Goal: Task Accomplishment & Management: Manage account settings

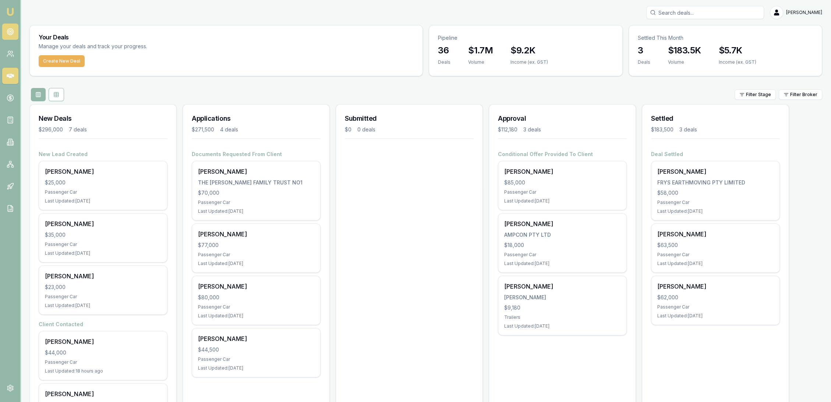
click at [13, 31] on circle at bounding box center [10, 32] width 6 height 6
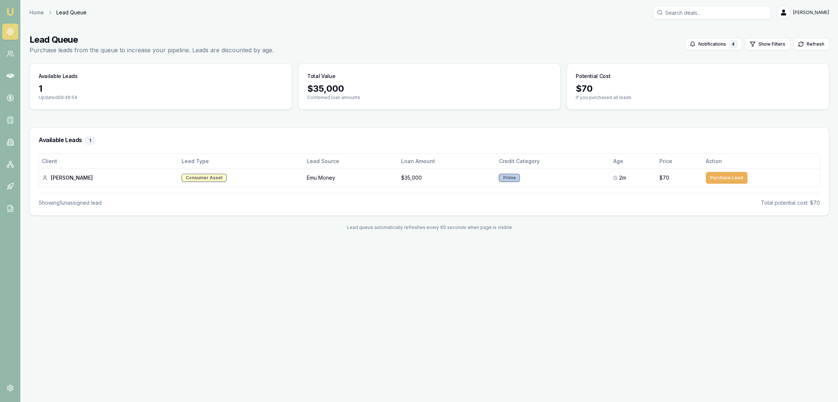
click at [14, 32] on icon at bounding box center [10, 31] width 7 height 7
click at [9, 6] on link "Emu Broker" at bounding box center [10, 12] width 12 height 12
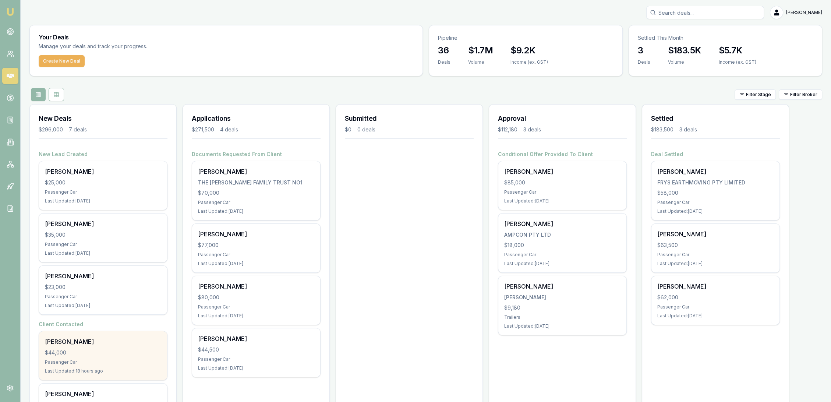
click at [121, 361] on div "Passenger Car" at bounding box center [103, 362] width 116 height 6
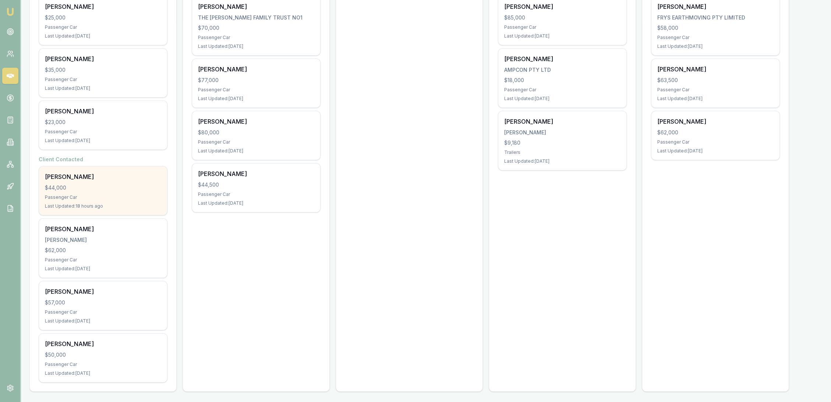
click at [99, 200] on div "Darren Rossborough $44,000 Passenger Car Last Updated: 18 hours ago" at bounding box center [103, 190] width 128 height 49
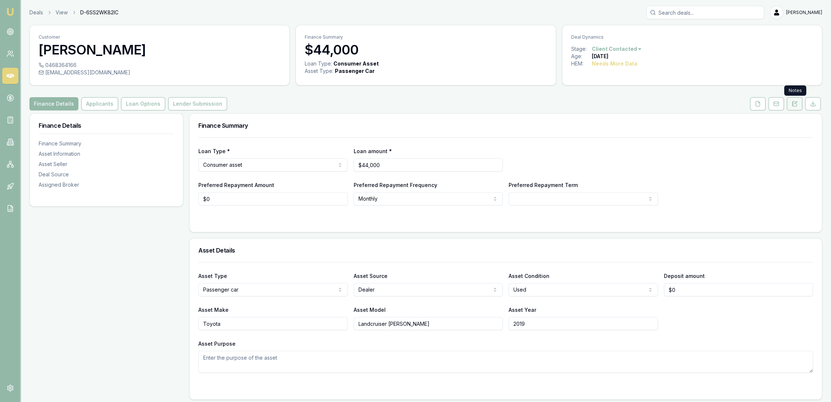
click at [798, 107] on button at bounding box center [794, 103] width 15 height 13
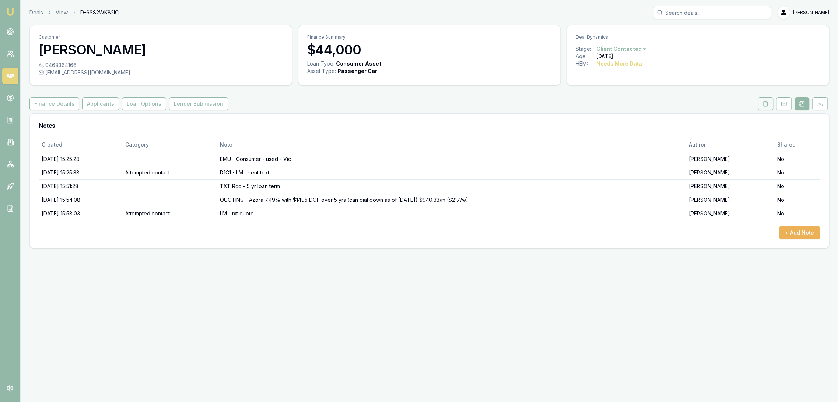
click at [772, 109] on button at bounding box center [764, 103] width 15 height 13
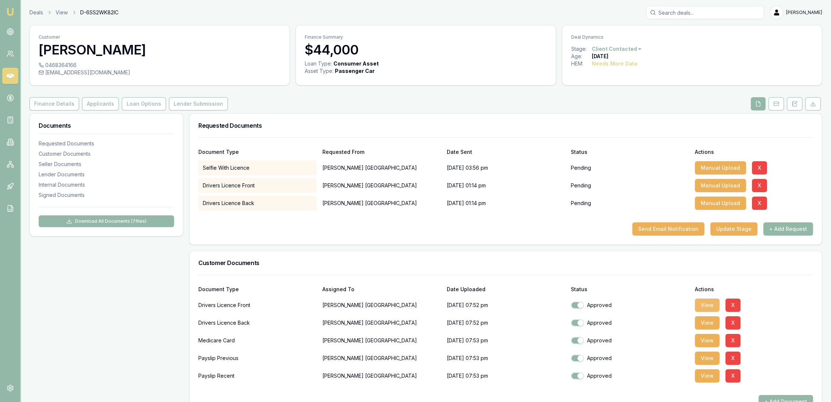
click at [703, 306] on button "View" at bounding box center [707, 305] width 25 height 13
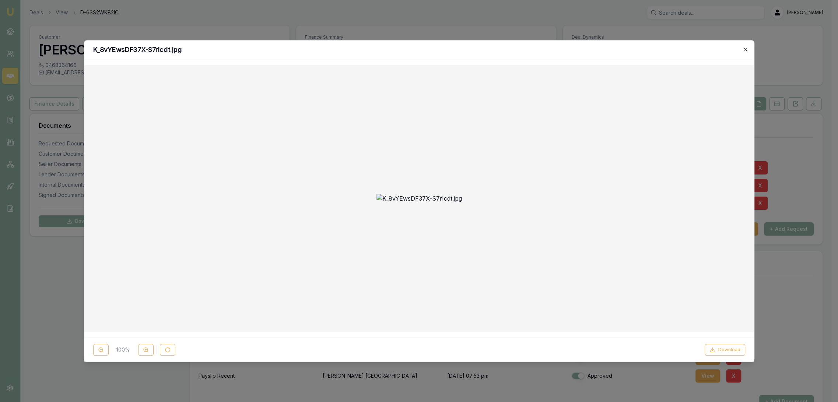
click at [746, 51] on icon "button" at bounding box center [745, 49] width 6 height 6
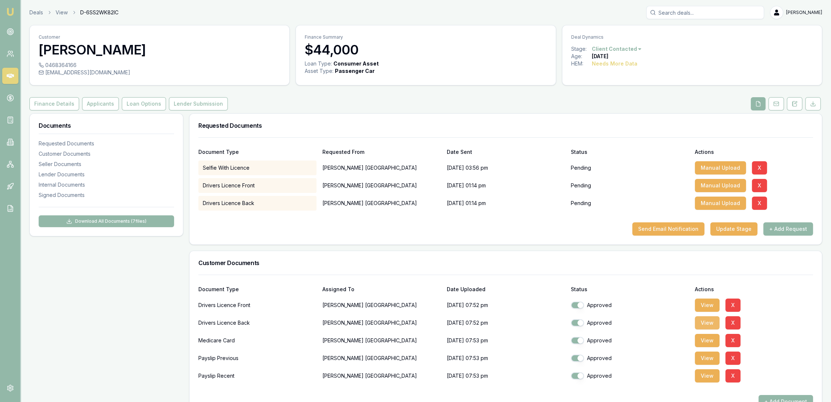
click at [710, 322] on button "View" at bounding box center [707, 322] width 25 height 13
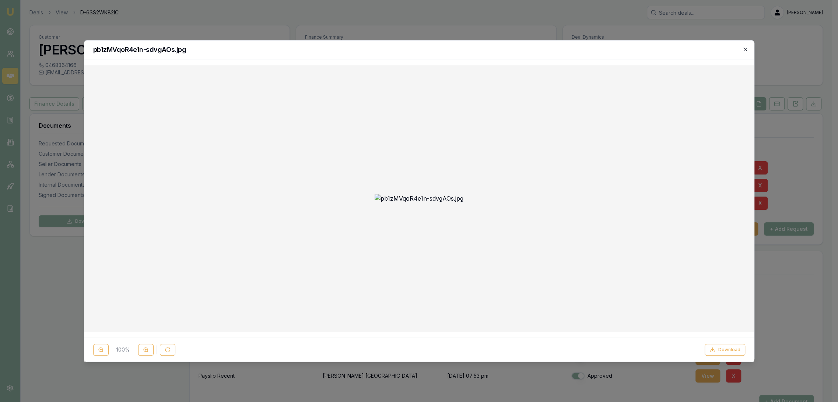
click at [745, 47] on icon "button" at bounding box center [745, 49] width 6 height 6
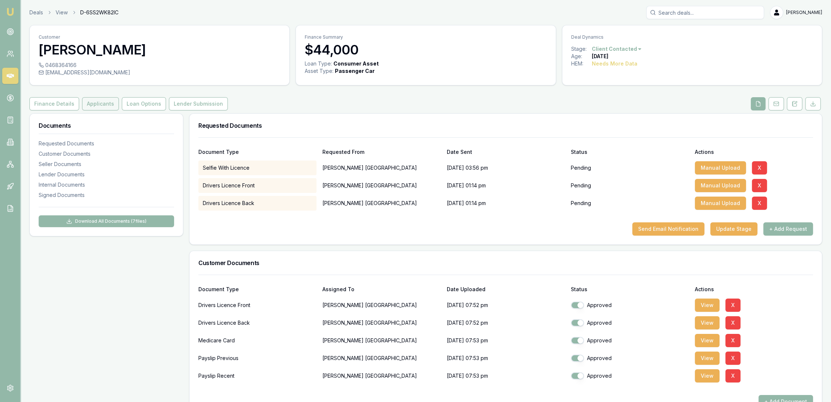
click at [98, 104] on button "Applicants" at bounding box center [100, 103] width 37 height 13
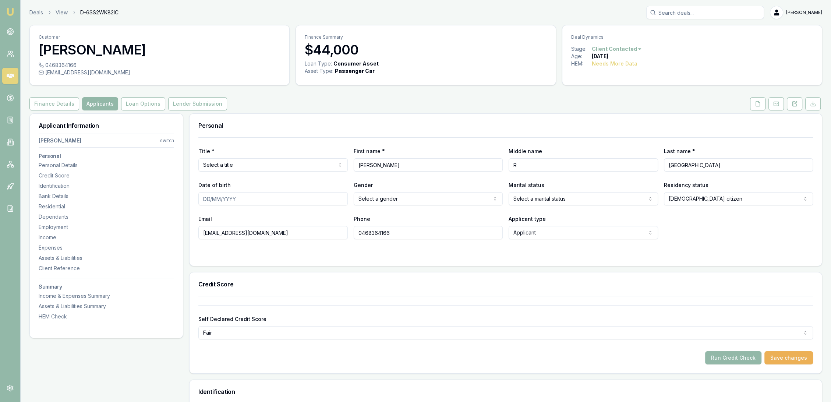
click at [218, 165] on html "Emu Broker Deals View D-6SS2WK82IC Robyn Adams Toggle Menu Customer Darren Ross…" at bounding box center [415, 201] width 831 height 402
click at [222, 253] on div at bounding box center [505, 254] width 615 height 6
click at [780, 104] on button at bounding box center [776, 103] width 15 height 13
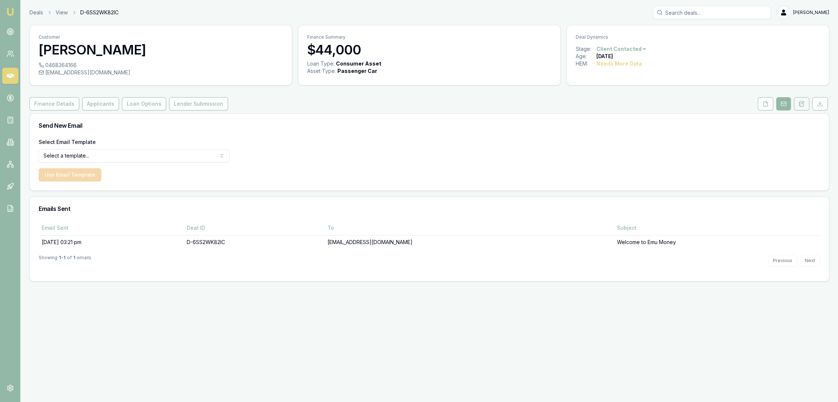
click at [806, 106] on button at bounding box center [801, 103] width 15 height 13
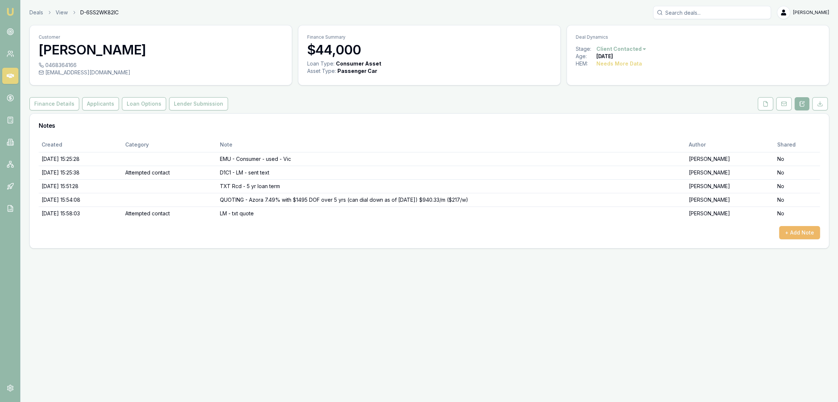
click at [807, 231] on button "+ Add Note" at bounding box center [799, 232] width 41 height 13
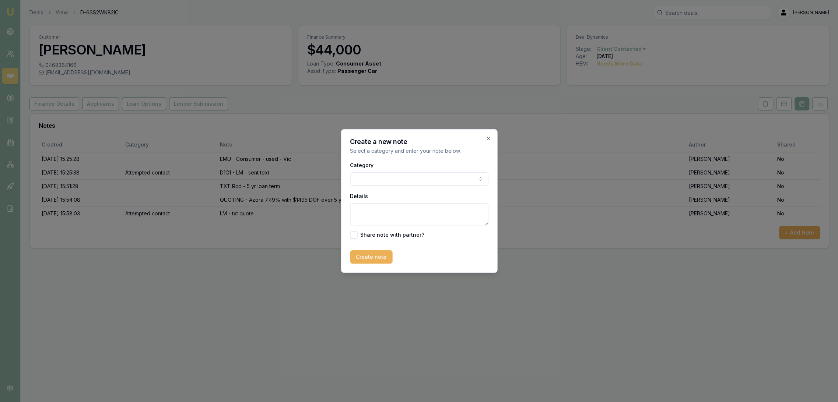
click at [437, 187] on div "Category General notes Attempted contact Follow up reminder Initial discussion …" at bounding box center [419, 200] width 138 height 78
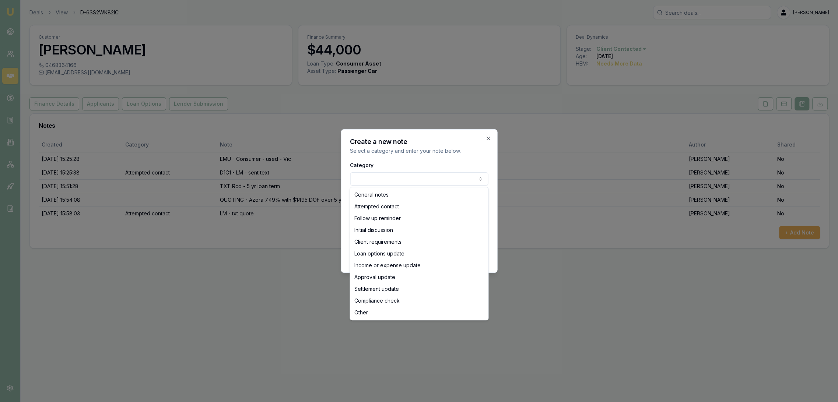
click at [436, 185] on body "Emu Broker Deals View D-6SS2WK82IC Robyn Adams Toggle Menu Customer Darren Ross…" at bounding box center [419, 201] width 838 height 402
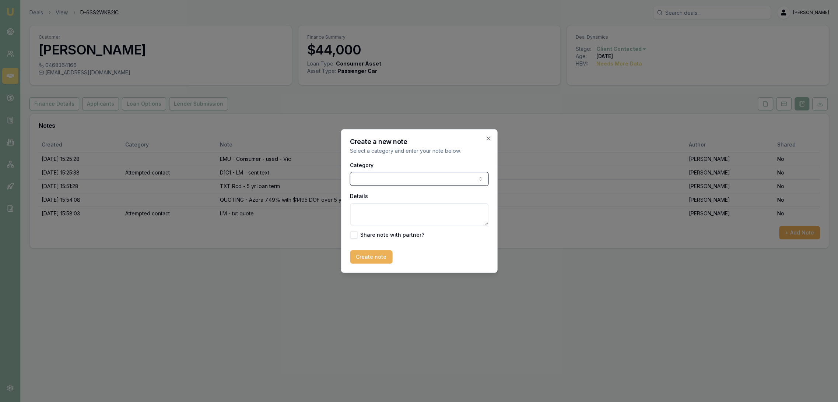
click at [444, 160] on body "Emu Broker Deals View D-6SS2WK82IC Robyn Adams Toggle Menu Customer Darren Ross…" at bounding box center [419, 201] width 838 height 402
click at [407, 211] on textarea "Details" at bounding box center [419, 214] width 138 height 22
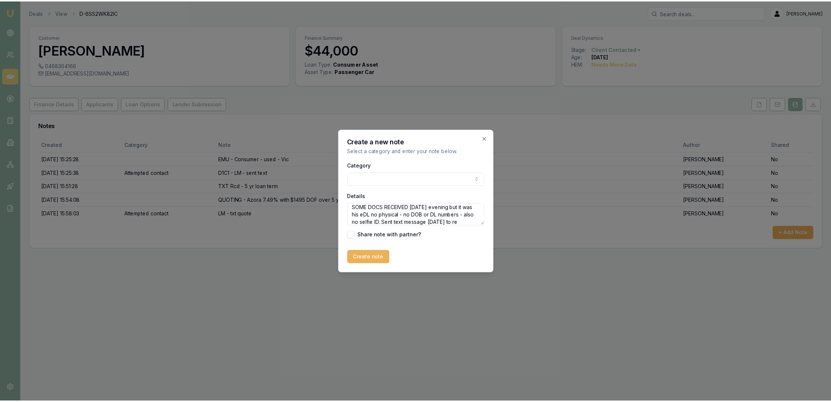
scroll to position [10, 0]
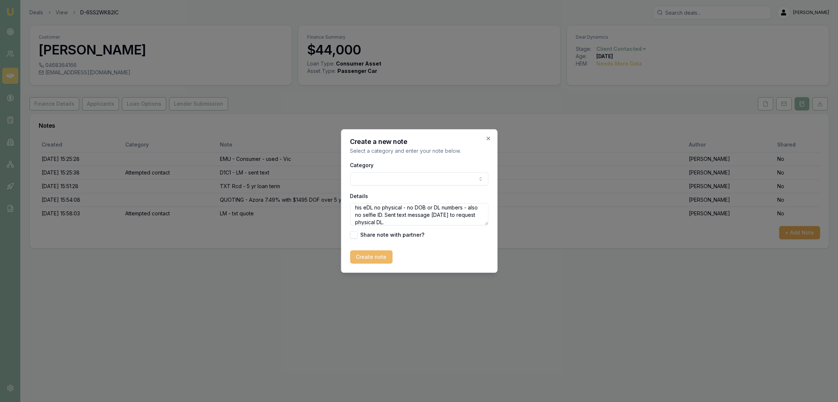
type textarea "SOME DOCS RECEIVED on Friday evening but it was his eDL no physical - no DOB or…"
click at [372, 254] on button "Create note" at bounding box center [371, 256] width 42 height 13
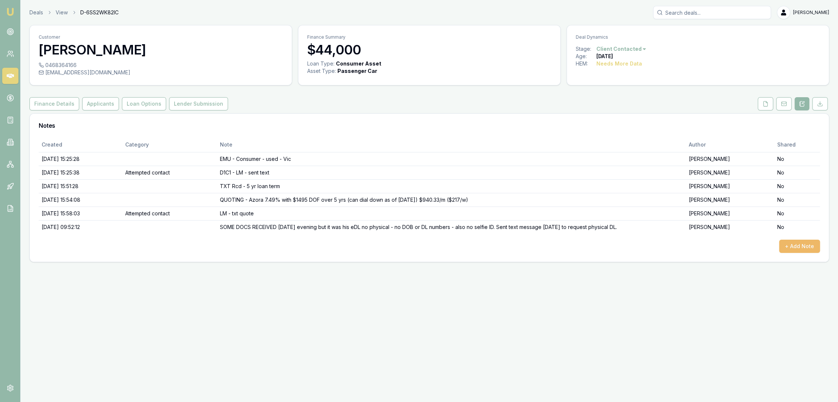
click at [803, 245] on button "+ Add Note" at bounding box center [799, 246] width 41 height 13
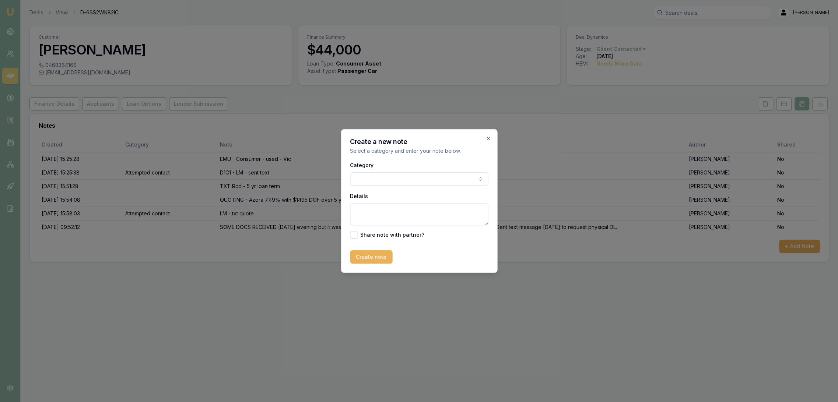
click at [376, 179] on body "Emu Broker Deals View D-6SS2WK82IC Robyn Adams Toggle Menu Customer Darren Ross…" at bounding box center [419, 201] width 838 height 402
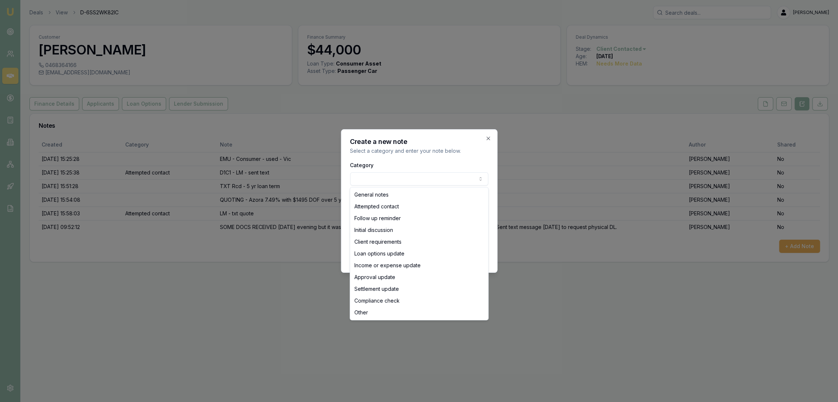
select select "ATTEMPTED_CONTACT"
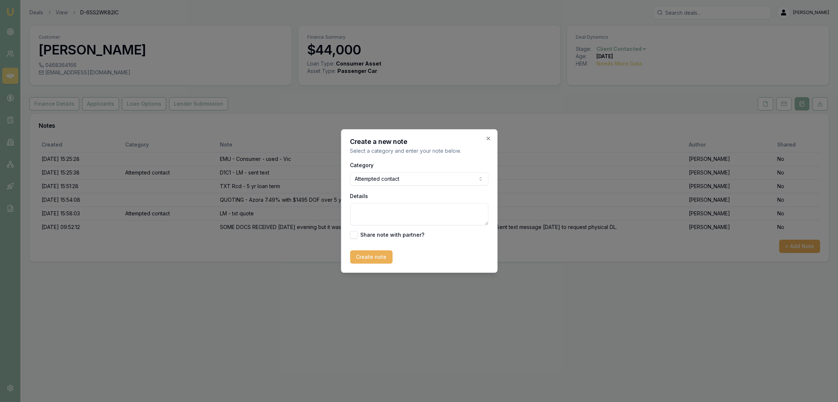
click at [370, 214] on textarea "Details" at bounding box center [419, 214] width 138 height 22
type textarea "Docs FU - LM - sent text"
click at [362, 256] on button "Create note" at bounding box center [371, 256] width 42 height 13
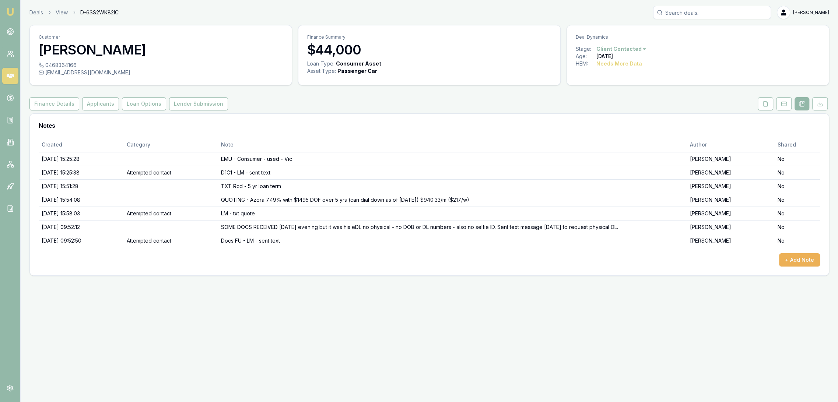
click at [5, 15] on link "Emu Broker" at bounding box center [10, 12] width 12 height 12
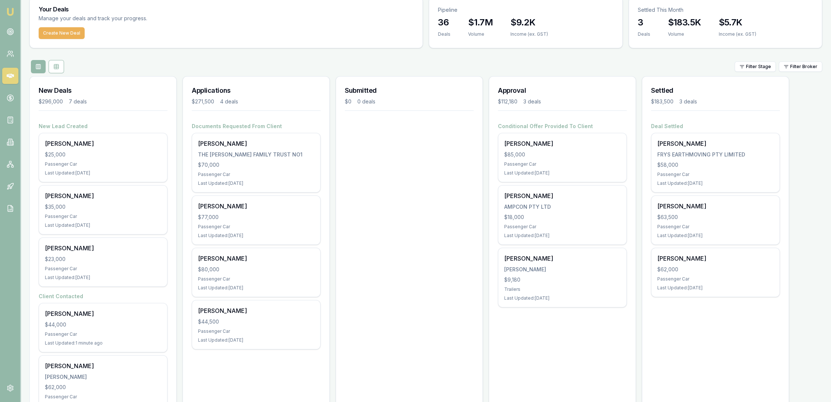
scroll to position [41, 0]
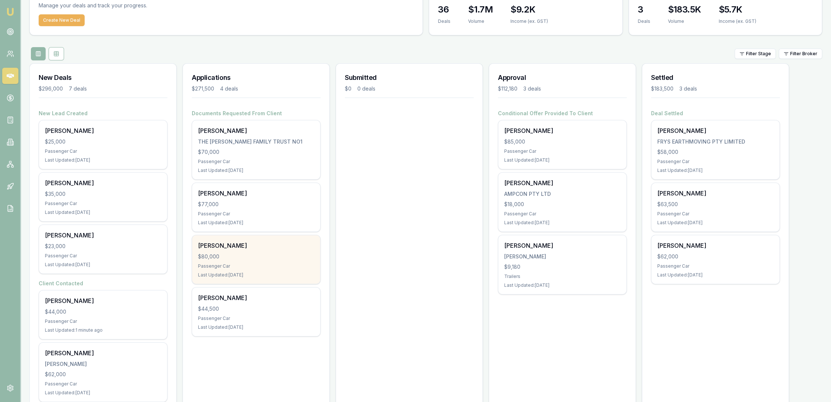
click at [250, 260] on div "James Sortras $80,000 Passenger Car Last Updated: 2 days ago" at bounding box center [256, 259] width 128 height 49
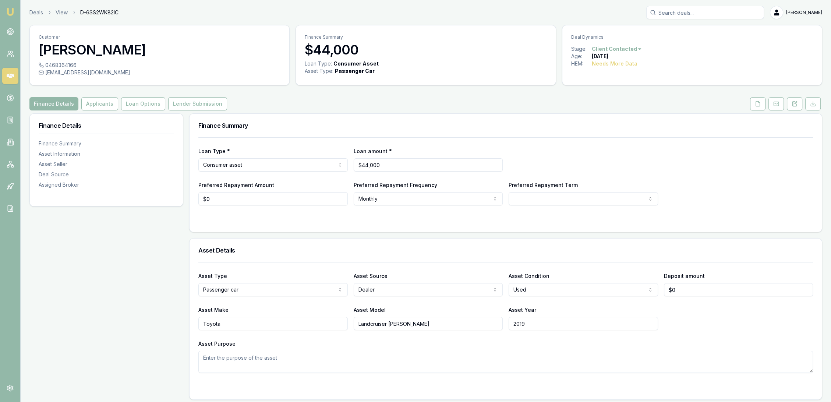
drag, startPoint x: 756, startPoint y: 101, endPoint x: 749, endPoint y: 105, distance: 8.9
click at [756, 101] on icon at bounding box center [758, 103] width 4 height 5
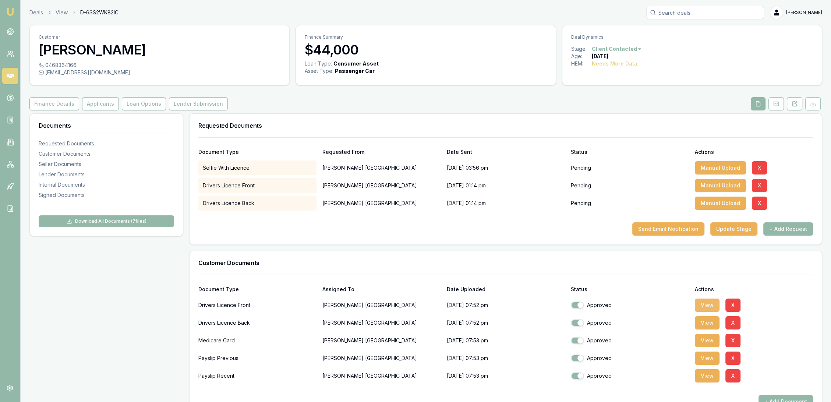
click at [707, 306] on button "View" at bounding box center [707, 305] width 25 height 13
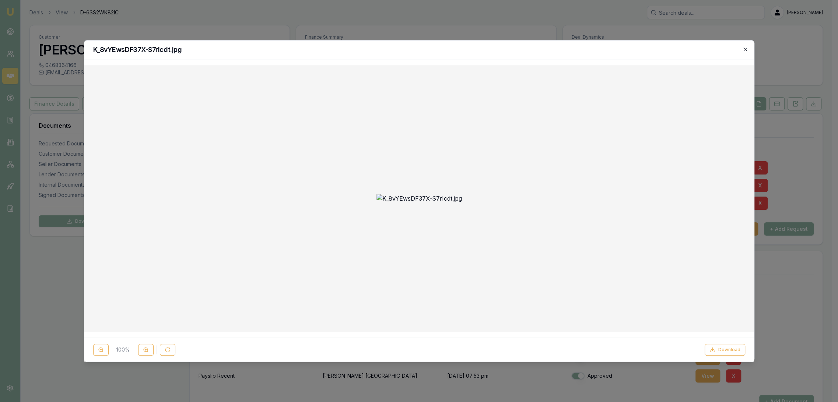
click at [745, 49] on icon "button" at bounding box center [745, 49] width 6 height 6
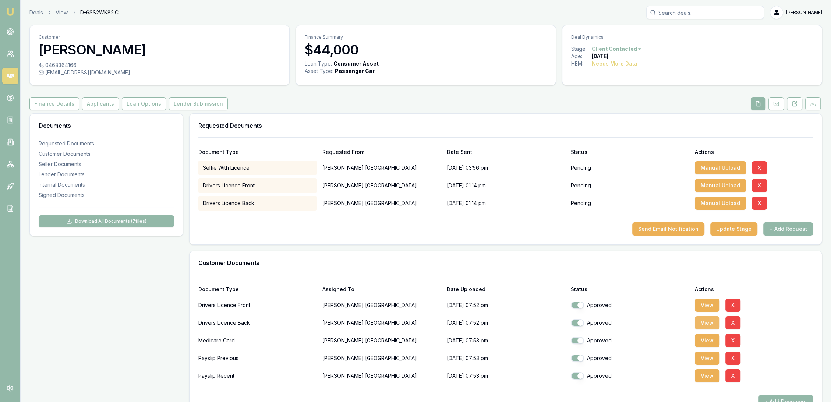
click at [706, 322] on button "View" at bounding box center [707, 322] width 25 height 13
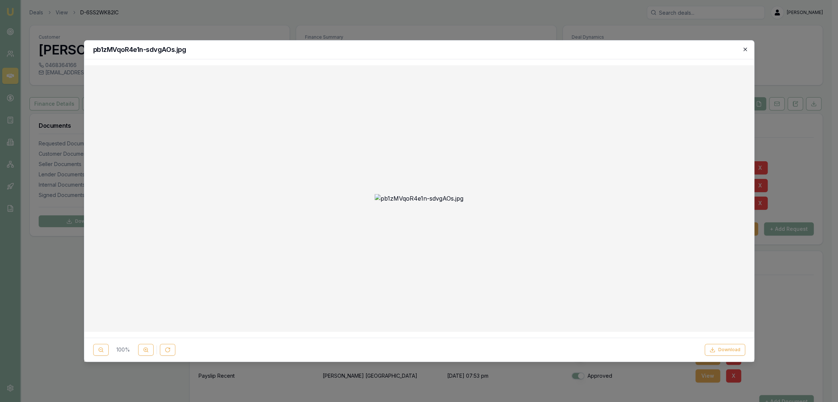
click at [745, 49] on icon "button" at bounding box center [744, 49] width 3 height 3
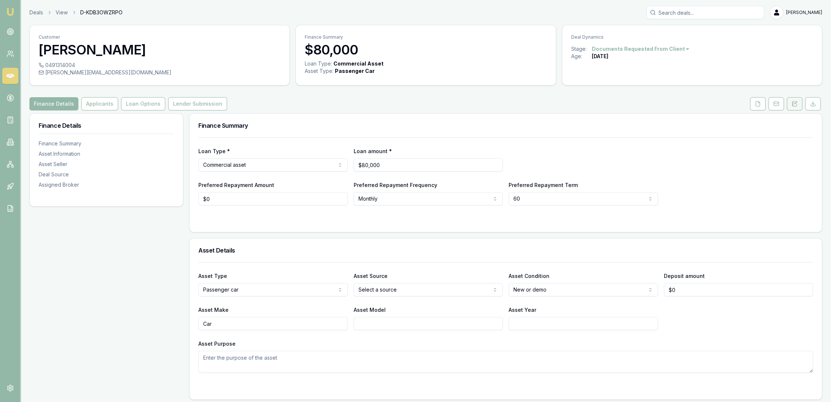
click at [791, 100] on button at bounding box center [794, 103] width 15 height 13
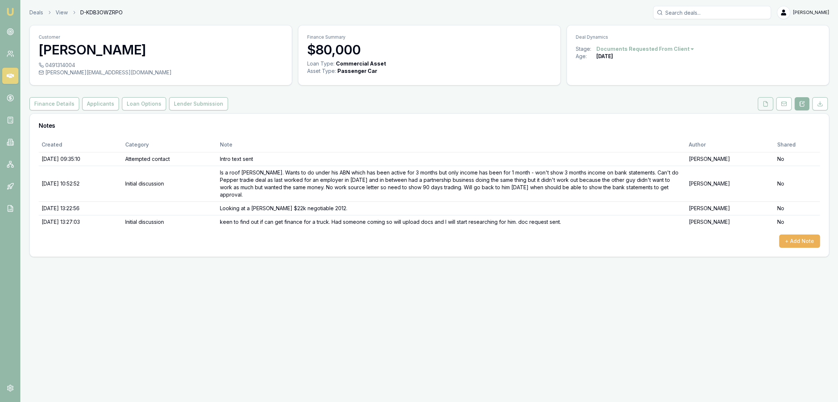
click at [763, 106] on icon at bounding box center [765, 104] width 6 height 6
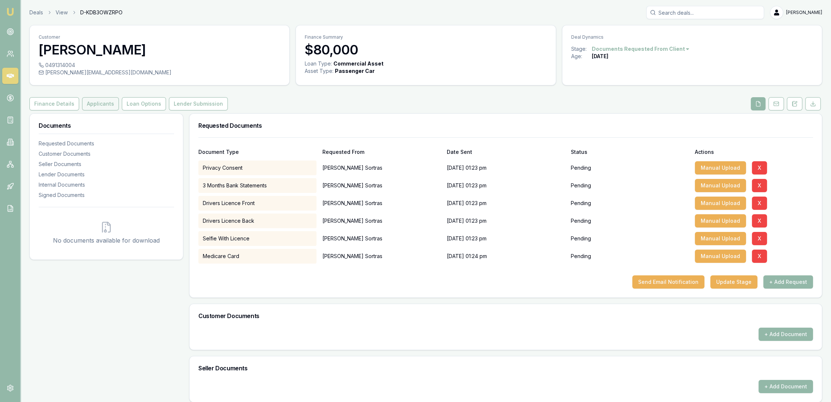
click at [100, 102] on button "Applicants" at bounding box center [100, 103] width 37 height 13
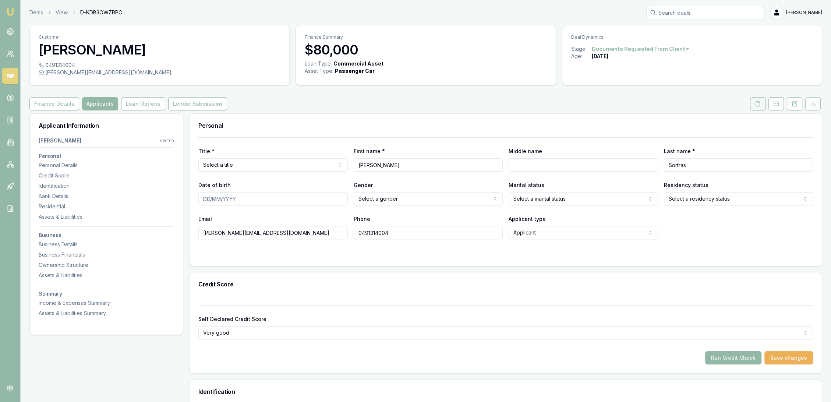
click at [757, 105] on icon at bounding box center [758, 104] width 6 height 6
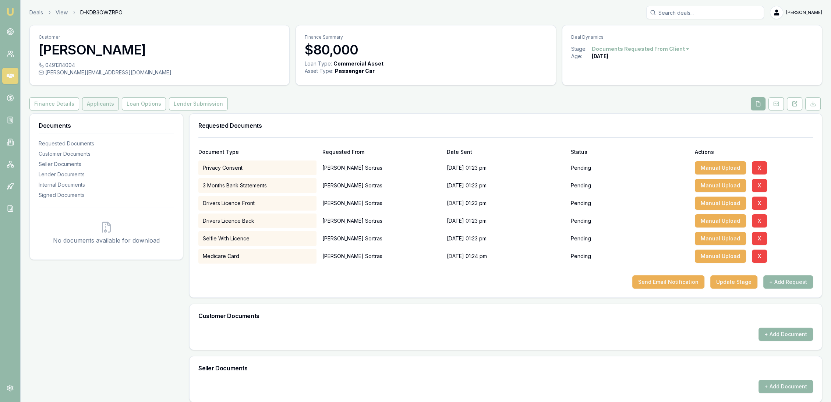
click at [99, 101] on button "Applicants" at bounding box center [100, 103] width 37 height 13
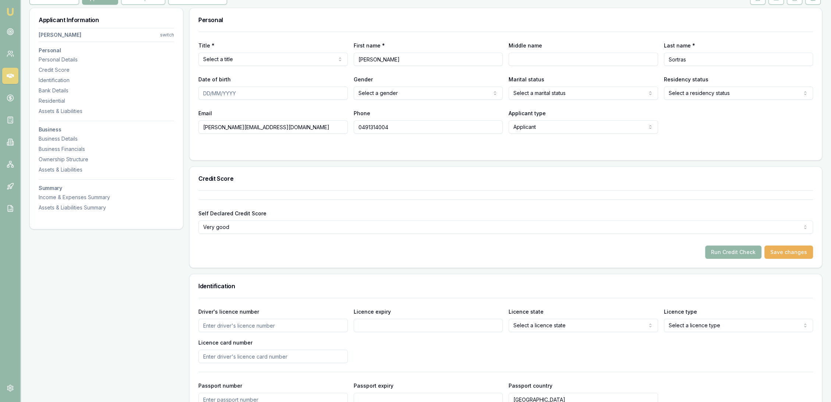
scroll to position [82, 0]
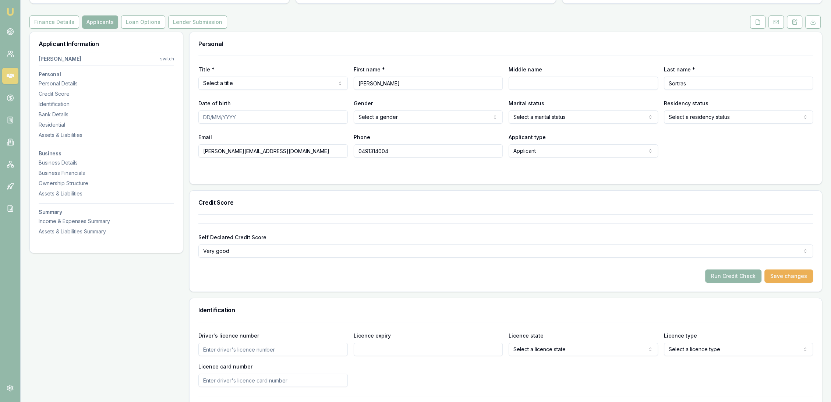
click at [798, 21] on button at bounding box center [794, 21] width 15 height 13
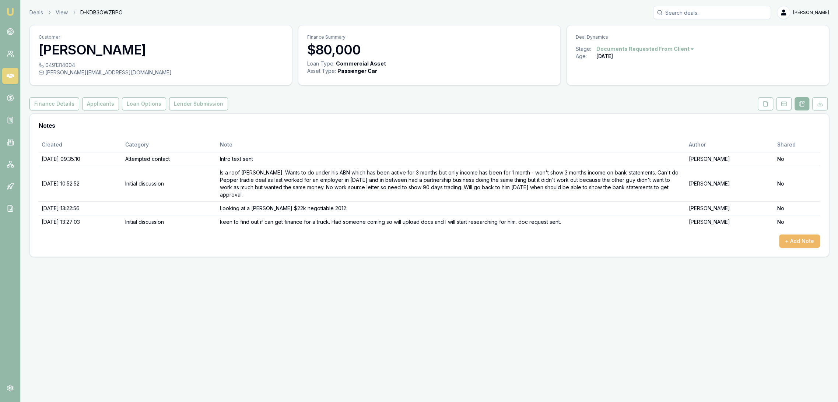
click at [798, 239] on button "+ Add Note" at bounding box center [799, 241] width 41 height 13
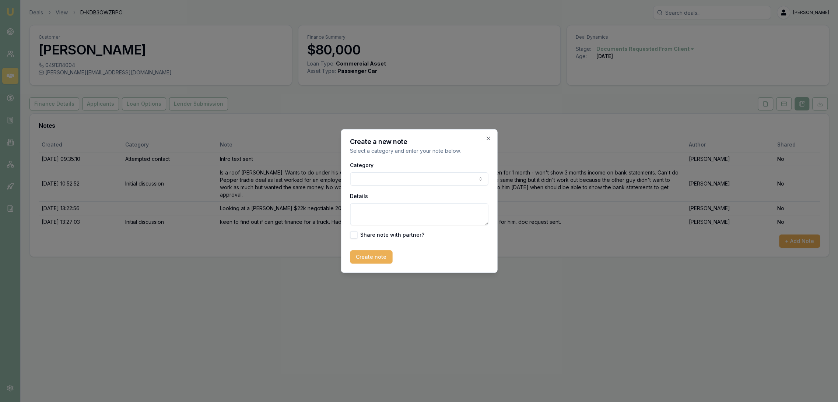
click at [371, 217] on textarea "Details" at bounding box center [419, 214] width 138 height 22
type textarea "U"
type textarea "CUSTOMER CONTACT - thought he had uploaded the documents, checked something and…"
drag, startPoint x: 374, startPoint y: 256, endPoint x: 387, endPoint y: 250, distance: 14.4
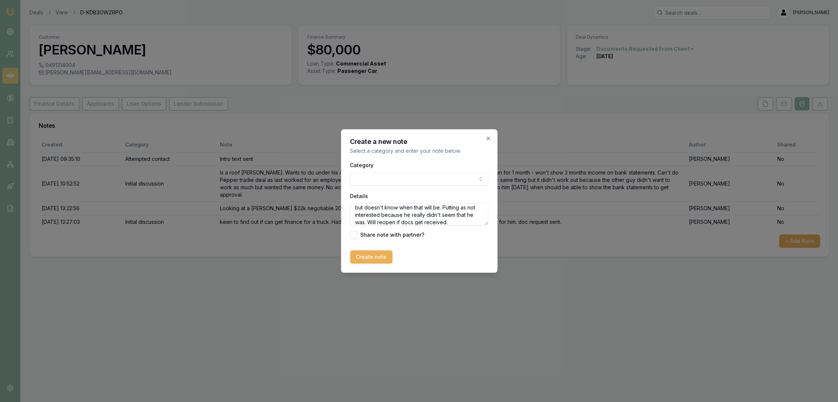
click at [376, 254] on button "Create note" at bounding box center [371, 256] width 42 height 13
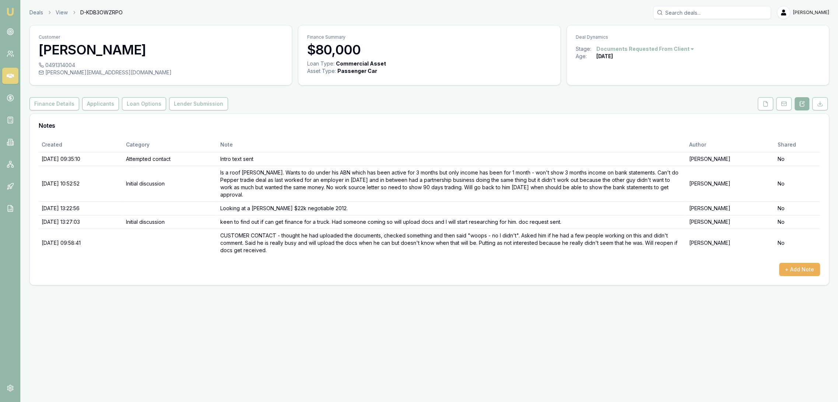
click at [644, 50] on html "Emu Broker Deals View D-KDB3OWZRPO Robyn Adams Toggle Menu Customer James Sortr…" at bounding box center [419, 201] width 838 height 402
click at [634, 109] on div "- Not Interested" at bounding box center [641, 109] width 43 height 12
click at [635, 49] on html "Emu Broker Deals View D-KDB3OWZRPO [PERSON_NAME] Toggle Menu Customer [PERSON_N…" at bounding box center [419, 201] width 838 height 402
click at [625, 110] on div "- Not Interested" at bounding box center [626, 109] width 43 height 12
click at [12, 14] on img at bounding box center [10, 11] width 9 height 9
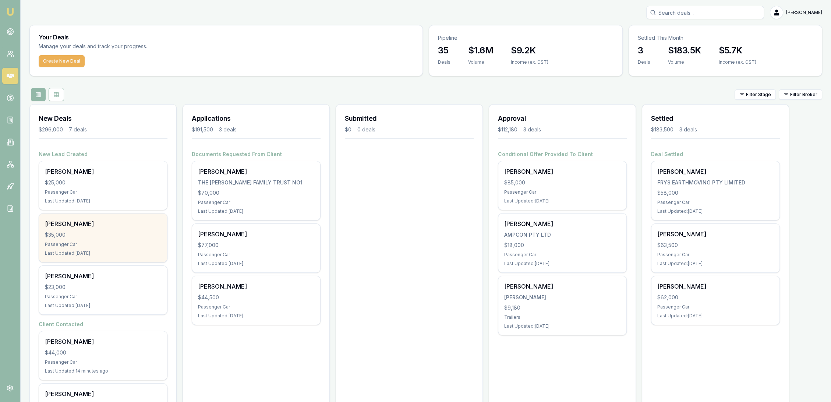
click at [111, 236] on div "$35,000" at bounding box center [103, 234] width 116 height 7
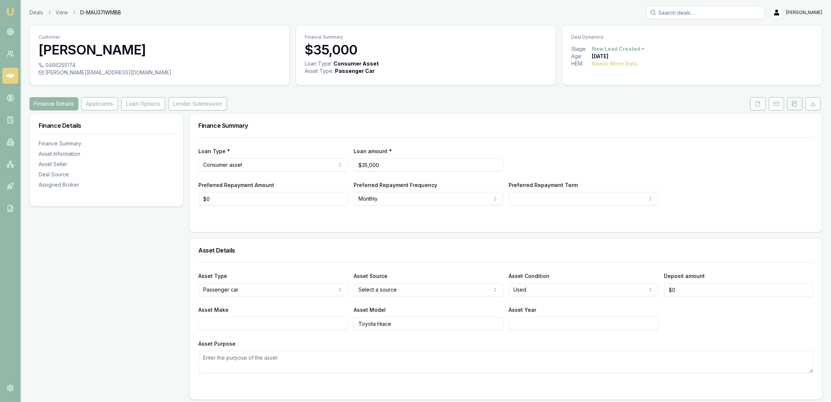
click at [793, 107] on button at bounding box center [794, 103] width 15 height 13
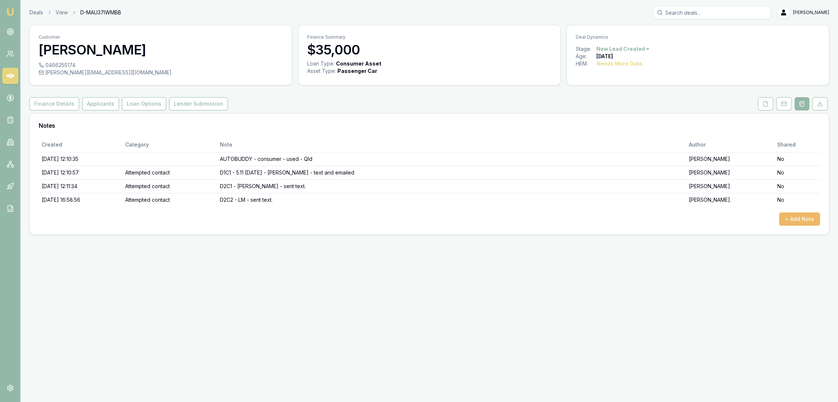
click at [796, 218] on button "+ Add Note" at bounding box center [799, 218] width 41 height 13
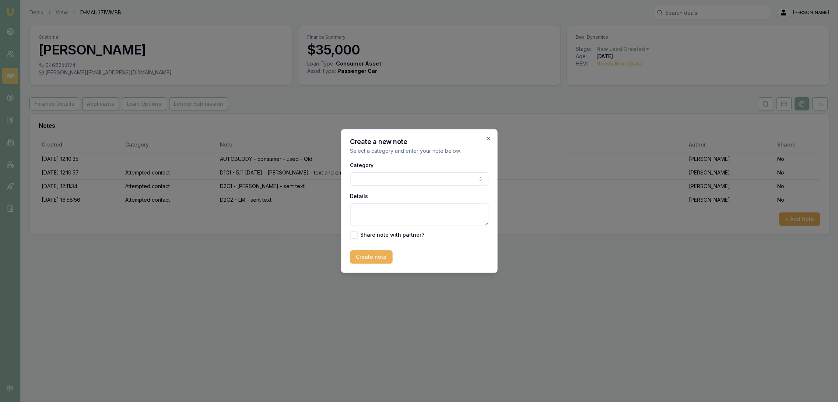
click at [396, 178] on body "Emu Broker Deals View D-MAU37IWMBB Robyn Adams Toggle Menu Customer Sally Imber…" at bounding box center [419, 201] width 838 height 402
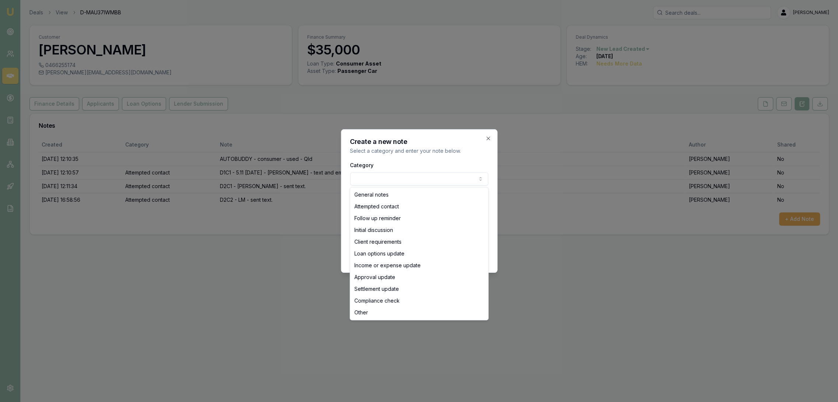
select select "ATTEMPTED_CONTACT"
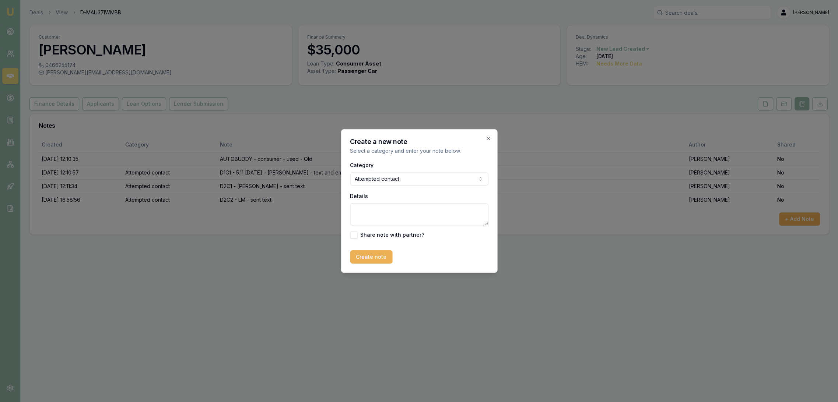
click at [380, 211] on textarea "Details" at bounding box center [419, 214] width 138 height 22
type textarea "D3C1 - rang and then dropped out - didn't go to VM - sent text."
click at [371, 257] on button "Create note" at bounding box center [371, 256] width 42 height 13
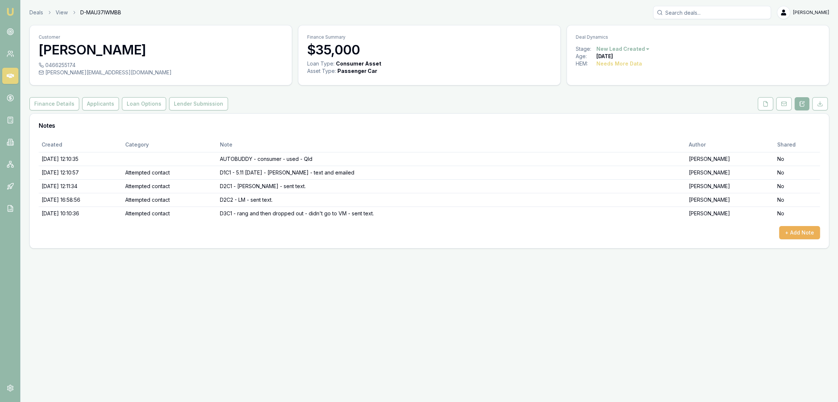
click at [14, 10] on img at bounding box center [10, 11] width 9 height 9
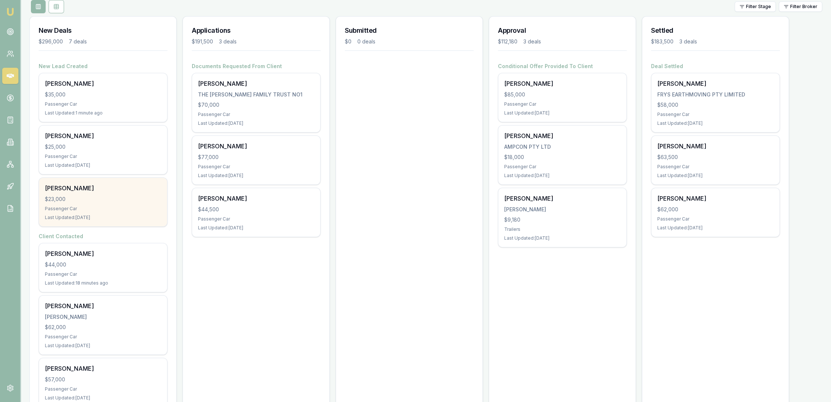
scroll to position [83, 0]
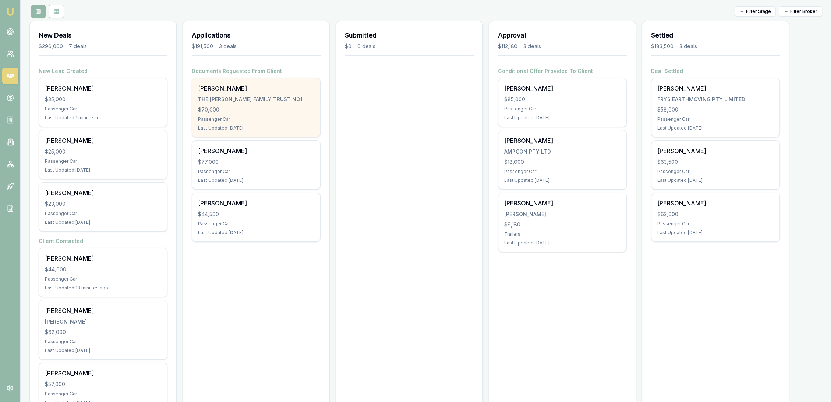
click at [289, 110] on div "$70,000" at bounding box center [256, 109] width 116 height 7
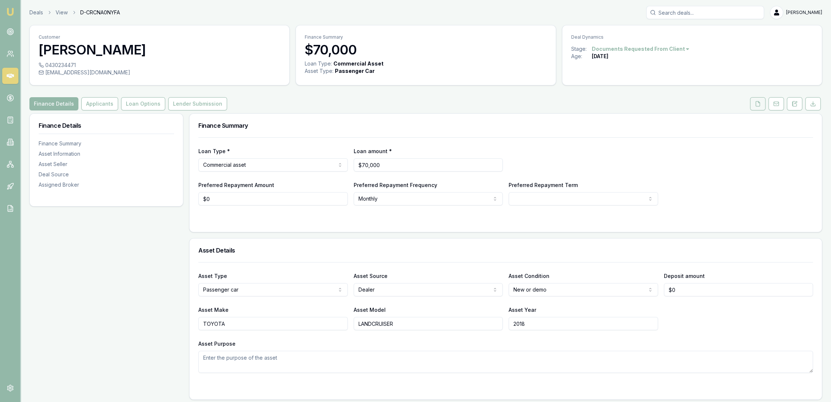
click at [755, 103] on button at bounding box center [757, 103] width 15 height 13
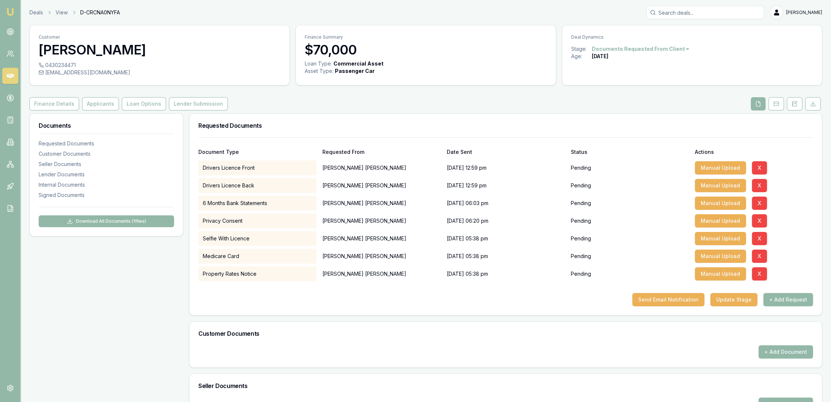
click at [12, 13] on img at bounding box center [10, 11] width 9 height 9
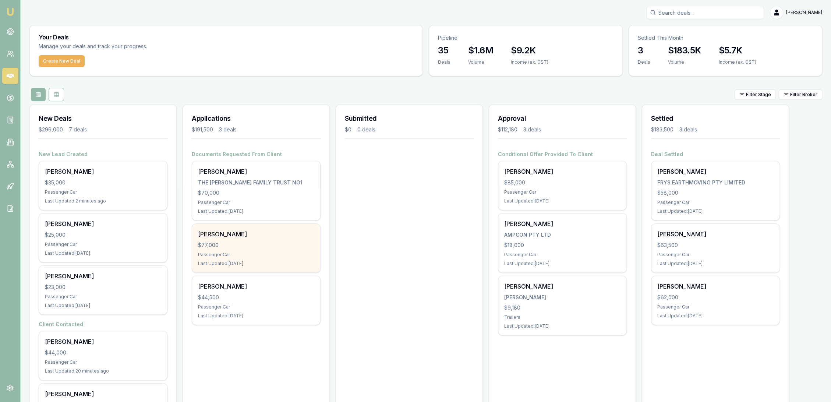
click at [265, 239] on div "[PERSON_NAME] $77,000 Passenger Car Last Updated: [DATE]" at bounding box center [256, 248] width 128 height 49
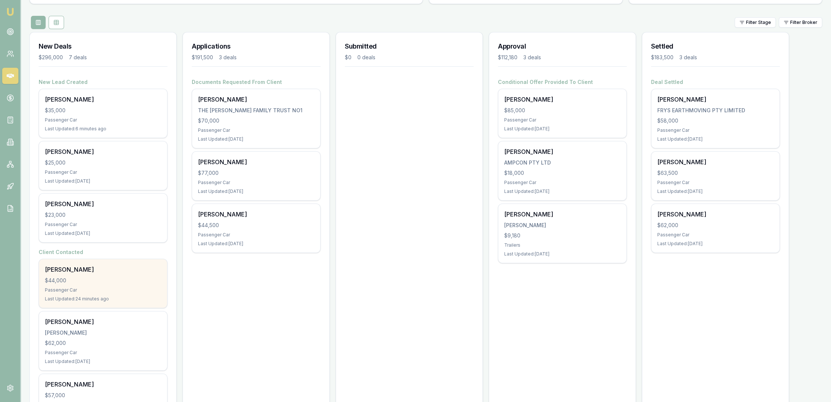
scroll to position [82, 0]
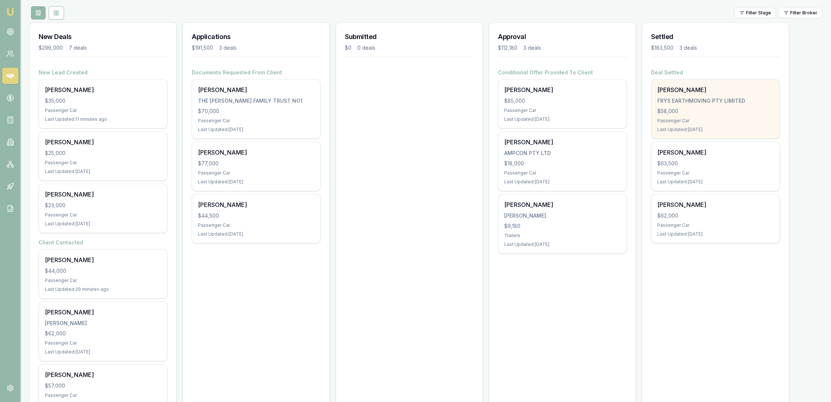
click at [720, 108] on div "$58,000" at bounding box center [716, 111] width 116 height 7
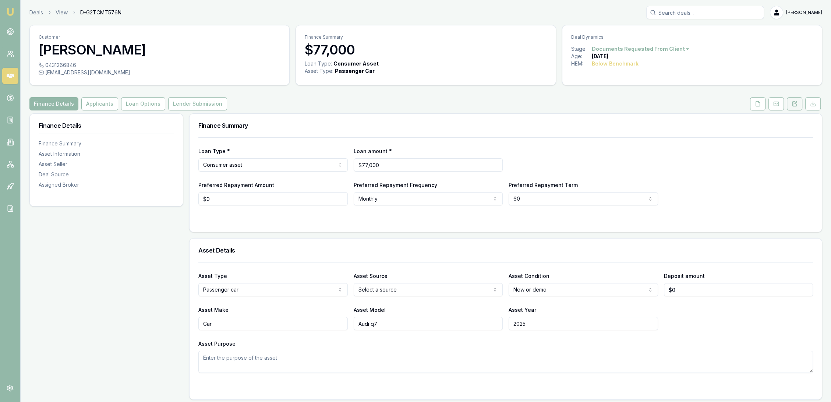
drag, startPoint x: 797, startPoint y: 102, endPoint x: 791, endPoint y: 106, distance: 7.8
click at [797, 102] on icon at bounding box center [796, 103] width 2 height 2
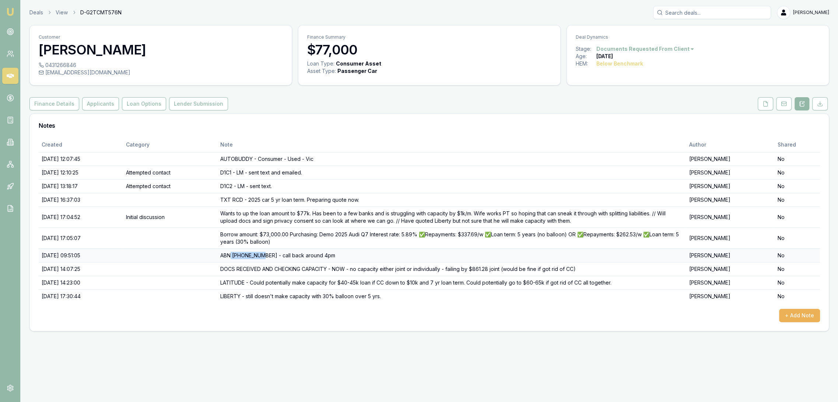
drag, startPoint x: 250, startPoint y: 254, endPoint x: 283, endPoint y: 252, distance: 32.5
click at [283, 252] on td "ABN [PHONE_NUMBER] - call back around 4pm" at bounding box center [451, 256] width 469 height 14
click at [283, 253] on td "ABN [PHONE_NUMBER] - call back around 4pm" at bounding box center [451, 256] width 469 height 14
drag, startPoint x: 252, startPoint y: 256, endPoint x: 284, endPoint y: 254, distance: 32.8
click at [284, 254] on td "ABN [PHONE_NUMBER] - call back around 4pm" at bounding box center [451, 256] width 469 height 14
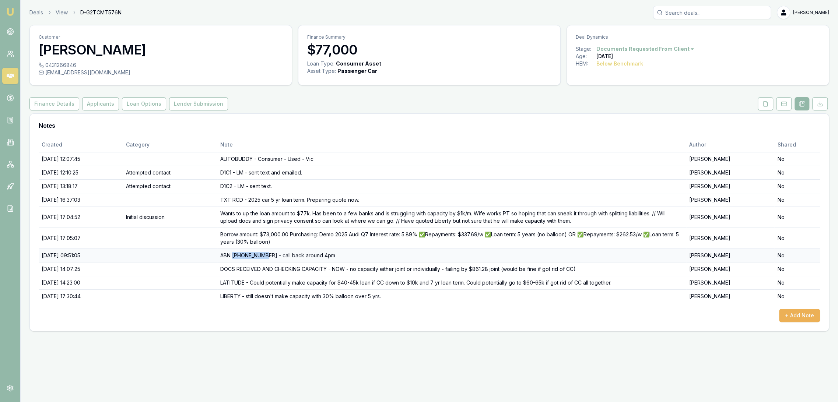
copy td "22687426750"
click at [94, 105] on button "Applicants" at bounding box center [100, 103] width 37 height 13
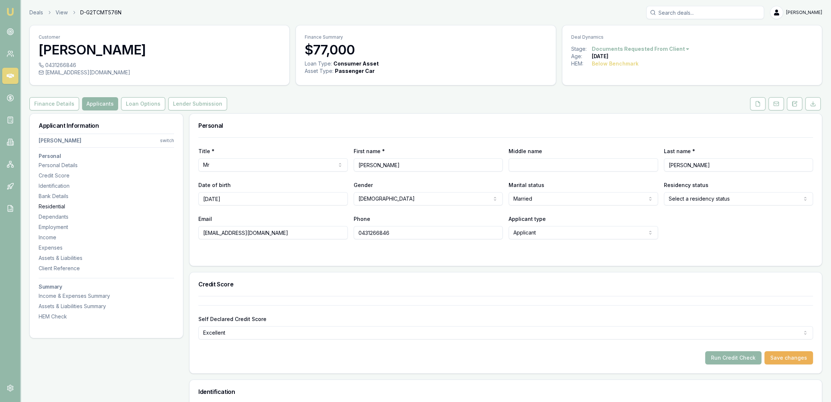
click at [60, 205] on div "Residential" at bounding box center [107, 206] width 136 height 7
click at [792, 101] on icon at bounding box center [795, 104] width 6 height 6
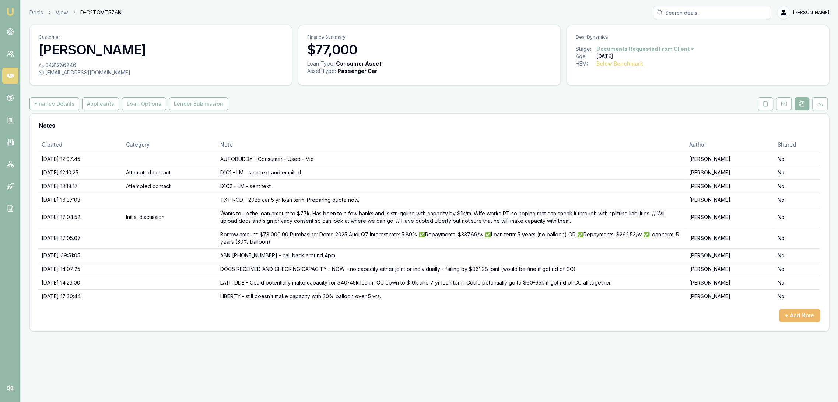
click at [795, 313] on button "+ Add Note" at bounding box center [799, 315] width 41 height 13
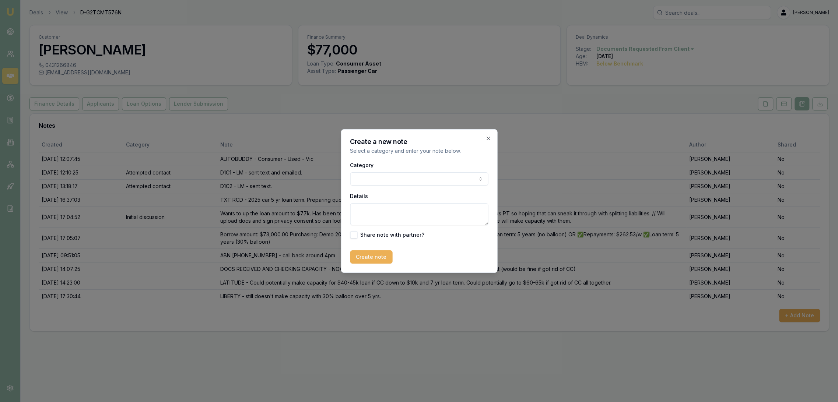
click at [403, 173] on body "Emu Broker Deals View D-G2TCMT576N [PERSON_NAME] Toggle Menu Customer [PERSON_N…" at bounding box center [419, 201] width 838 height 402
click at [399, 179] on body "Emu Broker Deals View D-G2TCMT576N [PERSON_NAME] Toggle Menu Customer [PERSON_N…" at bounding box center [419, 201] width 838 height 402
click at [383, 211] on textarea "Details" at bounding box center [419, 214] width 138 height 22
click at [473, 214] on textarea "PLENTI Commercial - 6.69% $1202.63/m" at bounding box center [419, 214] width 138 height 22
click at [464, 210] on textarea "PLENTI Commercial - 6.69% $1202.63/m" at bounding box center [419, 214] width 138 height 22
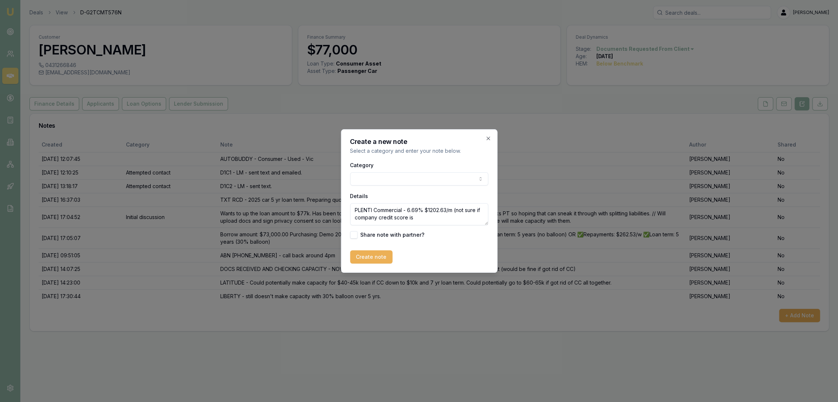
click at [421, 219] on textarea "PLENTI Commercial - 6.69% $1202.63/m (not sure if company credit score is" at bounding box center [419, 214] width 138 height 22
type textarea "PLENTI Commercial - 6.69% $1202.63/m (not sure if company credit score is over …"
click at [376, 256] on button "Create note" at bounding box center [371, 256] width 42 height 13
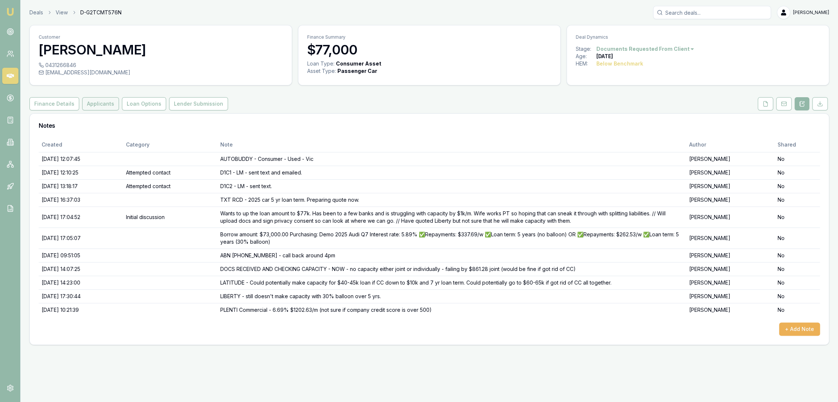
click at [95, 103] on button "Applicants" at bounding box center [100, 103] width 37 height 13
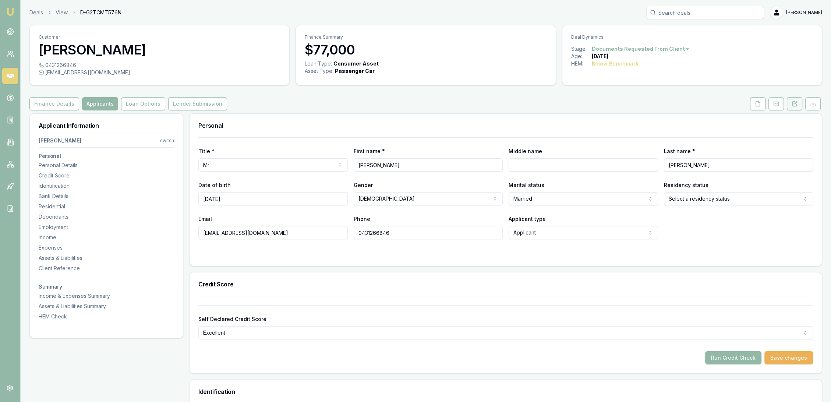
click at [794, 103] on icon at bounding box center [795, 104] width 6 height 6
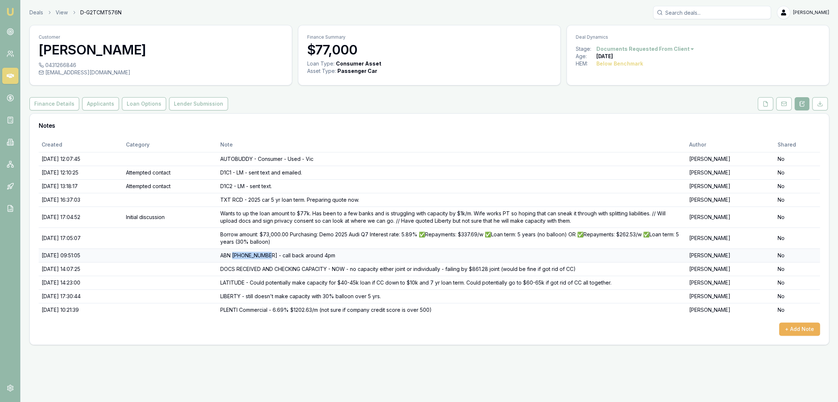
drag, startPoint x: 251, startPoint y: 254, endPoint x: 288, endPoint y: 253, distance: 36.5
click at [288, 253] on td "ABN [PHONE_NUMBER] - call back around 4pm" at bounding box center [451, 256] width 469 height 14
copy td "22687426750"
click at [790, 328] on button "+ Add Note" at bounding box center [799, 329] width 41 height 13
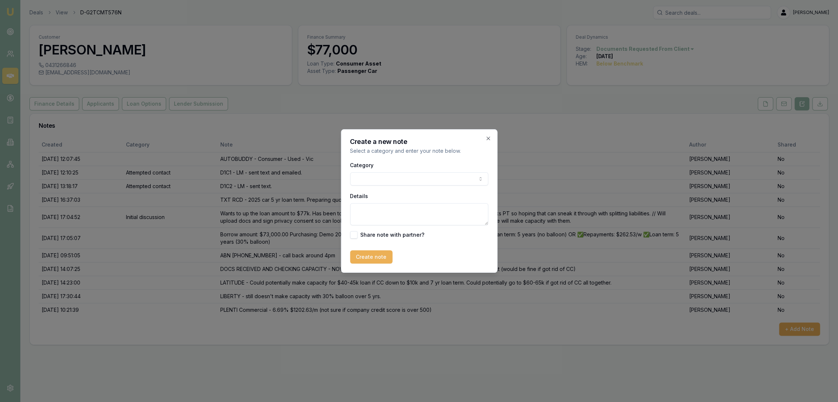
click at [377, 208] on textarea "Details" at bounding box center [419, 214] width 138 height 22
type textarea "LIBERTY Commercial - will still HEM as is sole trader"
drag, startPoint x: 358, startPoint y: 253, endPoint x: 348, endPoint y: 264, distance: 15.4
click at [359, 253] on button "Create note" at bounding box center [371, 256] width 42 height 13
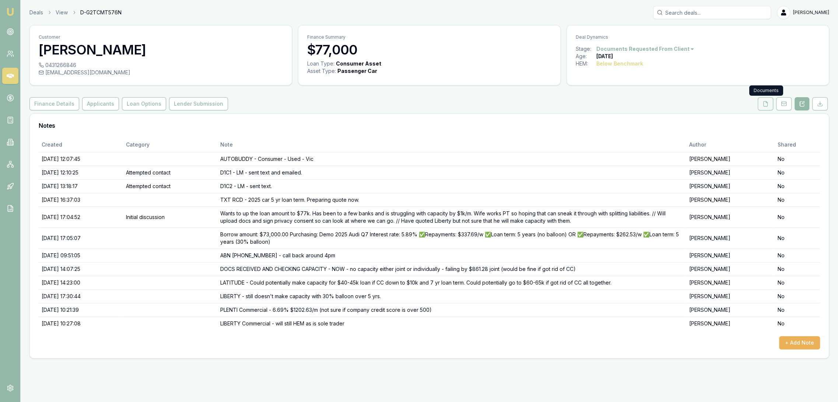
click at [766, 101] on icon at bounding box center [765, 104] width 6 height 6
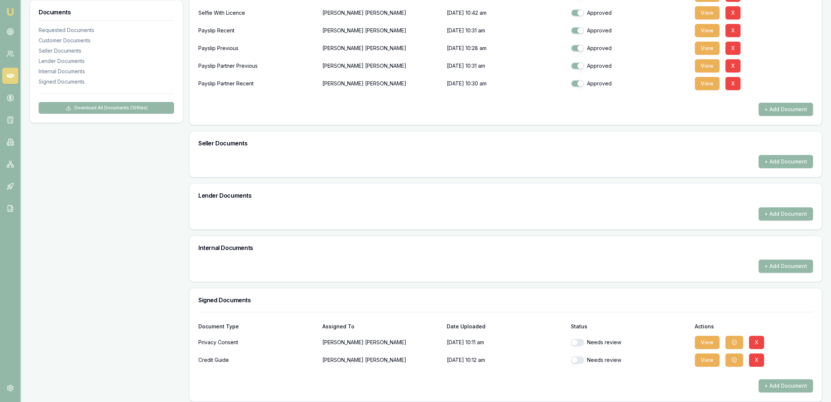
scroll to position [277, 0]
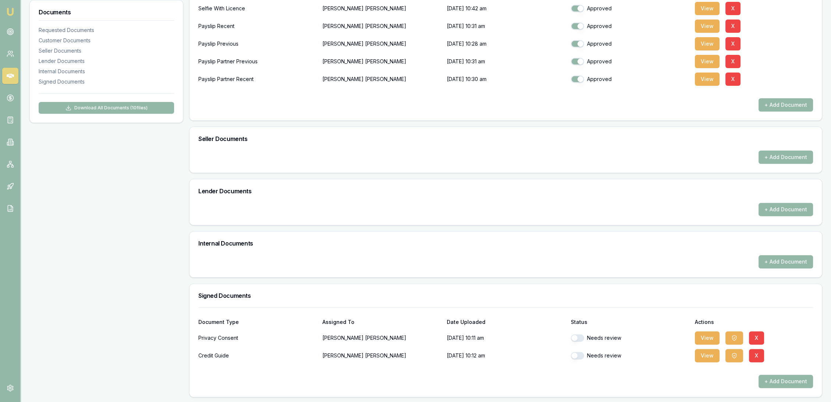
drag, startPoint x: 577, startPoint y: 335, endPoint x: 583, endPoint y: 348, distance: 14.2
click at [579, 335] on button "button" at bounding box center [577, 337] width 13 height 7
checkbox input "true"
click at [581, 356] on button "button" at bounding box center [577, 355] width 13 height 7
checkbox input "true"
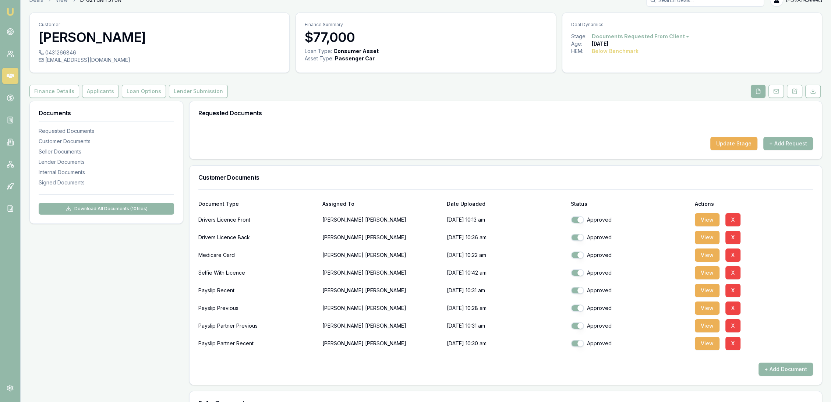
scroll to position [0, 0]
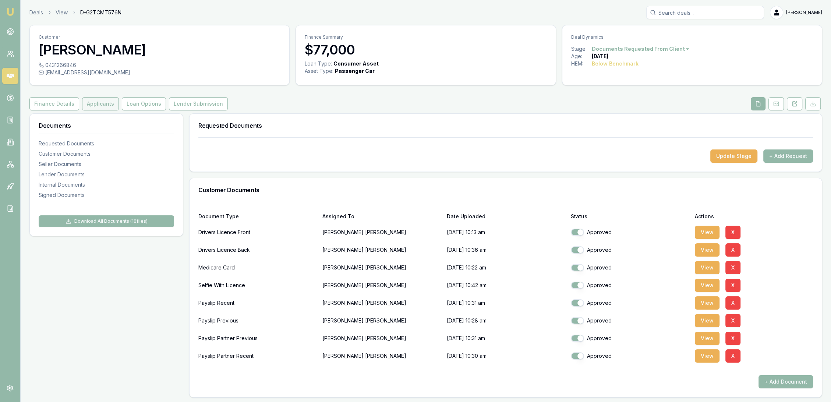
click at [96, 105] on button "Applicants" at bounding box center [100, 103] width 37 height 13
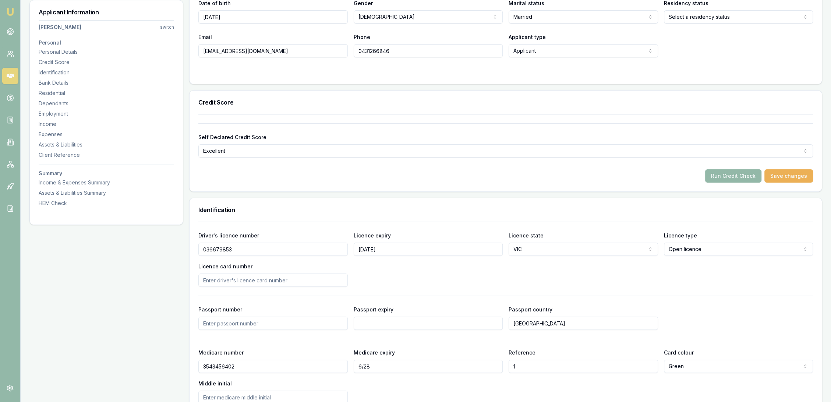
scroll to position [164, 0]
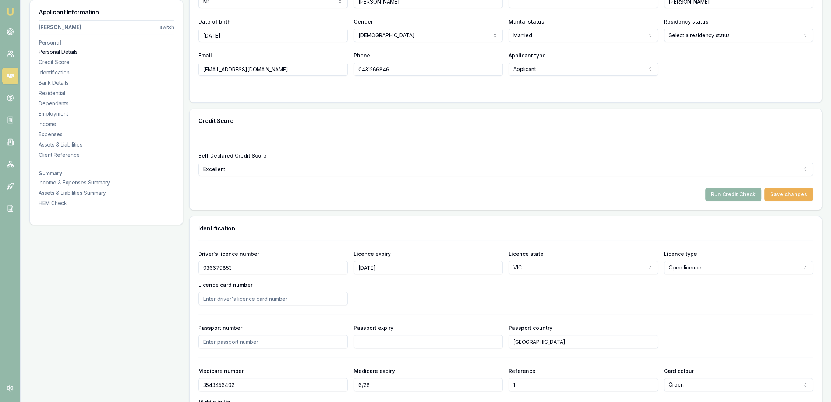
click at [46, 52] on div "Personal Details" at bounding box center [107, 51] width 136 height 7
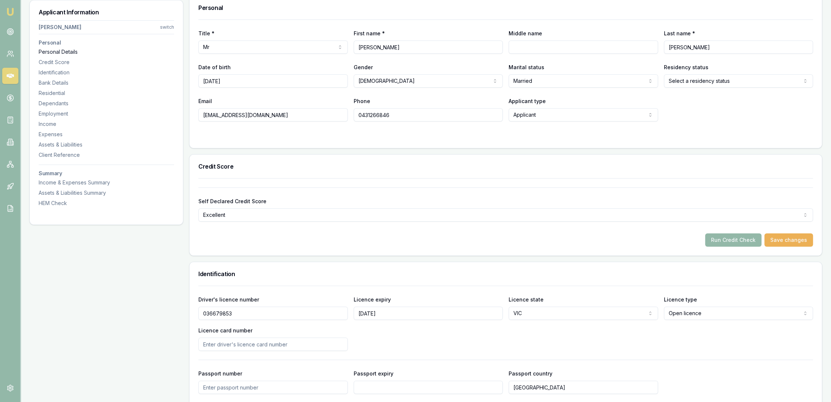
scroll to position [113, 0]
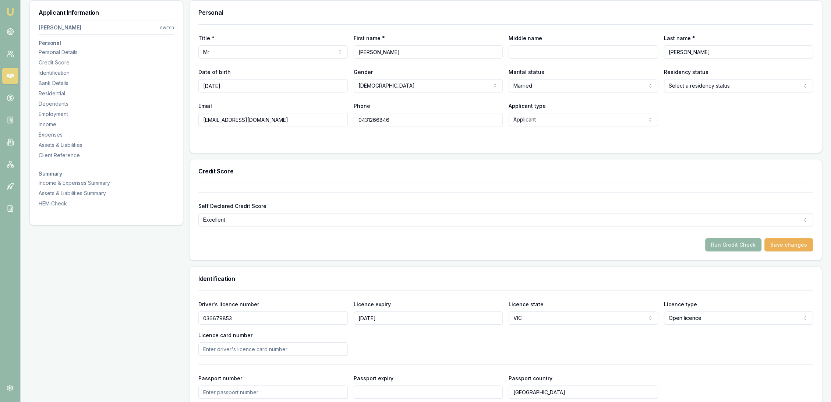
drag, startPoint x: 216, startPoint y: 116, endPoint x: 194, endPoint y: 116, distance: 22.5
click at [194, 116] on div "Title * Mr Mr Mrs Miss Ms Dr Prof First name * [PERSON_NAME] Middle name Last n…" at bounding box center [506, 88] width 633 height 129
click at [42, 94] on div "Residential" at bounding box center [107, 93] width 136 height 7
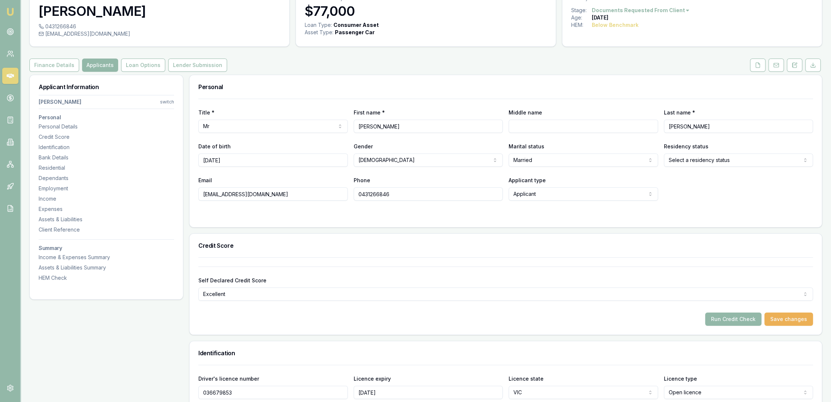
scroll to position [0, 0]
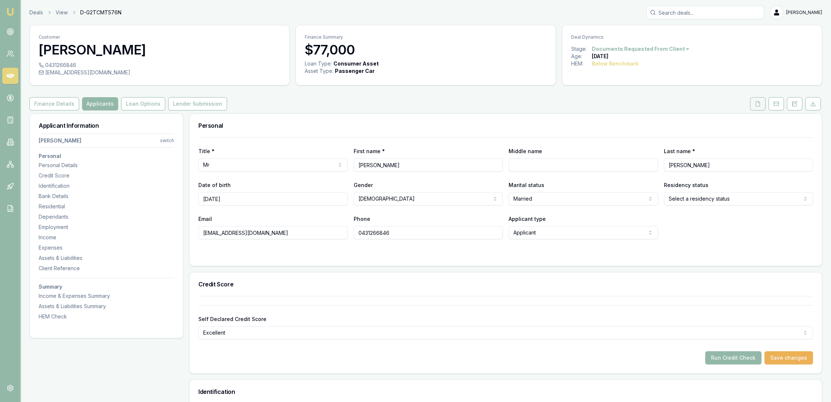
click at [755, 105] on icon at bounding box center [758, 104] width 6 height 6
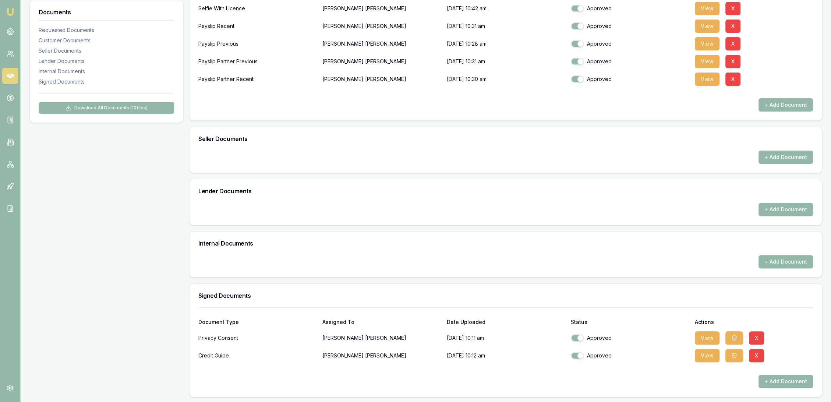
scroll to position [277, 0]
click at [711, 337] on button "View" at bounding box center [707, 337] width 25 height 13
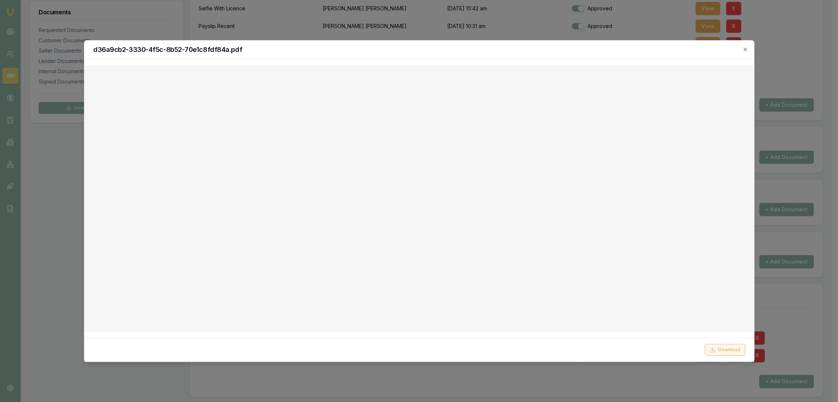
click at [724, 352] on button "Download" at bounding box center [724, 350] width 41 height 12
drag, startPoint x: 742, startPoint y: 49, endPoint x: 744, endPoint y: 52, distance: 4.0
click at [742, 49] on icon "button" at bounding box center [745, 49] width 6 height 6
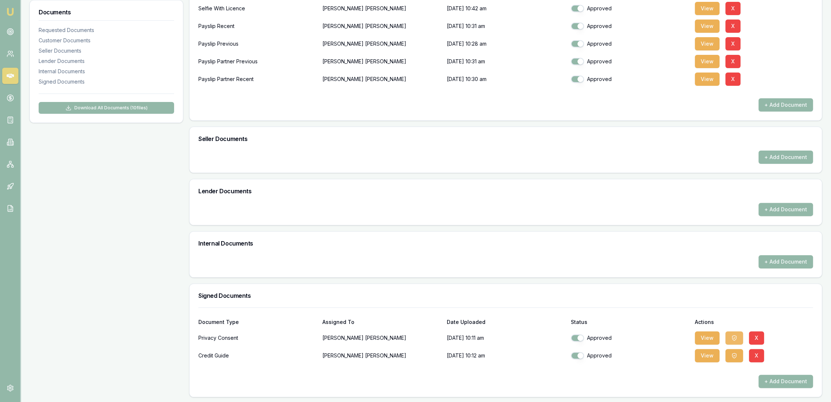
click at [732, 338] on icon "button" at bounding box center [735, 338] width 6 height 6
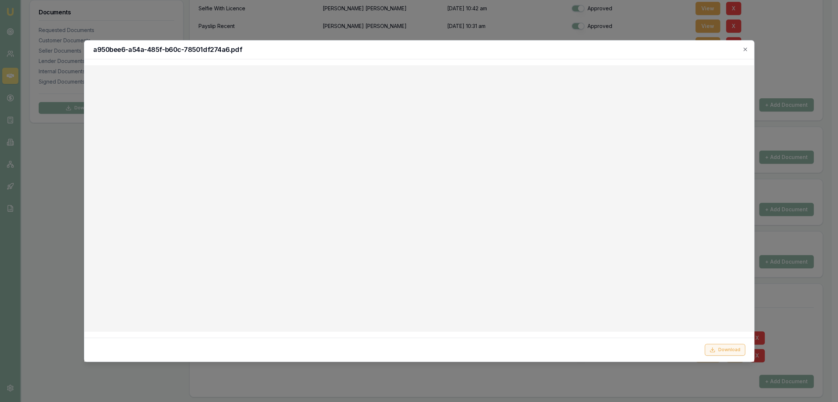
click at [723, 350] on button "Download" at bounding box center [724, 350] width 41 height 12
click at [745, 48] on icon "button" at bounding box center [745, 49] width 6 height 6
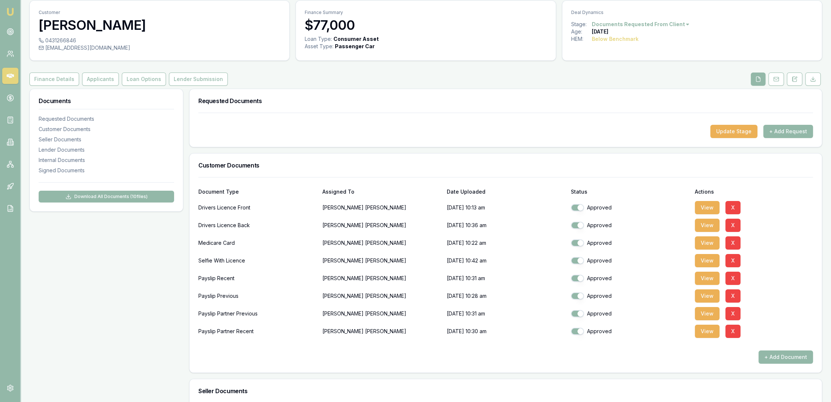
scroll to position [19, 0]
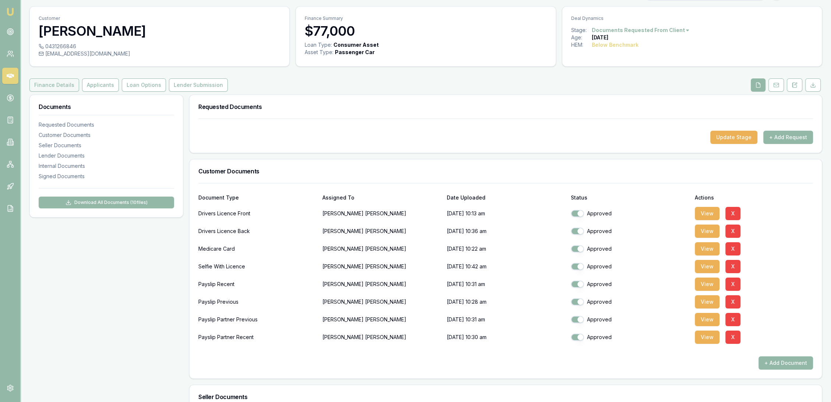
click at [62, 83] on button "Finance Details" at bounding box center [54, 84] width 50 height 13
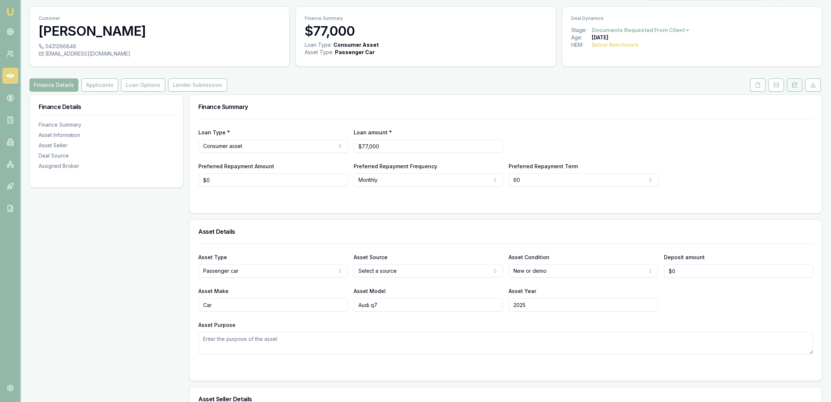
click at [794, 85] on icon at bounding box center [795, 85] width 6 height 6
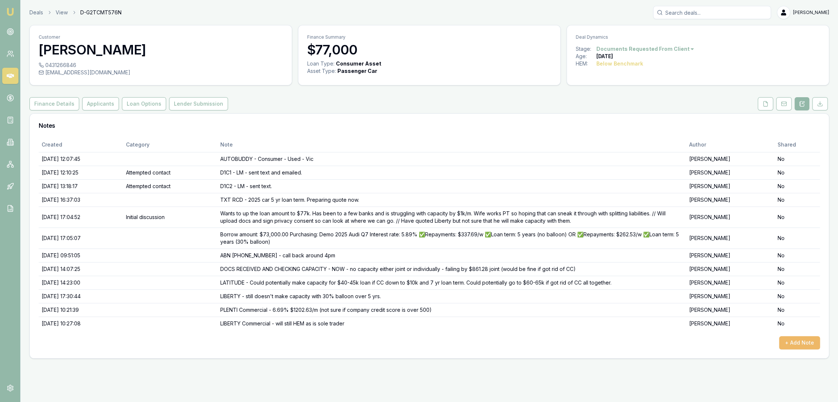
click at [810, 343] on button "+ Add Note" at bounding box center [799, 342] width 41 height 13
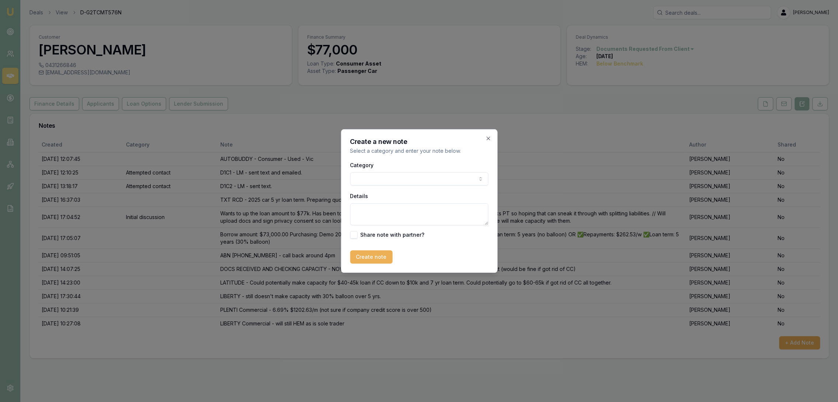
click at [355, 213] on textarea "Details" at bounding box center [419, 214] width 138 height 22
click at [457, 219] on textarea "MONEYTECH - 7.89% with bank statements assuming due to credit score being under" at bounding box center [419, 214] width 138 height 22
click at [459, 219] on textarea "MONEYTECH - 7.89% with bank statements assuming due to credit score being under" at bounding box center [419, 214] width 138 height 22
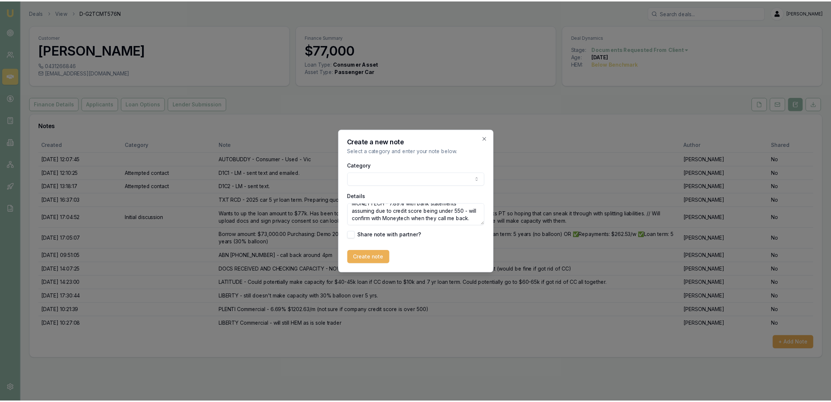
scroll to position [18, 0]
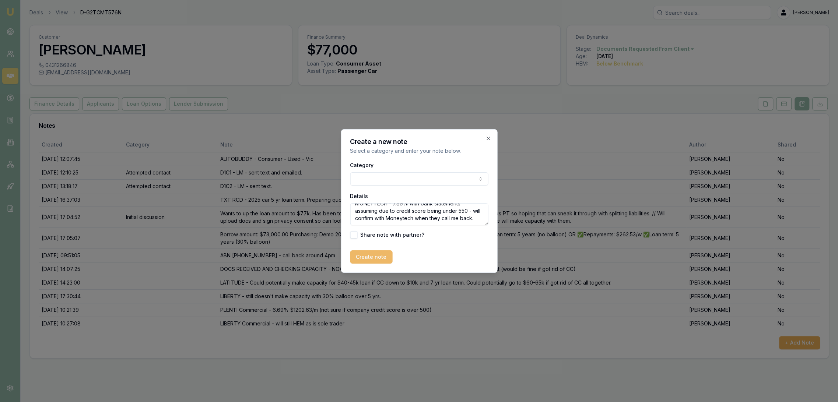
type textarea "MONEYTECH - 7.89% with bank statements assuming due to credit score being under…"
click at [366, 256] on button "Create note" at bounding box center [371, 256] width 42 height 13
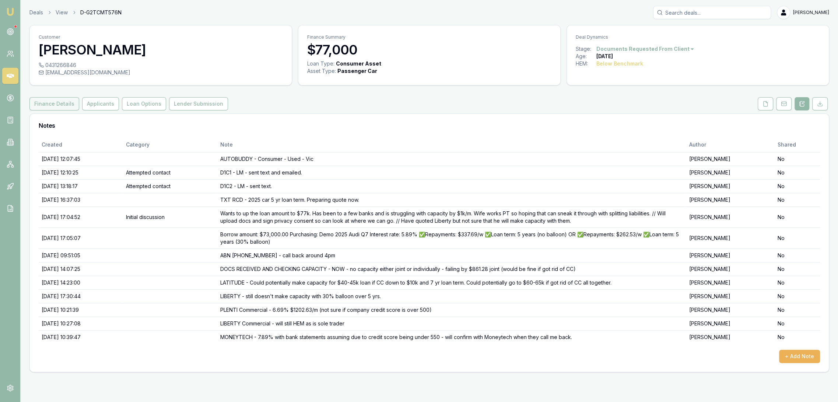
click at [63, 102] on button "Finance Details" at bounding box center [54, 103] width 50 height 13
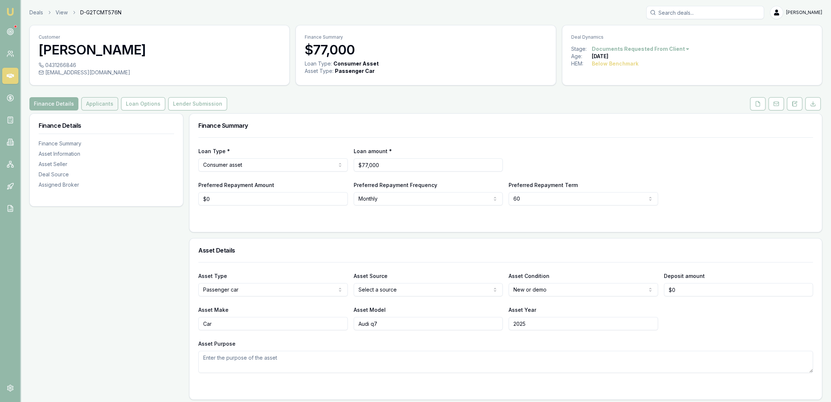
click at [94, 103] on button "Applicants" at bounding box center [99, 103] width 37 height 13
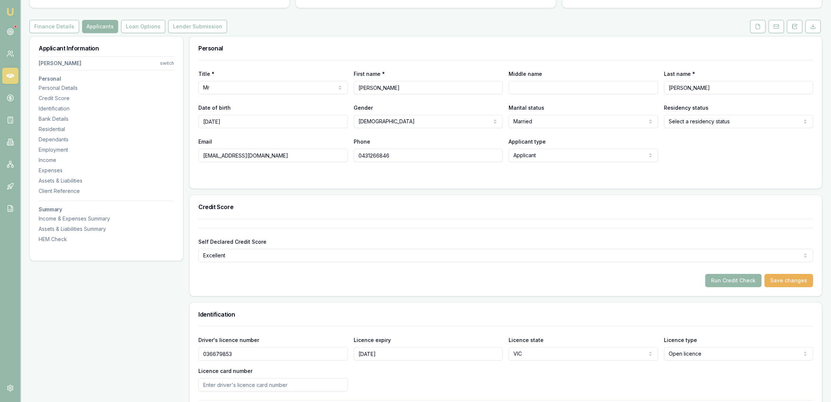
scroll to position [32, 0]
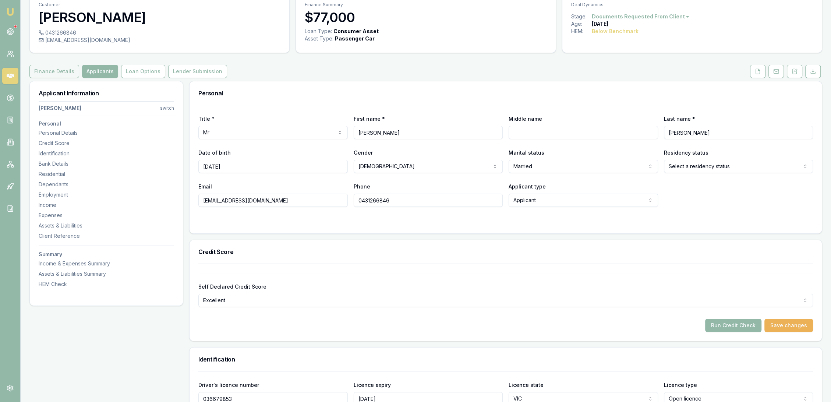
click at [60, 70] on button "Finance Details" at bounding box center [54, 71] width 50 height 13
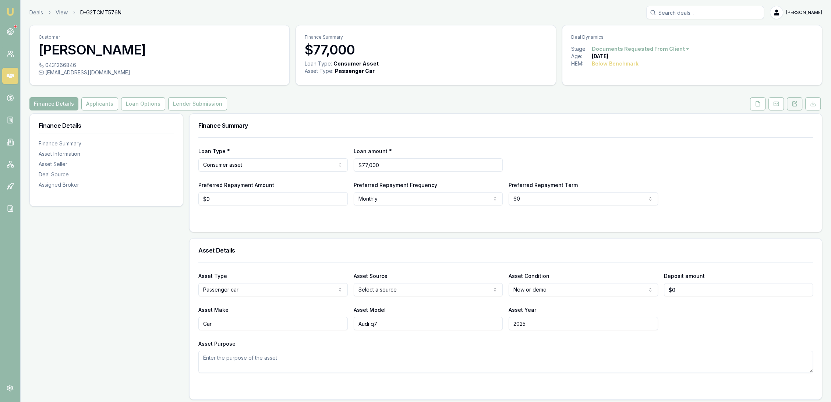
click at [794, 107] on button at bounding box center [794, 103] width 15 height 13
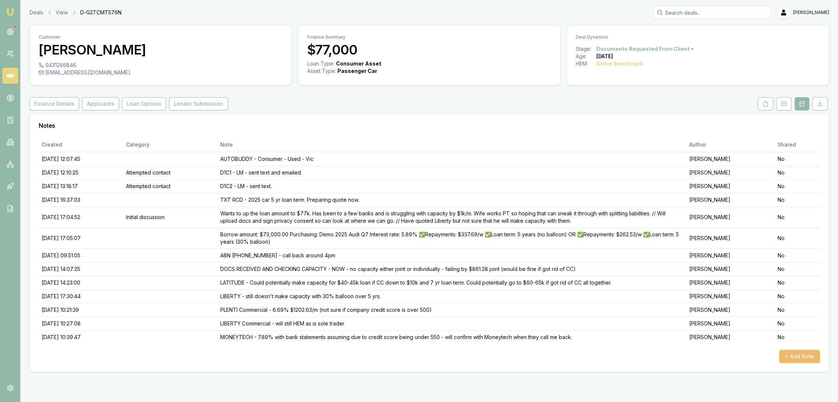
click at [802, 357] on button "+ Add Note" at bounding box center [799, 356] width 41 height 13
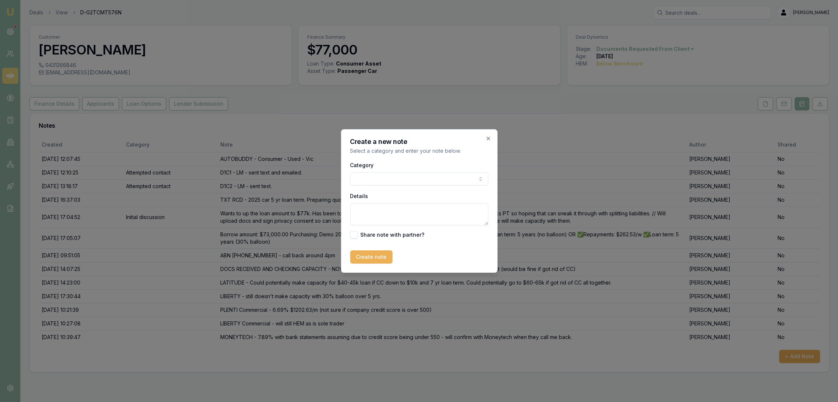
click at [375, 212] on textarea "Details" at bounding box center [419, 214] width 138 height 22
type textarea "MONEYTECH say creditor watch is B3 which is very good. Need 180days bank statem…"
click at [365, 258] on button "Create note" at bounding box center [371, 256] width 42 height 13
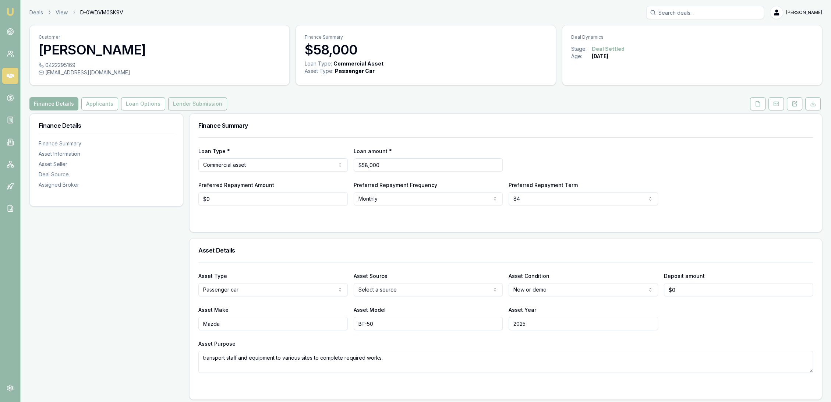
click at [194, 105] on button "Lender Submission" at bounding box center [197, 103] width 59 height 13
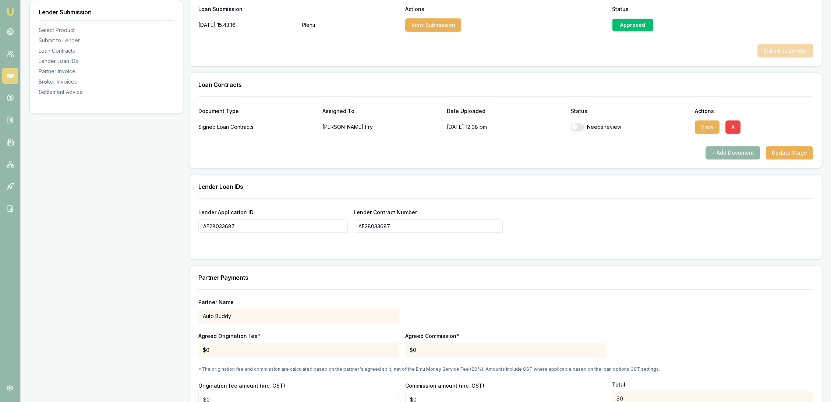
scroll to position [410, 0]
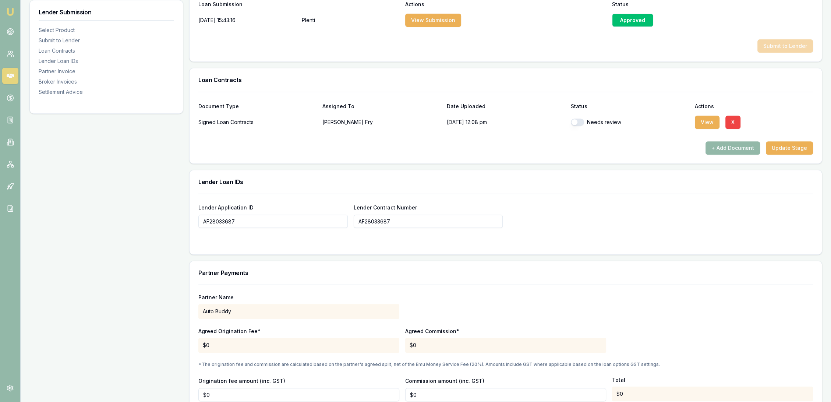
click at [582, 122] on button "button" at bounding box center [577, 122] width 13 height 7
checkbox input "true"
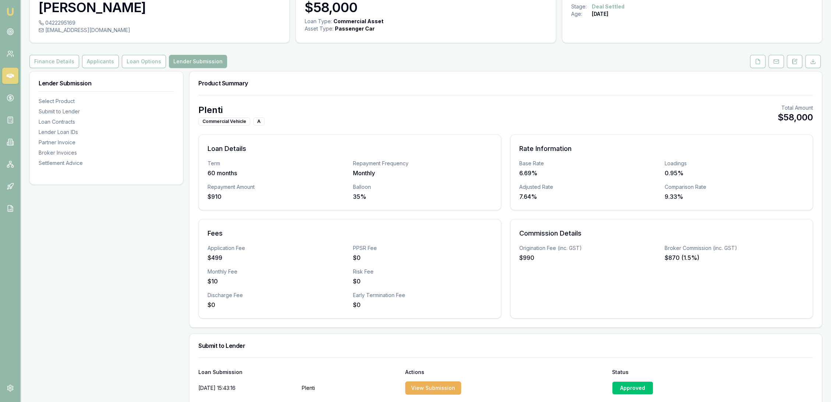
scroll to position [0, 0]
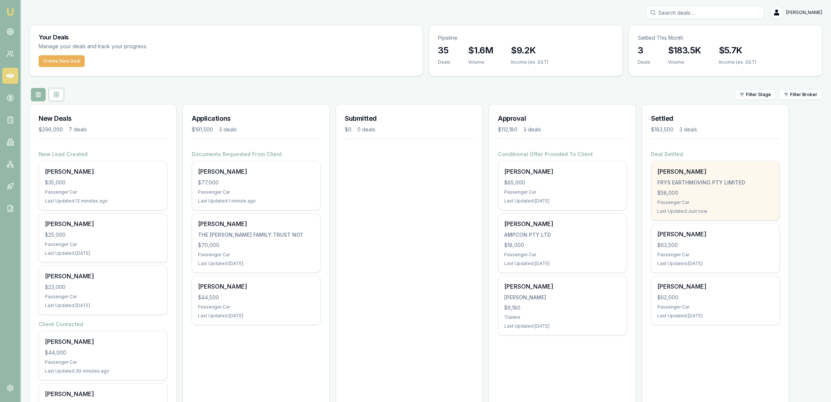
click at [691, 188] on div "[PERSON_NAME] FRYS EARTHMOVING PTY LIMITED $58,000 Passenger Car Last Updated: …" at bounding box center [716, 190] width 128 height 59
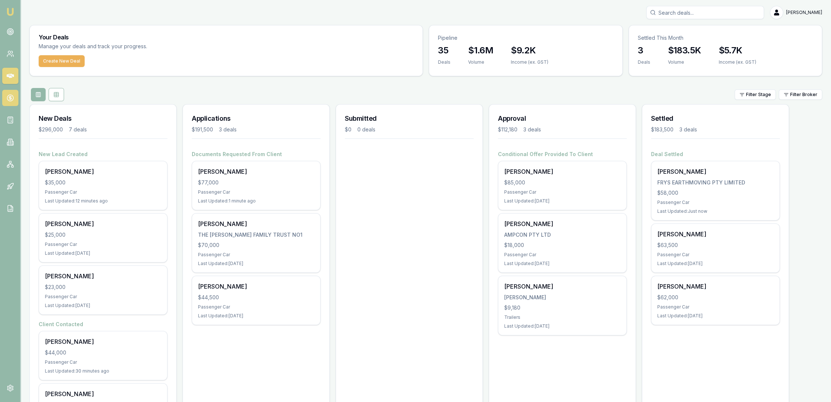
click at [10, 96] on icon at bounding box center [10, 98] width 0 height 4
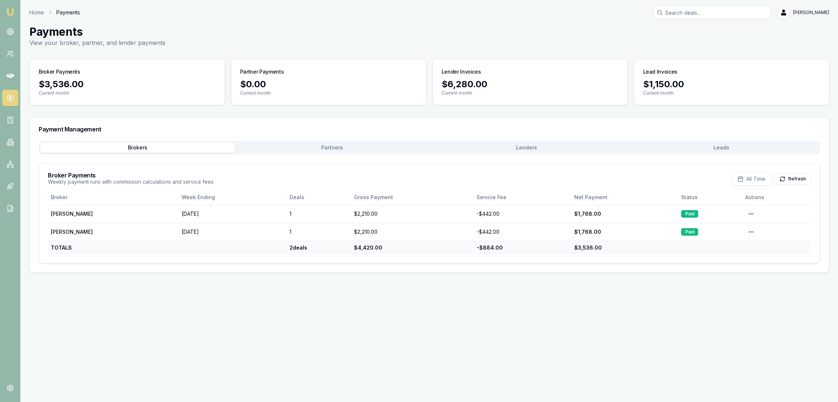
click at [554, 150] on button "Lenders" at bounding box center [526, 148] width 194 height 10
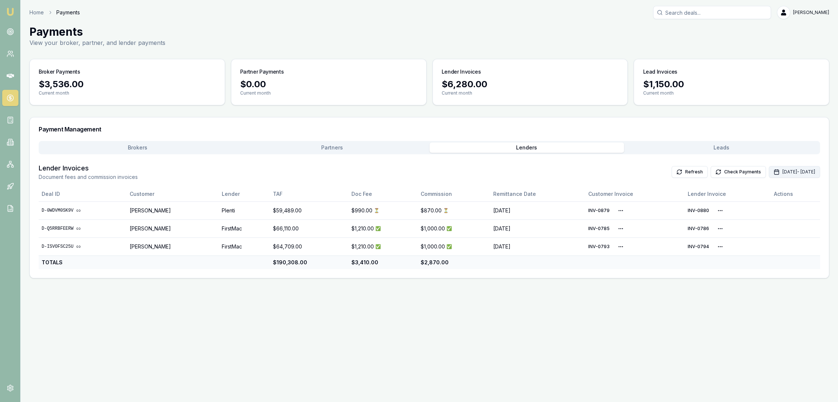
click at [776, 173] on button "Oct 01, 2025 - Oct 31, 2025" at bounding box center [794, 172] width 51 height 12
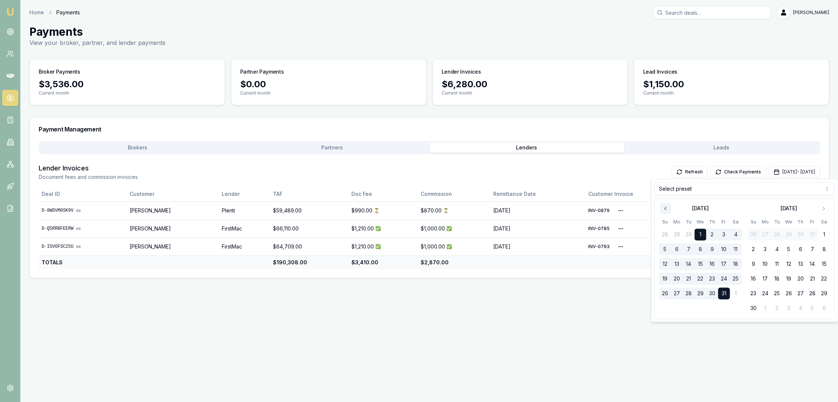
click at [667, 208] on icon "Go to previous month" at bounding box center [665, 208] width 6 height 6
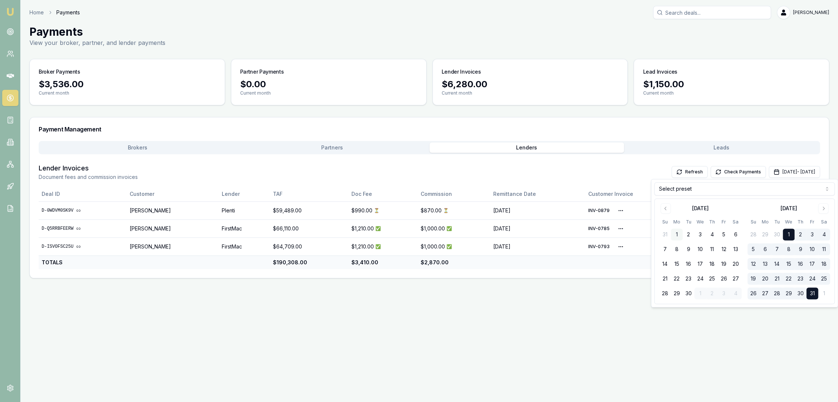
click at [677, 233] on button "1" at bounding box center [677, 235] width 12 height 12
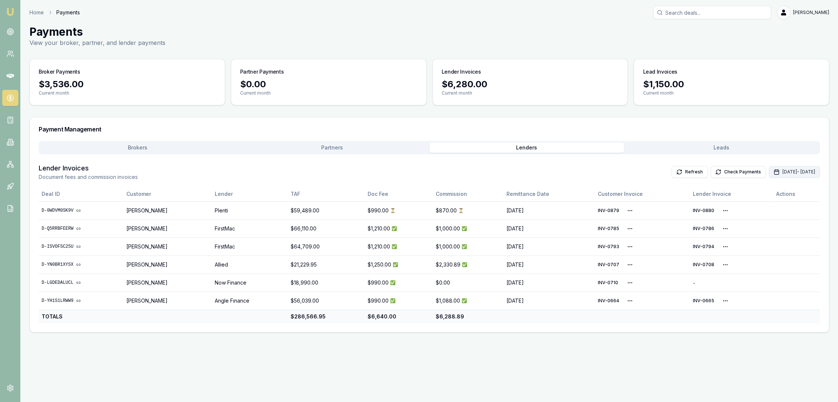
click at [770, 167] on button "Oct 01, 2025 - Oct 31, 2025" at bounding box center [794, 172] width 51 height 12
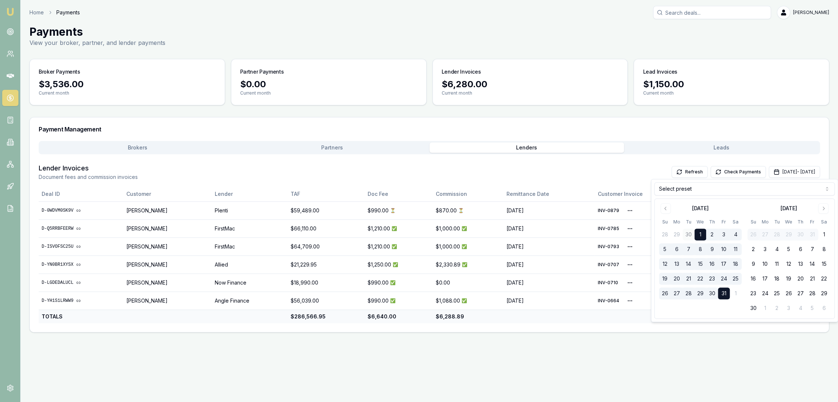
click at [690, 232] on button "30" at bounding box center [688, 235] width 12 height 12
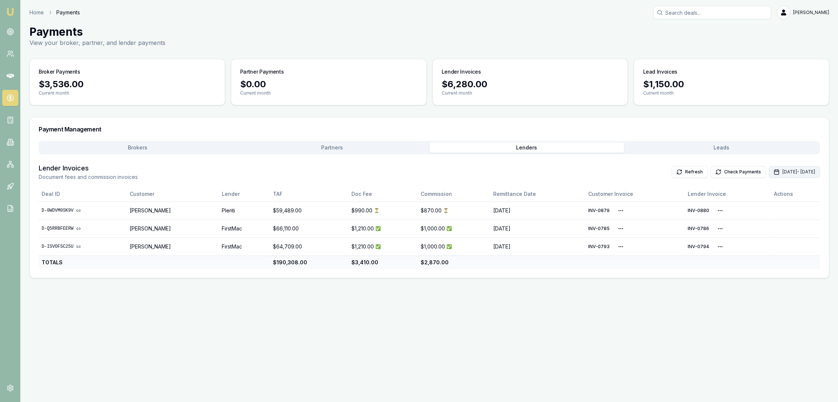
click at [781, 176] on button "Oct 01, 2025 - Oct 31, 2025" at bounding box center [794, 172] width 51 height 12
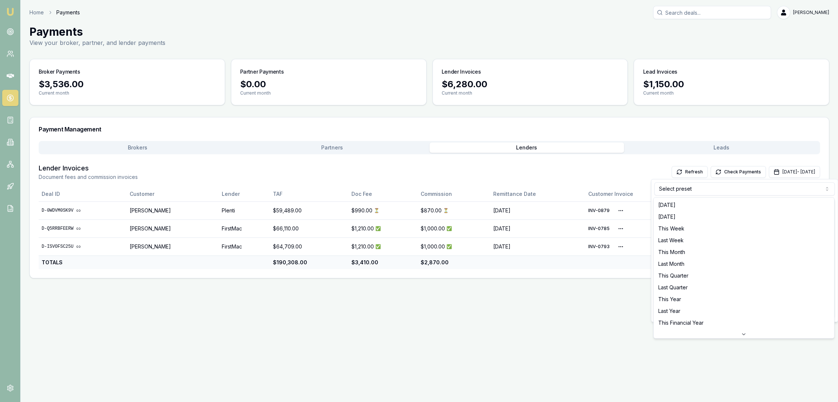
click at [706, 186] on html "Emu Broker Home Payments Robyn Adams Toggle Menu Payments View your broker, par…" at bounding box center [419, 201] width 838 height 402
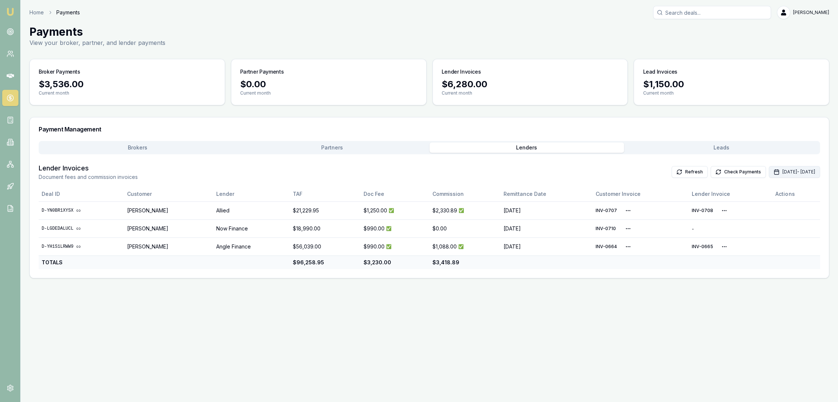
click at [769, 172] on button "Oct 01, 2025 - Oct 31, 2025" at bounding box center [794, 172] width 51 height 12
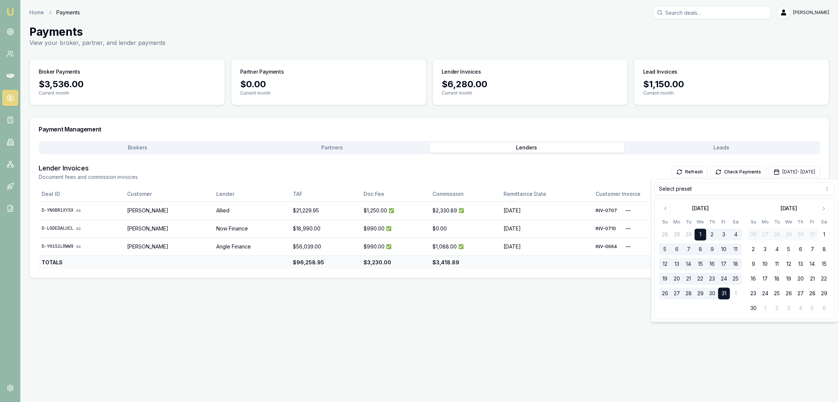
click at [746, 190] on html "Emu Broker Home Payments Robyn Adams Toggle Menu Payments View your broker, par…" at bounding box center [419, 201] width 838 height 402
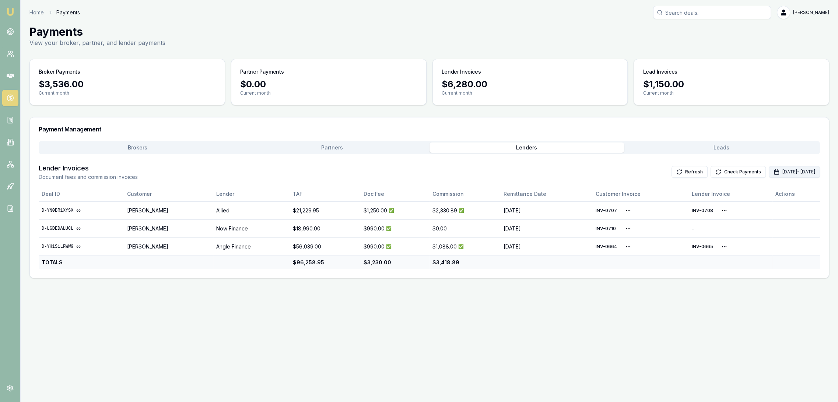
click at [771, 170] on button "Oct 01, 2025 - Oct 31, 2025" at bounding box center [794, 172] width 51 height 12
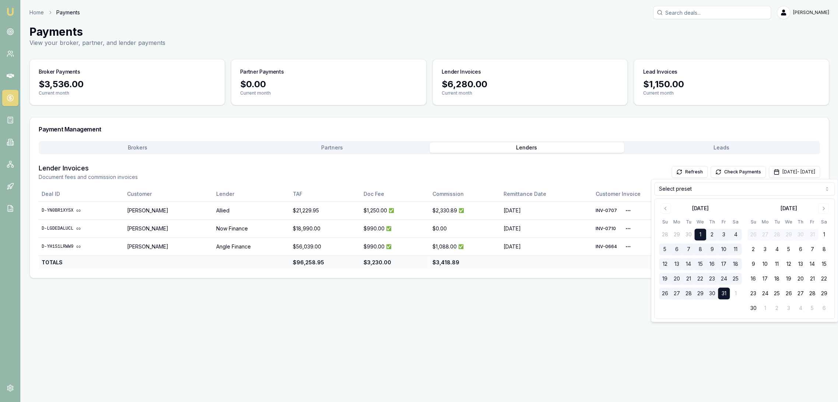
click at [723, 184] on html "Emu Broker Home Payments Robyn Adams Toggle Menu Payments View your broker, par…" at bounding box center [419, 201] width 838 height 402
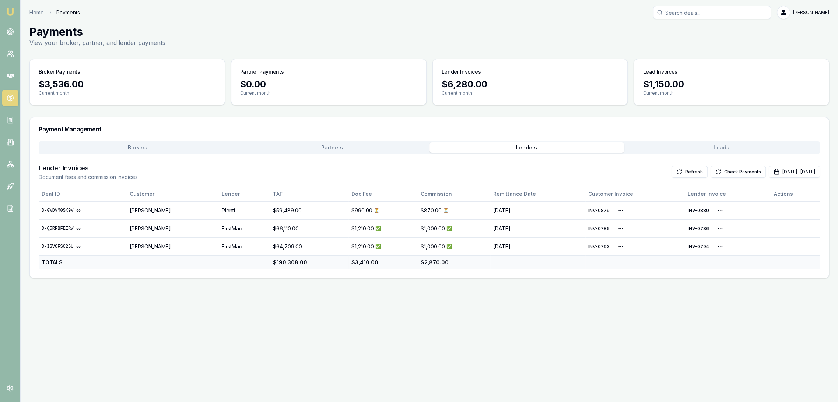
click at [8, 10] on img at bounding box center [10, 11] width 9 height 9
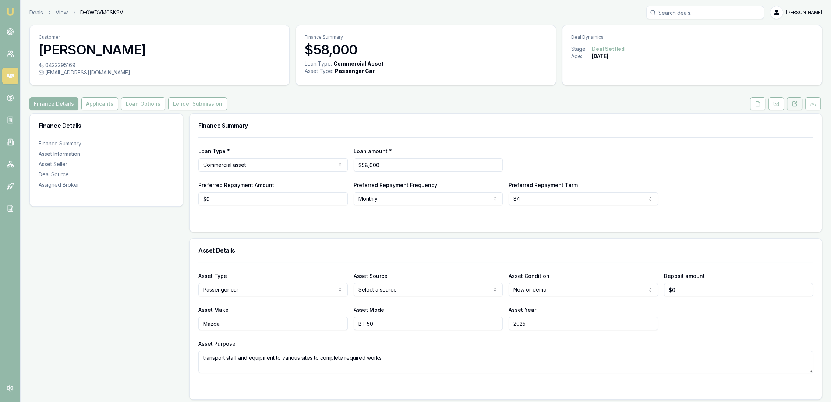
click at [790, 106] on button at bounding box center [794, 103] width 15 height 13
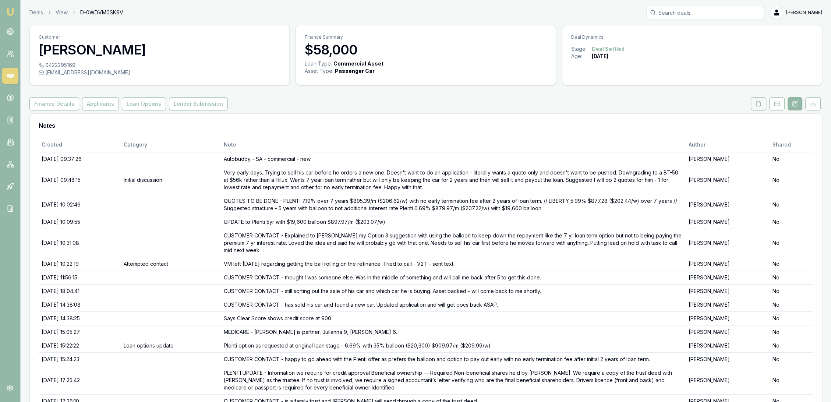
click at [757, 105] on icon at bounding box center [759, 104] width 6 height 6
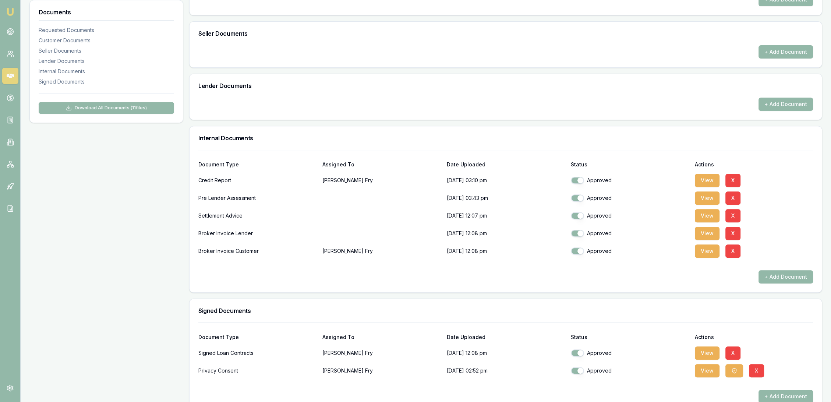
scroll to position [400, 0]
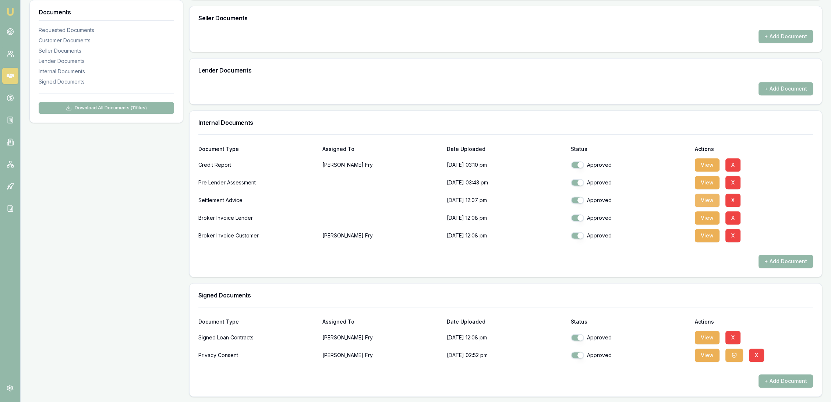
click at [716, 200] on button "View" at bounding box center [707, 200] width 25 height 13
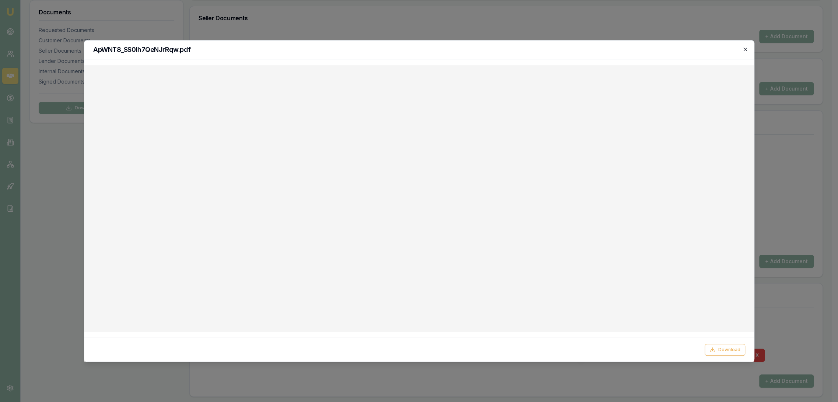
click at [743, 50] on icon "button" at bounding box center [744, 49] width 3 height 3
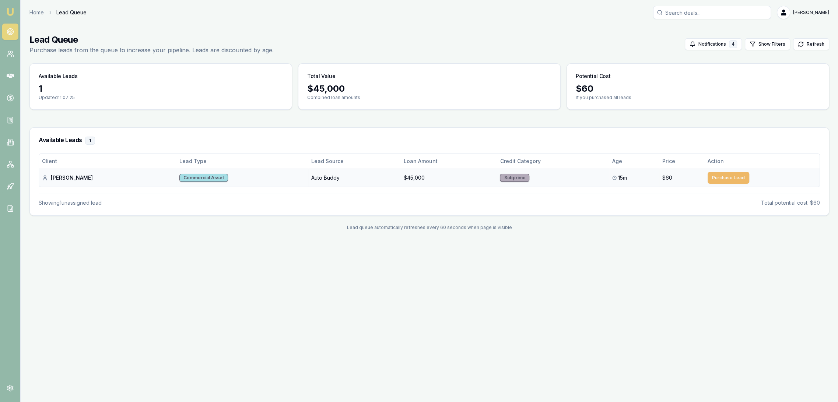
click at [714, 180] on button "Purchase Lead" at bounding box center [728, 178] width 42 height 12
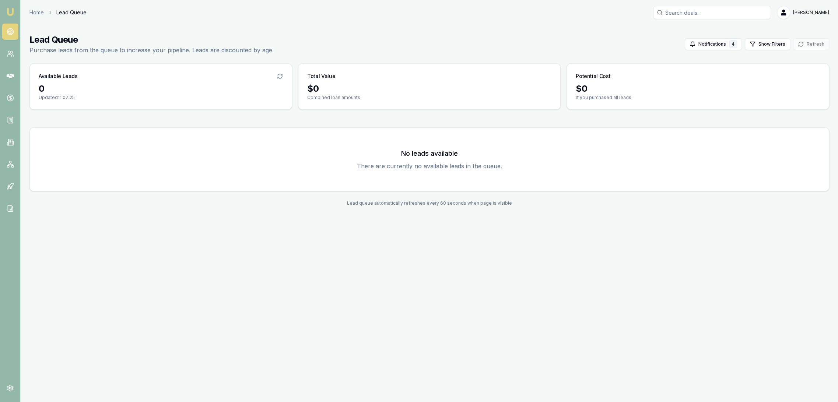
click at [7, 7] on img at bounding box center [10, 11] width 9 height 9
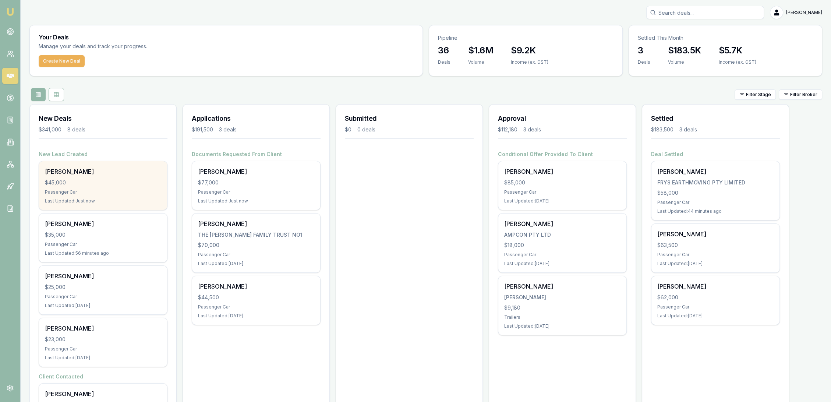
click at [68, 184] on div "$45,000" at bounding box center [103, 182] width 116 height 7
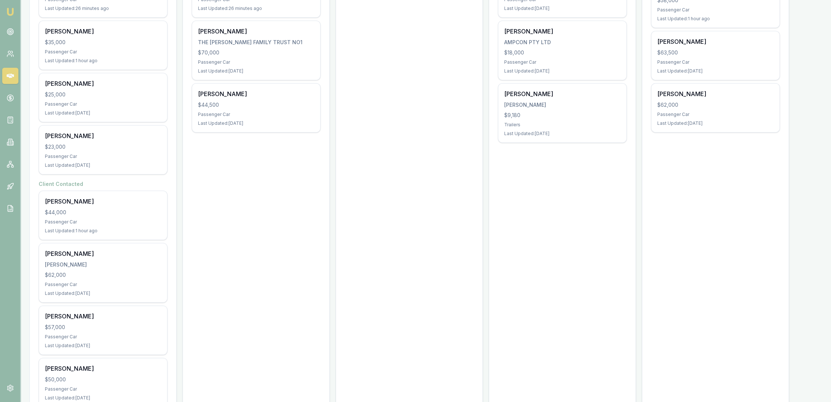
scroll to position [204, 0]
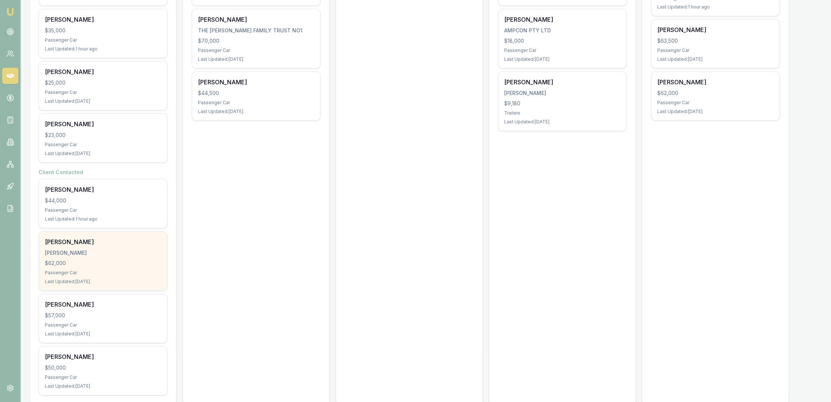
click at [120, 264] on div "$62,000" at bounding box center [103, 263] width 116 height 7
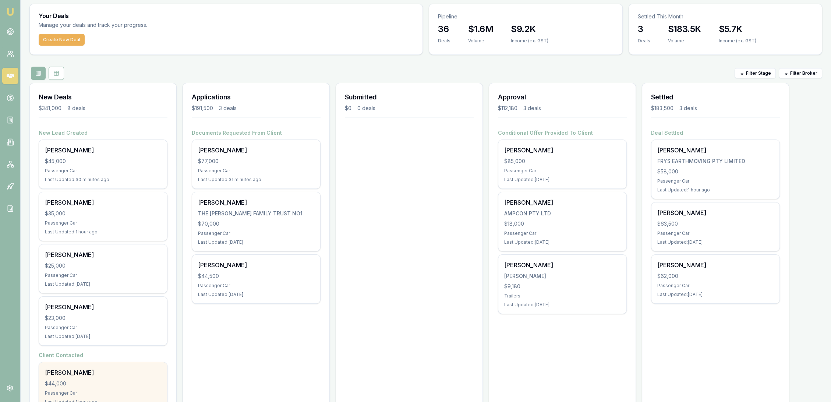
scroll to position [13, 0]
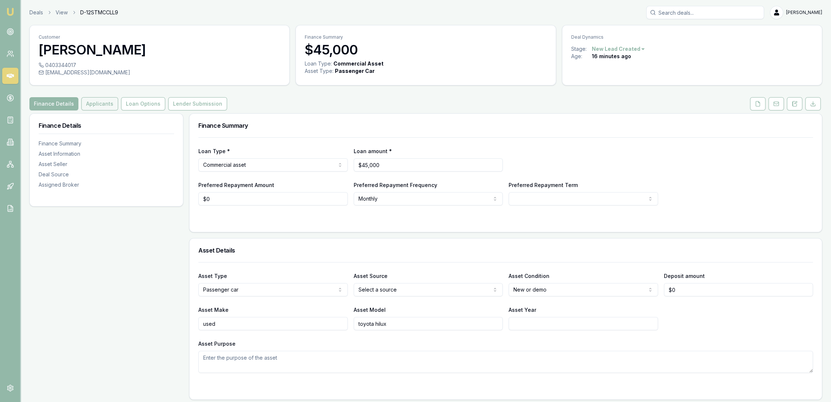
click at [100, 105] on button "Applicants" at bounding box center [99, 103] width 37 height 13
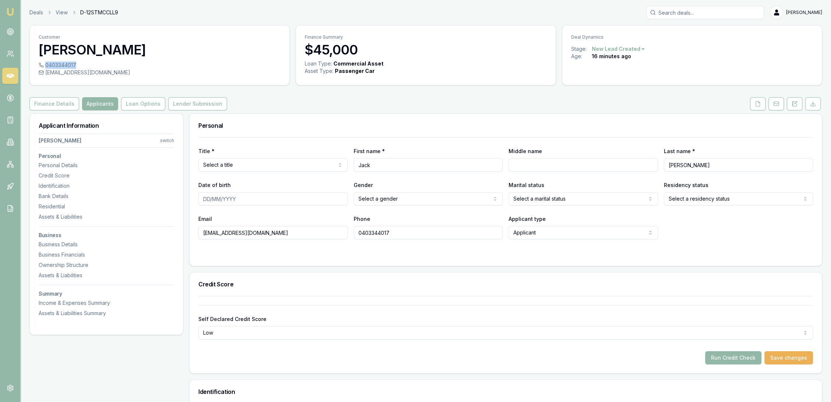
drag, startPoint x: 46, startPoint y: 64, endPoint x: 75, endPoint y: 66, distance: 28.7
click at [75, 66] on div "0403344017" at bounding box center [160, 64] width 242 height 7
copy div "0403344017"
click at [45, 105] on button "Finance Details" at bounding box center [54, 103] width 50 height 13
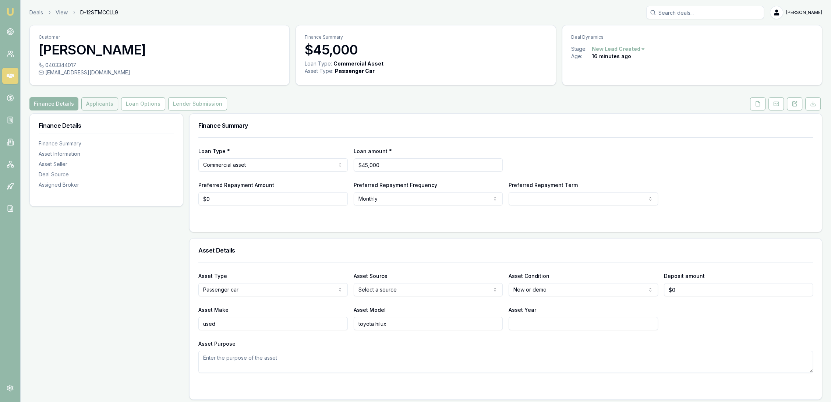
click at [96, 105] on button "Applicants" at bounding box center [99, 103] width 37 height 13
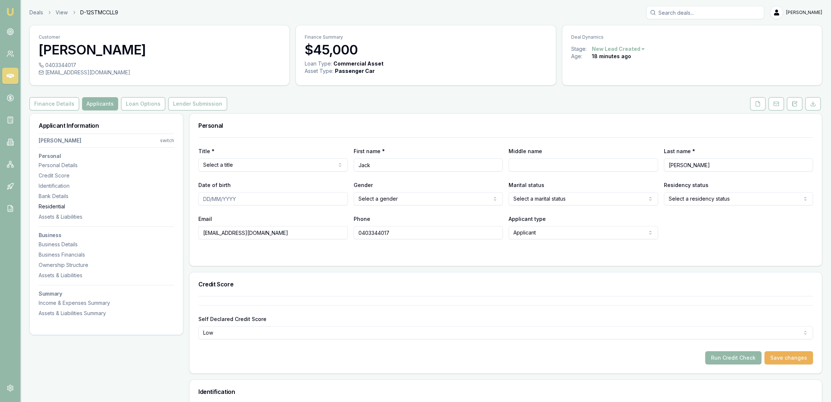
click at [68, 204] on div "Residential" at bounding box center [107, 206] width 136 height 7
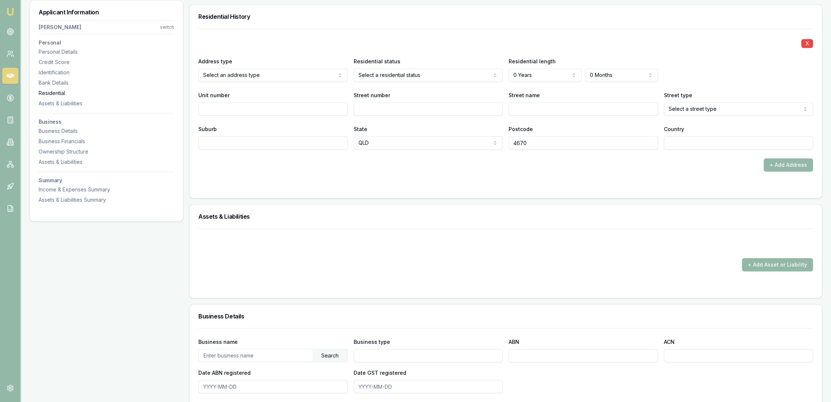
scroll to position [709, 0]
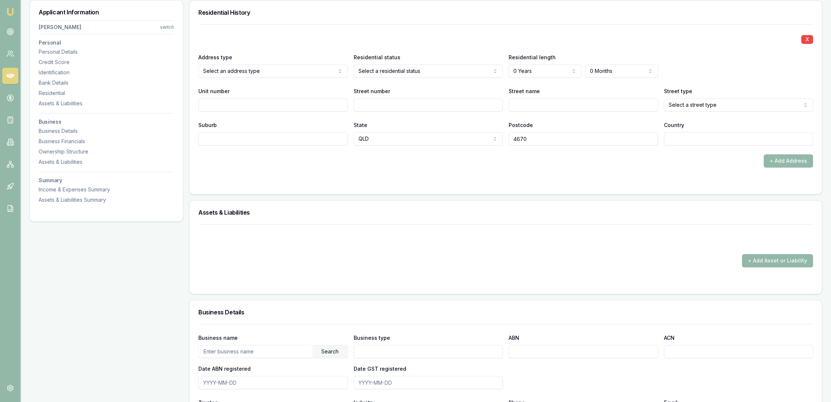
drag, startPoint x: 356, startPoint y: 124, endPoint x: 663, endPoint y: 68, distance: 311.9
click at [356, 124] on label "State" at bounding box center [361, 125] width 14 height 6
click at [356, 132] on button "QLD" at bounding box center [429, 138] width 150 height 13
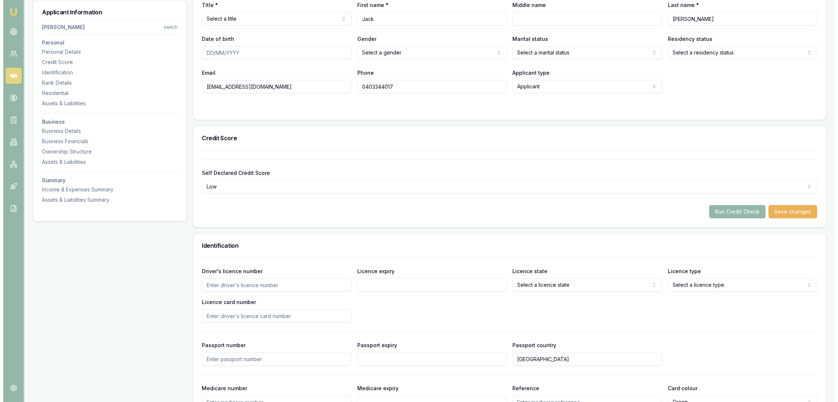
scroll to position [0, 0]
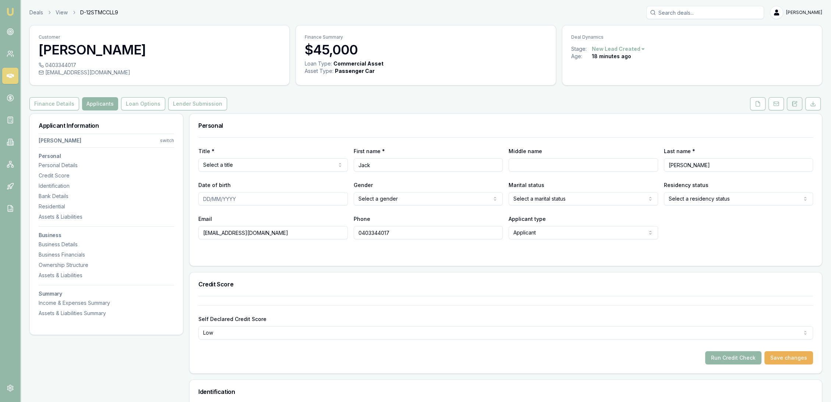
click at [793, 100] on button at bounding box center [794, 103] width 15 height 13
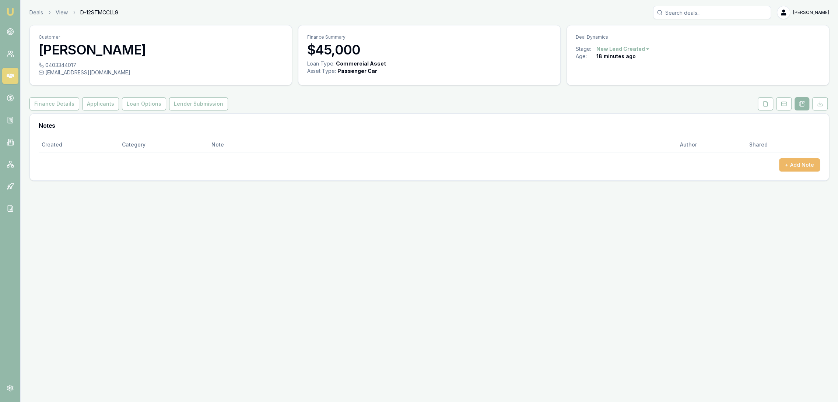
click at [784, 168] on button "+ Add Note" at bounding box center [799, 164] width 41 height 13
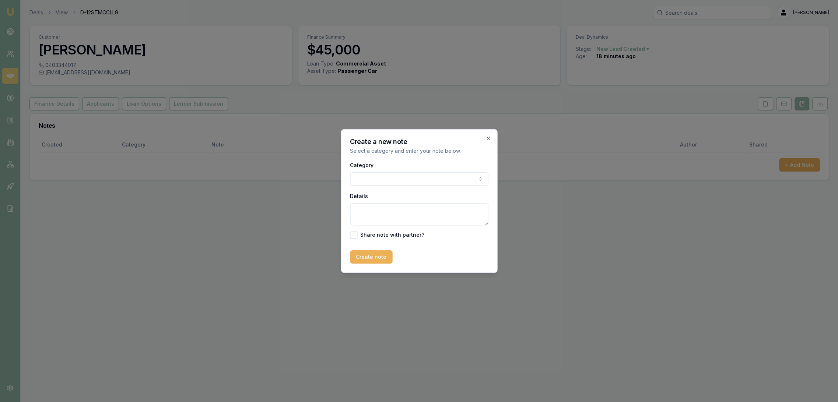
click at [381, 217] on textarea "Details" at bounding box center [419, 214] width 138 height 22
click at [421, 213] on textarea "AUTOBUDDY - subprime" at bounding box center [419, 214] width 138 height 22
type textarea "AUTOBUDDY - subprime - Used - Qld"
click at [372, 254] on button "Create note" at bounding box center [371, 256] width 42 height 13
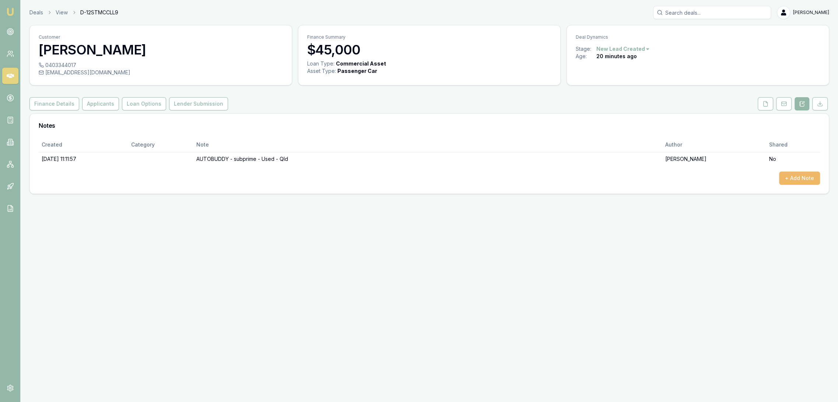
click at [801, 180] on button "+ Add Note" at bounding box center [799, 178] width 41 height 13
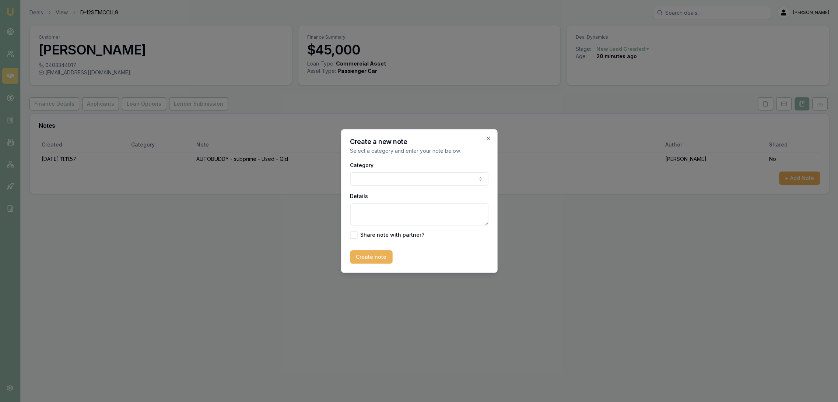
click at [424, 178] on body "Emu Broker Deals View D-12STMCCLL9 Robyn Adams Toggle Menu Customer Jack Dickso…" at bounding box center [419, 201] width 838 height 402
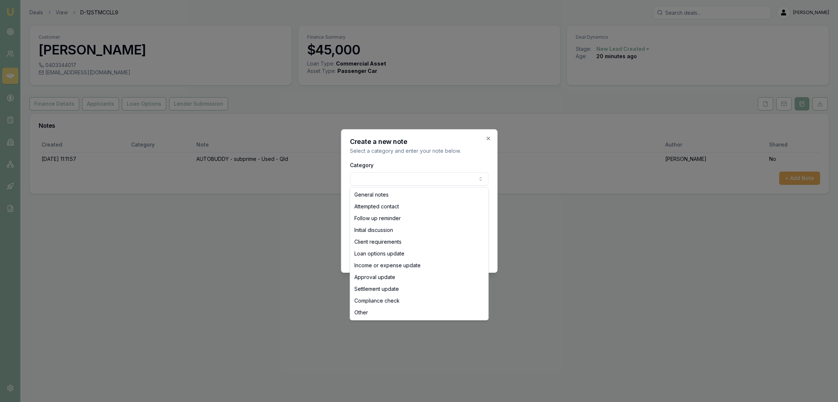
select select "ATTEMPTED_CONTACT"
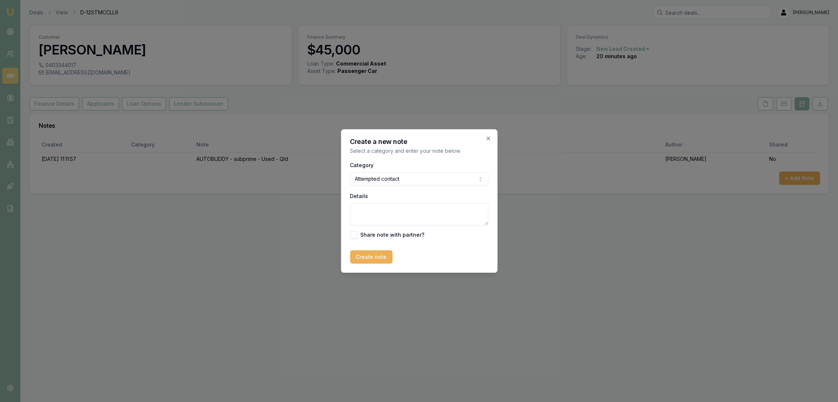
click at [388, 217] on textarea "Details" at bounding box center [419, 214] width 138 height 22
type textarea "LM - sent text"
click at [374, 257] on button "Create note" at bounding box center [371, 256] width 42 height 13
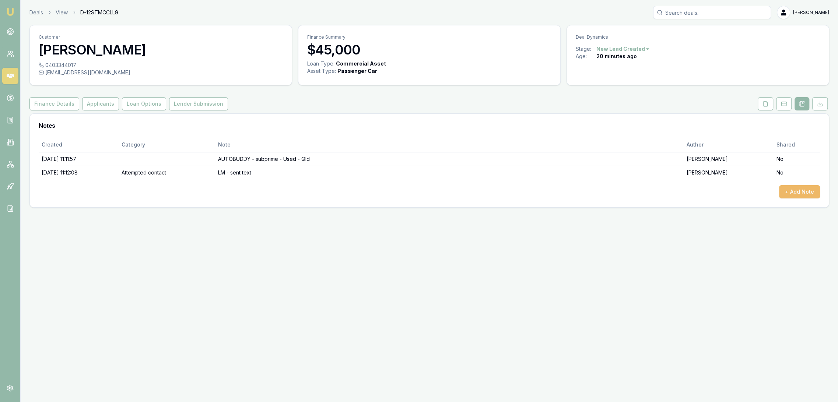
click at [804, 193] on button "+ Add Note" at bounding box center [799, 191] width 41 height 13
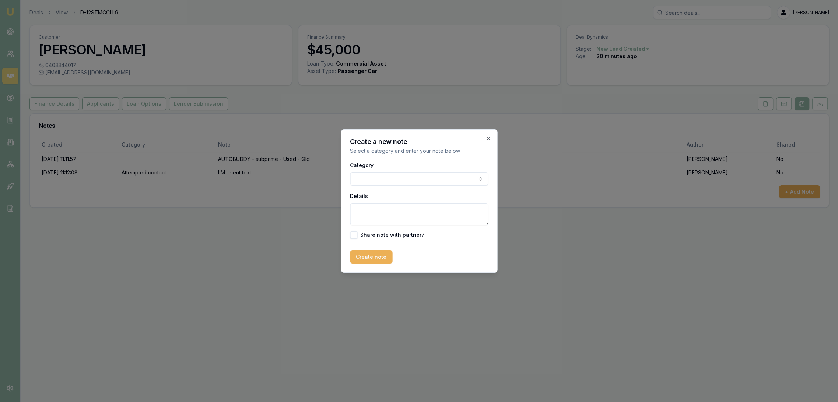
click at [388, 212] on textarea "Details" at bounding box center [419, 214] width 138 height 22
paste textarea "77185605768"
click at [410, 217] on textarea "TXT rcd - 7 yr loan term ABN 77185605768 31/3/25 (not GST registered)" at bounding box center [419, 214] width 138 height 22
click at [420, 217] on textarea "TXT rcd - 7 yr loan term ABN 77185605768 31/3/25 (not GST registered), was" at bounding box center [419, 214] width 138 height 22
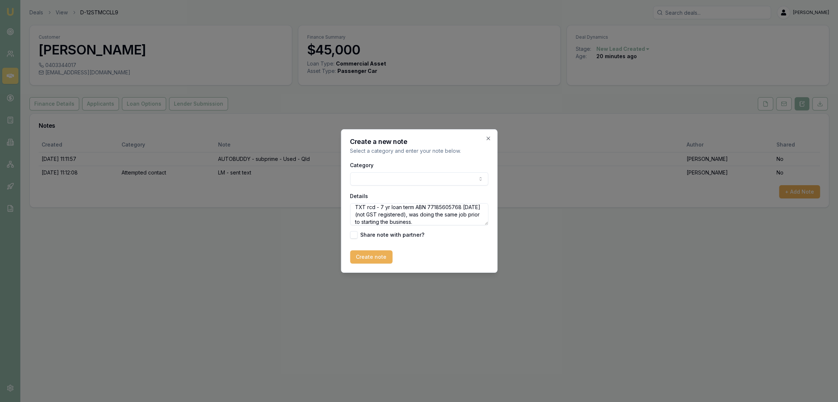
drag, startPoint x: 451, startPoint y: 221, endPoint x: 442, endPoint y: 221, distance: 8.8
click at [451, 221] on textarea "TXT rcd - 7 yr loan term ABN 77185605768 31/3/25 (not GST registered), was doin…" at bounding box center [419, 214] width 138 height 22
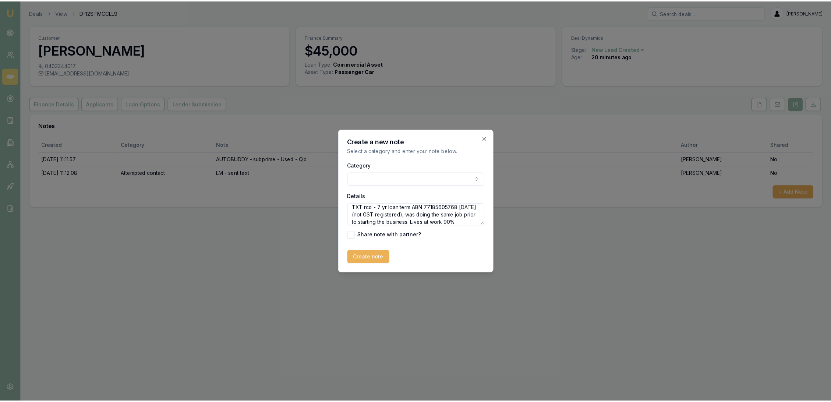
scroll to position [10, 0]
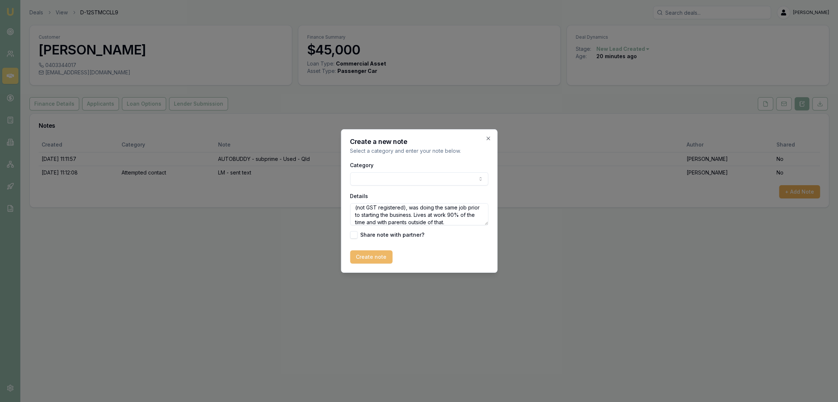
type textarea "TXT rcd - 7 yr loan term ABN 77185605768 31/3/25 (not GST registered), was doin…"
click at [361, 261] on button "Create note" at bounding box center [371, 256] width 42 height 13
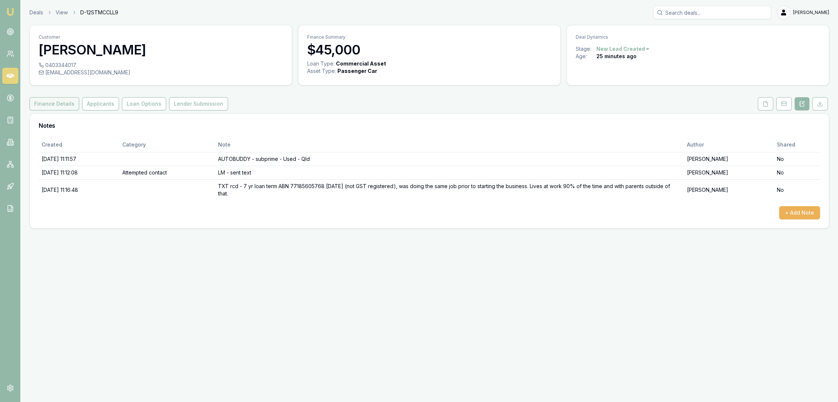
click at [57, 102] on button "Finance Details" at bounding box center [54, 103] width 50 height 13
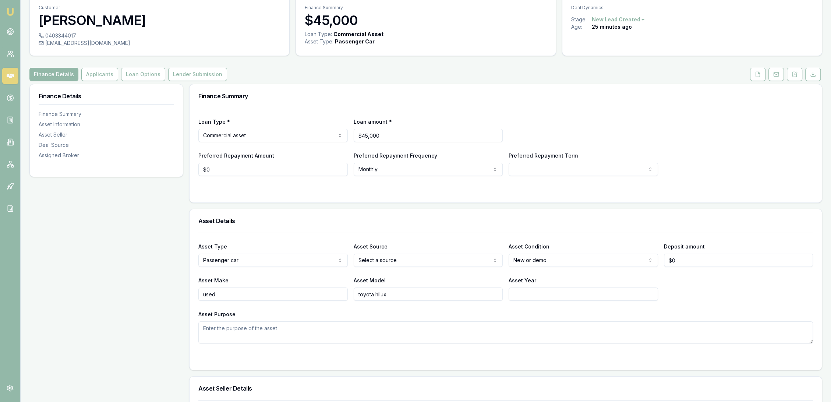
scroll to position [41, 0]
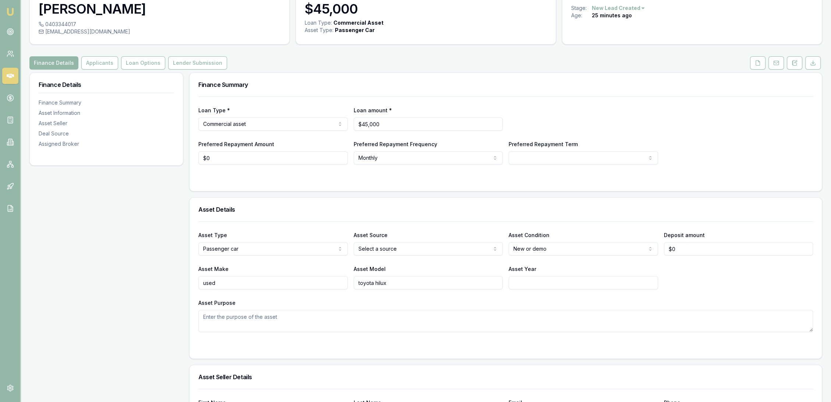
click at [458, 317] on textarea "Asset Purpose" at bounding box center [505, 321] width 615 height 22
type textarea "2022-2024"
click at [536, 251] on html "Emu Broker Deals View D-12STMCCLL9 Robyn Adams Toggle Menu Customer Jack Dickso…" at bounding box center [415, 160] width 831 height 402
select select "USED"
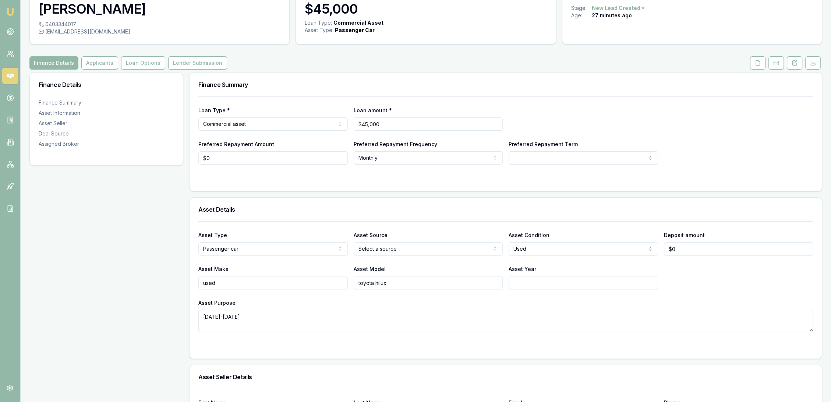
drag, startPoint x: 179, startPoint y: 279, endPoint x: 108, endPoint y: 278, distance: 70.7
type input "t"
type input "toyota"
type input "hilux"
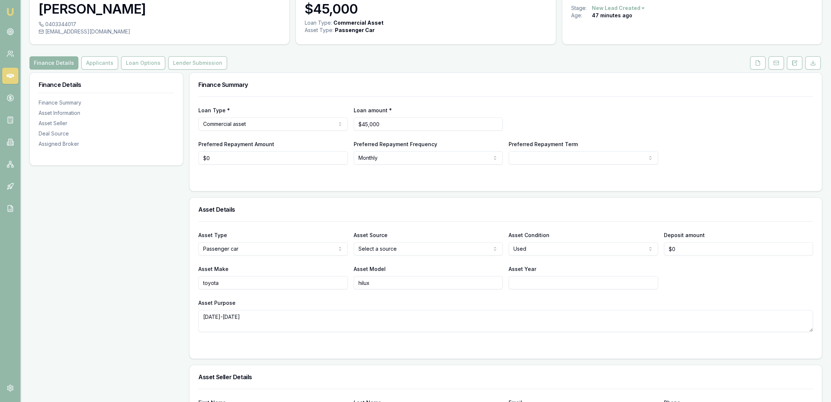
click at [210, 33] on div "jackdickson006@gmail.com" at bounding box center [160, 31] width 242 height 7
click at [103, 58] on button "Applicants" at bounding box center [99, 62] width 37 height 13
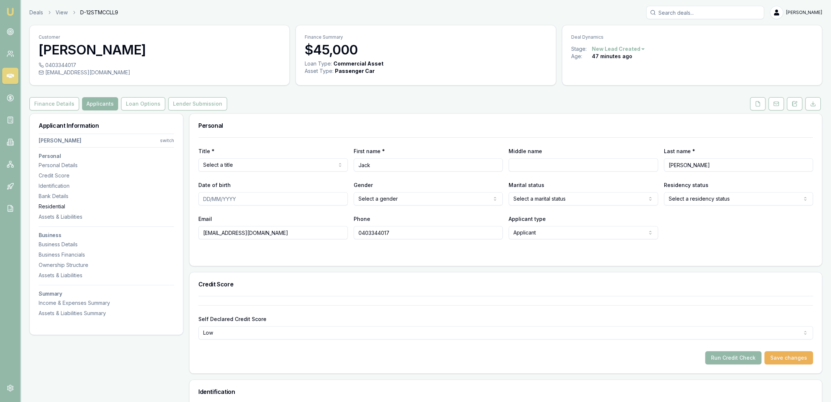
click at [56, 207] on div "Residential" at bounding box center [107, 206] width 136 height 7
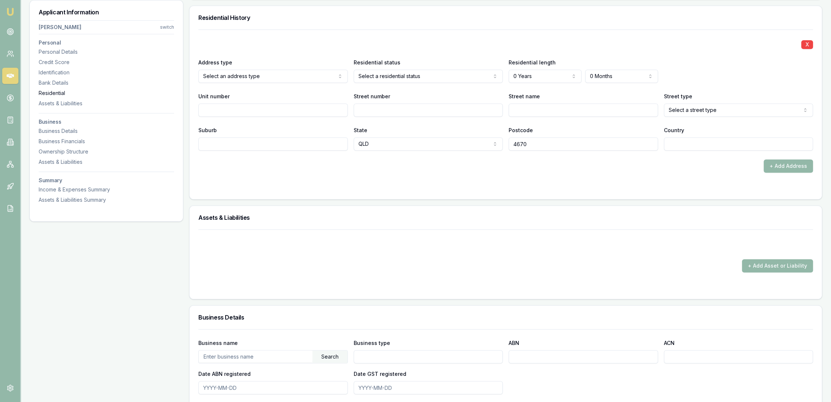
scroll to position [709, 0]
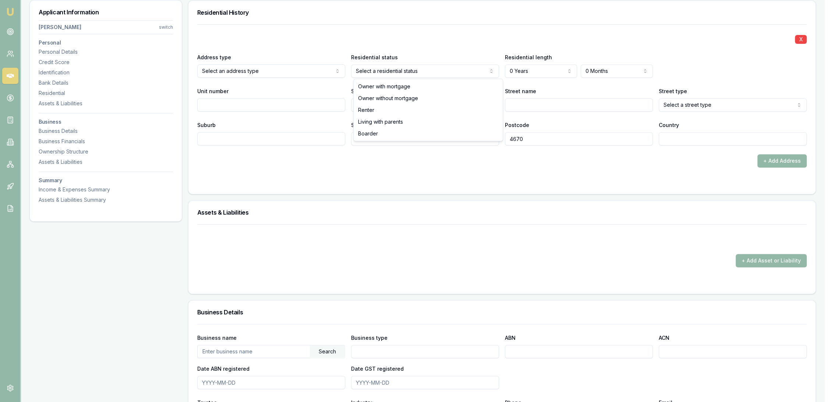
select select "LIVING_WITH_PARENTS"
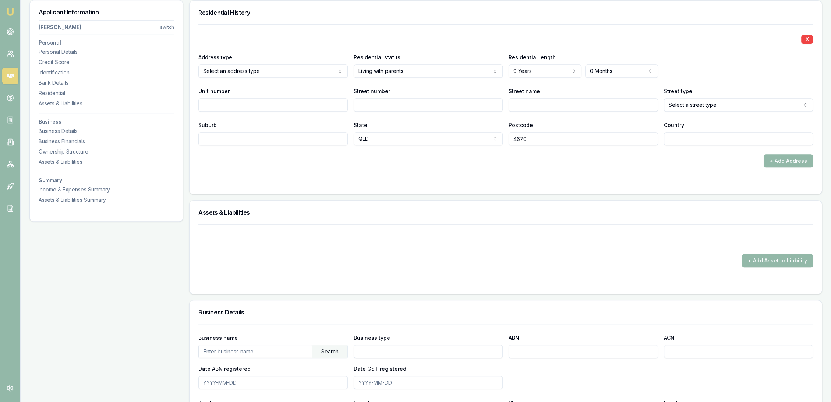
click at [343, 164] on div "+ Add Address" at bounding box center [505, 160] width 615 height 13
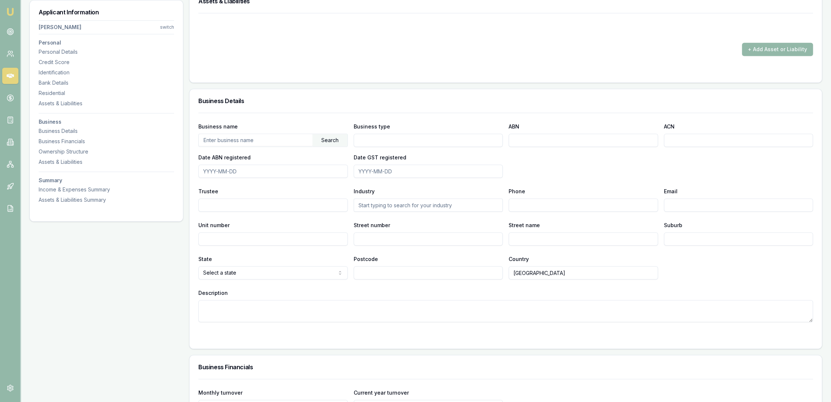
scroll to position [914, 0]
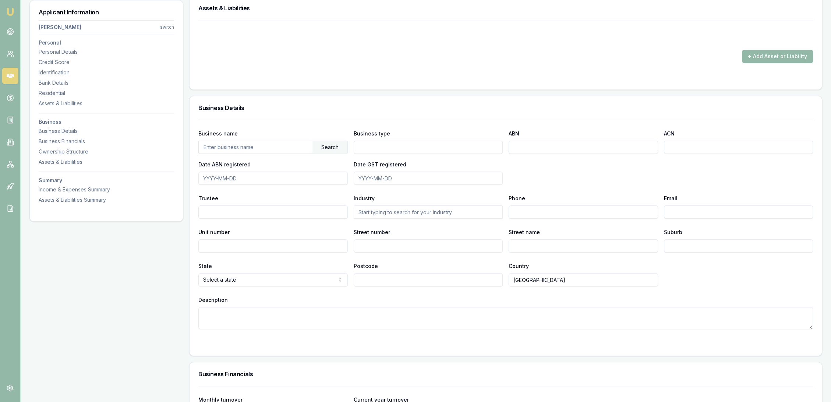
click at [257, 144] on input "text" at bounding box center [256, 147] width 114 height 12
click at [327, 145] on div "Search" at bounding box center [330, 147] width 35 height 13
drag, startPoint x: 182, startPoint y: 145, endPoint x: 156, endPoint y: 147, distance: 26.2
click at [156, 147] on div "Applicant Information Jack Dickson switch Personal Personal Details Credit Scor…" at bounding box center [425, 54] width 793 height 1709
type input "77185605768"
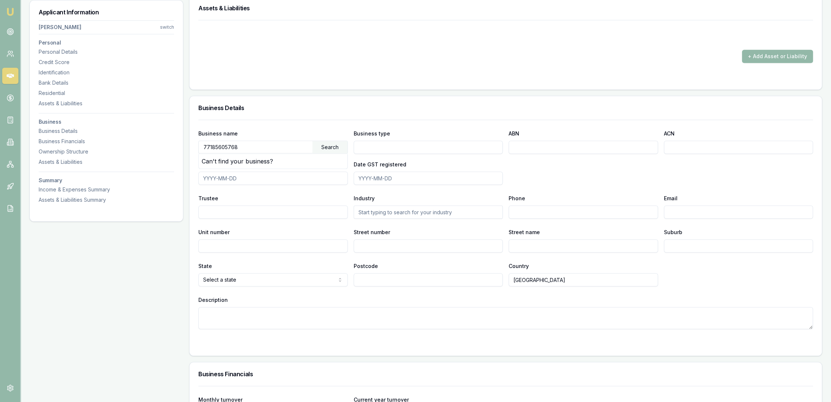
click at [335, 145] on div "Search" at bounding box center [330, 147] width 35 height 13
drag, startPoint x: 244, startPoint y: 145, endPoint x: 196, endPoint y: 148, distance: 48.3
click at [196, 148] on div "Business name 77185605768 Search Can't find your business? Business type ABN AC…" at bounding box center [506, 238] width 633 height 236
click at [243, 163] on div "Can't find your business?" at bounding box center [273, 161] width 149 height 15
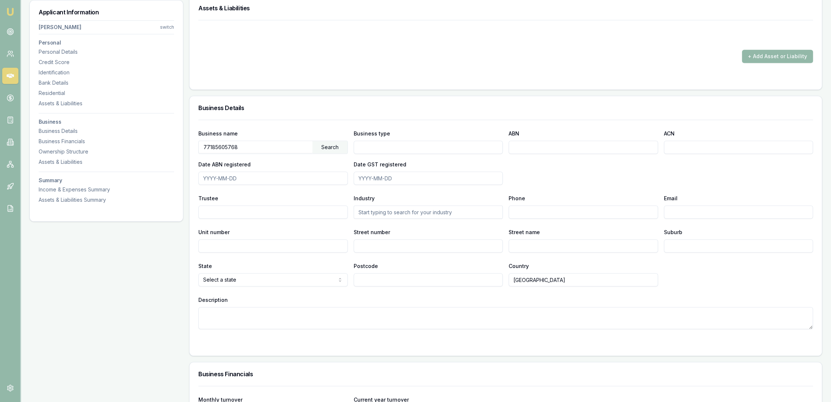
drag, startPoint x: 242, startPoint y: 145, endPoint x: 186, endPoint y: 144, distance: 55.6
click at [186, 144] on div "Applicant Information Jack Dickson switch Personal Personal Details Credit Scor…" at bounding box center [425, 54] width 793 height 1709
click at [387, 145] on input "Business type" at bounding box center [429, 147] width 150 height 13
type input "Sole trader"
click at [382, 64] on form "+ Add Asset or Liability" at bounding box center [505, 50] width 615 height 61
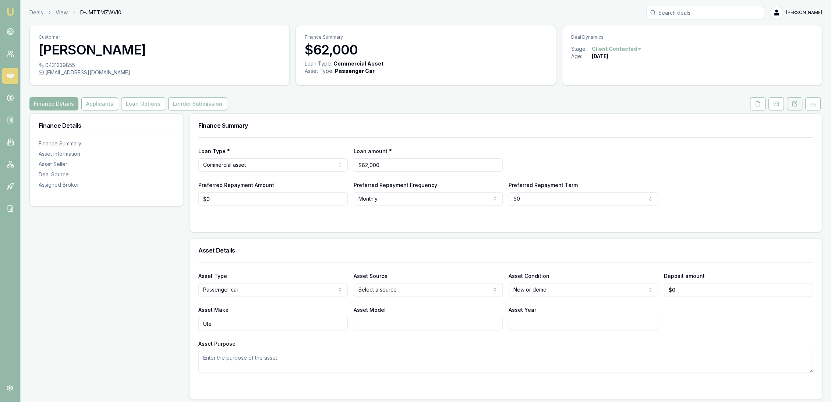
click at [795, 106] on icon at bounding box center [795, 104] width 6 height 6
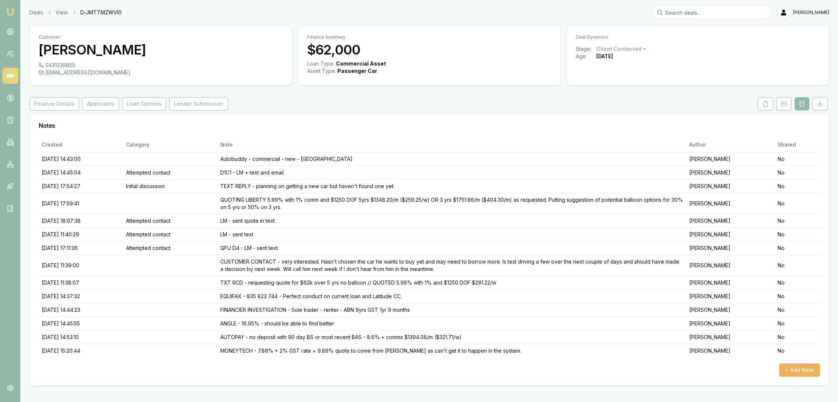
drag, startPoint x: 762, startPoint y: 99, endPoint x: 745, endPoint y: 123, distance: 28.8
click at [762, 99] on button at bounding box center [764, 103] width 15 height 13
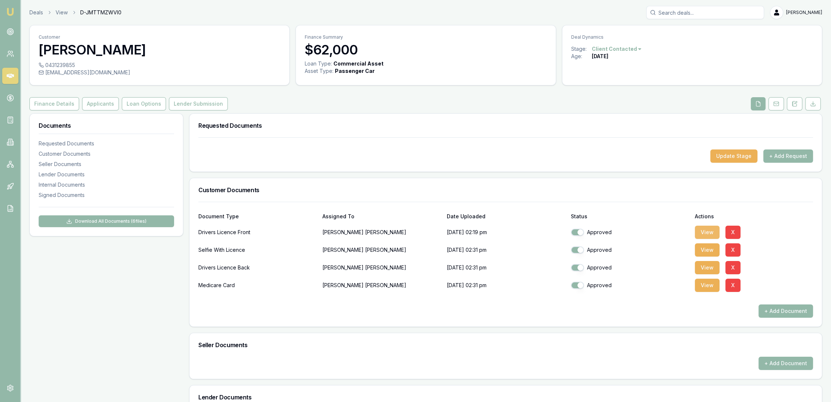
click at [706, 230] on button "View" at bounding box center [707, 232] width 25 height 13
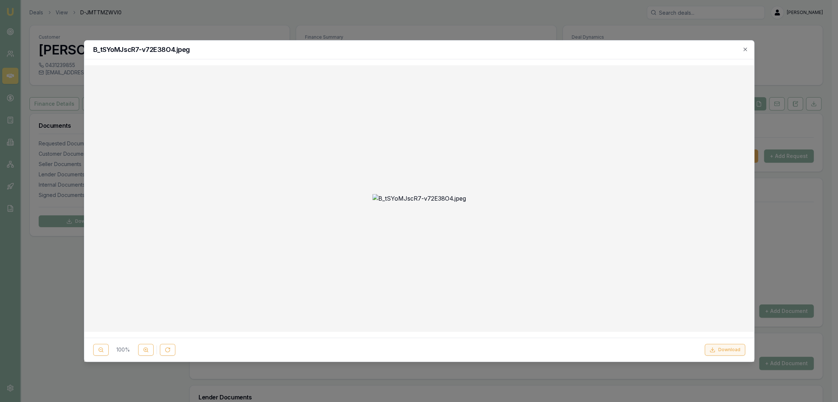
click at [720, 350] on button "Download" at bounding box center [724, 350] width 41 height 12
click at [743, 46] on div "B_tSYoMJscR7-v72E38O4.jpeg" at bounding box center [418, 50] width 669 height 19
click at [744, 49] on icon "button" at bounding box center [744, 49] width 3 height 3
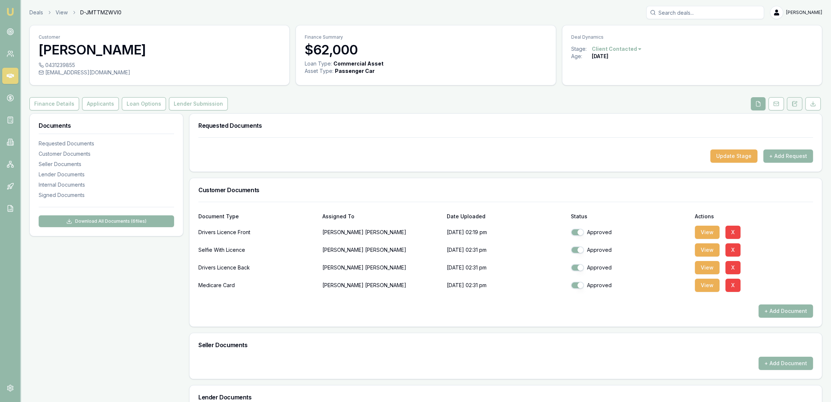
drag, startPoint x: 799, startPoint y: 102, endPoint x: 795, endPoint y: 103, distance: 4.2
click at [799, 102] on button at bounding box center [794, 103] width 15 height 13
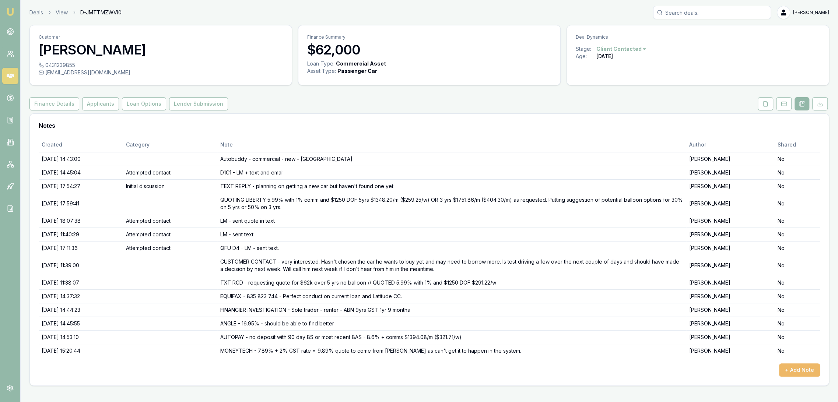
click at [791, 371] on button "+ Add Note" at bounding box center [799, 369] width 41 height 13
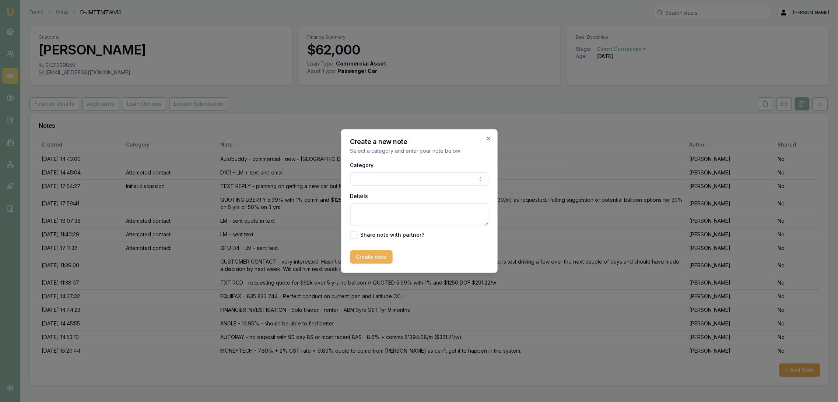
click at [378, 211] on textarea "Details" at bounding box center [419, 214] width 138 height 22
type textarea "MONEYTECH quote -"
drag, startPoint x: 487, startPoint y: 138, endPoint x: 426, endPoint y: 127, distance: 61.7
click at [488, 138] on icon "button" at bounding box center [488, 139] width 6 height 6
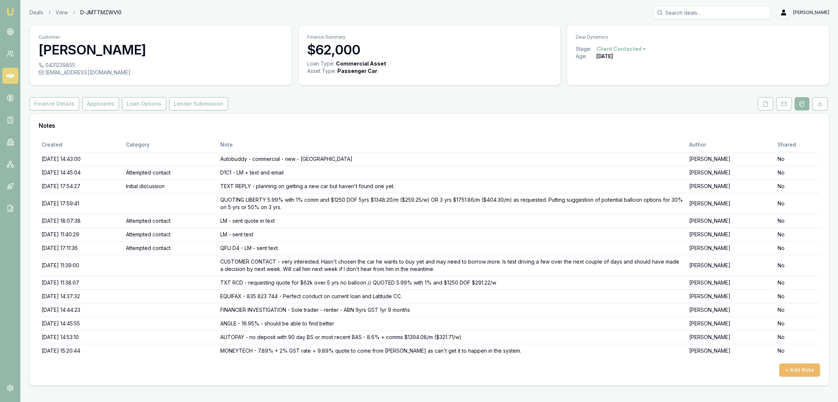
click at [808, 368] on button "+ Add Note" at bounding box center [799, 369] width 41 height 13
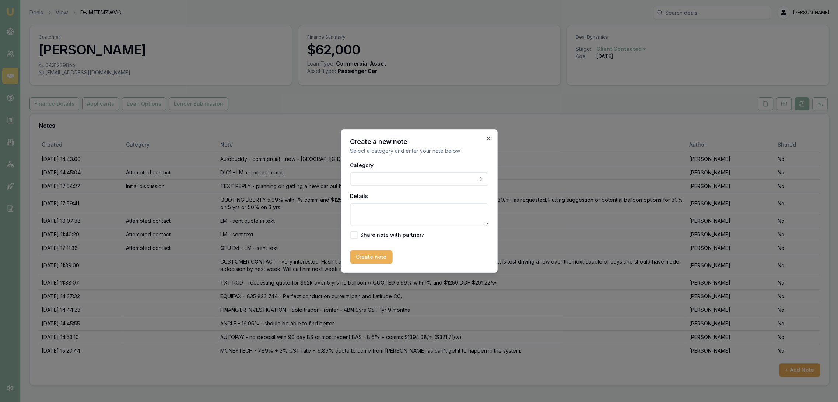
click at [394, 208] on textarea "Details" at bounding box center [419, 214] width 138 height 22
click at [426, 211] on textarea "MONEYTECH quote -" at bounding box center [419, 214] width 138 height 22
type textarea "MONEYTECH quote - $62k 9.89% base $1355.55/m ($312.82/w) over 5 yrs with no bal…"
click at [378, 253] on button "Create note" at bounding box center [371, 256] width 42 height 13
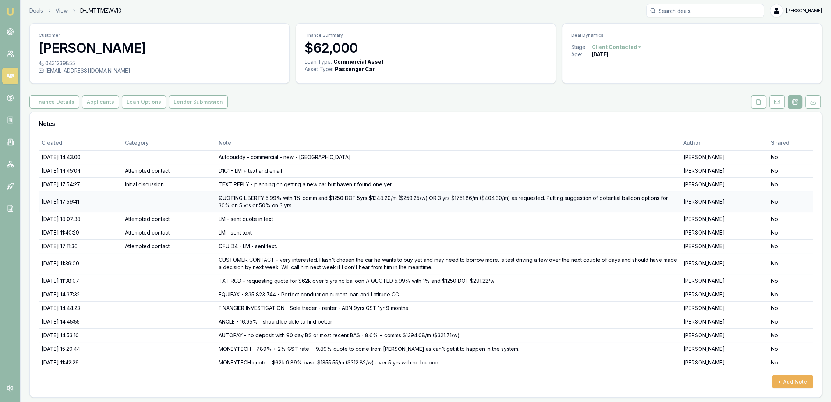
scroll to position [2, 0]
click at [43, 94] on div "Customer Aaron Sykes 0431239855 aaronsykes1@hotmail.com Finance Summary $62,000…" at bounding box center [425, 210] width 793 height 375
click at [46, 102] on button "Finance Details" at bounding box center [54, 101] width 50 height 13
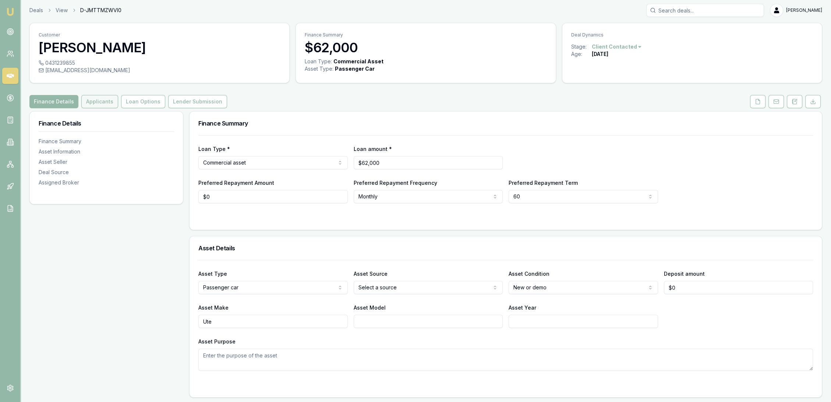
click at [100, 101] on button "Applicants" at bounding box center [99, 101] width 37 height 13
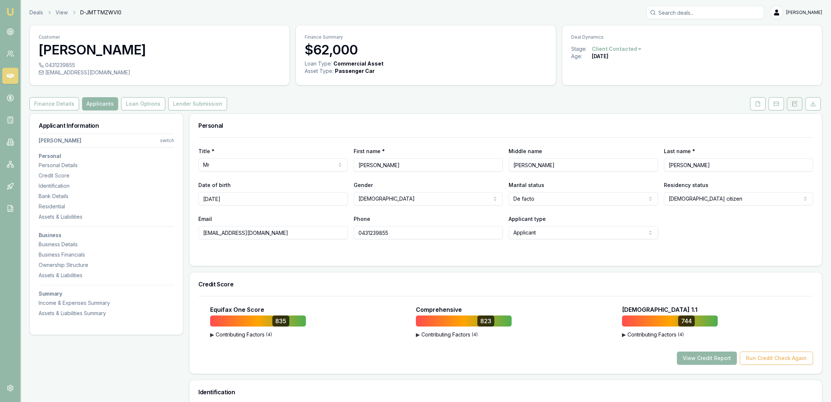
click at [794, 105] on icon at bounding box center [792, 105] width 1 height 0
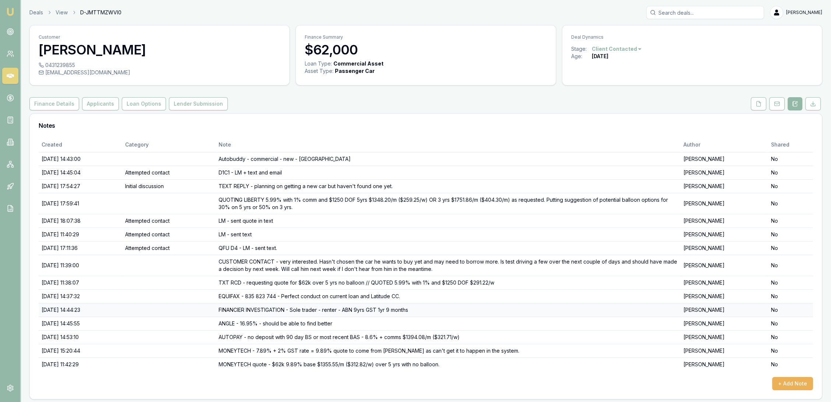
scroll to position [2, 0]
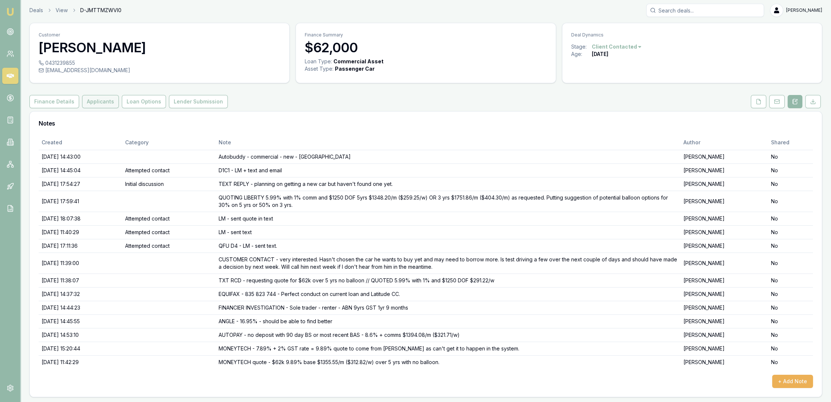
click at [98, 103] on button "Applicants" at bounding box center [100, 101] width 37 height 13
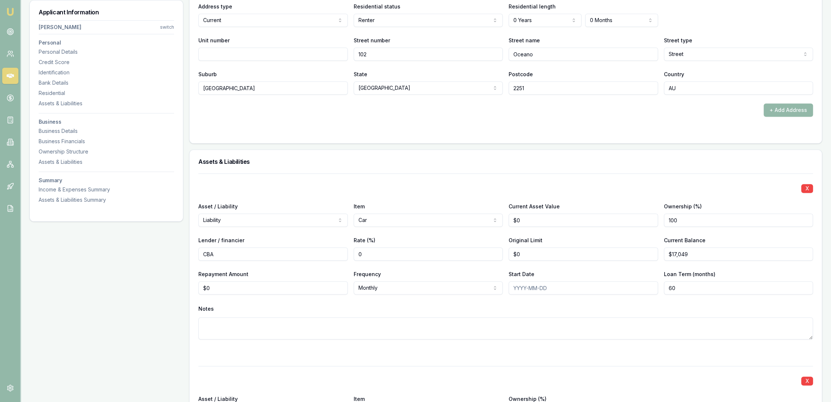
scroll to position [820, 0]
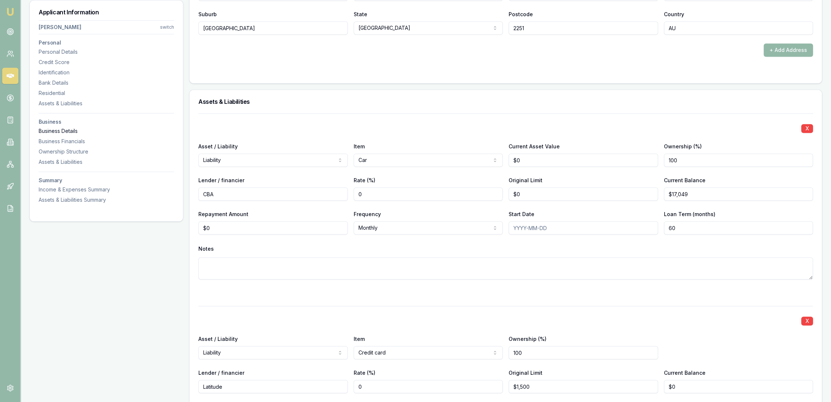
click at [50, 131] on div "Business Details" at bounding box center [107, 130] width 136 height 7
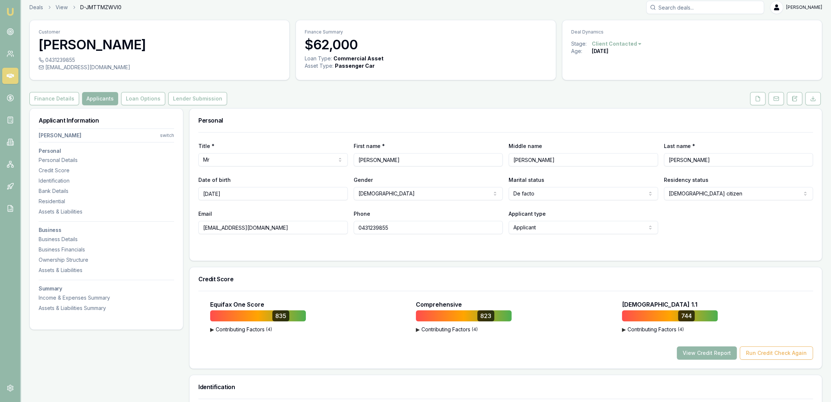
scroll to position [0, 0]
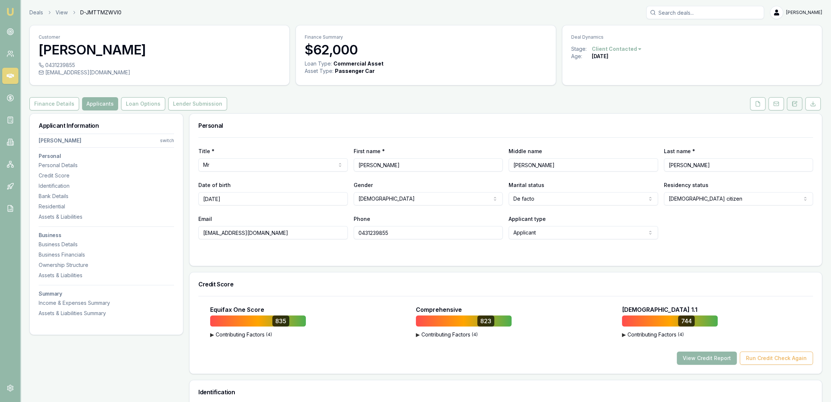
click at [791, 106] on button at bounding box center [794, 103] width 15 height 13
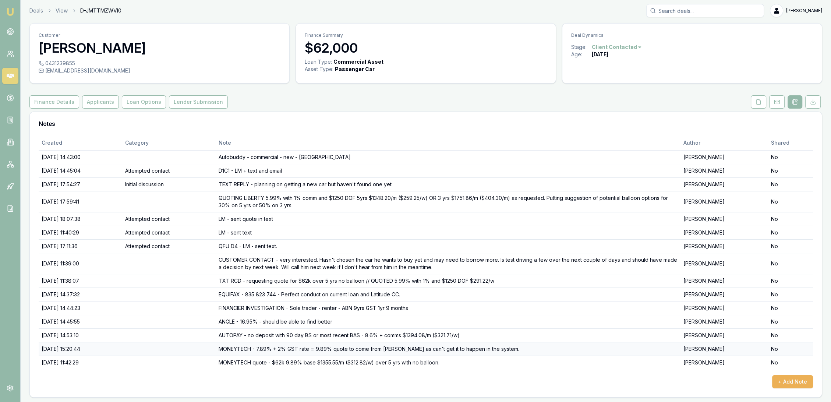
scroll to position [2, 0]
click at [791, 382] on button "+ Add Note" at bounding box center [793, 381] width 41 height 13
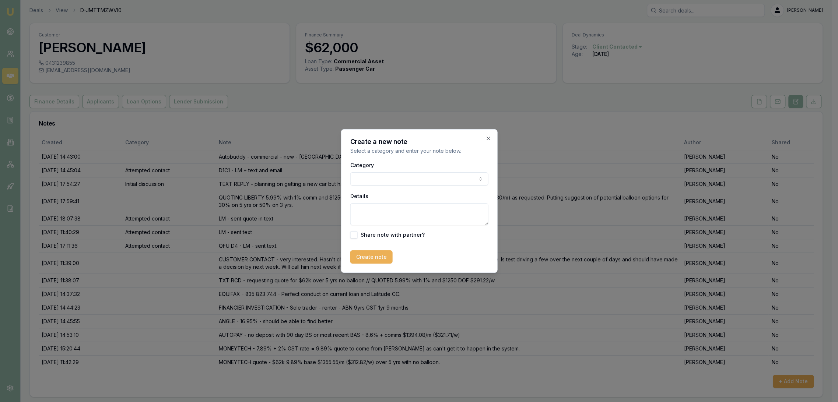
click at [389, 218] on textarea "Details" at bounding box center [419, 214] width 138 height 22
type textarea "MONEYTECH - under 2 yrs GST will need 20% deposit."
click at [367, 258] on button "Create note" at bounding box center [371, 256] width 42 height 13
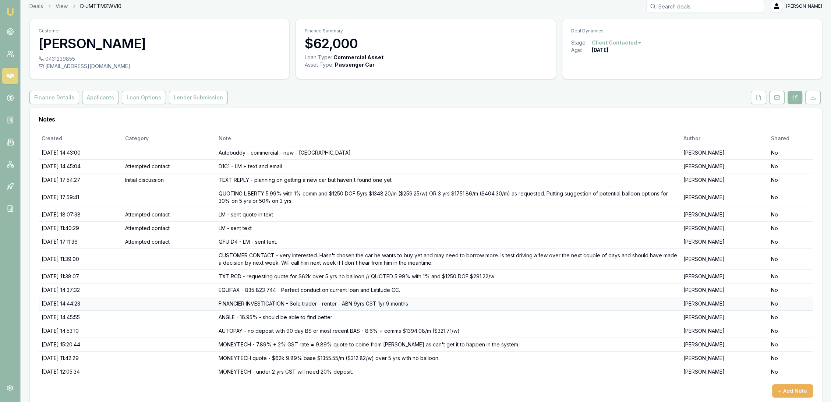
scroll to position [15, 0]
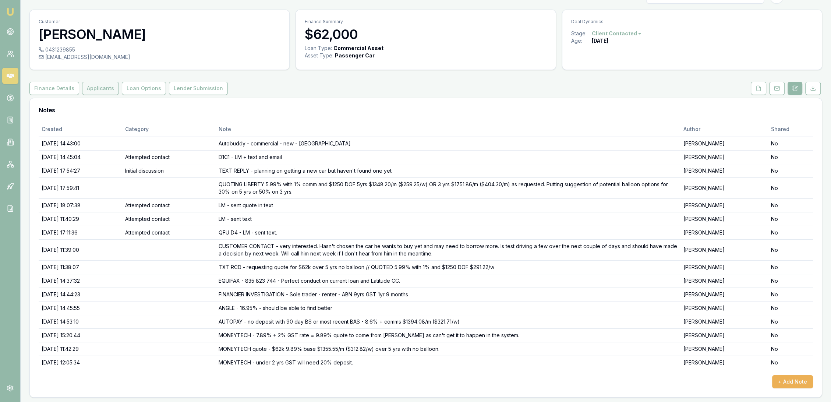
click at [106, 84] on button "Applicants" at bounding box center [100, 88] width 37 height 13
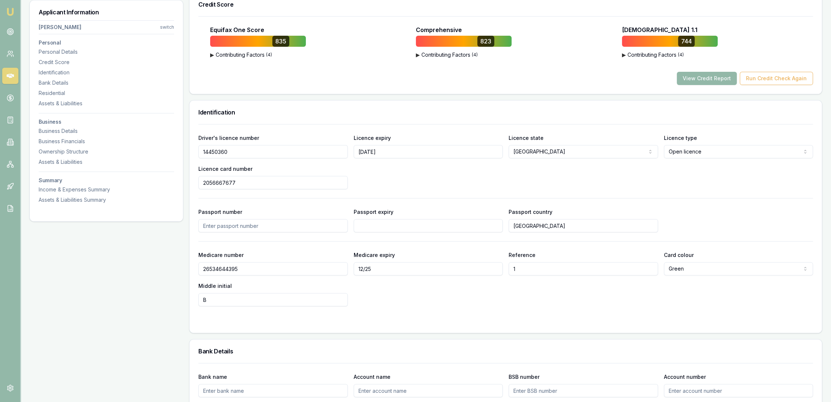
scroll to position [286, 0]
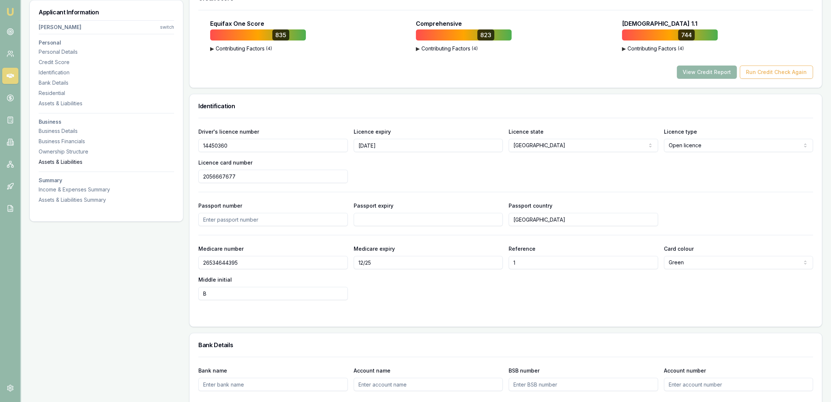
click at [50, 162] on div "Assets & Liabilities" at bounding box center [107, 161] width 136 height 7
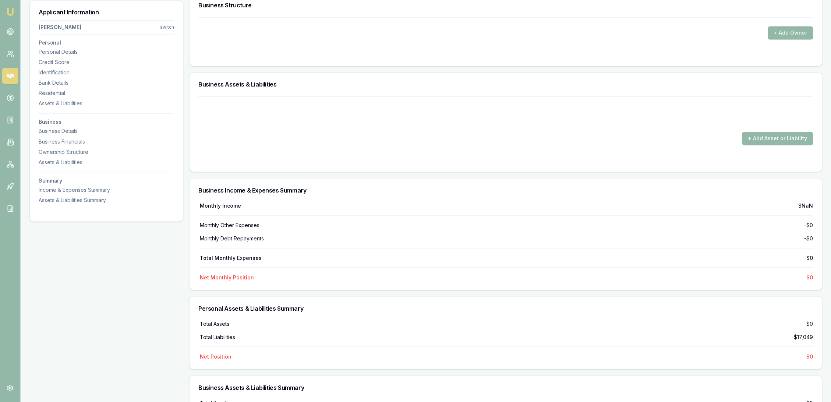
scroll to position [1698, 0]
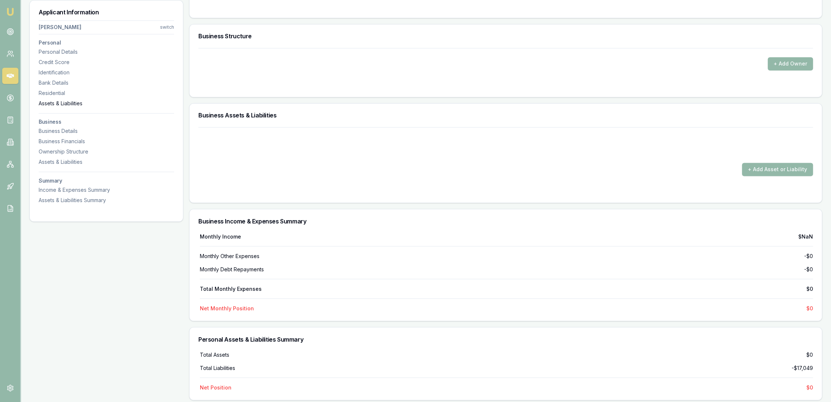
click at [59, 102] on div "Assets & Liabilities" at bounding box center [107, 103] width 136 height 7
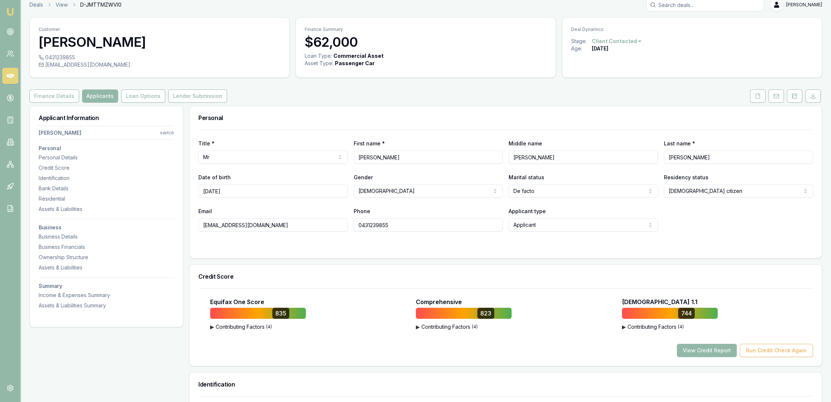
scroll to position [0, 0]
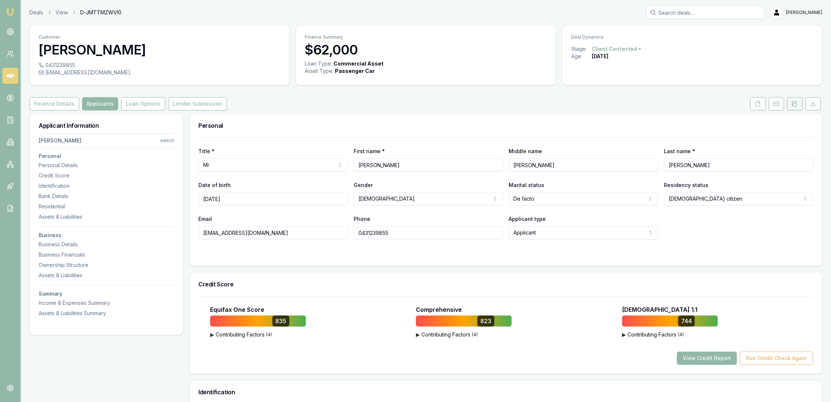
click at [792, 102] on icon at bounding box center [795, 104] width 6 height 6
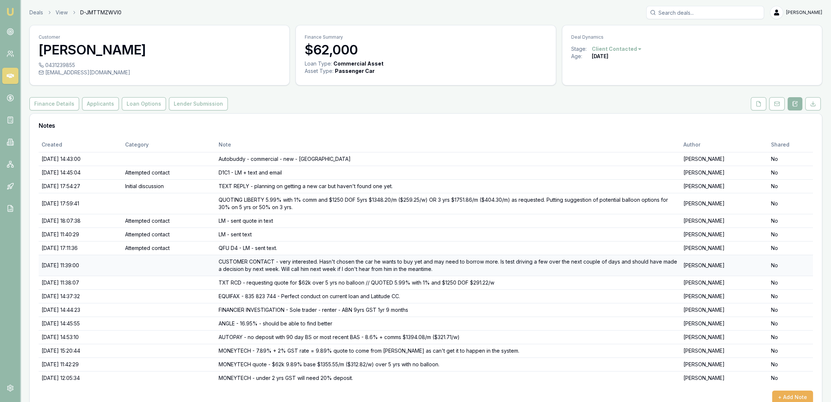
scroll to position [15, 0]
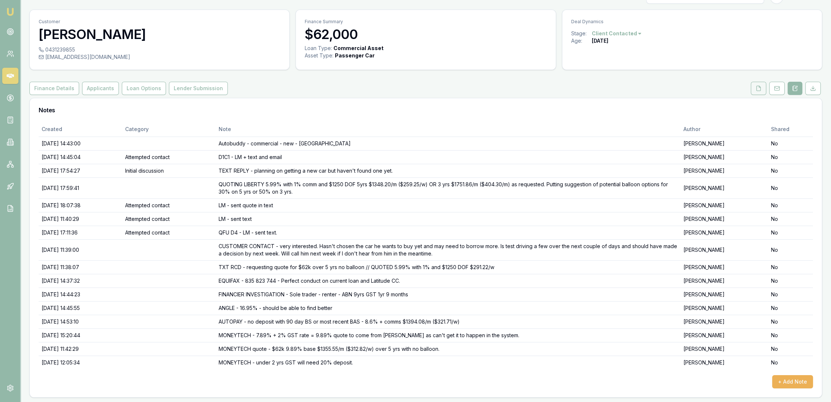
click at [754, 88] on button at bounding box center [758, 88] width 15 height 13
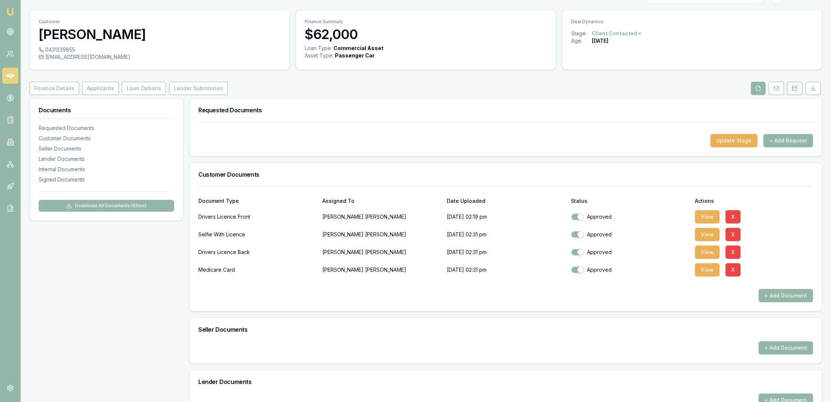
click at [796, 83] on button at bounding box center [794, 88] width 15 height 13
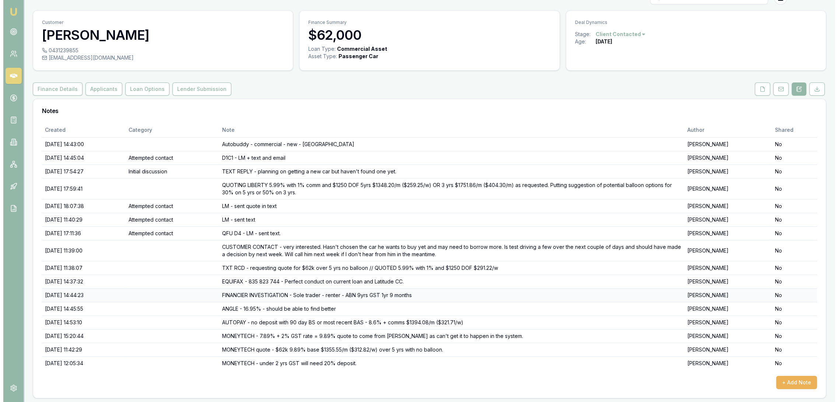
scroll to position [15, 0]
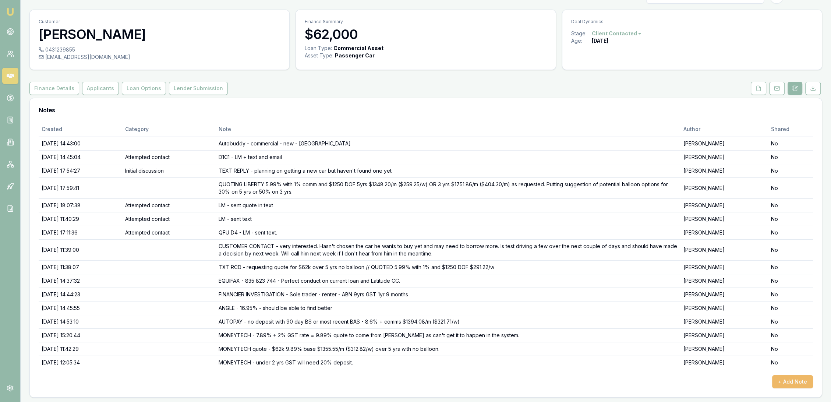
click at [799, 379] on button "+ Add Note" at bounding box center [793, 381] width 41 height 13
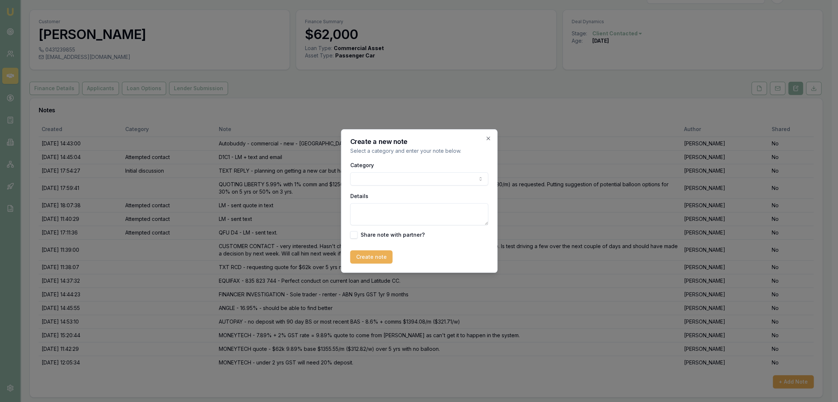
click at [400, 214] on textarea "Details" at bounding box center [419, 214] width 138 height 22
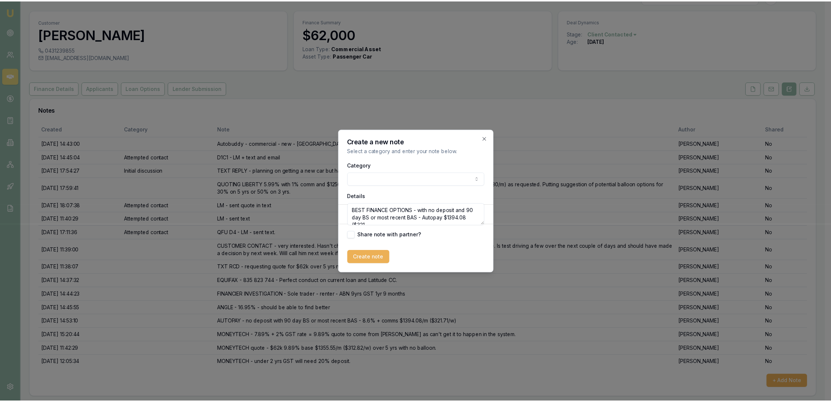
scroll to position [3, 0]
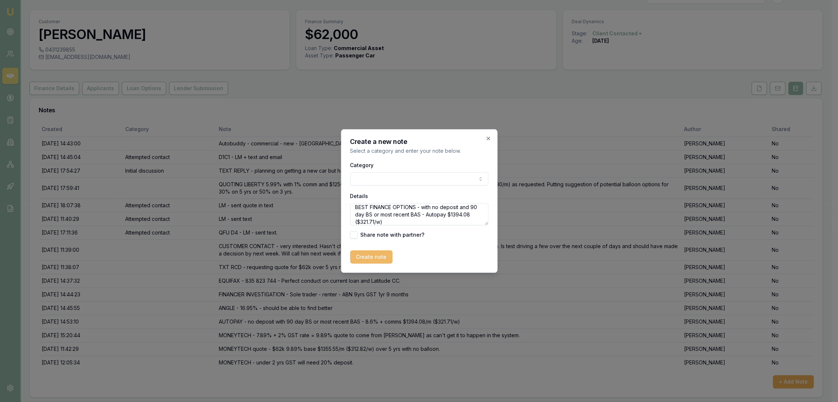
type textarea "BEST FINANCE OPTIONS - with no deposit and 90 day BS or most recent BAS - Autop…"
click at [364, 256] on button "Create note" at bounding box center [371, 256] width 42 height 13
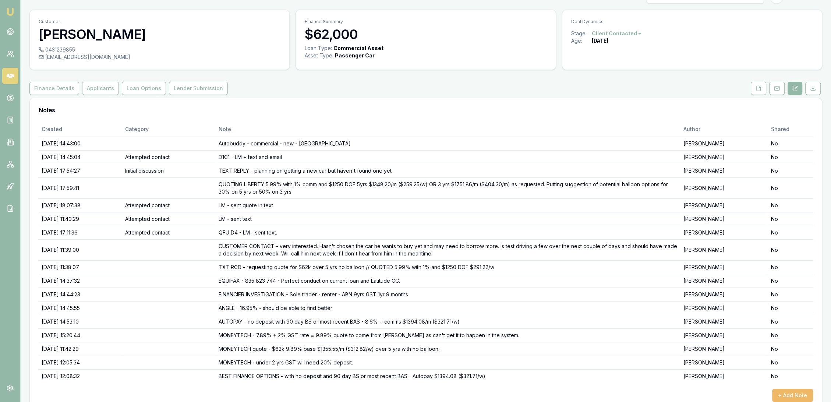
click at [795, 393] on button "+ Add Note" at bounding box center [793, 395] width 41 height 13
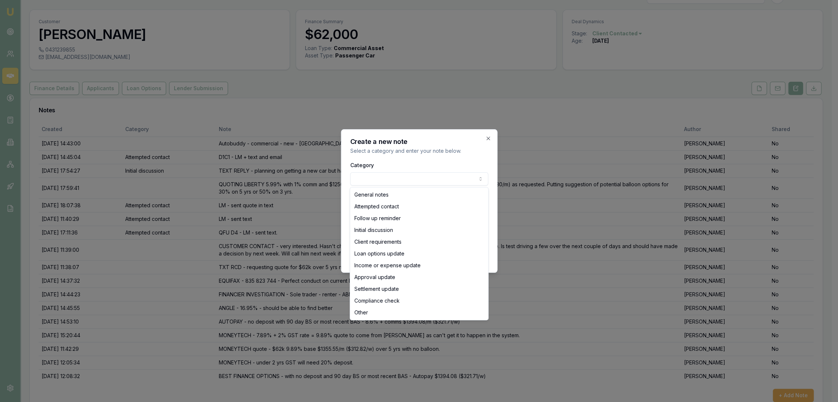
click at [410, 175] on body "Emu Broker Deals View D-JMTTMZWVI0 Robyn Adams Toggle Menu Customer Aaron Sykes…" at bounding box center [415, 186] width 831 height 402
select select "ATTEMPTED_CONTACT"
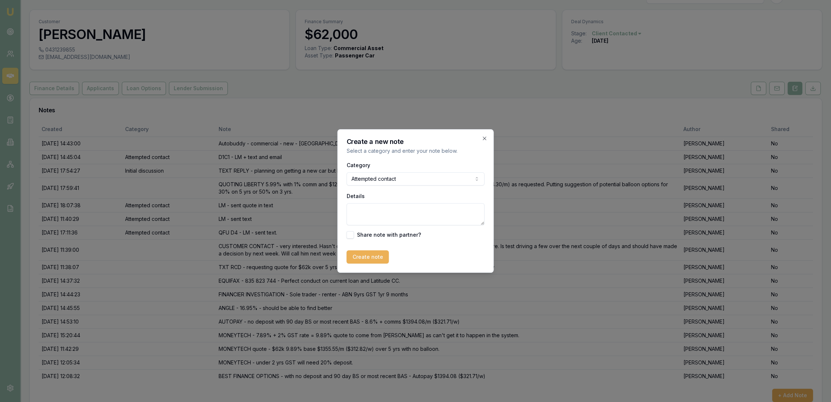
click at [385, 214] on textarea "Details" at bounding box center [416, 214] width 138 height 22
type textarea "LM - sent text"
click at [356, 256] on button "Create note" at bounding box center [368, 256] width 42 height 13
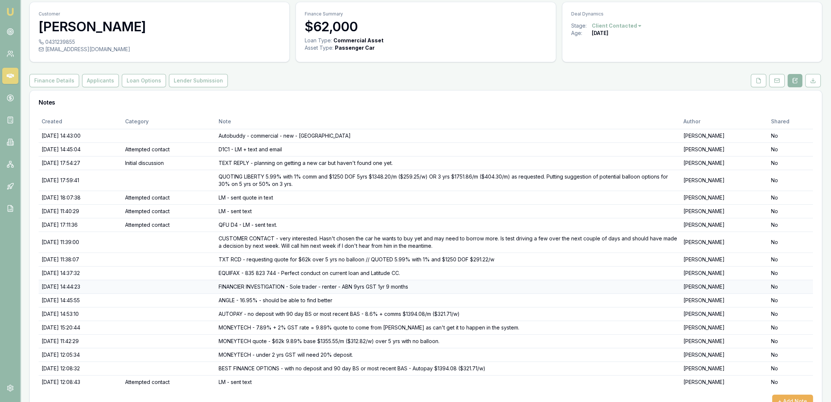
scroll to position [43, 0]
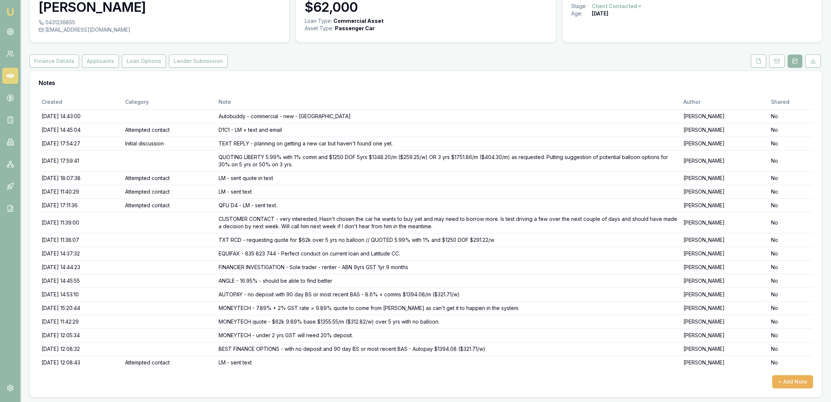
drag, startPoint x: 14, startPoint y: 10, endPoint x: 17, endPoint y: 5, distance: 5.1
click at [14, 10] on img at bounding box center [10, 11] width 9 height 9
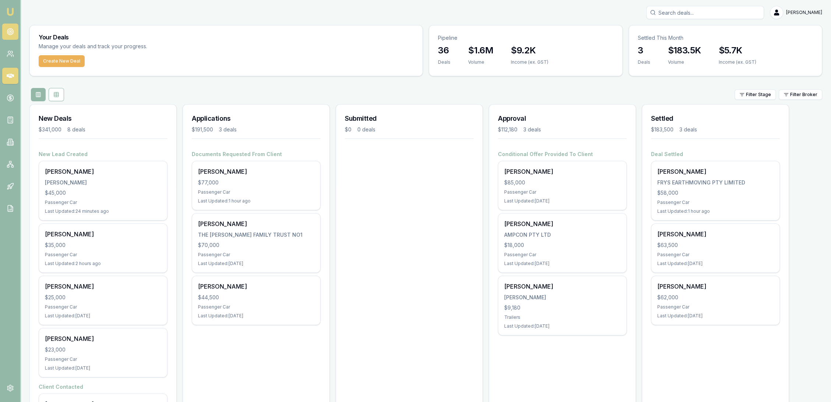
click at [7, 31] on circle at bounding box center [10, 32] width 6 height 6
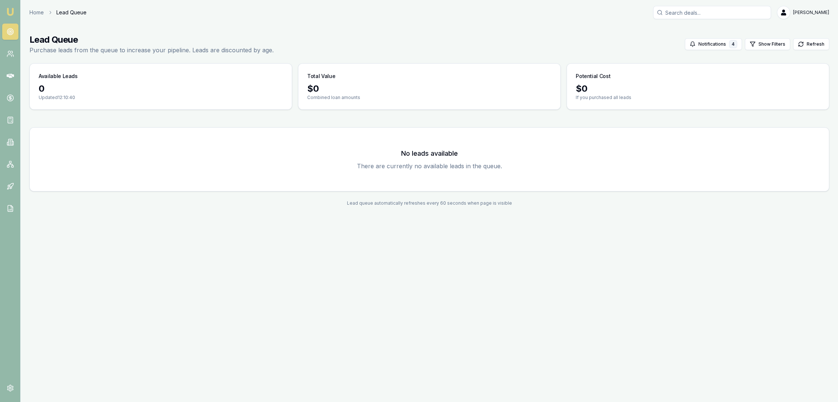
click at [9, 13] on img at bounding box center [10, 11] width 9 height 9
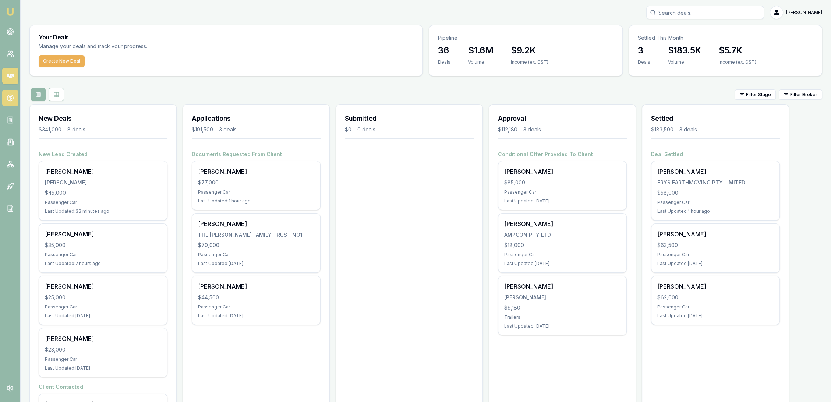
click at [8, 100] on circle at bounding box center [10, 98] width 6 height 6
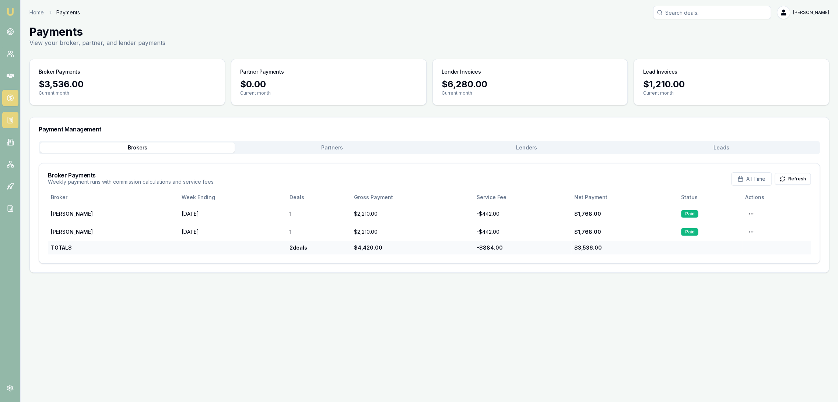
click at [7, 114] on link at bounding box center [10, 120] width 16 height 16
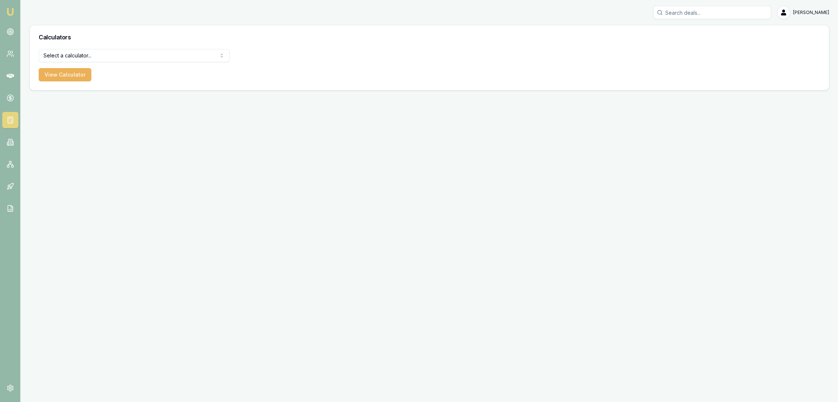
click at [73, 54] on html "Emu Broker Robyn Adams Toggle Menu Calculators Select a calculator... Finance Q…" at bounding box center [419, 201] width 838 height 402
click at [64, 76] on button "View Calculator" at bounding box center [65, 74] width 53 height 13
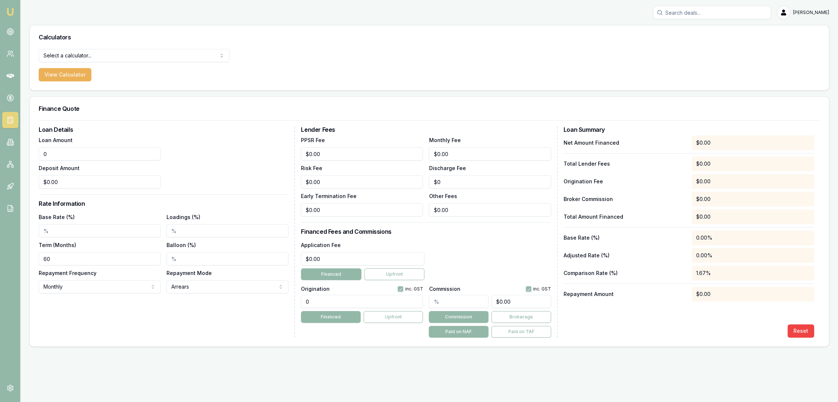
drag, startPoint x: 59, startPoint y: 154, endPoint x: 28, endPoint y: 155, distance: 31.7
click at [29, 155] on main "Calculators Select a calculator... Finance Quote Lender Match Payslip Calculato…" at bounding box center [429, 186] width 817 height 322
type input "0"
click at [49, 158] on input "0" at bounding box center [100, 153] width 122 height 13
type input "$45,000.00"
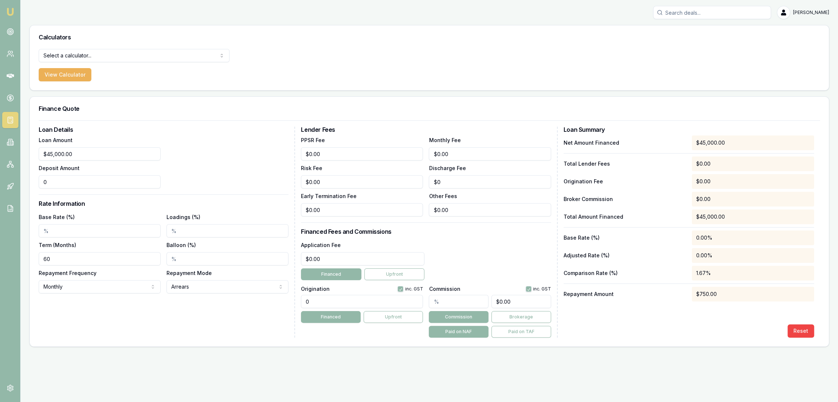
type input "$0.00"
type input "7.35%"
type input "2.00%"
drag, startPoint x: 303, startPoint y: 258, endPoint x: 275, endPoint y: 257, distance: 28.4
click at [292, 258] on div "Loan Details Loan Amount $45,000.00 Deposit Amount $0.00 Rate Information Base …" at bounding box center [429, 232] width 781 height 211
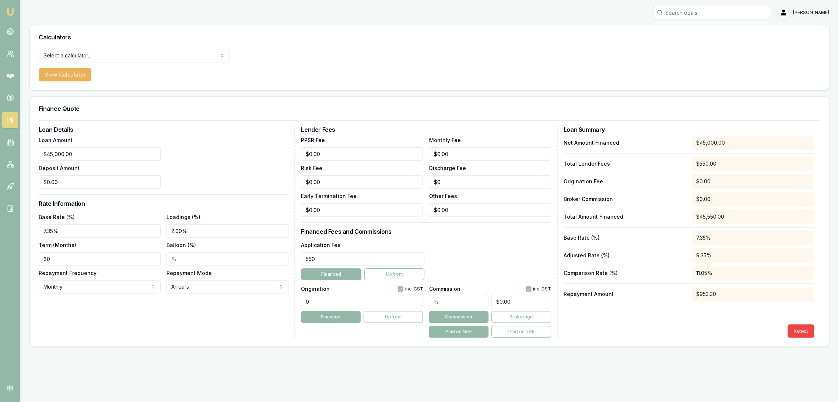
type input "550"
type input "0"
type input "$550.00"
drag, startPoint x: 465, startPoint y: 157, endPoint x: 359, endPoint y: 155, distance: 106.1
click at [359, 155] on div "PPSR Fee $0.00 Monthly Fee 0 Risk Fee $0.00 Discharge Fee $0 Early Termination …" at bounding box center [426, 176] width 250 height 81
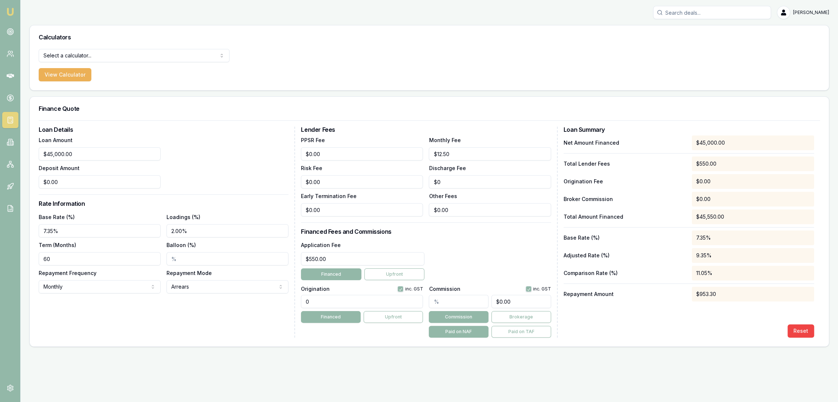
click at [456, 241] on div "Application Fee $550.00 Financed Upfront" at bounding box center [426, 260] width 250 height 40
type input "12.5"
drag, startPoint x: 412, startPoint y: 154, endPoint x: 358, endPoint y: 154, distance: 54.1
click at [358, 154] on div "PPSR Fee $0.00 Monthly Fee 12.5 Risk Fee $0.00 Discharge Fee $0 Early Terminati…" at bounding box center [426, 176] width 250 height 81
click at [488, 264] on div "Application Fee $550.00 Financed Upfront" at bounding box center [426, 260] width 250 height 40
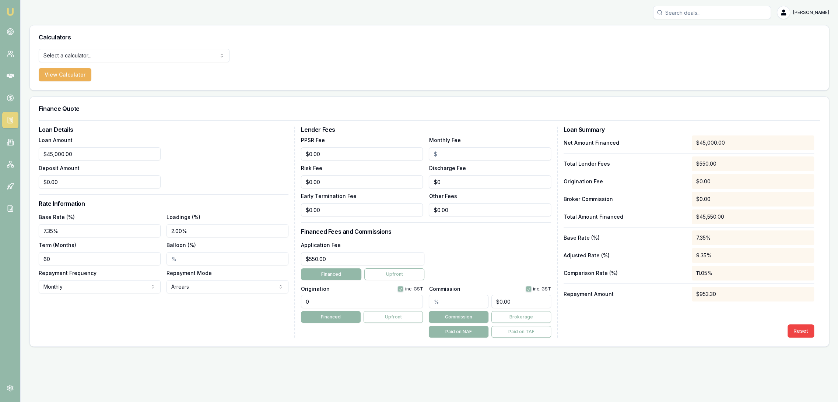
drag, startPoint x: 457, startPoint y: 151, endPoint x: 447, endPoint y: 151, distance: 9.2
click at [447, 151] on input "Monthly Fee" at bounding box center [490, 153] width 122 height 13
type input "$12.50"
click at [470, 255] on div "Application Fee $550.00 Financed Upfront" at bounding box center [426, 260] width 250 height 40
drag, startPoint x: 253, startPoint y: 301, endPoint x: 244, endPoint y: 301, distance: 9.2
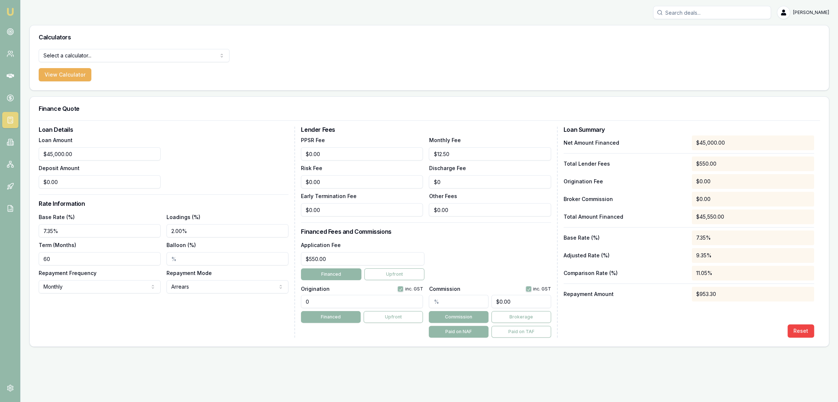
click at [245, 301] on div "Loan Details Loan Amount $45,000.00 Deposit Amount $0.00 Rate Information Base …" at bounding box center [429, 232] width 781 height 211
type input "1490.00"
click at [222, 317] on div "Loan Details Loan Amount $45,000.00 Deposit Amount $0.00 Rate Information Base …" at bounding box center [167, 232] width 256 height 211
click at [536, 108] on h3 "Finance Quote" at bounding box center [429, 109] width 781 height 6
click at [187, 256] on input "Balloon (%)" at bounding box center [227, 258] width 122 height 13
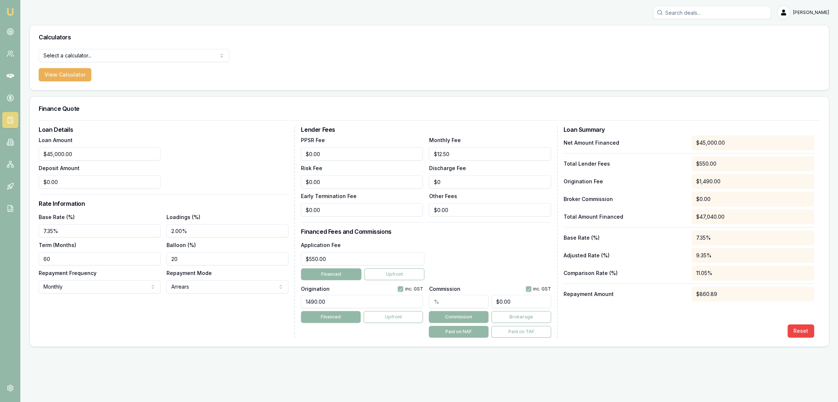
type input "20.00%"
click at [189, 312] on div "Loan Details Loan Amount $45,000.00 Deposit Amount $0.00 Rate Information Base …" at bounding box center [167, 232] width 256 height 211
drag, startPoint x: 44, startPoint y: 257, endPoint x: 18, endPoint y: 259, distance: 26.2
click at [21, 259] on main "Calculators Select a calculator... Finance Quote Lender Match Payslip Calculato…" at bounding box center [429, 186] width 817 height 322
type input "84"
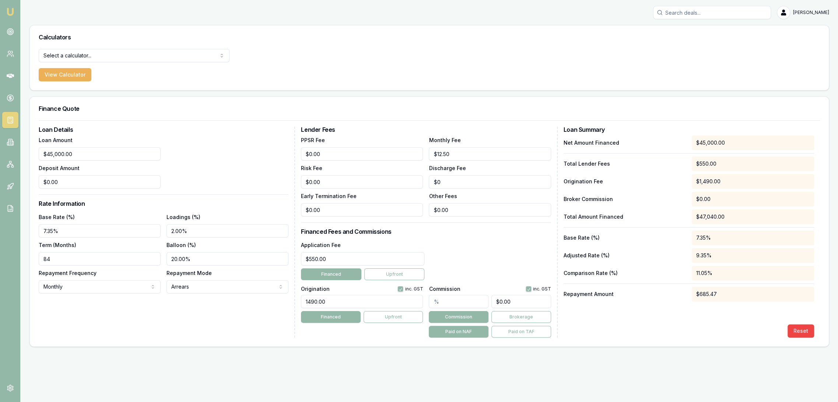
drag, startPoint x: 205, startPoint y: 260, endPoint x: 149, endPoint y: 260, distance: 56.0
click at [152, 259] on div "Base Rate (%) 7.35% Loadings (%) 2.00% Term (Months) 84 Balloon (%) 20.00% Repa…" at bounding box center [164, 252] width 250 height 81
click at [130, 322] on div "Loan Details Loan Amount $45,000.00 Deposit Amount $0.00 Rate Information Base …" at bounding box center [167, 232] width 256 height 211
drag, startPoint x: 62, startPoint y: 230, endPoint x: 27, endPoint y: 232, distance: 35.8
click at [27, 232] on main "Calculators Select a calculator... Finance Quote Lender Match Payslip Calculato…" at bounding box center [429, 186] width 817 height 322
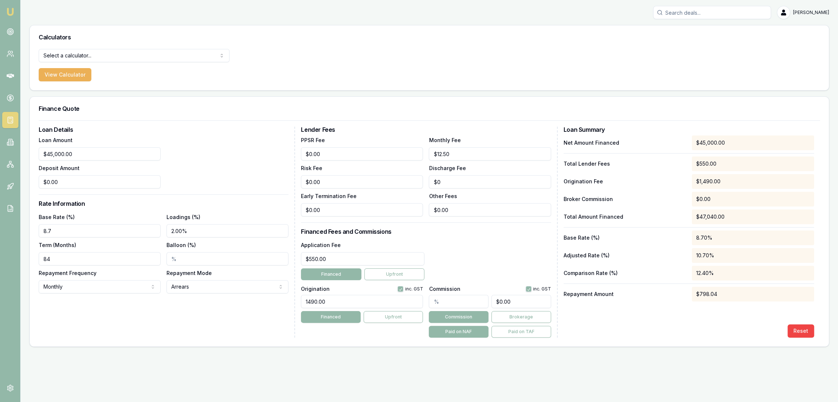
type input "8.70%"
click at [120, 318] on div "Loan Details Loan Amount $45,000.00 Deposit Amount $0.00 Rate Information Base …" at bounding box center [167, 232] width 256 height 211
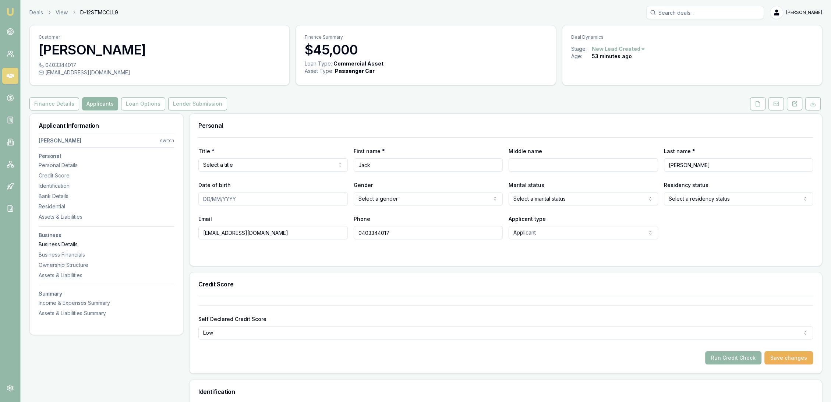
click at [59, 242] on div "Business Details" at bounding box center [107, 244] width 136 height 7
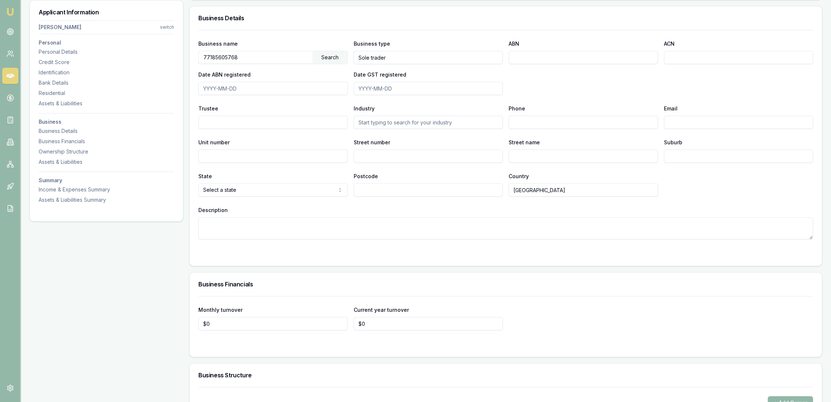
scroll to position [1009, 0]
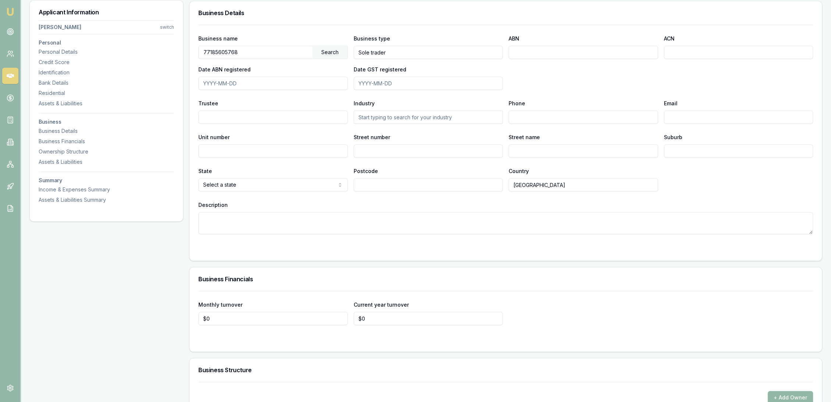
click at [331, 52] on div "Search" at bounding box center [330, 52] width 35 height 13
click at [286, 63] on div "[PERSON_NAME] (77185605768)" at bounding box center [273, 65] width 149 height 13
type input "[PERSON_NAME]"
type input "Individual/Sole Trader"
type input "77185605768"
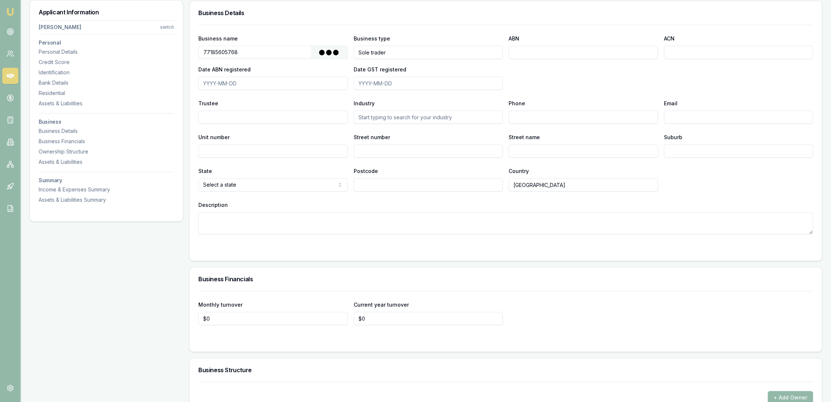
type input "[DATE]"
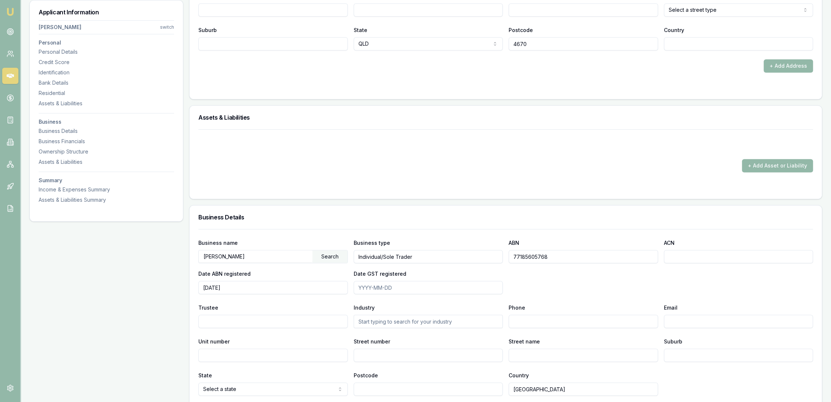
scroll to position [927, 0]
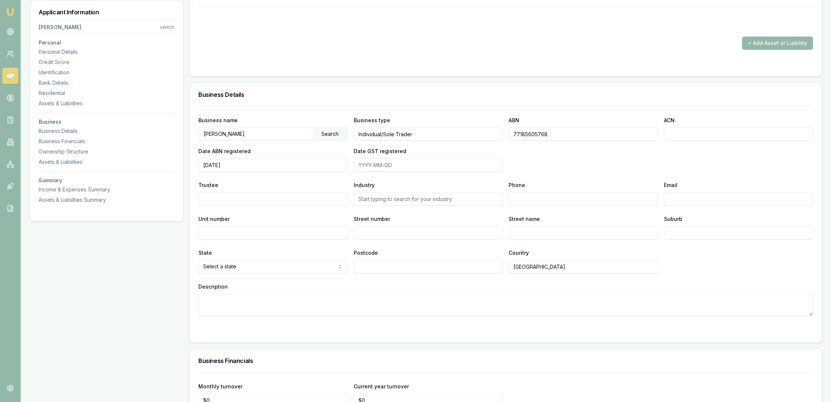
click at [249, 299] on textarea "Description" at bounding box center [505, 305] width 615 height 22
type textarea "Was PAYG in same job previous to business so able to use continuity."
click at [393, 322] on form "Business name DICKSON, JACK Search Business type Individual/Sole Trader ABN 771…" at bounding box center [505, 219] width 615 height 227
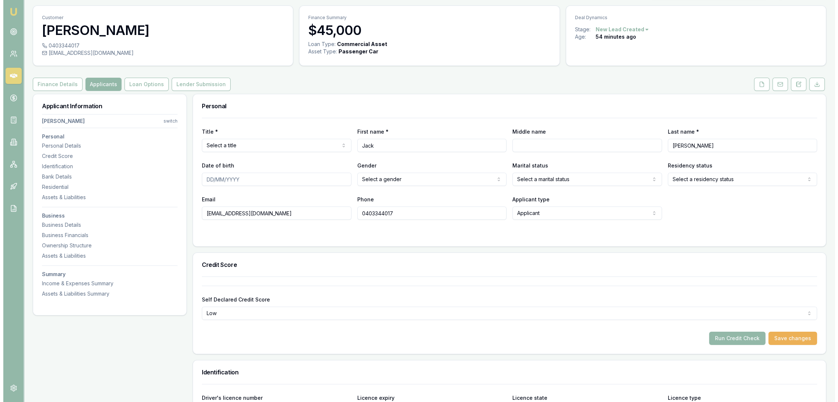
scroll to position [0, 0]
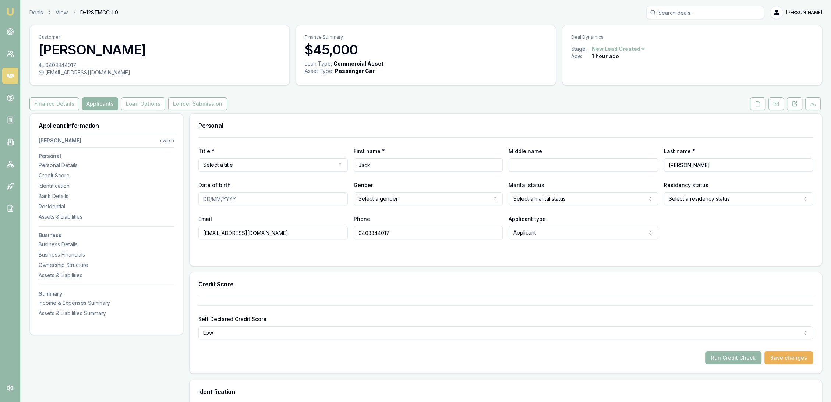
drag, startPoint x: 797, startPoint y: 106, endPoint x: 789, endPoint y: 110, distance: 9.1
click at [797, 106] on icon at bounding box center [795, 103] width 4 height 5
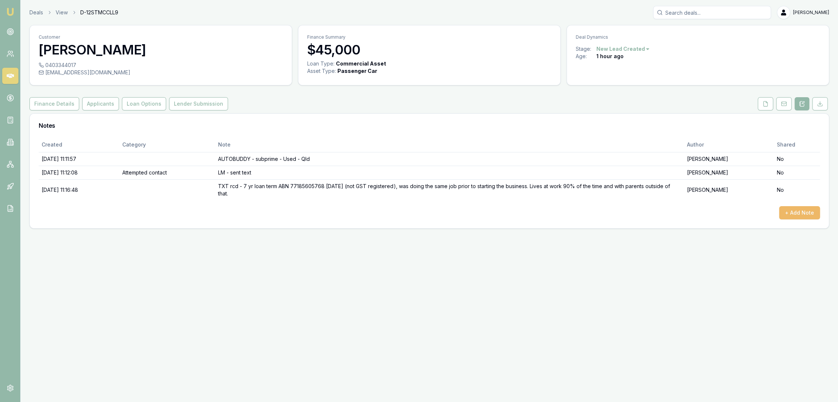
click at [809, 211] on button "+ Add Note" at bounding box center [799, 212] width 41 height 13
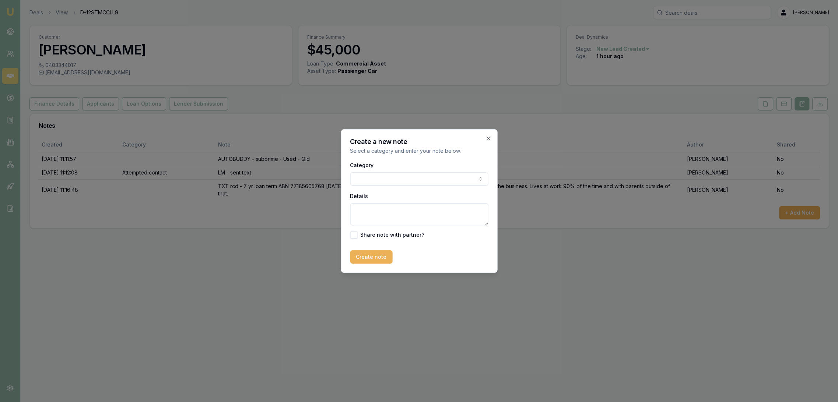
click at [370, 208] on textarea "Details" at bounding box center [419, 214] width 138 height 22
click at [454, 212] on textarea "FINANCE OPTIONS with no GST - Angle, Plenti (out as capped at $30k)" at bounding box center [419, 214] width 138 height 22
click at [454, 210] on textarea "FINANCE OPTIONS with no GST - Angle, Plenti (out as capped at $30k)" at bounding box center [419, 214] width 138 height 22
click at [355, 208] on textarea "FINANCE OPTIONS with no GST - Angle, Braneded, Plenti (out as capped at $30k)" at bounding box center [419, 214] width 138 height 22
click at [403, 209] on textarea "POTENTIAL FINANCE OPTIONS with no GST - Angle, Braneded, Plenti (out as capped …" at bounding box center [419, 214] width 138 height 22
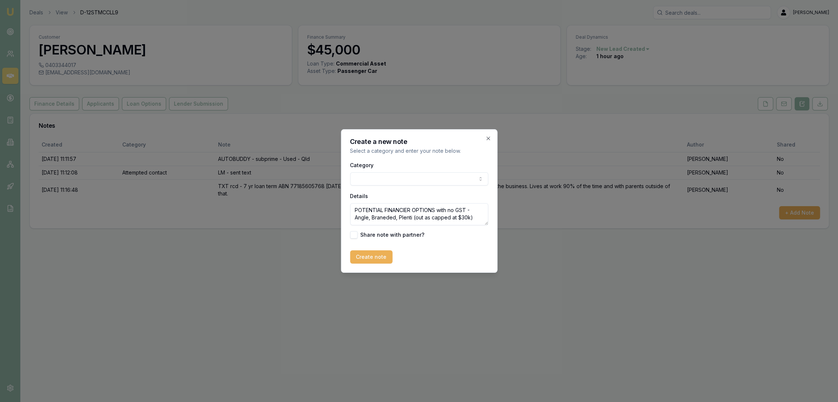
click at [384, 218] on textarea "POTENTIAL FINANCIER OPTIONS with no GST - Angle, Braneded, Plenti (out as cappe…" at bounding box center [419, 214] width 138 height 22
click at [477, 215] on textarea "POTENTIAL FINANCIER OPTIONS with no GST - Angle, Branded, Plenti (out as capped…" at bounding box center [419, 214] width 138 height 22
click at [395, 217] on textarea "POTENTIAL FINANCIER OPTIONS with no GST - Angle, Branded, Plenti (out as capped…" at bounding box center [419, 214] width 138 height 22
click at [396, 217] on textarea "POTENTIAL FINANCIER OPTIONS with no GST - Angle, Branded, Plenti (out as capped…" at bounding box center [419, 214] width 138 height 22
click at [425, 219] on textarea "POTENTIAL FINANCIER OPTIONS with no GST - Angle, Branded, Finance OnePlenti (ou…" at bounding box center [419, 214] width 138 height 22
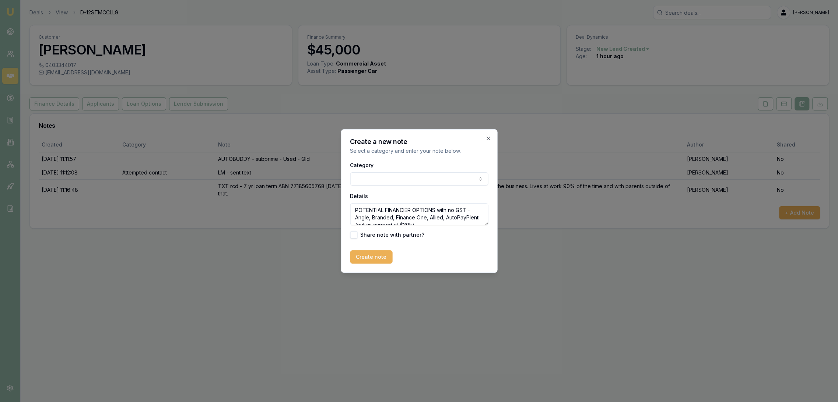
scroll to position [3, 0]
click at [383, 221] on textarea "POTENTIAL FINANCIER OPTIONS with no GST - Angle, Branded, Finance One, Allied, …" at bounding box center [419, 214] width 138 height 22
click at [385, 222] on textarea "POTENTIAL FINANCIER OPTIONS with no GST - Angle, Branded, Finance One, Allied, …" at bounding box center [419, 214] width 138 height 22
click at [478, 222] on textarea "POTENTIAL FINANCIER OPTIONS with no GST - Angle, Branded, Finance One, Allied, …" at bounding box center [419, 214] width 138 height 22
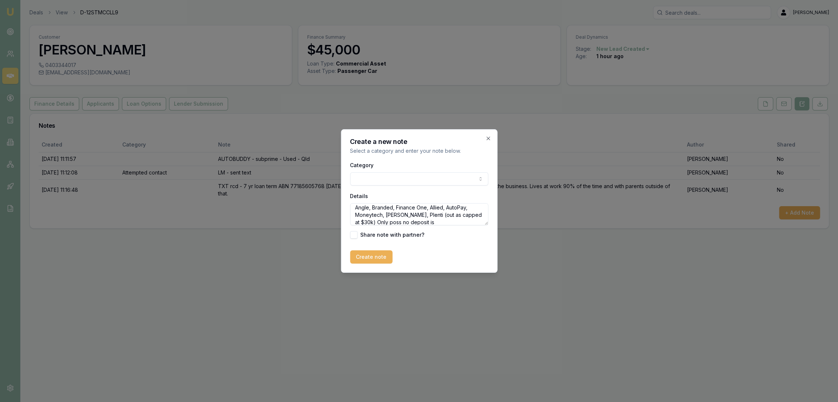
click at [404, 215] on textarea "POTENTIAL FINANCIER OPTIONS with no GST - Angle, Branded, Finance One, Allied, …" at bounding box center [419, 214] width 138 height 22
click at [448, 220] on textarea "POTENTIAL FINANCIER OPTIONS with no GST - Angle, Branded, Finance One, Allied, …" at bounding box center [419, 214] width 138 height 22
click at [418, 217] on textarea "POTENTIAL FINANCIER OPTIONS with no GST - Angle, Branded, Finance One, Allied, …" at bounding box center [419, 214] width 138 height 22
type textarea "POTENTIAL FINANCIER OPTIONS with no GST - Angle, Branded, Finance One, Allied, …"
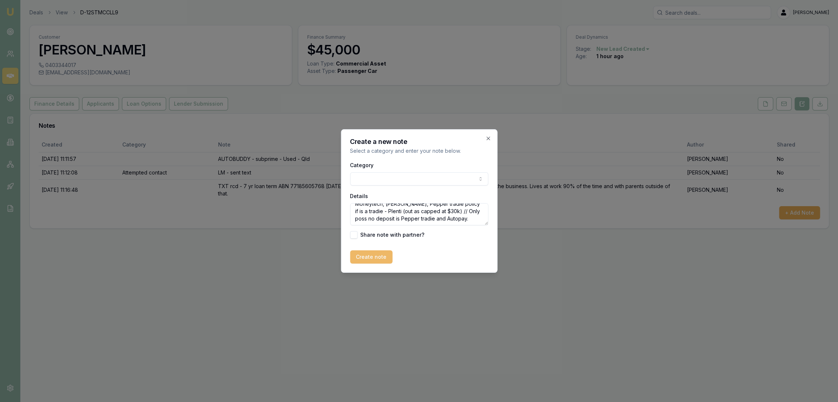
click at [381, 257] on button "Create note" at bounding box center [371, 256] width 42 height 13
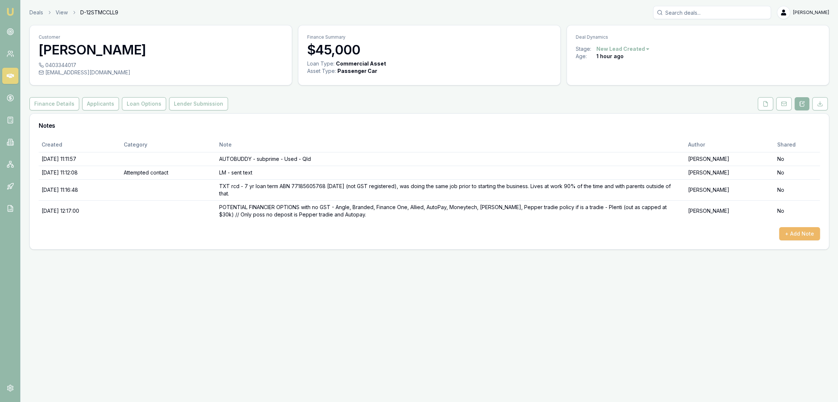
click at [802, 236] on button "+ Add Note" at bounding box center [799, 233] width 41 height 13
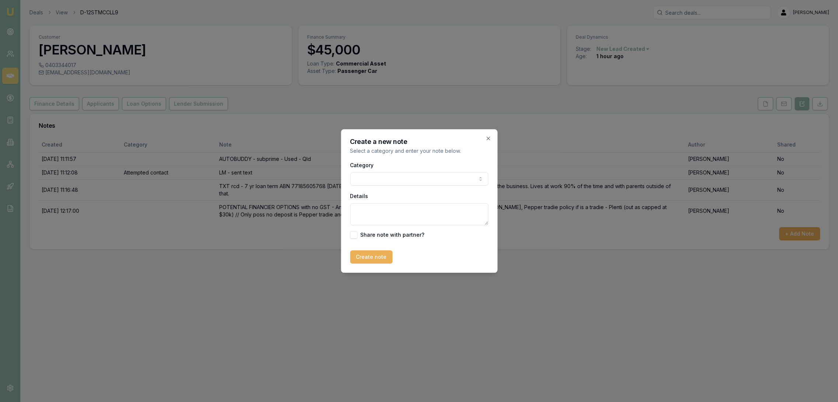
click at [384, 205] on textarea "Details" at bounding box center [419, 214] width 138 height 22
click at [409, 215] on textarea "BEST OPTION WITH NO DEPOSIT - Autopay 9.35% $230.06/w $984.48" at bounding box center [419, 214] width 138 height 22
click at [383, 218] on textarea "BEST OPTION WITH NO DEPOSIT - Autopay 9.35% $230.06/w $996.98/m)" at bounding box center [419, 214] width 138 height 22
type textarea "BEST OPTION WITH NO DEPOSIT - Autopay 9.35% $230.06/w ($996.98/m)"
click at [375, 252] on button "Create note" at bounding box center [371, 256] width 42 height 13
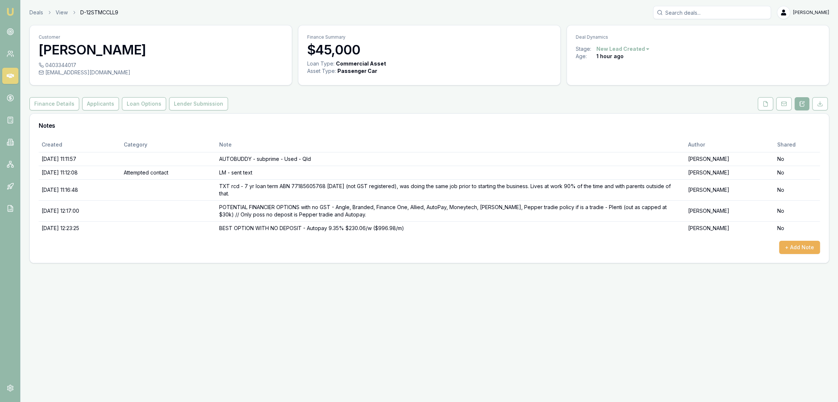
drag, startPoint x: 806, startPoint y: 238, endPoint x: 757, endPoint y: 250, distance: 50.3
click at [806, 241] on div "Created Category Note Author Shared 13/10/2025, 11:11:57 AUTOBUDDY - subprime -…" at bounding box center [429, 195] width 781 height 117
drag, startPoint x: 825, startPoint y: 246, endPoint x: 792, endPoint y: 246, distance: 32.4
click at [825, 246] on div "Created Category Note Author Shared 13/10/2025, 11:11:57 AUTOBUDDY - subprime -…" at bounding box center [429, 200] width 799 height 126
click at [794, 247] on button "+ Add Note" at bounding box center [799, 247] width 41 height 13
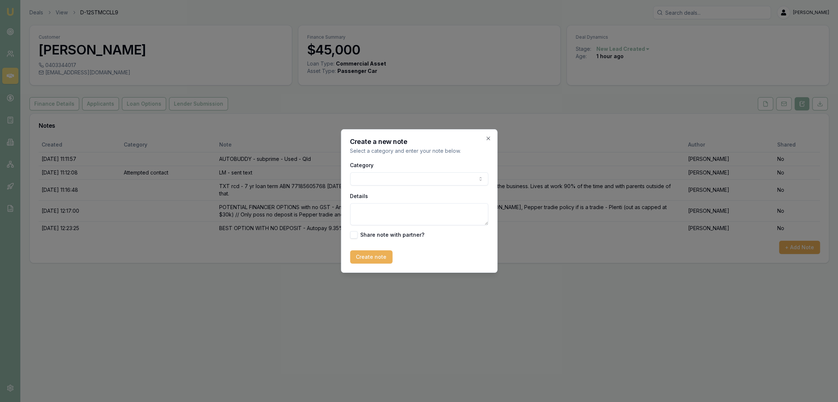
click at [382, 216] on textarea "Details" at bounding box center [419, 214] width 138 height 22
type textarea "IGNORE ABOVE - UPDATED BELOW FOR NON-ASSET BACKED!!"
click at [377, 256] on button "Create note" at bounding box center [371, 256] width 42 height 13
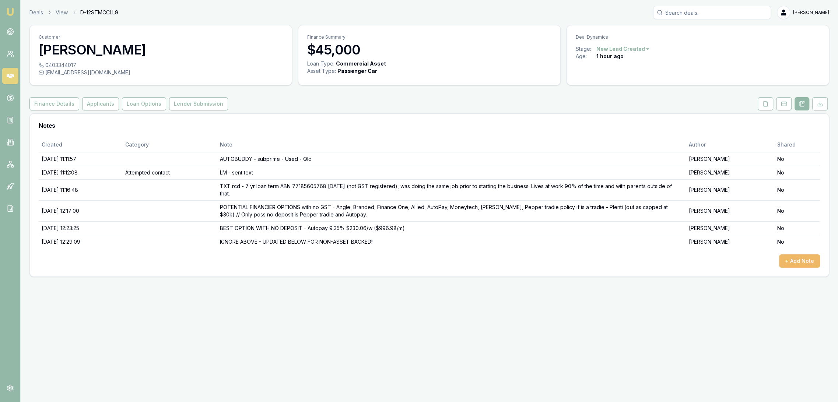
click at [812, 257] on button "+ Add Note" at bounding box center [799, 260] width 41 height 13
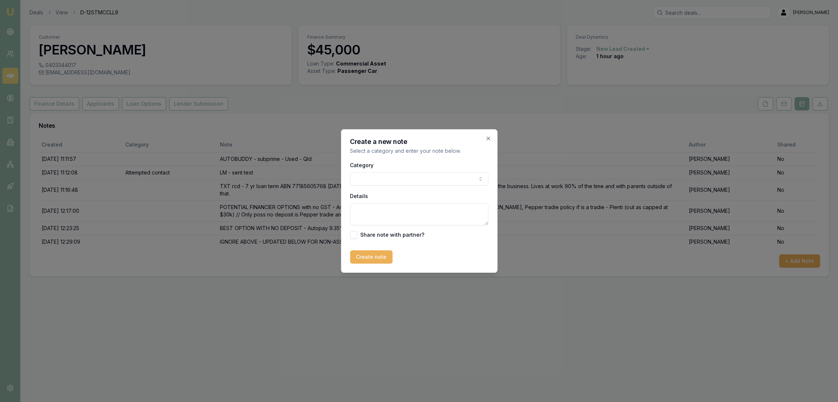
click at [381, 210] on textarea "Details" at bounding box center [419, 214] width 138 height 22
type textarea "b"
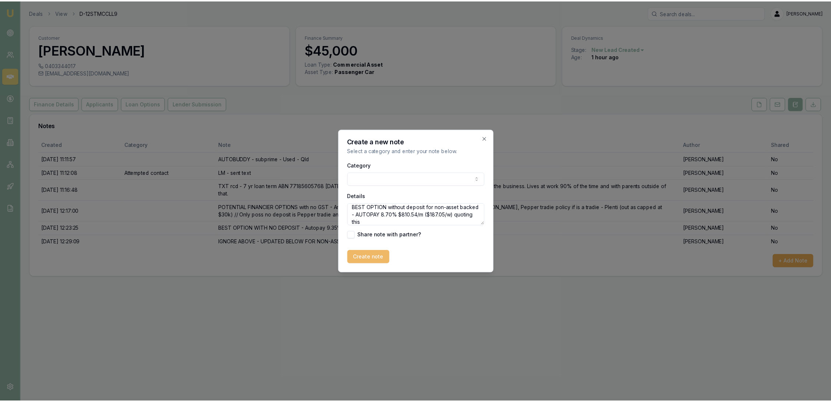
scroll to position [10, 0]
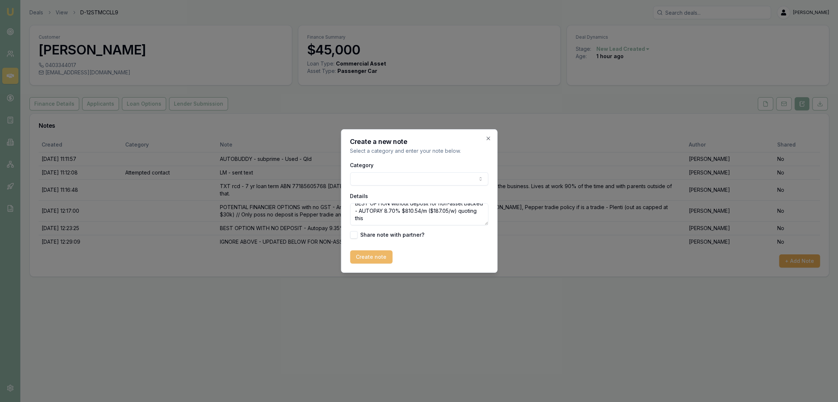
type textarea "BEST OPTION without deposit for non-asset backed - AUTOPAY 8.70% $810.54/m ($18…"
click at [379, 252] on button "Create note" at bounding box center [371, 256] width 42 height 13
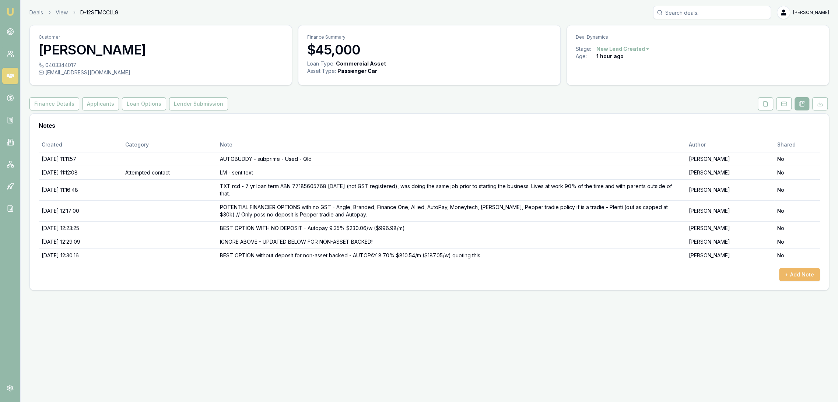
click at [798, 273] on button "+ Add Note" at bounding box center [799, 274] width 41 height 13
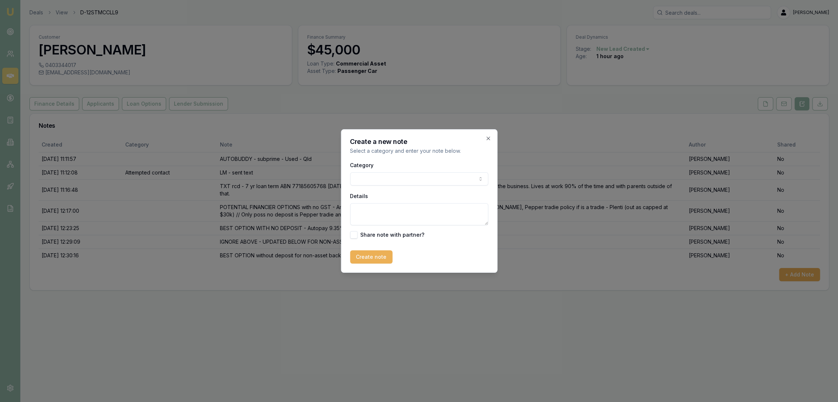
click at [380, 177] on body "Emu Broker Deals View D-12STMCCLL9 Robyn Adams Toggle Menu Customer Jack Dickso…" at bounding box center [419, 201] width 838 height 402
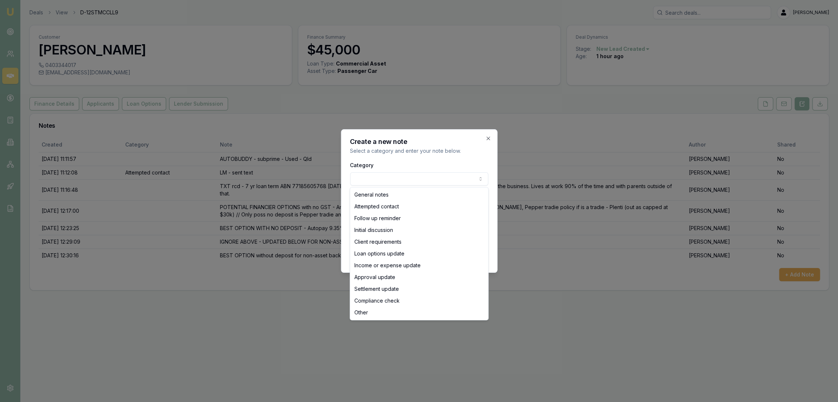
select select "ATTEMPTED_CONTACT"
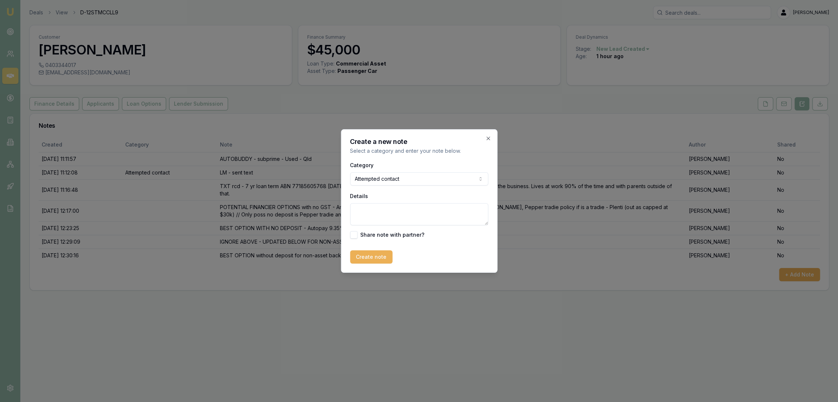
click at [368, 214] on textarea "Details" at bounding box center [419, 214] width 138 height 22
type textarea "LM - sent quote text"
click at [365, 261] on button "Create note" at bounding box center [371, 256] width 42 height 13
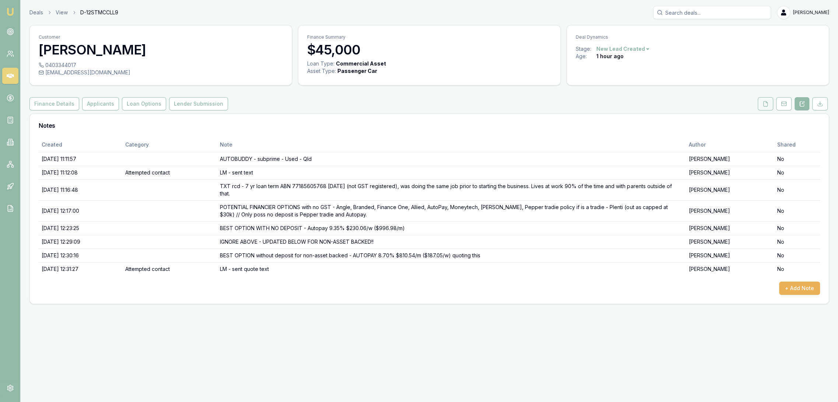
click at [761, 105] on button at bounding box center [764, 103] width 15 height 13
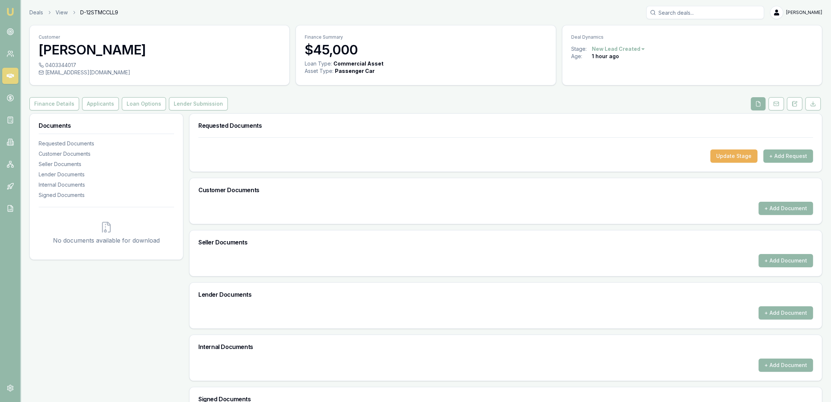
click at [788, 154] on button "+ Add Request" at bounding box center [789, 156] width 50 height 13
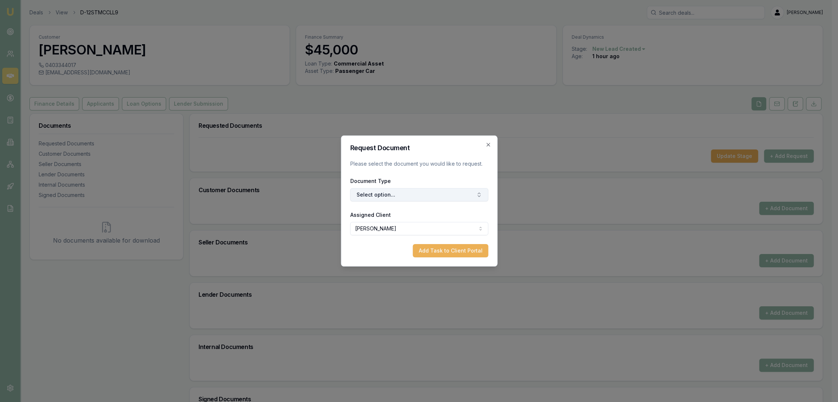
click at [380, 194] on button "Select option..." at bounding box center [419, 194] width 138 height 13
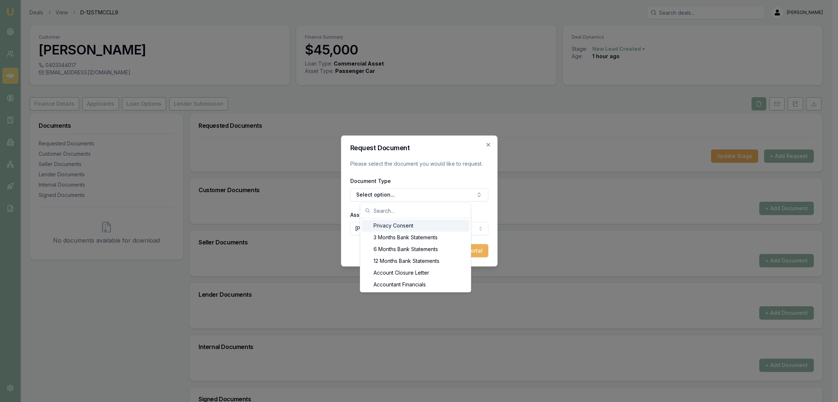
click at [379, 223] on div "Privacy Consent" at bounding box center [416, 226] width 108 height 12
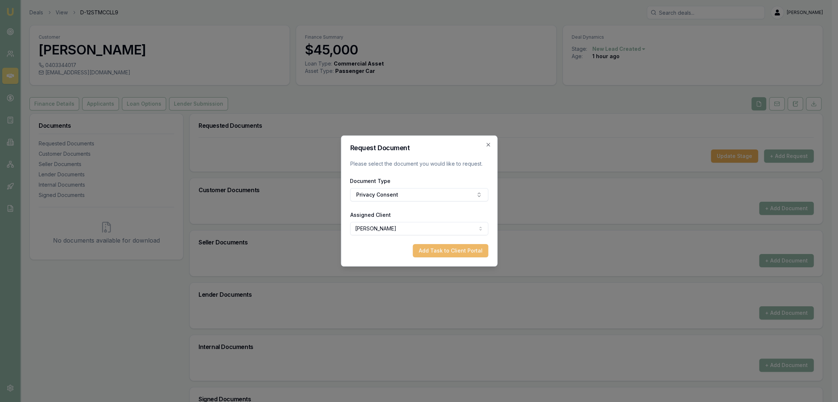
click at [445, 251] on button "Add Task to Client Portal" at bounding box center [449, 250] width 75 height 13
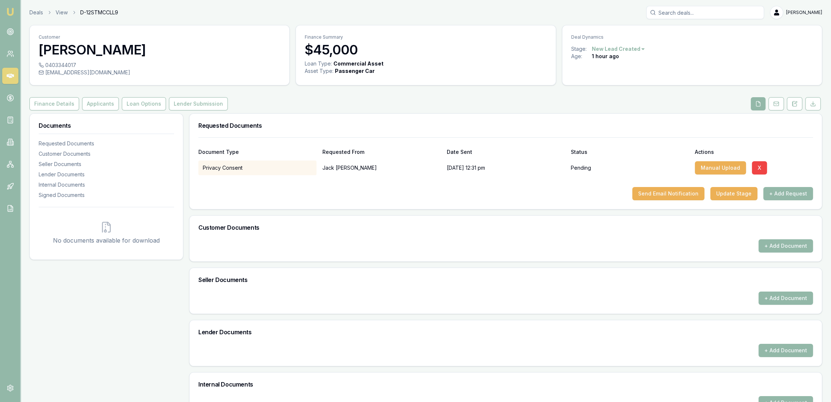
click at [783, 195] on button "+ Add Request" at bounding box center [789, 193] width 50 height 13
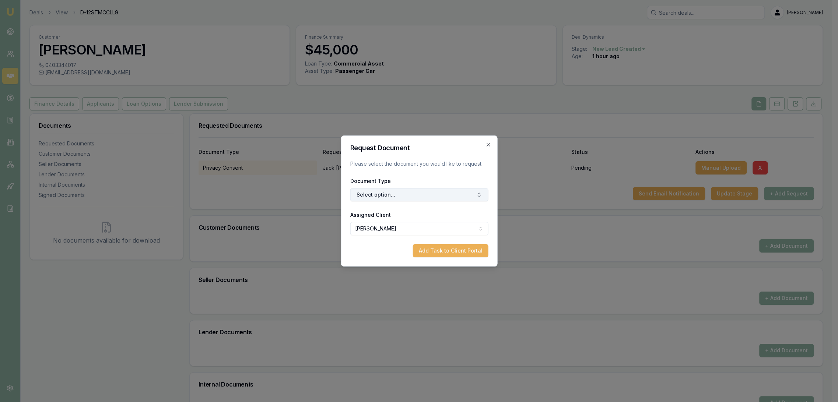
click at [434, 189] on button "Select option..." at bounding box center [419, 194] width 138 height 13
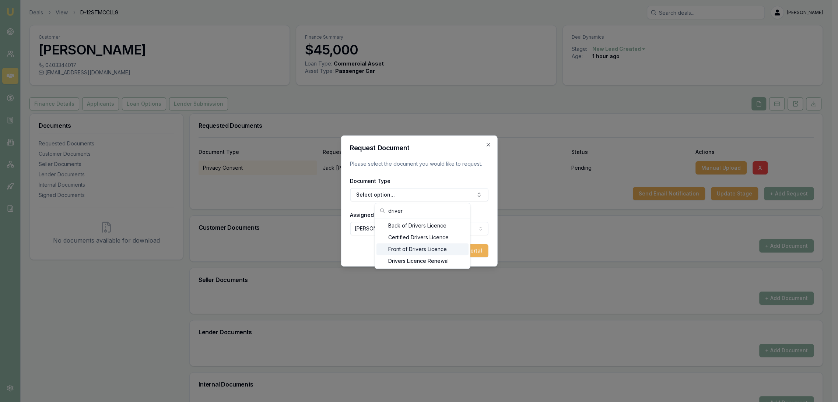
type input "driver"
click at [408, 251] on div "Front of Drivers Licence" at bounding box center [422, 249] width 92 height 12
click at [462, 250] on button "Add Task to Client Portal" at bounding box center [449, 250] width 75 height 13
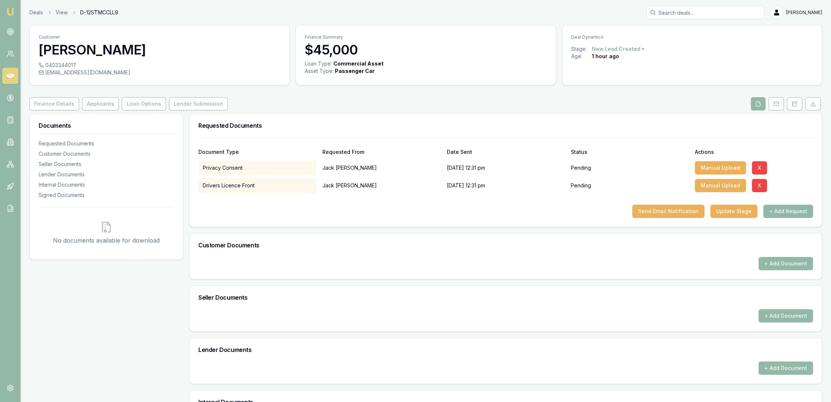
click at [795, 212] on button "+ Add Request" at bounding box center [789, 211] width 50 height 13
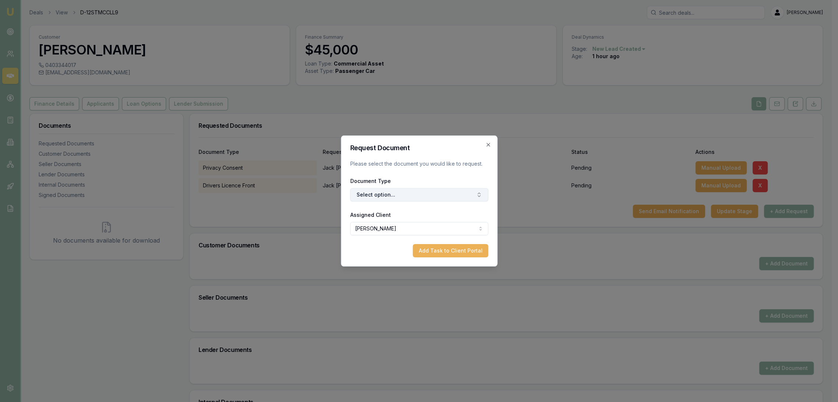
click at [387, 193] on button "Select option..." at bounding box center [419, 194] width 138 height 13
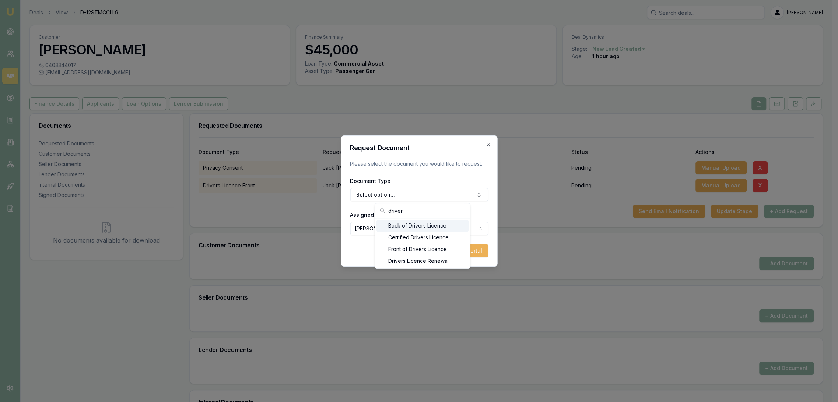
type input "driver"
click at [406, 226] on div "Back of Drivers Licence" at bounding box center [422, 226] width 92 height 12
drag, startPoint x: 454, startPoint y: 250, endPoint x: 476, endPoint y: 248, distance: 22.5
click at [454, 250] on button "Add Task to Client Portal" at bounding box center [449, 250] width 75 height 13
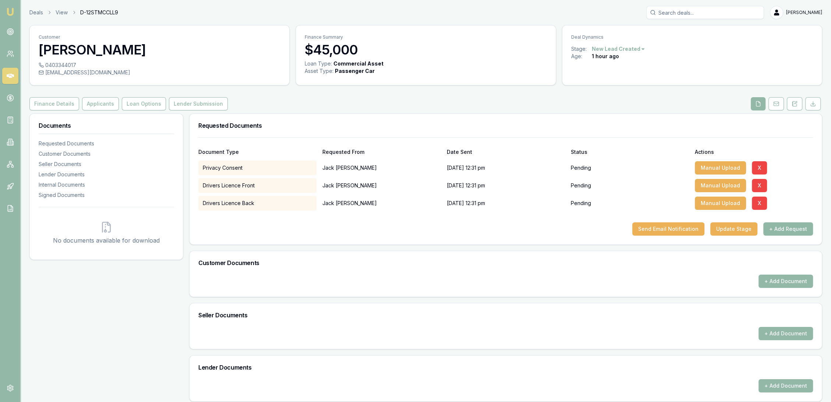
click at [794, 228] on button "+ Add Request" at bounding box center [789, 228] width 50 height 13
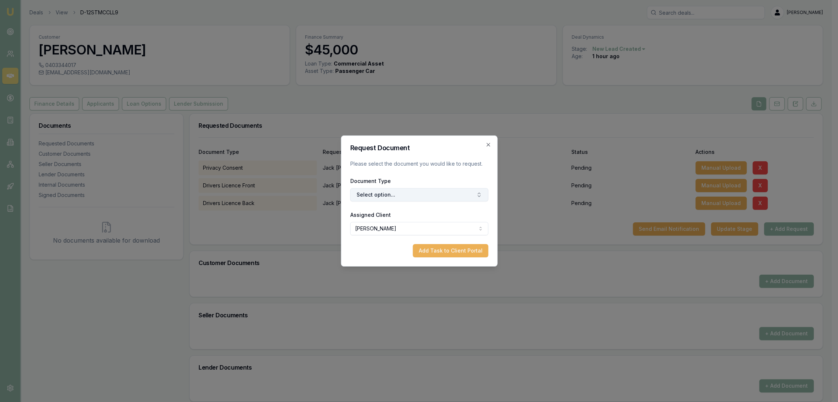
click at [383, 197] on button "Select option..." at bounding box center [419, 194] width 138 height 13
type input "selfie"
click at [399, 223] on div "Selfie with Licence" at bounding box center [422, 226] width 92 height 12
click at [438, 246] on button "Add Task to Client Portal" at bounding box center [449, 250] width 75 height 13
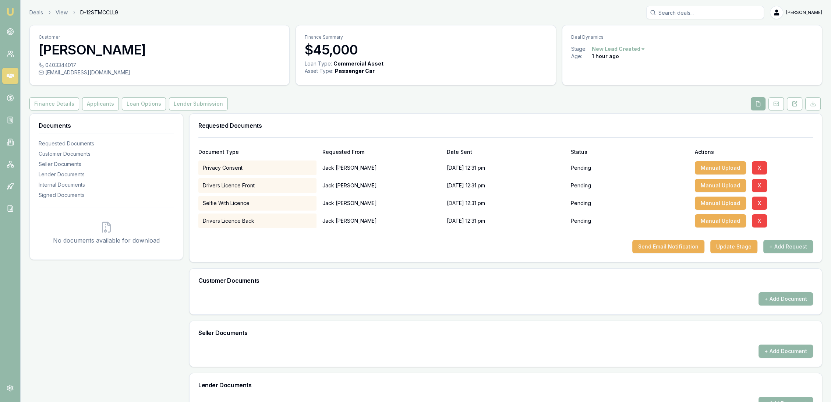
click at [791, 246] on button "+ Add Request" at bounding box center [789, 246] width 50 height 13
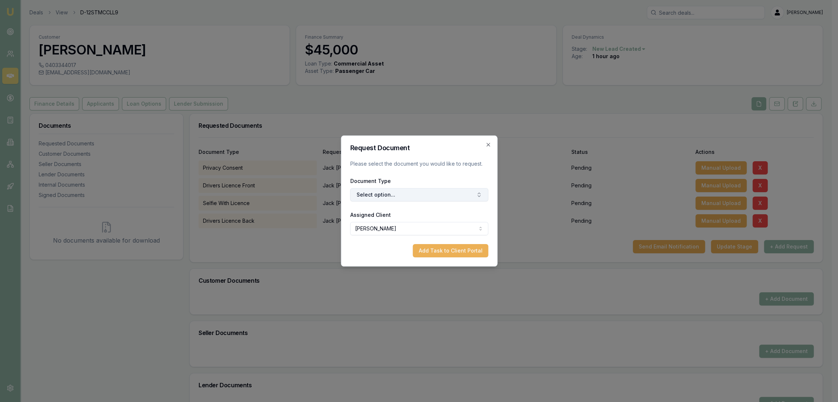
click at [406, 193] on button "Select option..." at bounding box center [419, 194] width 138 height 13
type input "medicare"
click at [391, 227] on div "Medicare Card" at bounding box center [422, 226] width 92 height 12
click at [446, 248] on button "Add Task to Client Portal" at bounding box center [449, 250] width 75 height 13
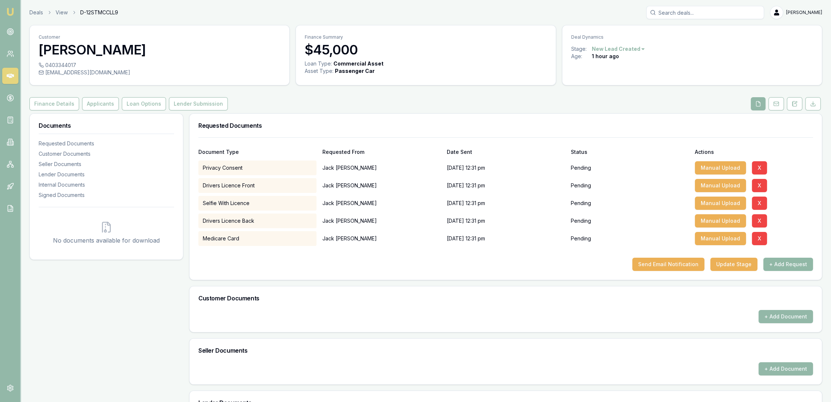
click at [780, 261] on button "+ Add Request" at bounding box center [789, 264] width 50 height 13
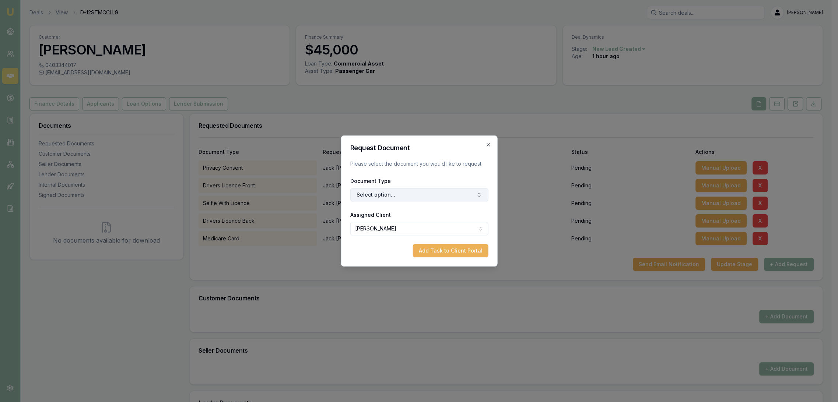
click at [414, 194] on button "Select option..." at bounding box center [419, 194] width 138 height 13
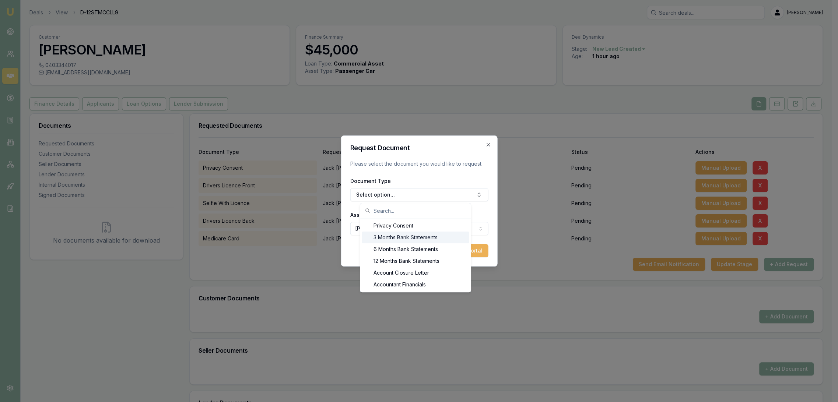
click at [397, 235] on div "3 Months Bank Statements" at bounding box center [416, 238] width 108 height 12
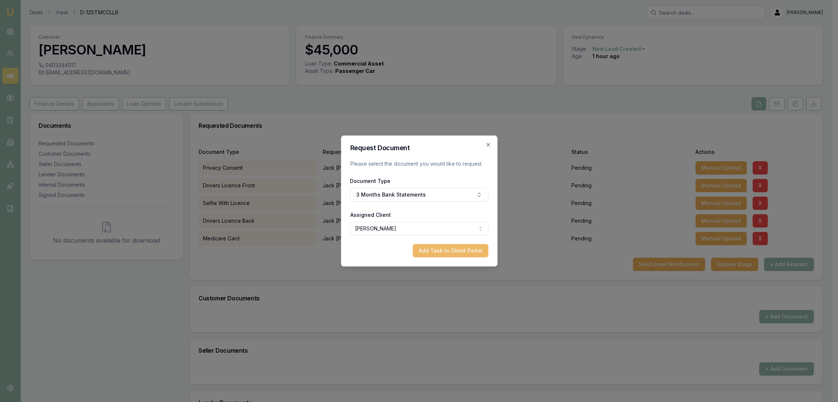
click at [437, 249] on button "Add Task to Client Portal" at bounding box center [449, 250] width 75 height 13
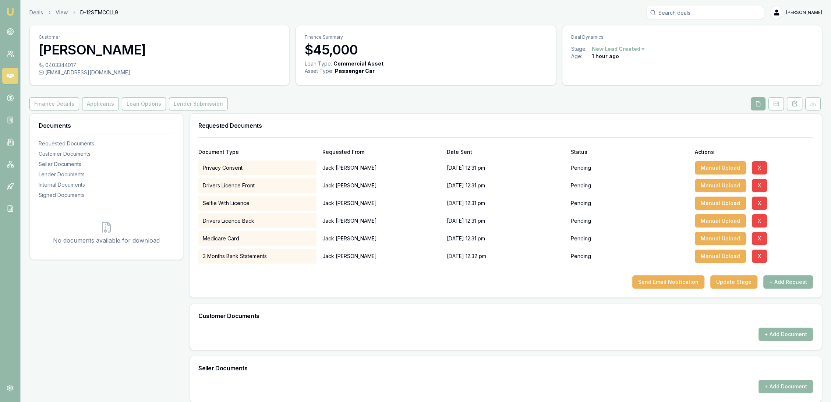
click at [784, 281] on button "+ Add Request" at bounding box center [789, 281] width 50 height 13
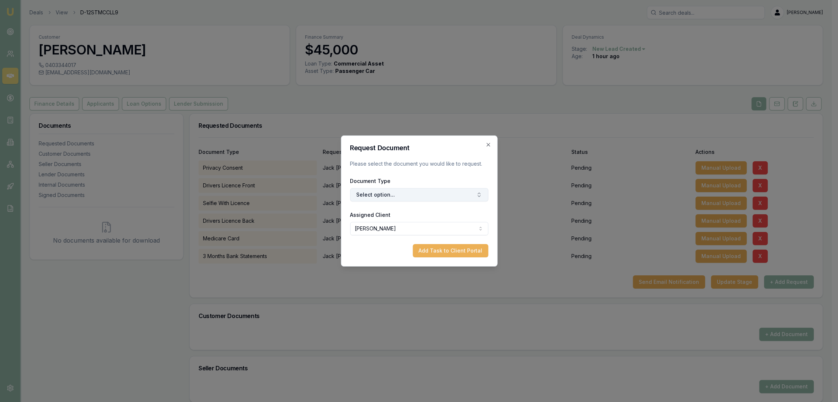
click at [379, 193] on button "Select option..." at bounding box center [419, 194] width 138 height 13
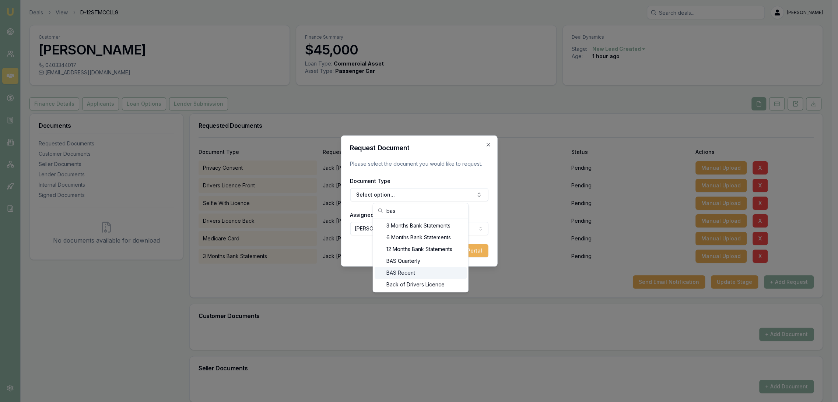
type input "bas"
click at [399, 270] on div "BAS Recent" at bounding box center [421, 273] width 92 height 12
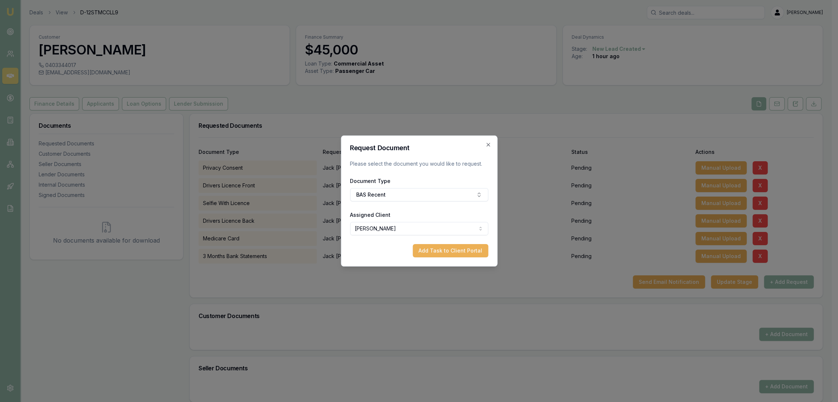
click at [450, 249] on button "Add Task to Client Portal" at bounding box center [449, 250] width 75 height 13
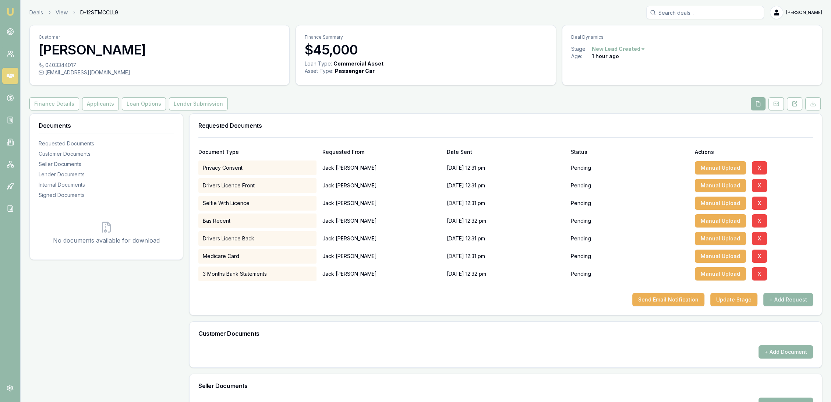
click at [12, 10] on img at bounding box center [10, 11] width 9 height 9
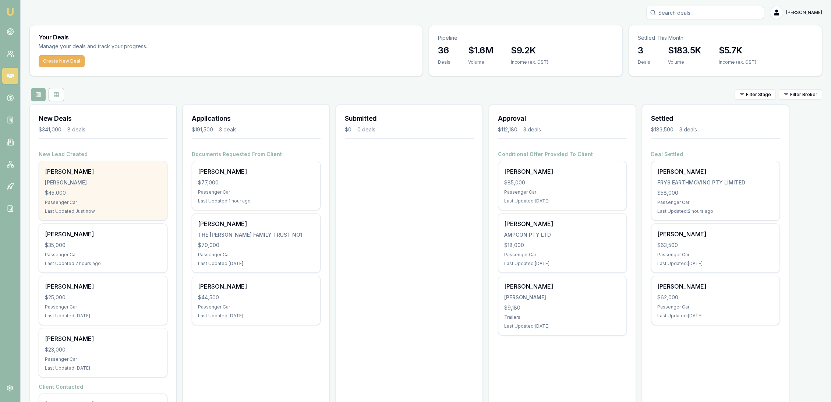
click at [99, 196] on div "$45,000" at bounding box center [103, 192] width 116 height 7
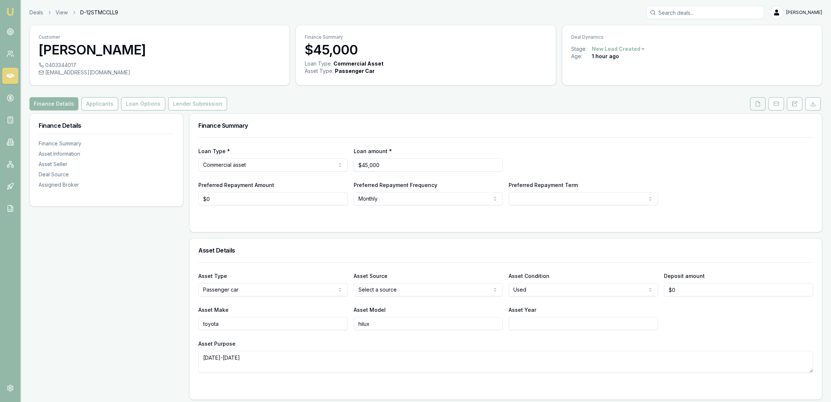
click at [762, 104] on button at bounding box center [757, 103] width 15 height 13
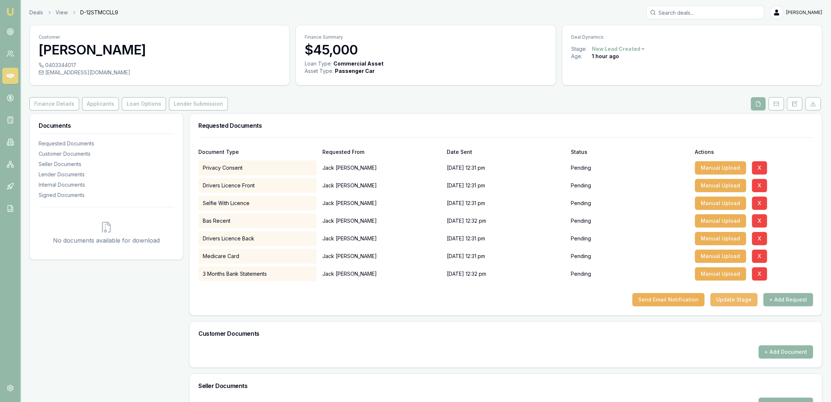
click at [726, 297] on button "Update Stage" at bounding box center [734, 299] width 47 height 13
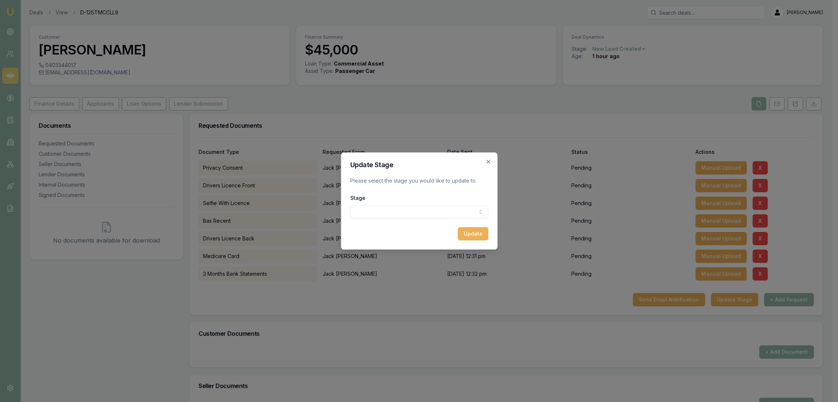
click at [381, 213] on body "Emu Broker Deals View D-12STMCCLL9 [PERSON_NAME] Toggle Menu Customer [PERSON_N…" at bounding box center [415, 201] width 831 height 402
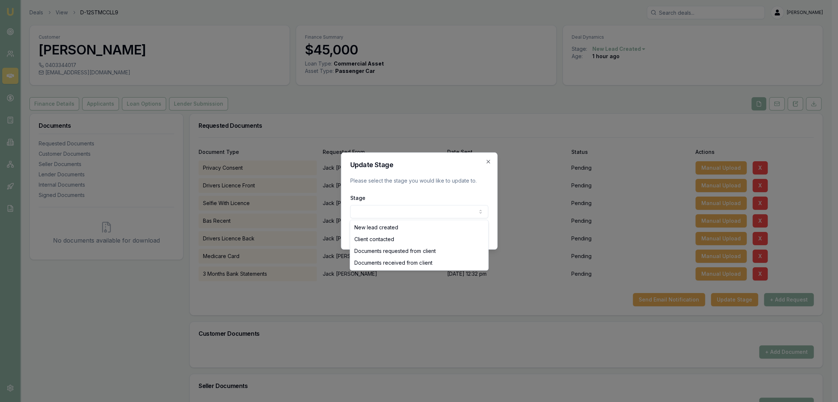
select select "CLIENT_CONTACTED"
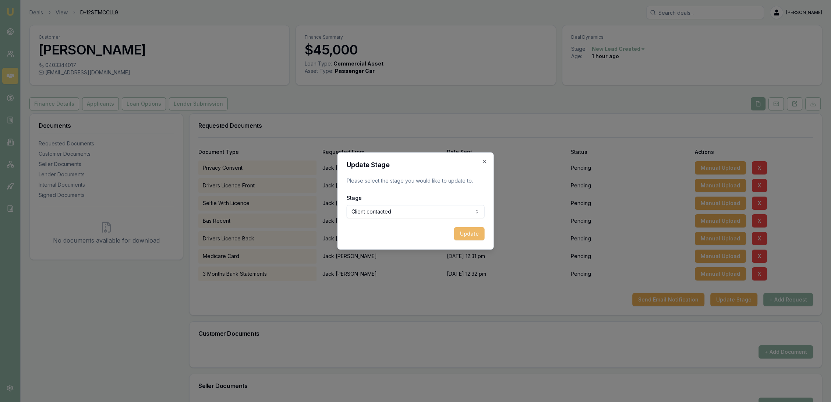
click at [470, 232] on button "Update" at bounding box center [469, 233] width 31 height 13
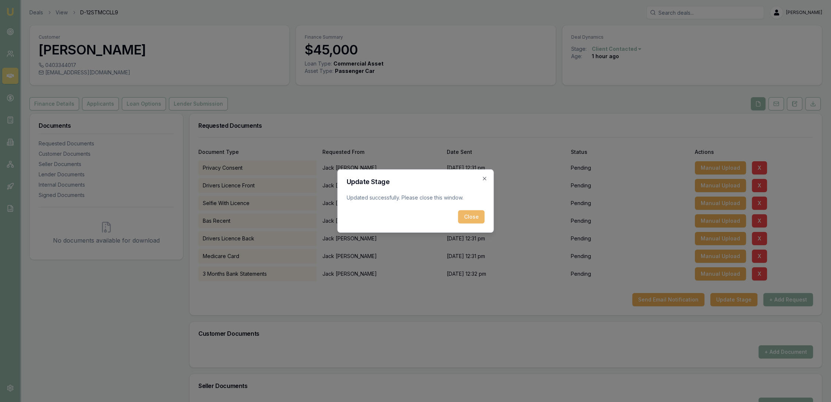
click at [476, 218] on button "Close" at bounding box center [471, 216] width 27 height 13
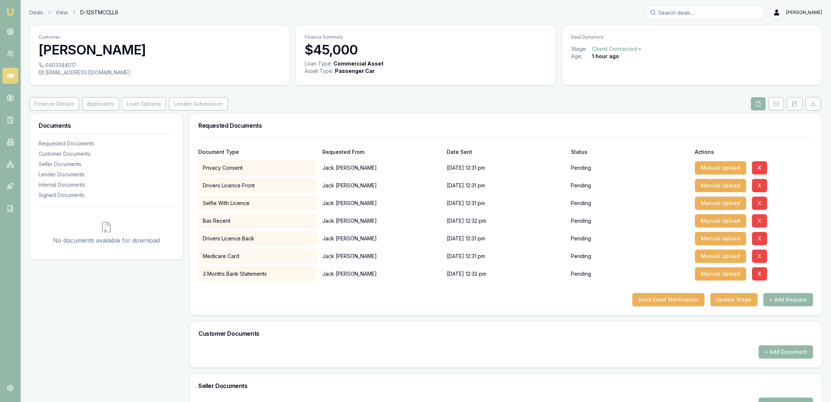
click at [7, 11] on img at bounding box center [10, 11] width 9 height 9
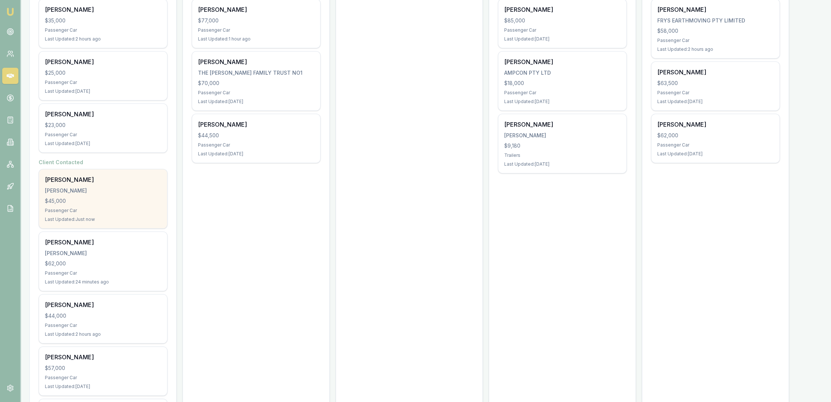
scroll to position [228, 0]
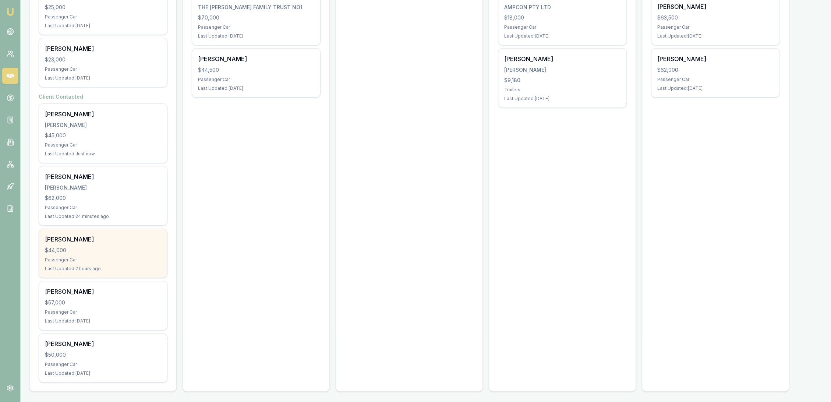
click at [102, 244] on div "[PERSON_NAME] $44,000 Passenger Car Last Updated: 2 hours ago" at bounding box center [103, 253] width 128 height 49
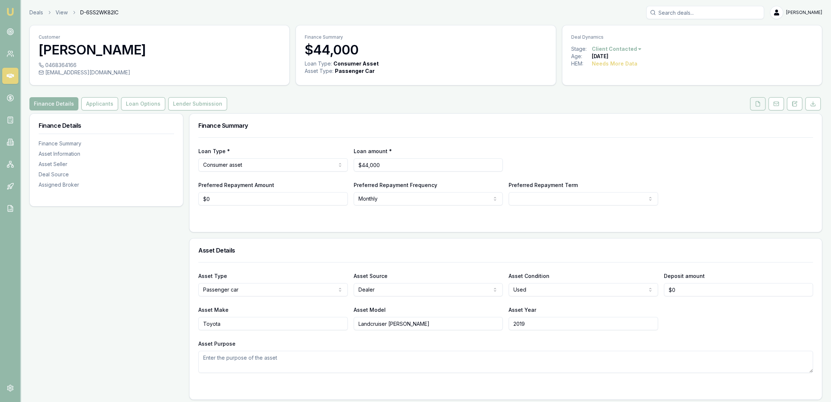
click at [757, 101] on icon at bounding box center [758, 104] width 6 height 6
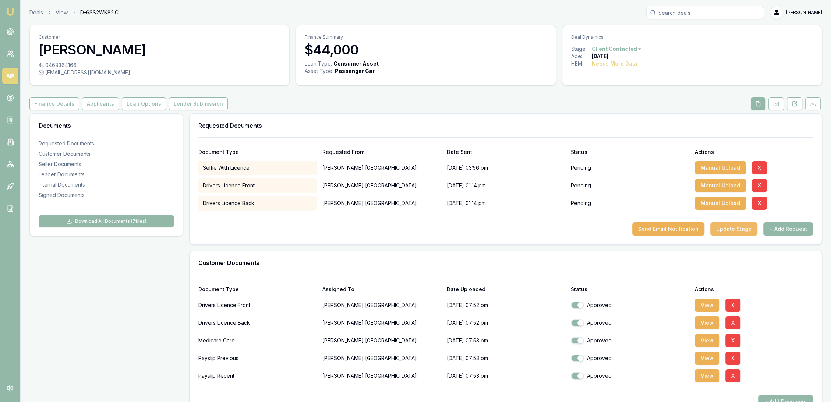
click at [724, 233] on button "Update Stage" at bounding box center [734, 228] width 47 height 13
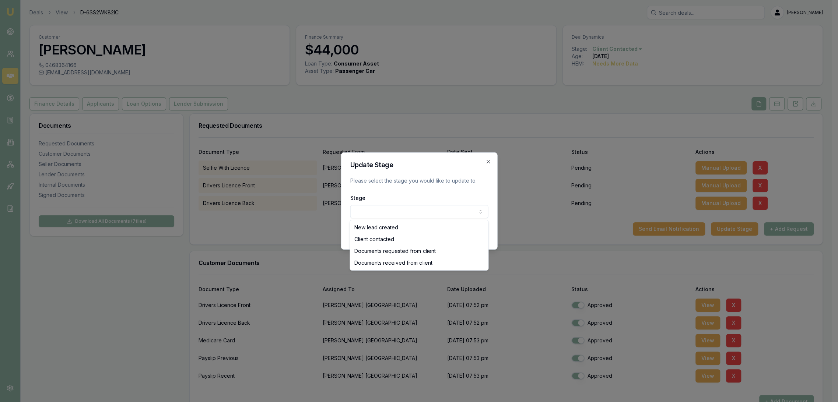
click at [422, 208] on body "Emu Broker Deals View D-6SS2WK82IC [PERSON_NAME] Toggle Menu Customer [PERSON_N…" at bounding box center [415, 201] width 831 height 402
select select "DOCUMENTS_REQUESTED_FROM_CLIENT"
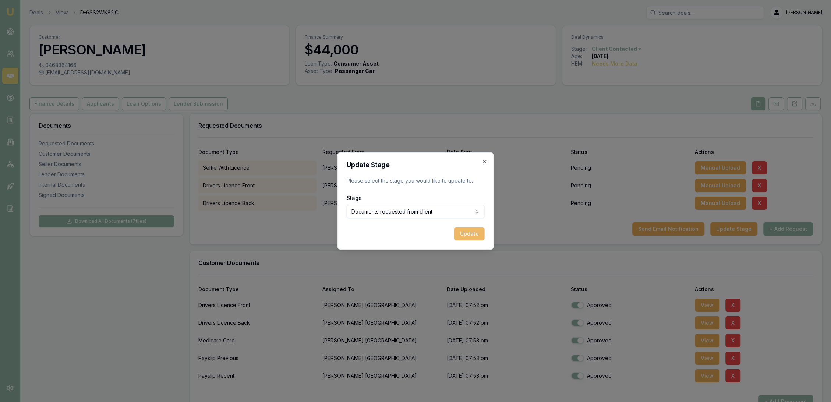
click at [470, 235] on button "Update" at bounding box center [469, 233] width 31 height 13
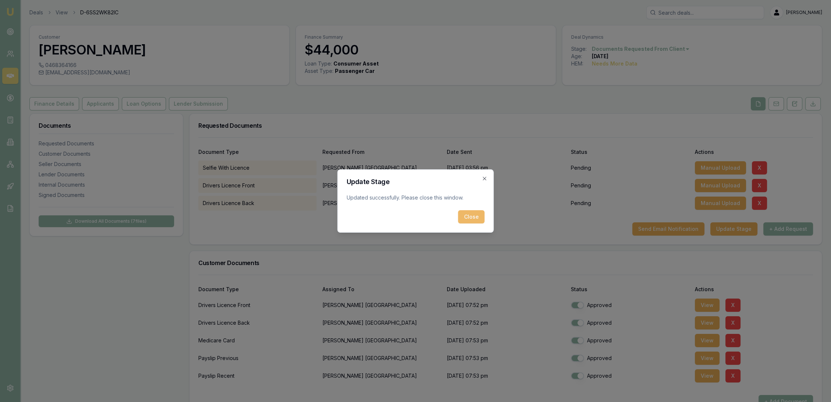
click at [472, 215] on button "Close" at bounding box center [471, 216] width 27 height 13
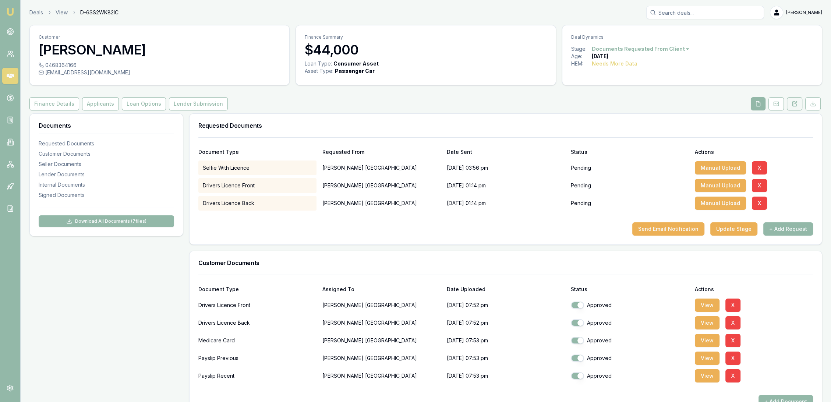
click at [796, 104] on icon at bounding box center [795, 104] width 6 height 6
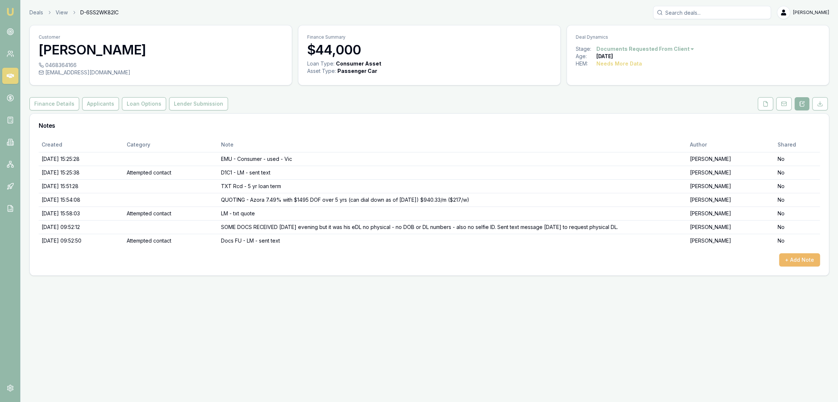
click at [792, 257] on button "+ Add Note" at bounding box center [799, 259] width 41 height 13
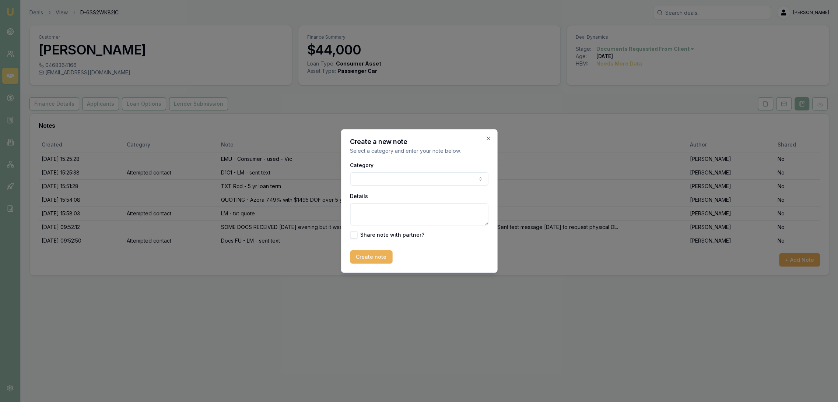
click at [370, 215] on textarea "Details" at bounding box center [419, 214] width 138 height 22
paste textarea "Hi [PERSON_NAME], sorry for the delay, hopefully I should recieve my new licenc…"
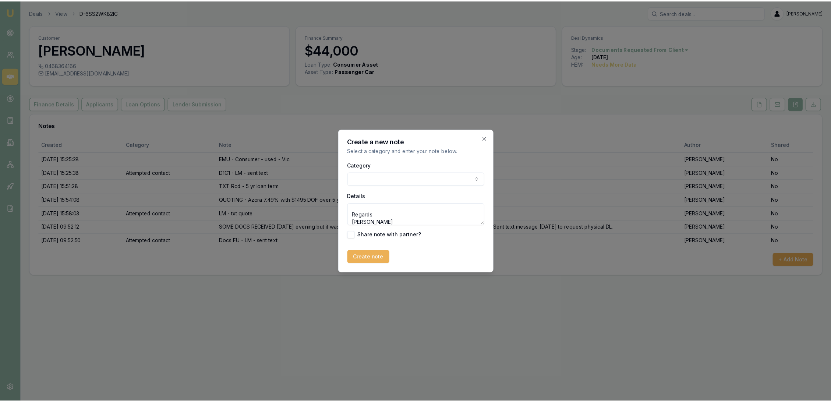
scroll to position [32, 0]
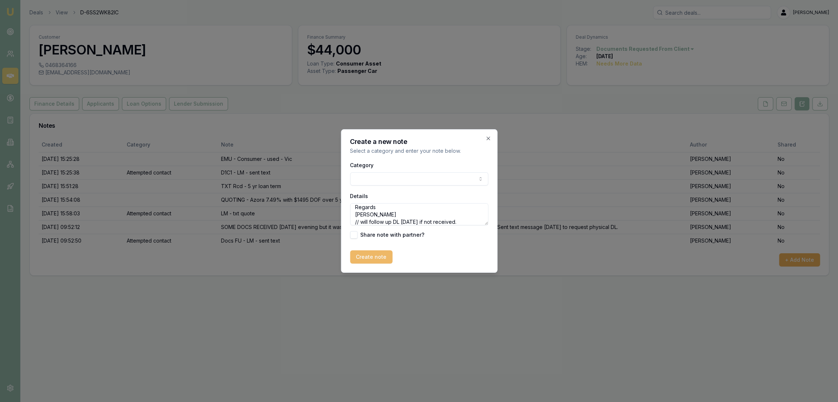
type textarea "TXT rcd - Hi [PERSON_NAME], sorry for the delay, hopefully I should recieve my …"
click at [362, 261] on button "Create note" at bounding box center [371, 256] width 42 height 13
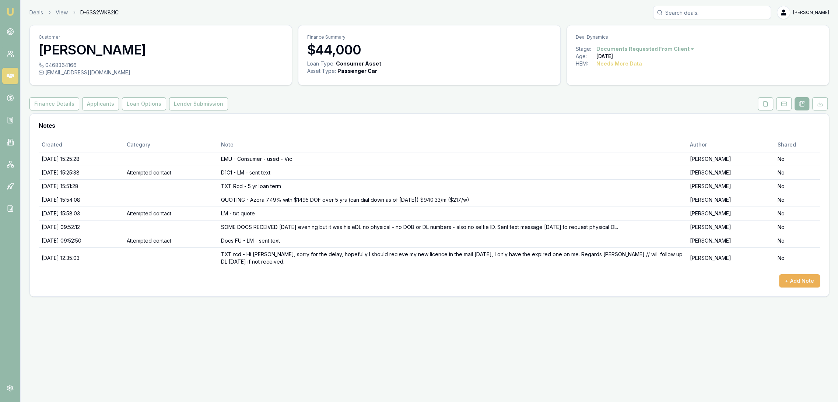
drag, startPoint x: 11, startPoint y: 12, endPoint x: 20, endPoint y: 6, distance: 10.5
click at [11, 11] on img at bounding box center [10, 11] width 9 height 9
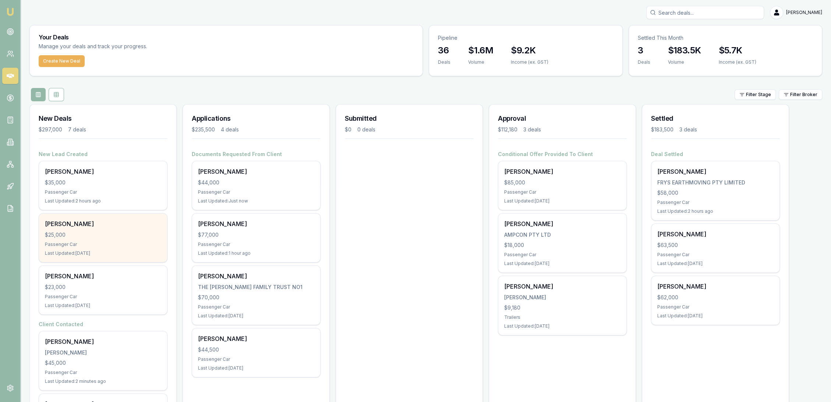
click at [110, 237] on div "$25,000" at bounding box center [103, 234] width 116 height 7
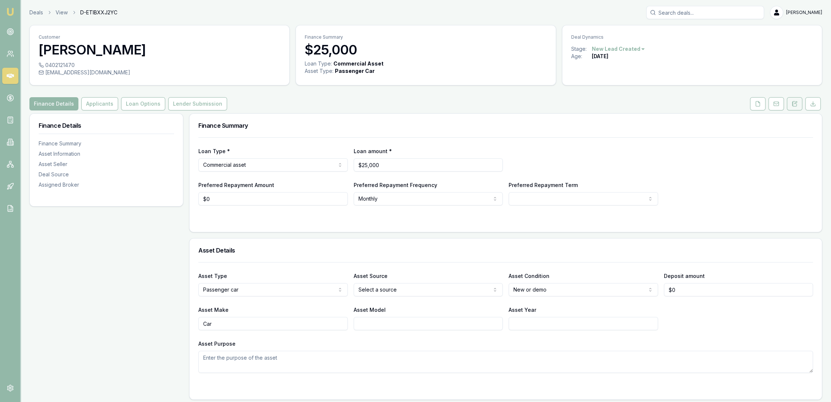
click at [797, 105] on icon at bounding box center [795, 104] width 6 height 6
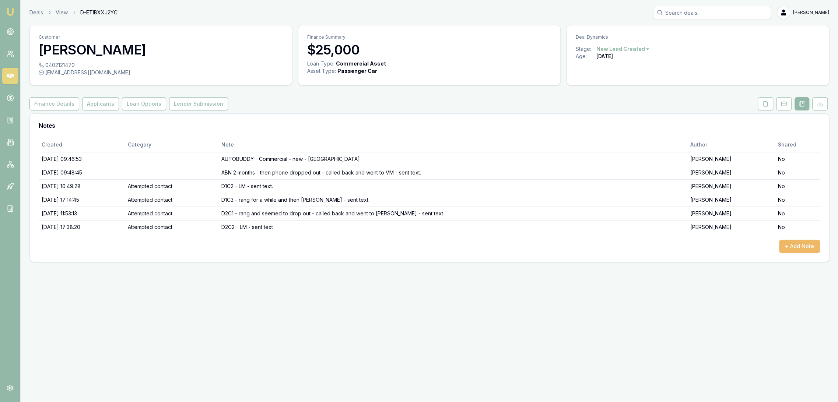
click at [804, 246] on button "+ Add Note" at bounding box center [799, 246] width 41 height 13
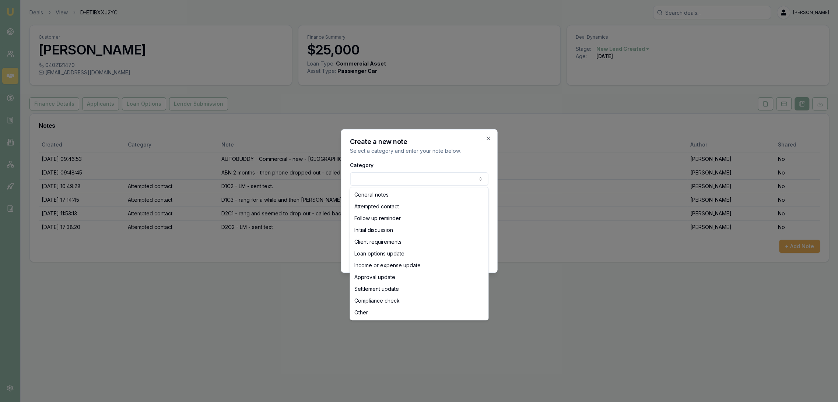
click at [363, 176] on body "Emu Broker Deals View D-ETIBXXJ2YC [PERSON_NAME] Toggle Menu Customer [PERSON_N…" at bounding box center [419, 201] width 838 height 402
select select "ATTEMPTED_CONTACT"
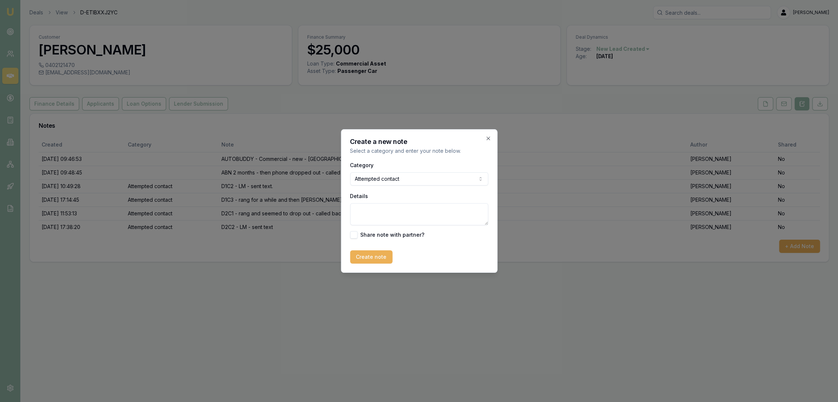
click at [365, 214] on textarea "Details" at bounding box center [419, 214] width 138 height 22
type textarea "d"
type textarea "D3C1 - LM - sent text"
click at [373, 256] on button "Create note" at bounding box center [371, 256] width 42 height 13
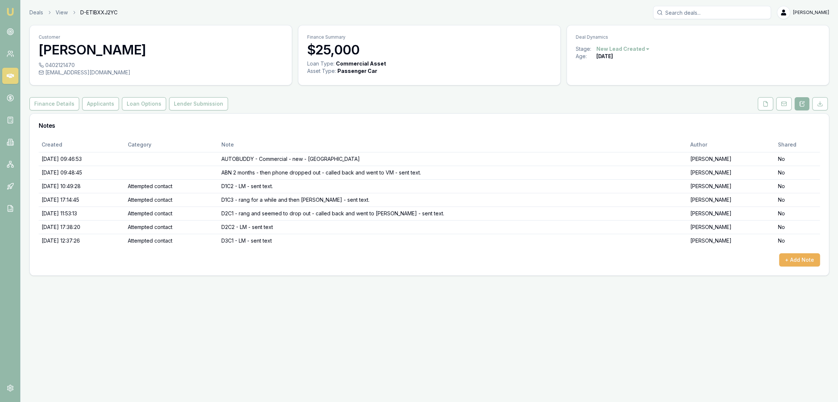
drag, startPoint x: 7, startPoint y: 12, endPoint x: 1, endPoint y: 13, distance: 6.4
click at [7, 12] on img at bounding box center [10, 11] width 9 height 9
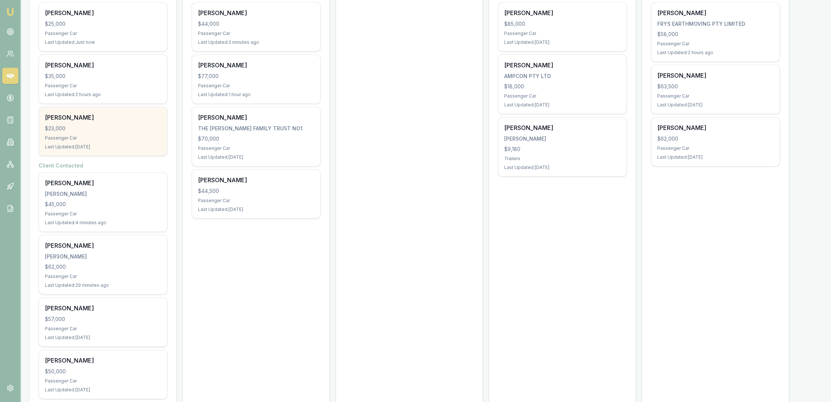
scroll to position [176, 0]
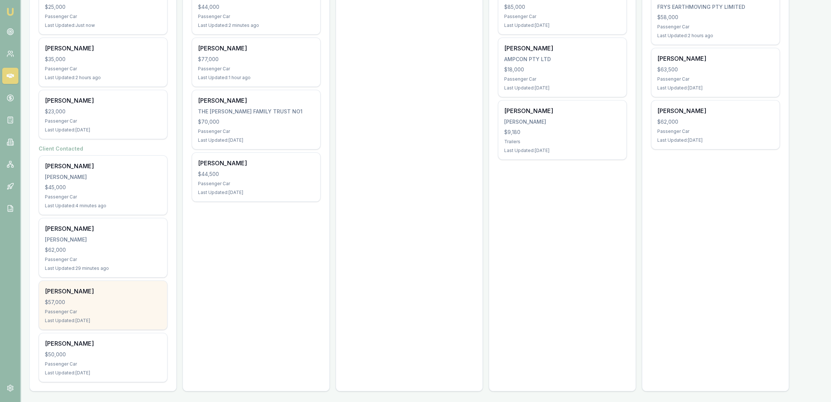
click at [104, 313] on div "Passenger Car" at bounding box center [103, 312] width 116 height 6
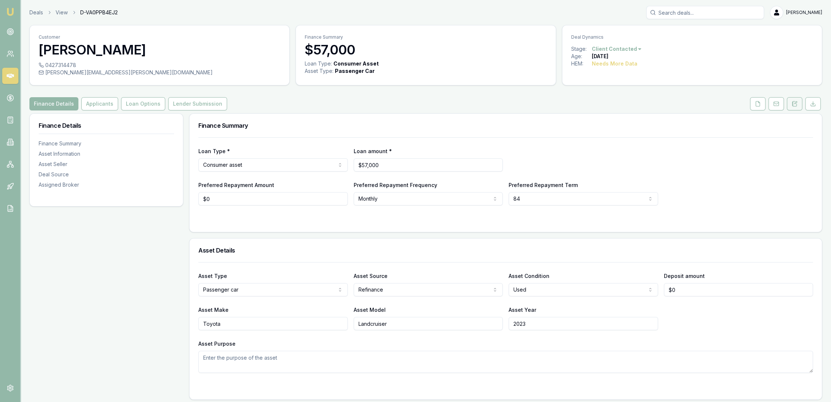
click at [794, 102] on icon at bounding box center [795, 104] width 6 height 6
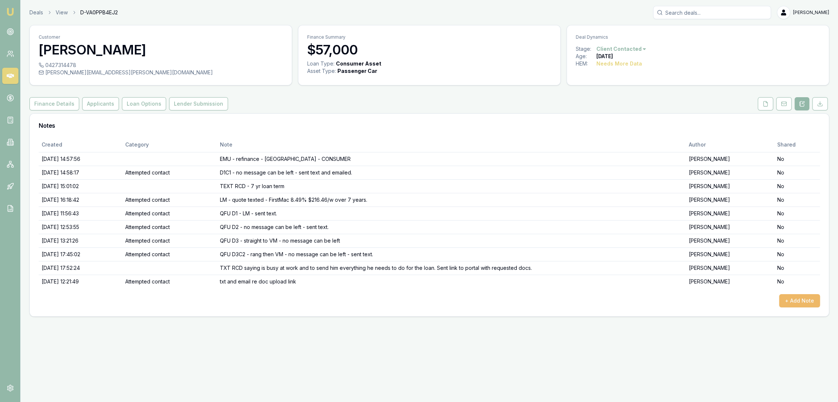
click at [791, 300] on button "+ Add Note" at bounding box center [799, 300] width 41 height 13
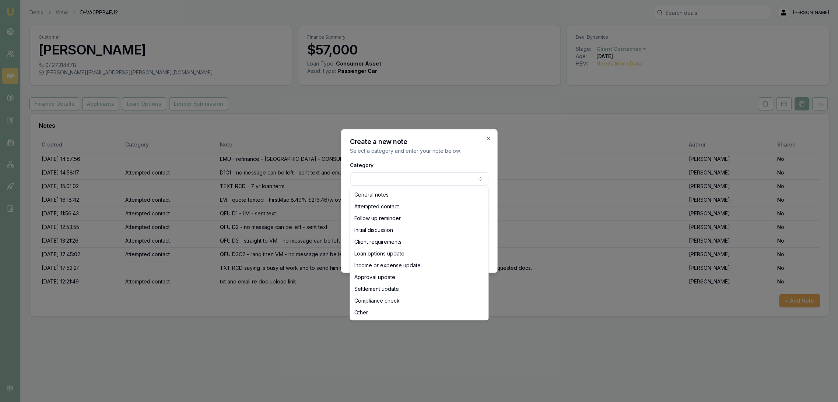
click at [411, 185] on body "Emu Broker Deals View D-VA0PPB4EJ2 [PERSON_NAME] Toggle Menu Customer [PERSON_N…" at bounding box center [419, 201] width 838 height 402
select select "ATTEMPTED_CONTACT"
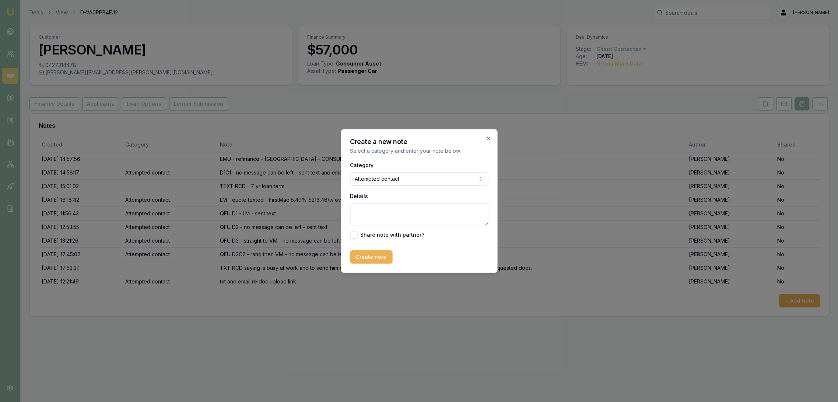
click at [395, 211] on textarea "Details" at bounding box center [419, 214] width 138 height 22
type textarea "QFU D5 - no message can be left - sent text - CLOSING LEAD as not interested an…"
click at [369, 265] on div "Create a new note Select a category and enter your note below. Category Attempt…" at bounding box center [419, 201] width 157 height 144
click at [368, 256] on button "Create note" at bounding box center [371, 256] width 42 height 13
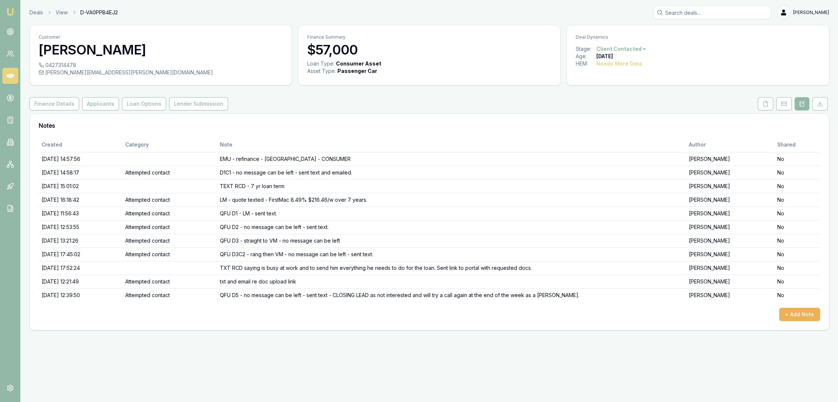
click at [623, 46] on html "Emu Broker Deals View D-VA0PPB4EJ2 Robyn Adams Toggle Menu Customer Dylan Merce…" at bounding box center [419, 201] width 838 height 402
click at [619, 109] on div "- Not Interested" at bounding box center [619, 109] width 43 height 12
click at [12, 14] on img at bounding box center [10, 11] width 9 height 9
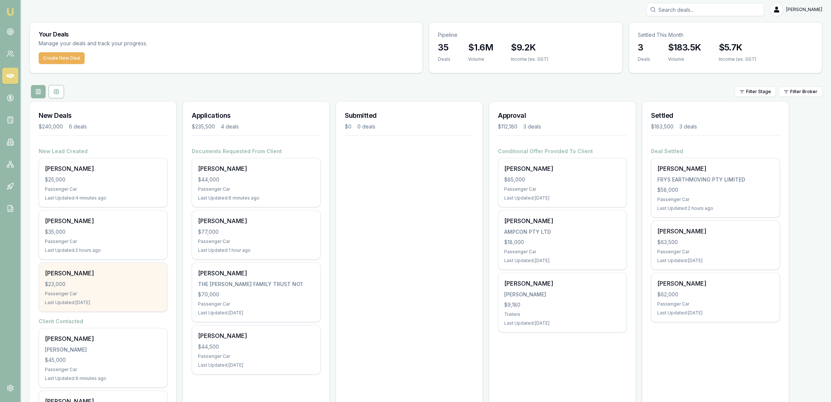
scroll to position [0, 0]
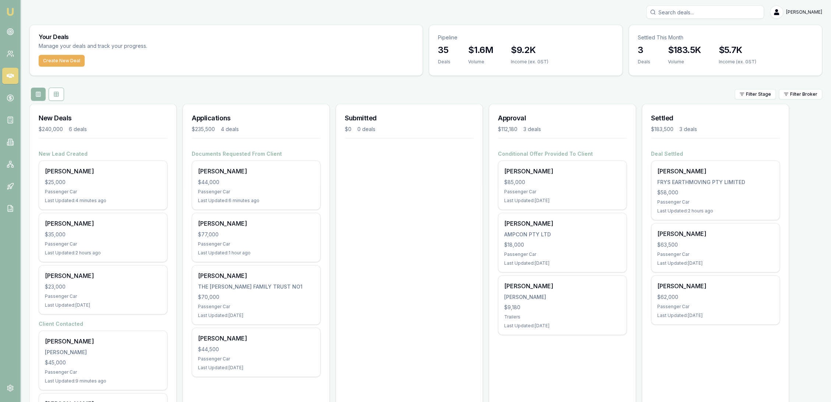
click at [690, 12] on input "Search deals" at bounding box center [706, 12] width 118 height 13
type input "[PERSON_NAME]"
click at [692, 47] on p "[EMAIL_ADDRESS][DOMAIN_NAME]" at bounding box center [705, 46] width 111 height 7
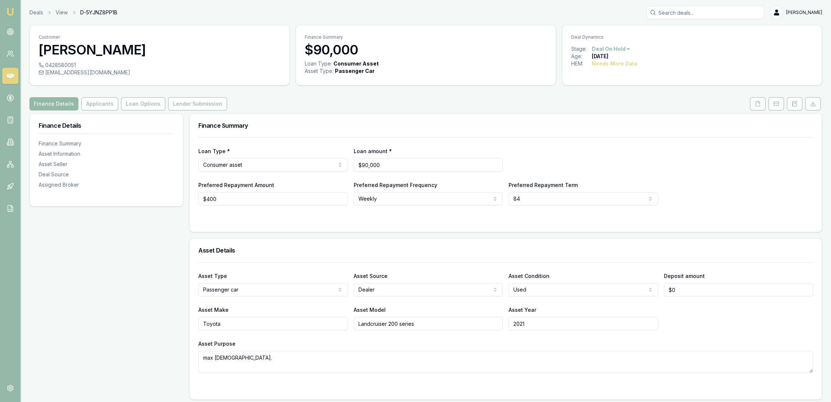
drag, startPoint x: 794, startPoint y: 103, endPoint x: 785, endPoint y: 103, distance: 9.2
click at [794, 103] on icon at bounding box center [795, 104] width 6 height 6
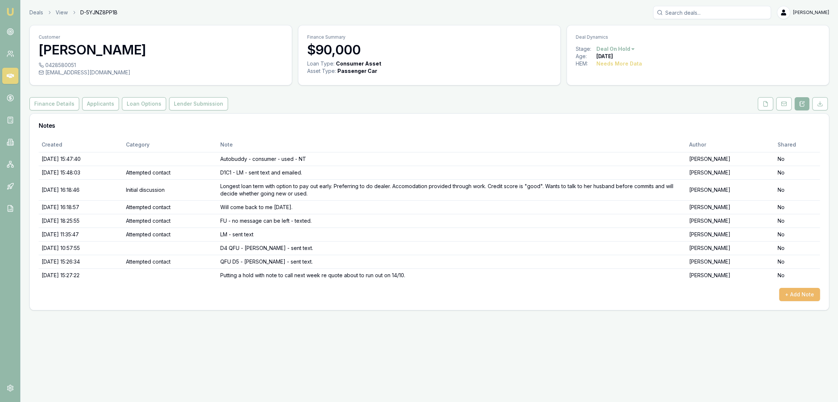
click at [812, 293] on button "+ Add Note" at bounding box center [799, 294] width 41 height 13
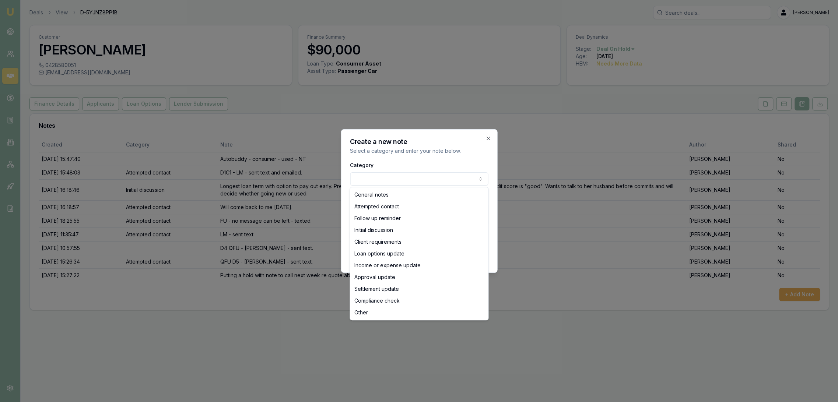
click at [383, 180] on body "Emu Broker Deals View D-5YJNZ8PP1B [PERSON_NAME] Toggle Menu Customer [PERSON_N…" at bounding box center [419, 201] width 838 height 402
select select "ATTEMPTED_CONTACT"
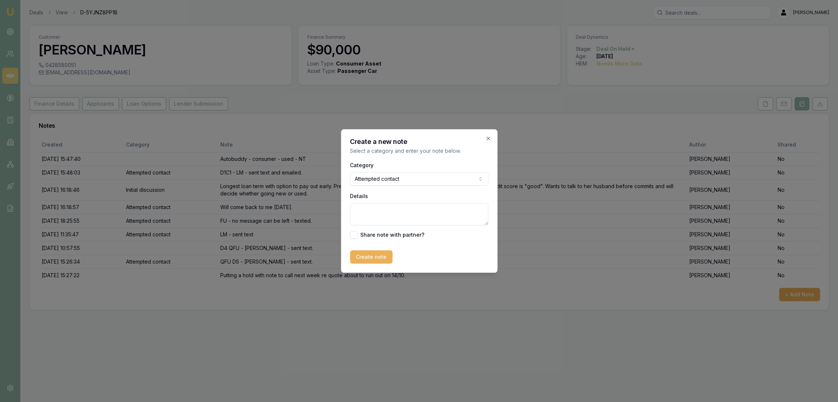
click at [372, 214] on textarea "Details" at bounding box center [419, 214] width 138 height 22
type textarea "LM - sent text"
click at [370, 253] on button "Create note" at bounding box center [371, 256] width 42 height 13
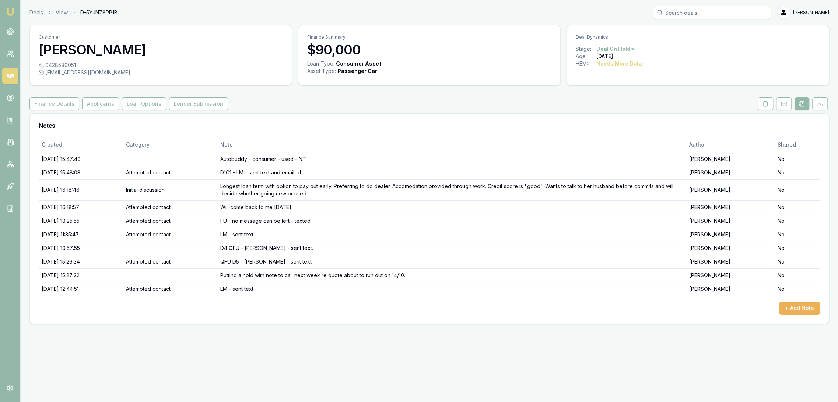
click at [613, 46] on html "Emu Broker Deals View D-5YJNZ8PP1B Robyn Adams Toggle Menu Customer Krystle Lom…" at bounding box center [419, 201] width 838 height 402
click at [610, 111] on div "- Not Interested" at bounding box center [614, 109] width 43 height 12
click at [9, 15] on img at bounding box center [10, 11] width 9 height 9
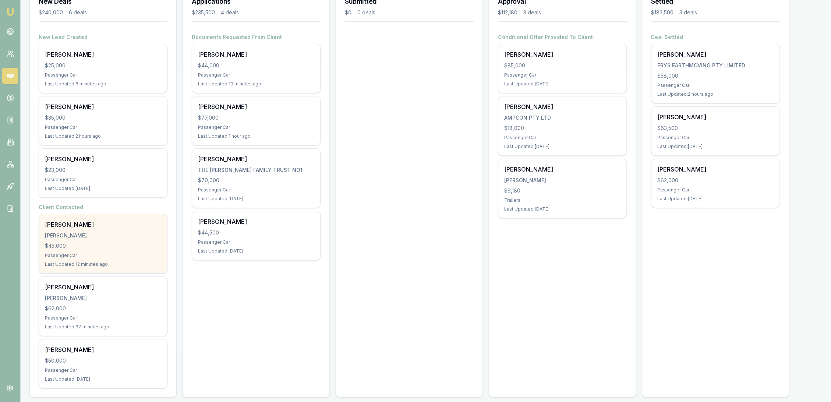
scroll to position [123, 0]
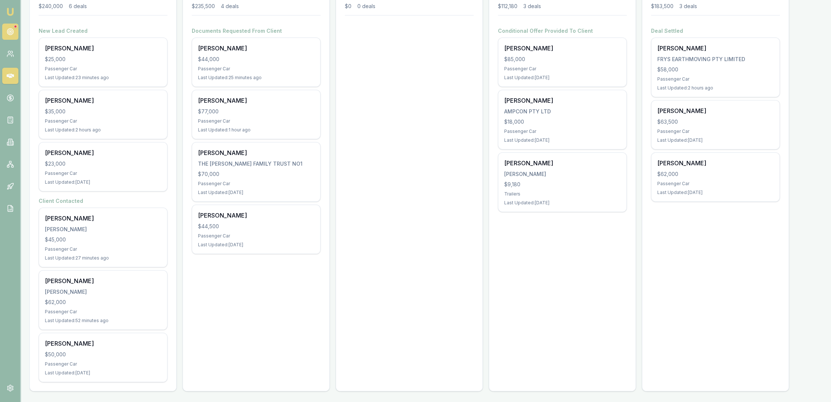
click at [8, 31] on circle at bounding box center [10, 32] width 4 height 4
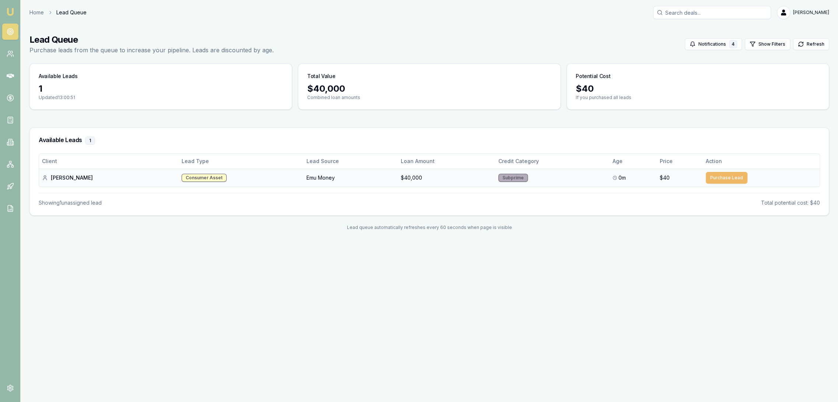
click at [715, 179] on button "Purchase Lead" at bounding box center [727, 178] width 42 height 12
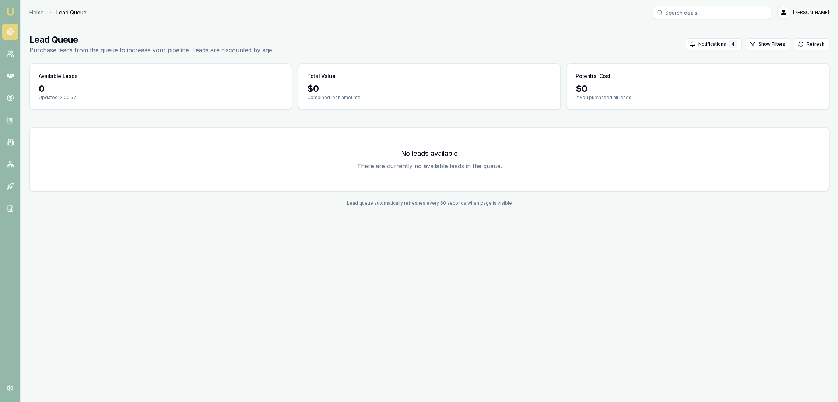
drag, startPoint x: 9, startPoint y: 8, endPoint x: 41, endPoint y: 0, distance: 33.3
click at [9, 8] on img at bounding box center [10, 11] width 9 height 9
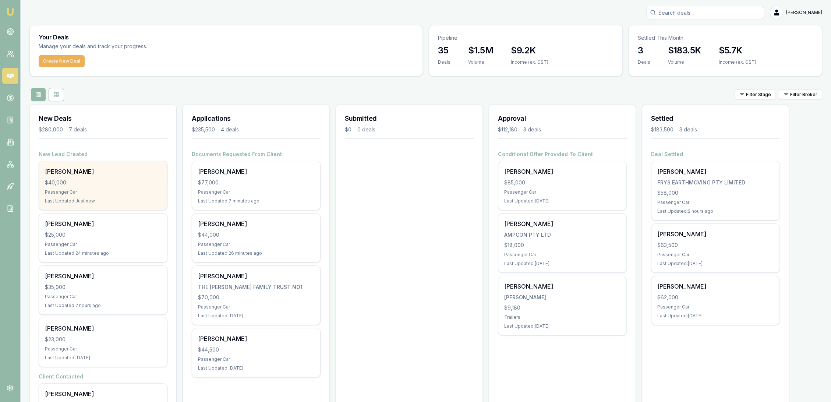
click at [72, 176] on div "Jacqui Kuschert $40,000 Passenger Car Last Updated: Just now" at bounding box center [103, 185] width 128 height 49
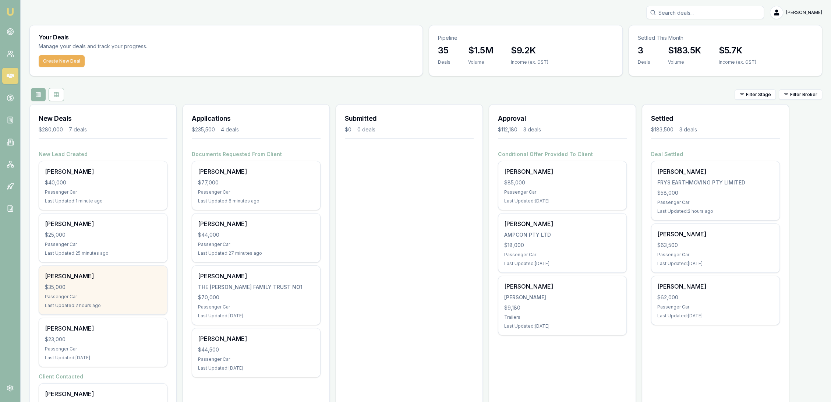
scroll to position [176, 0]
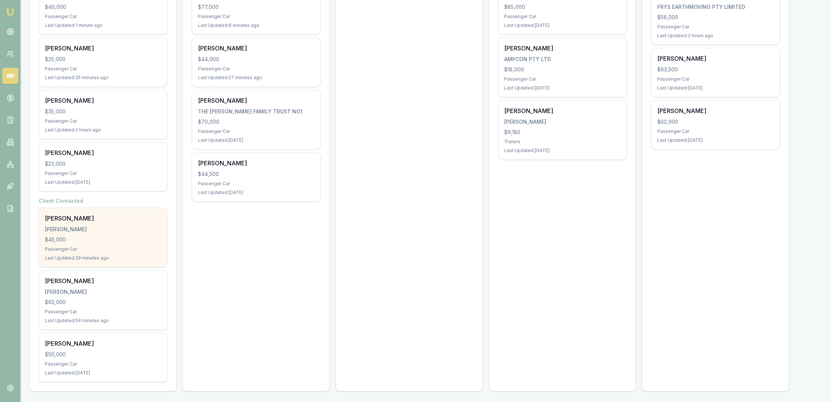
click at [113, 232] on div "DICKSON, JACK" at bounding box center [103, 229] width 116 height 7
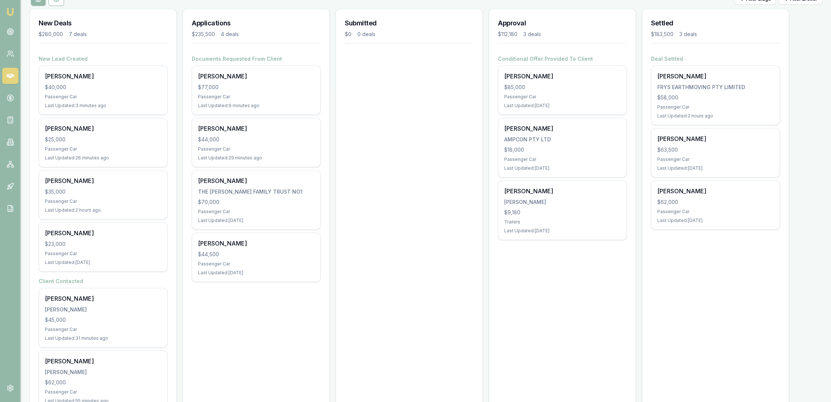
scroll to position [94, 0]
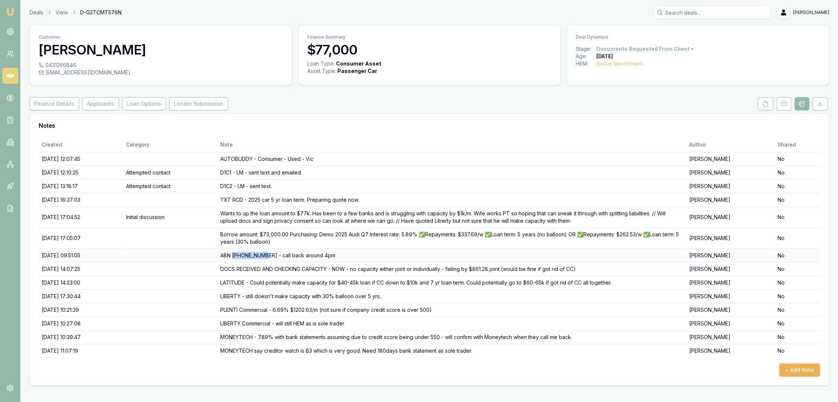
drag, startPoint x: 251, startPoint y: 254, endPoint x: 285, endPoint y: 251, distance: 33.6
click at [285, 251] on td "ABN 22687426750 - call back around 4pm" at bounding box center [451, 256] width 469 height 14
copy td "22687426750"
click at [802, 368] on button "+ Add Note" at bounding box center [799, 369] width 41 height 13
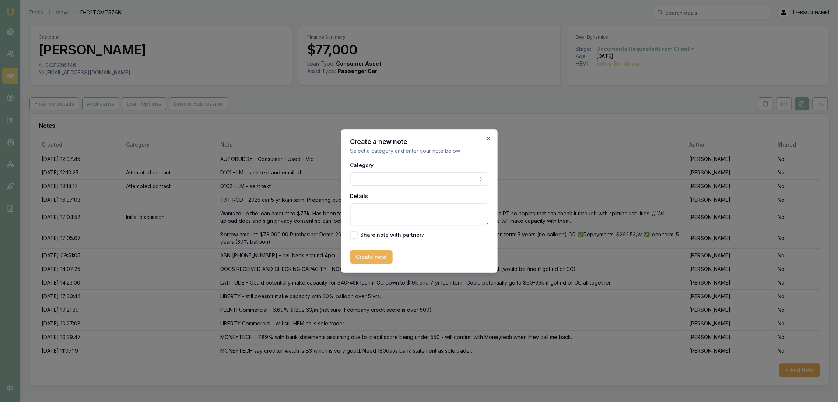
click at [392, 211] on textarea "Details" at bounding box center [419, 214] width 138 height 22
paste textarea "22687426750"
click at [430, 208] on textarea "ABN 22687426750 - 7 +7 BAN + GST" at bounding box center [419, 214] width 138 height 22
type textarea "ABN 22687426750 - 7 +7 ABN + GST"
click at [362, 255] on button "Create note" at bounding box center [371, 256] width 42 height 13
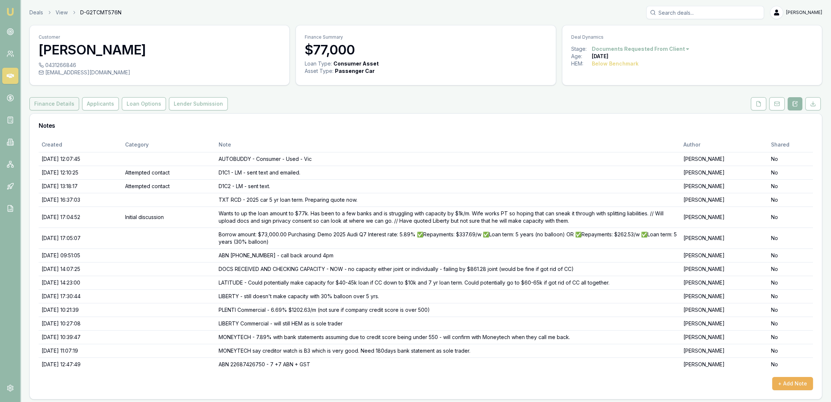
click at [55, 102] on button "Finance Details" at bounding box center [54, 103] width 50 height 13
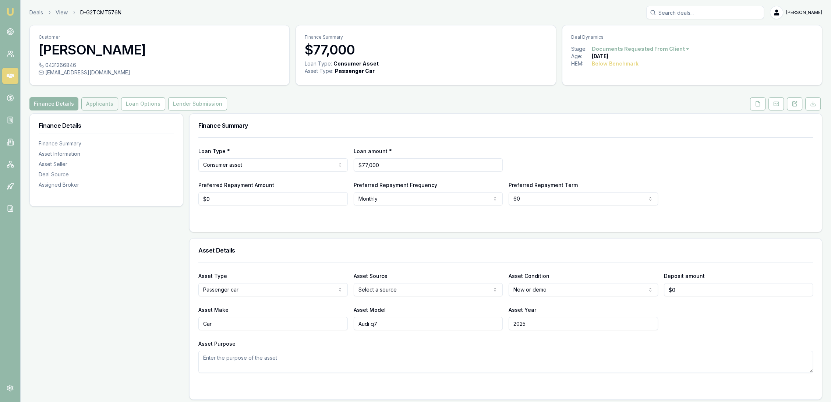
click at [101, 101] on button "Applicants" at bounding box center [99, 103] width 37 height 13
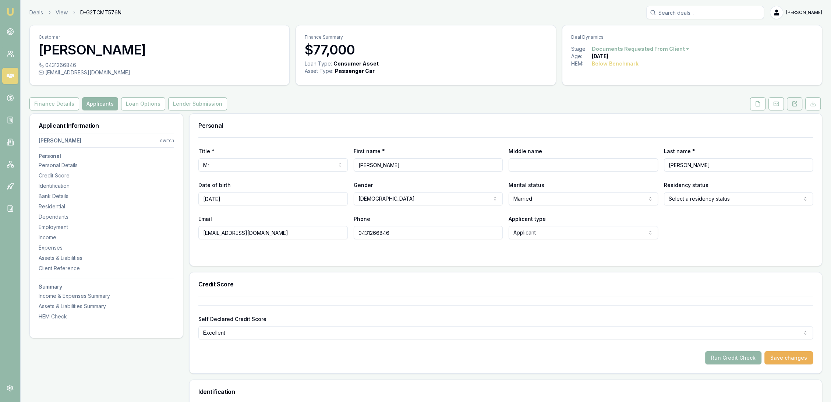
click at [793, 100] on button at bounding box center [794, 103] width 15 height 13
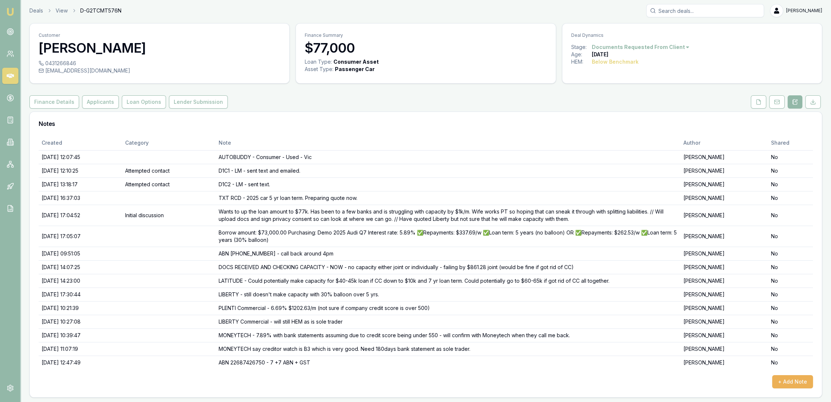
scroll to position [2, 0]
click at [91, 102] on button "Applicants" at bounding box center [100, 101] width 37 height 13
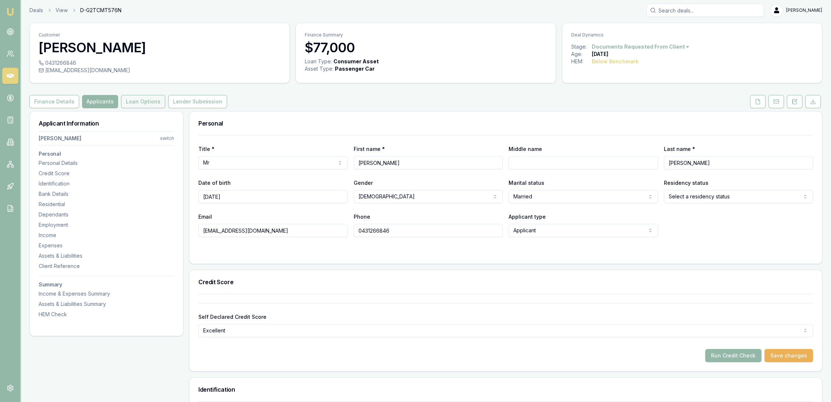
click at [131, 104] on button "Loan Options" at bounding box center [143, 101] width 44 height 13
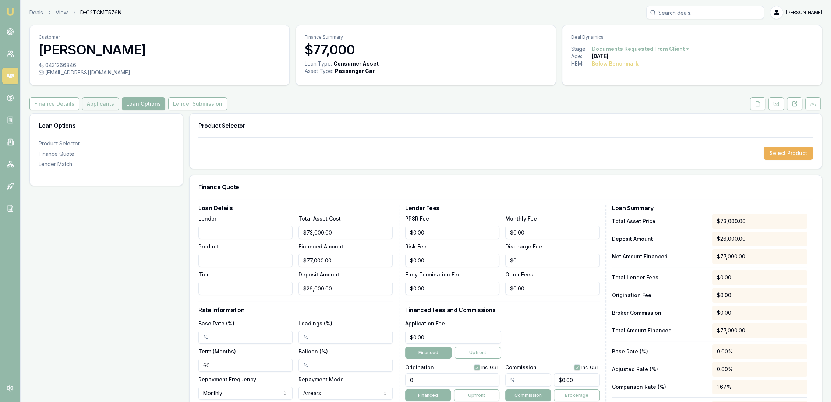
click at [94, 101] on button "Applicants" at bounding box center [100, 103] width 37 height 13
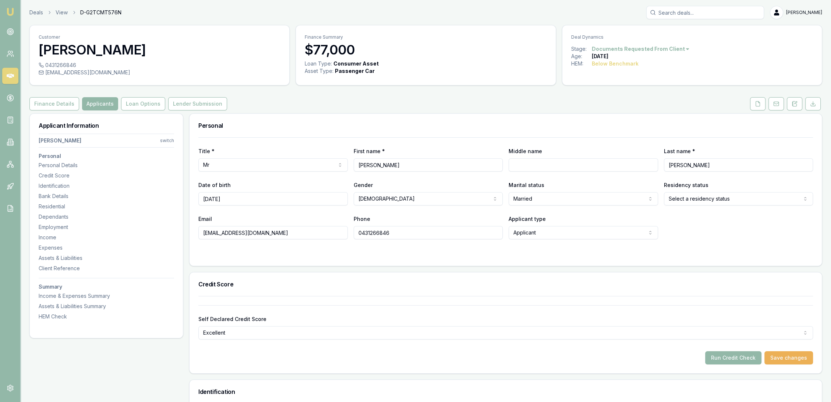
drag, startPoint x: 295, startPoint y: 234, endPoint x: 195, endPoint y: 235, distance: 99.4
click at [195, 235] on div "Title * Mr Mr Mrs Miss Ms Dr Prof First name * [PERSON_NAME] Middle name Last n…" at bounding box center [506, 201] width 633 height 129
drag, startPoint x: 427, startPoint y: 233, endPoint x: 322, endPoint y: 236, distance: 105.4
click at [322, 236] on div "Email [EMAIL_ADDRESS][PHONE_NUMBER][DOMAIN_NAME] Phone [PHONE_NUMBER] Applicant…" at bounding box center [505, 226] width 615 height 25
click at [54, 205] on div "Residential" at bounding box center [107, 206] width 136 height 7
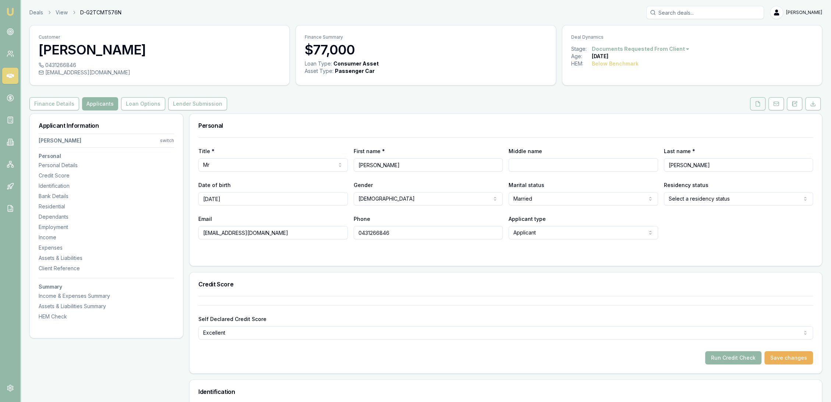
click at [757, 105] on icon at bounding box center [758, 104] width 6 height 6
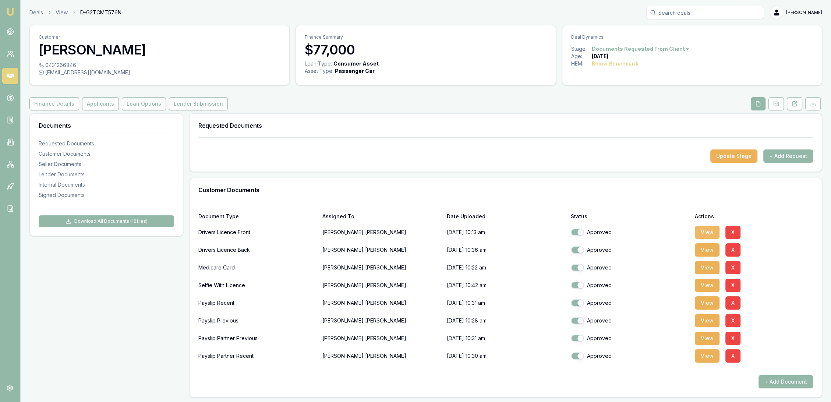
click at [708, 232] on button "View" at bounding box center [707, 232] width 25 height 13
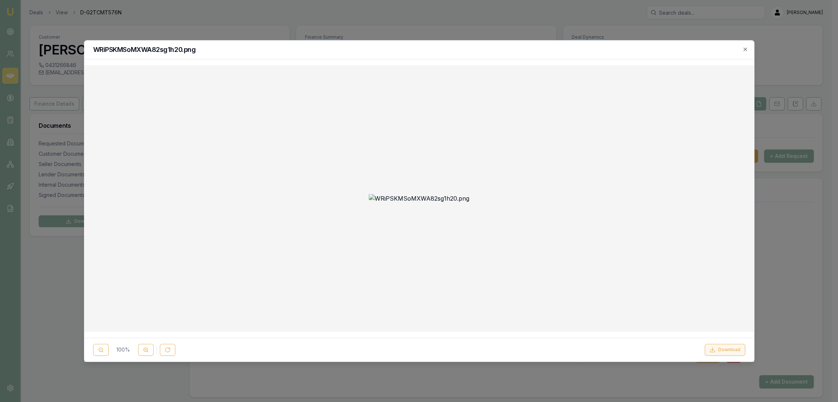
click at [720, 350] on button "Download" at bounding box center [724, 350] width 41 height 12
drag, startPoint x: 594, startPoint y: 45, endPoint x: 600, endPoint y: 50, distance: 7.3
click at [594, 46] on div "WRiPSKMSoMXWA82sg1h20.png" at bounding box center [418, 50] width 669 height 19
click at [744, 49] on icon "button" at bounding box center [744, 49] width 3 height 3
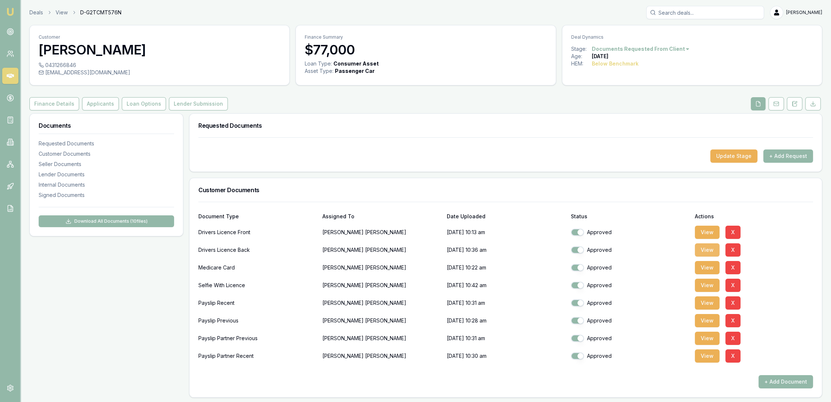
click at [709, 249] on button "View" at bounding box center [707, 249] width 25 height 13
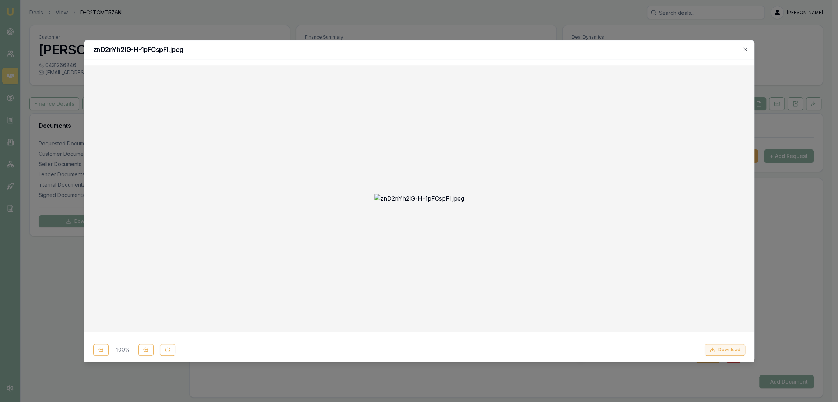
click at [725, 350] on button "Download" at bounding box center [724, 350] width 41 height 12
click at [746, 48] on icon "button" at bounding box center [745, 49] width 6 height 6
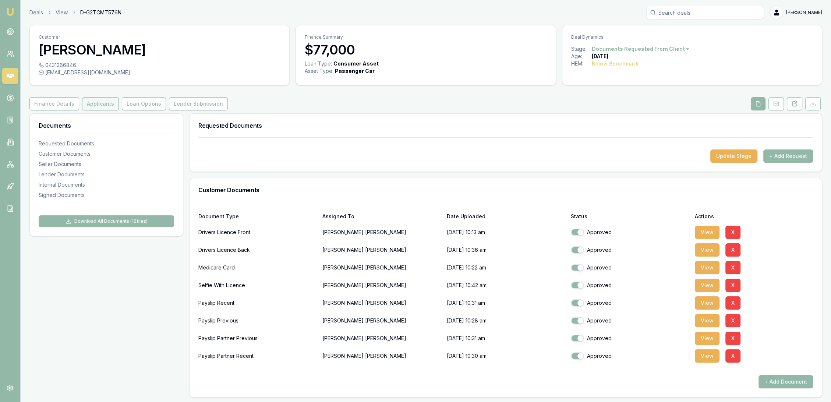
click at [91, 102] on button "Applicants" at bounding box center [100, 103] width 37 height 13
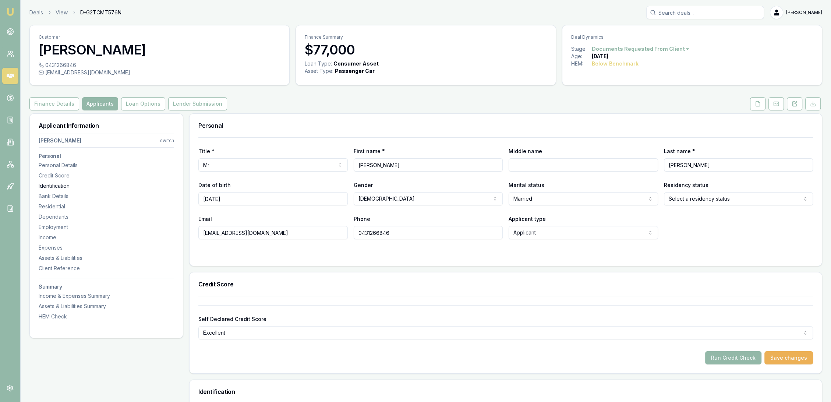
click at [74, 185] on div "Identification" at bounding box center [107, 185] width 136 height 7
click at [752, 102] on button at bounding box center [757, 103] width 15 height 13
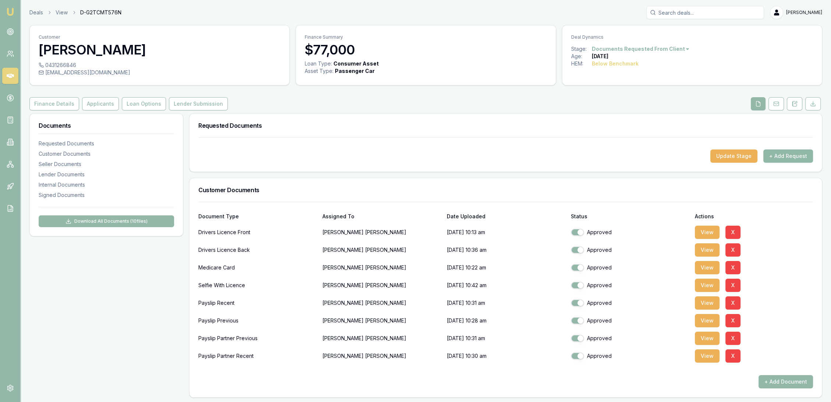
click at [804, 155] on button "+ Add Request" at bounding box center [789, 156] width 50 height 13
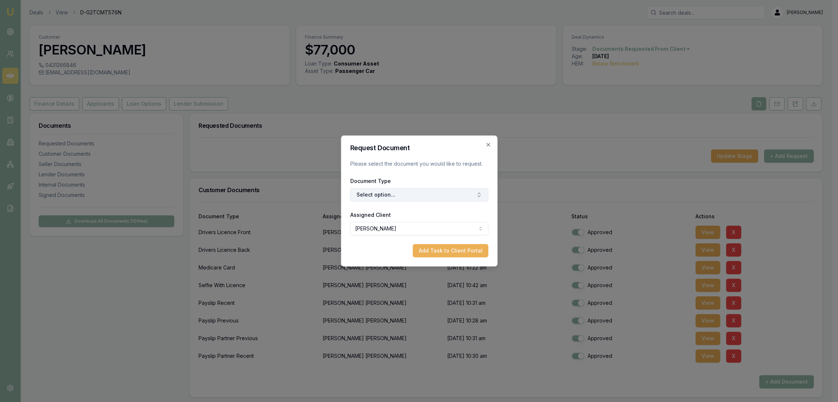
click at [428, 194] on button "Select option..." at bounding box center [419, 194] width 138 height 13
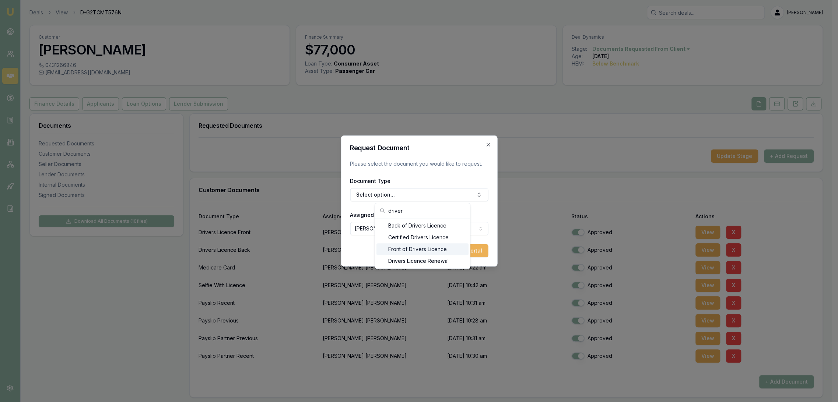
type input "driver"
click at [402, 247] on div "Front of Drivers Licence" at bounding box center [422, 249] width 92 height 12
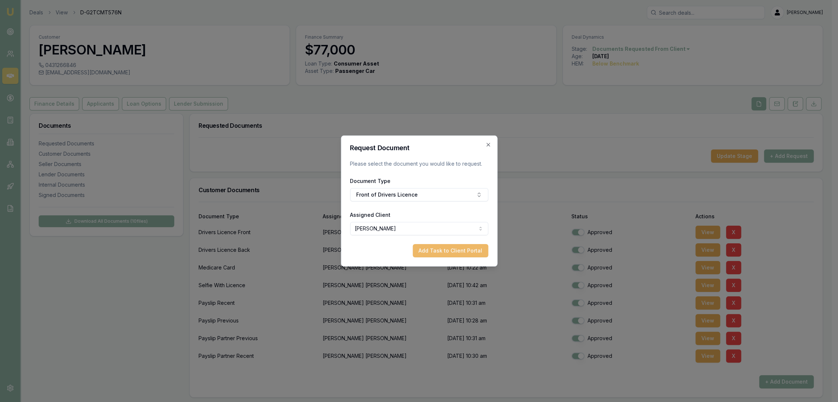
click at [465, 250] on button "Add Task to Client Portal" at bounding box center [449, 250] width 75 height 13
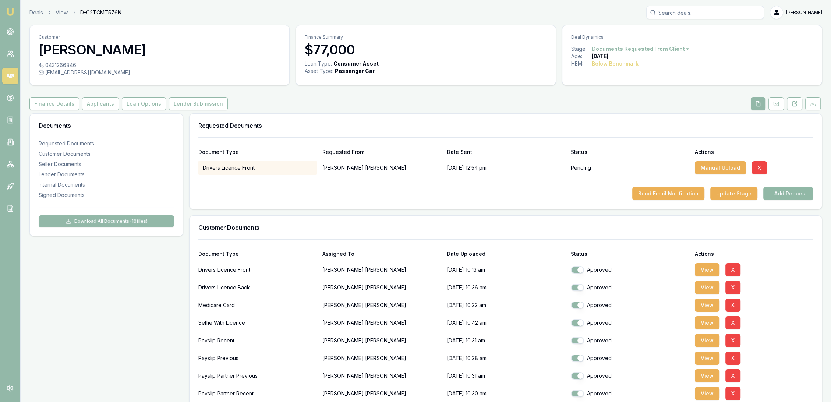
click at [788, 191] on button "+ Add Request" at bounding box center [789, 193] width 50 height 13
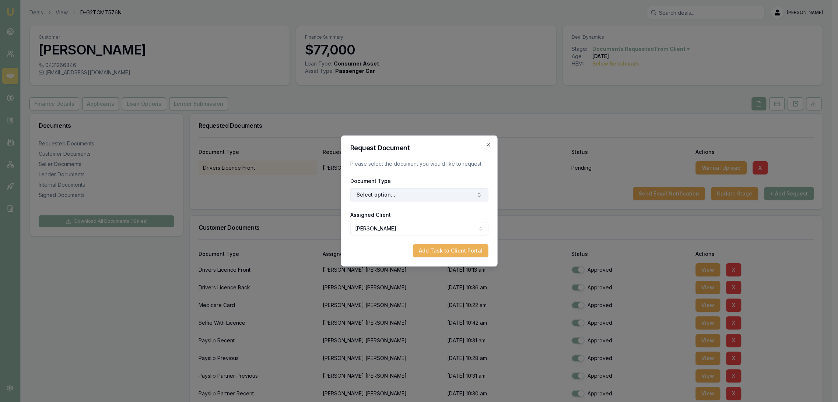
click at [401, 196] on button "Select option..." at bounding box center [419, 194] width 138 height 13
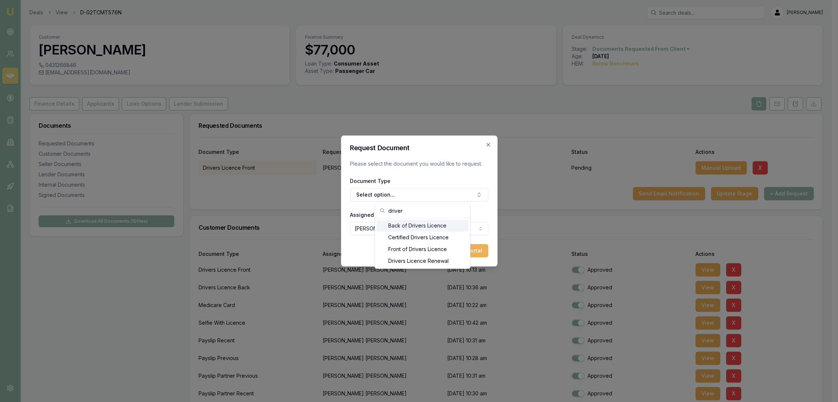
type input "driver"
click at [395, 226] on div "Back of Drivers Licence" at bounding box center [422, 226] width 92 height 12
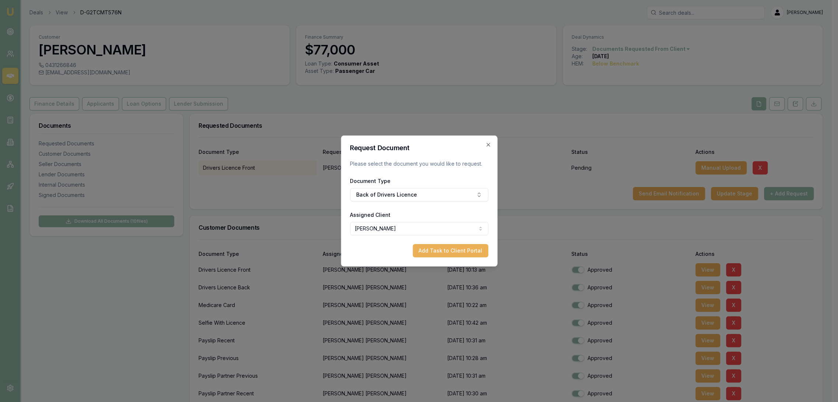
drag, startPoint x: 443, startPoint y: 250, endPoint x: 439, endPoint y: 256, distance: 7.0
click at [444, 250] on button "Add Task to Client Portal" at bounding box center [449, 250] width 75 height 13
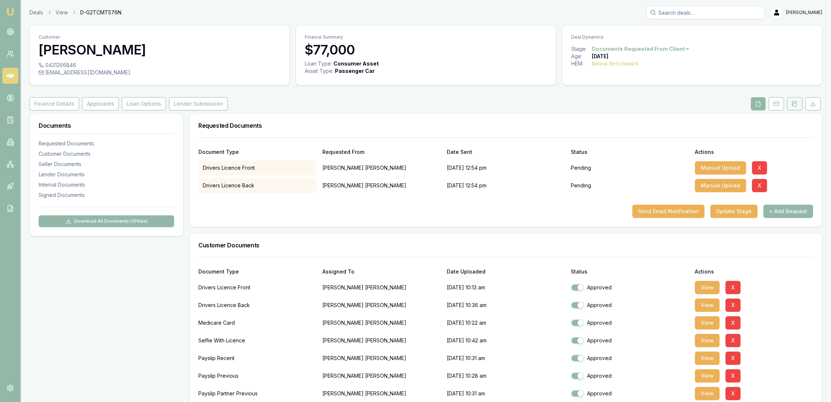
click at [790, 105] on button at bounding box center [794, 103] width 15 height 13
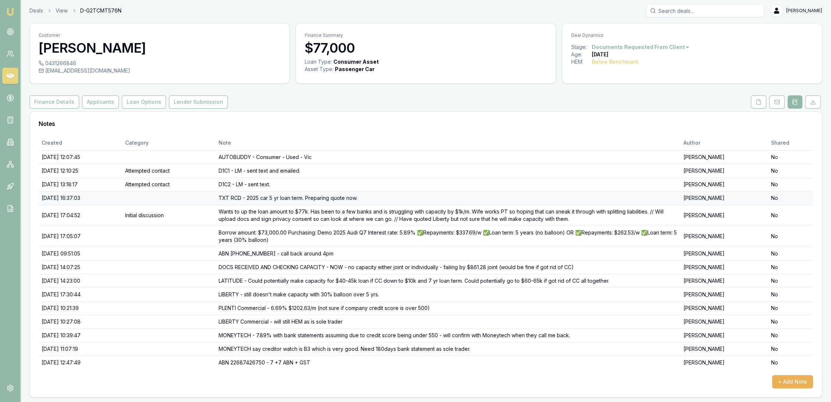
scroll to position [2, 0]
click at [794, 381] on button "+ Add Note" at bounding box center [793, 381] width 41 height 13
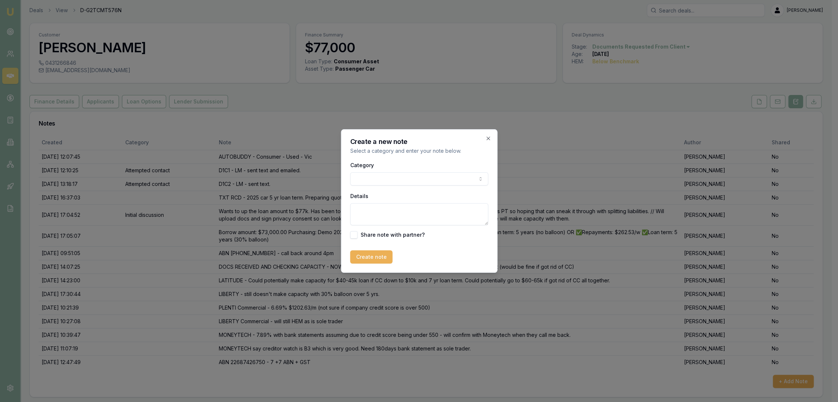
click at [372, 208] on textarea "Details" at bounding box center [419, 214] width 138 height 22
click at [482, 211] on textarea "Dyna - 6.69% $1592.53/m with no balloon OR" at bounding box center [419, 214] width 138 height 22
click at [415, 217] on textarea "Dyna - 6.69% $1592.53/m with no balloon OR 6.69% $1269.08/M WITH" at bounding box center [419, 214] width 138 height 22
click at [416, 209] on textarea "Dyna - 6.69% $1592.53/m with no balloon OR 6.69% $1269.08/m with $23,100 balloo…" at bounding box center [419, 214] width 138 height 22
click at [419, 208] on textarea "Dyna - 6.69% $1592.53/m with no balloon OR 6.69% $1269.08/m with $23,100 balloo…" at bounding box center [419, 214] width 138 height 22
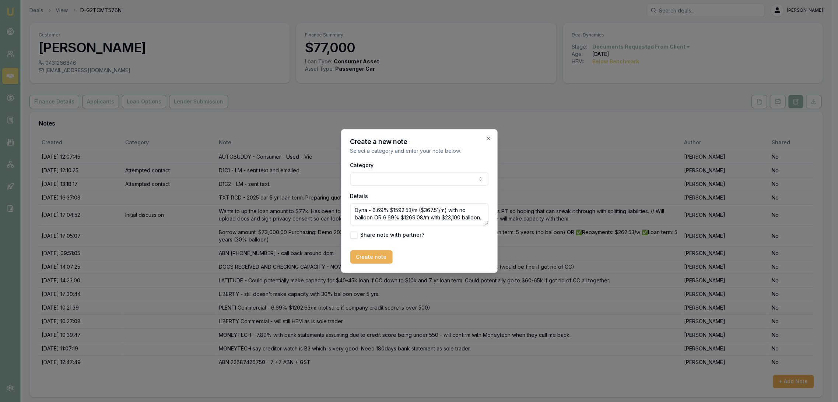
drag, startPoint x: 430, startPoint y: 217, endPoint x: 442, endPoint y: 226, distance: 15.0
click at [430, 217] on textarea "Dyna - 6.69% $1592.53/m ($367.51/m) with no balloon OR 6.69% $1269.08/m with $2…" at bounding box center [419, 214] width 138 height 22
type textarea "Dyna - 6.69% $1592.53/m ($367.51/m) with no balloon OR 6.69% $1269.08/m ($292.8…"
click at [373, 254] on button "Create note" at bounding box center [371, 256] width 42 height 13
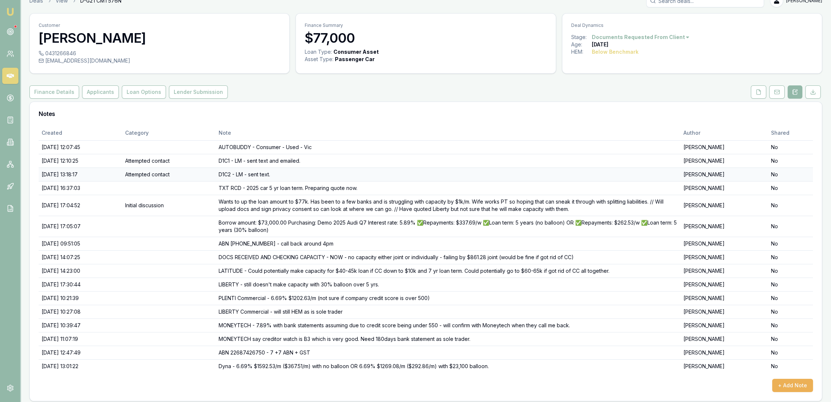
scroll to position [15, 0]
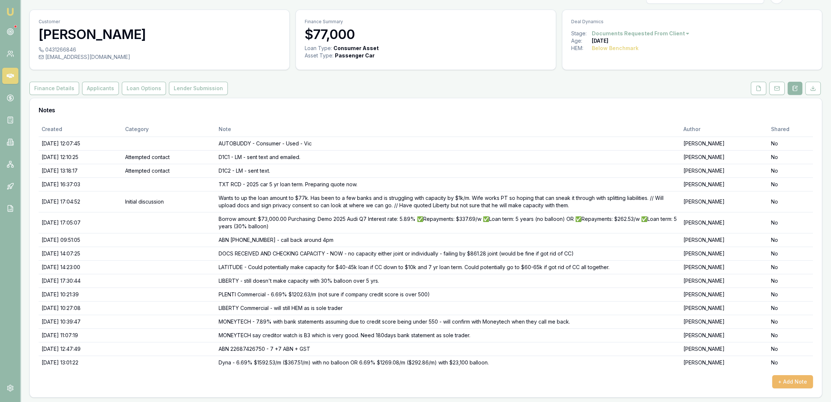
click at [790, 381] on button "+ Add Note" at bounding box center [793, 381] width 41 height 13
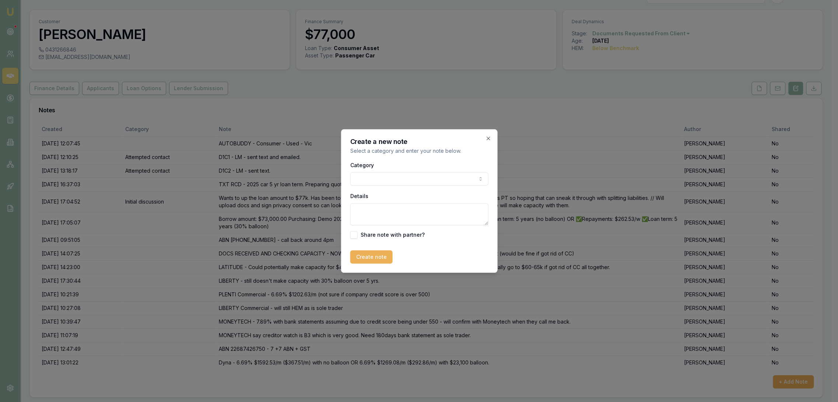
click at [380, 177] on body "Emu Broker Deals View D-G2TCMT576N Robyn Adams Toggle Menu Customer Raghav Anan…" at bounding box center [415, 186] width 831 height 402
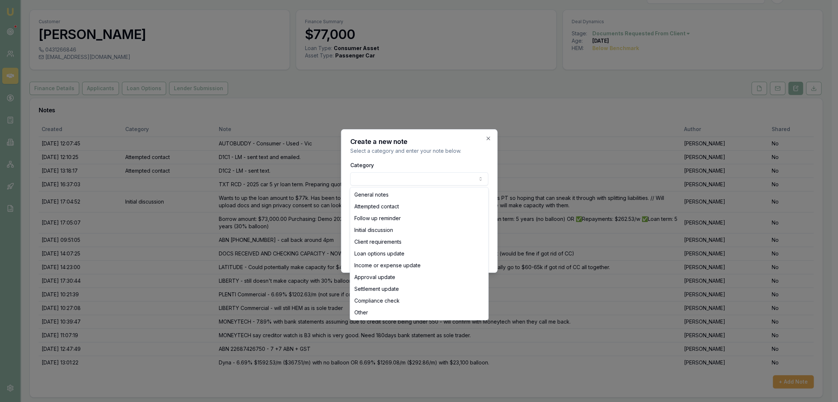
select select "ATTEMPTED_CONTACT"
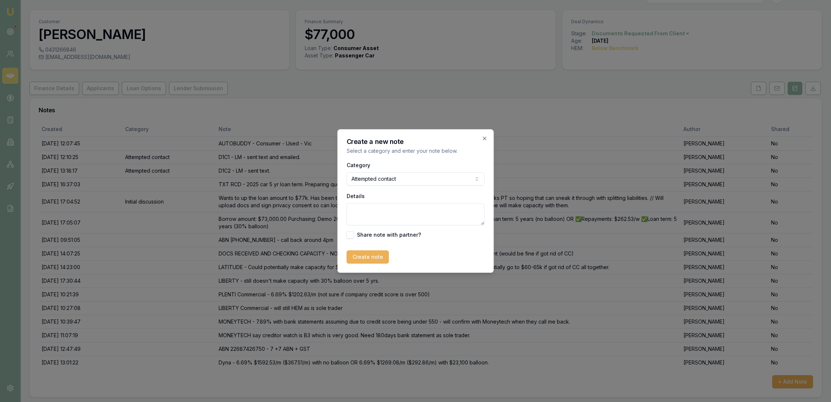
click at [372, 213] on textarea "Details" at bounding box center [416, 214] width 138 height 22
type textarea "K"
type textarea "LM - sent text."
click at [362, 260] on button "Create note" at bounding box center [368, 256] width 42 height 13
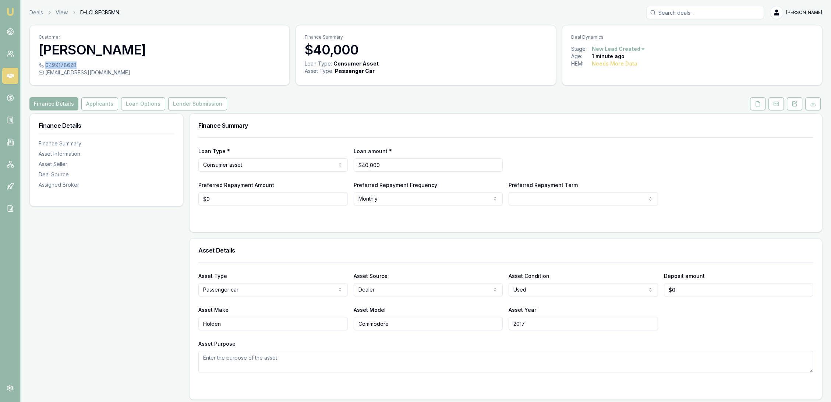
drag, startPoint x: 46, startPoint y: 63, endPoint x: 75, endPoint y: 66, distance: 29.2
click at [75, 66] on div "0499178628" at bounding box center [160, 64] width 242 height 7
copy div "0499178628"
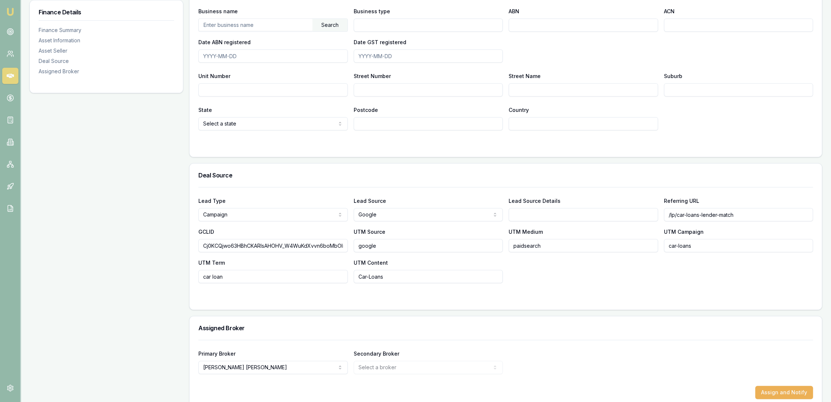
scroll to position [477, 0]
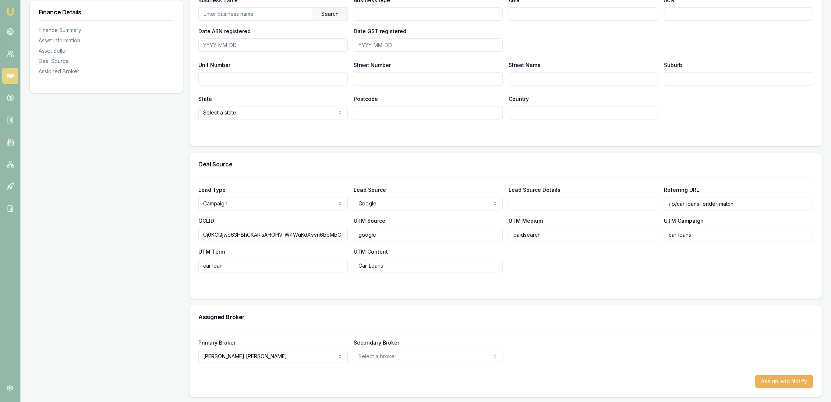
click at [601, 200] on input "Lead Source Details" at bounding box center [584, 203] width 150 height 13
type input "Emu"
click at [563, 274] on form "Lead Type Campaign New client Repeat client Partner Campaign Other Lead Source …" at bounding box center [505, 233] width 615 height 114
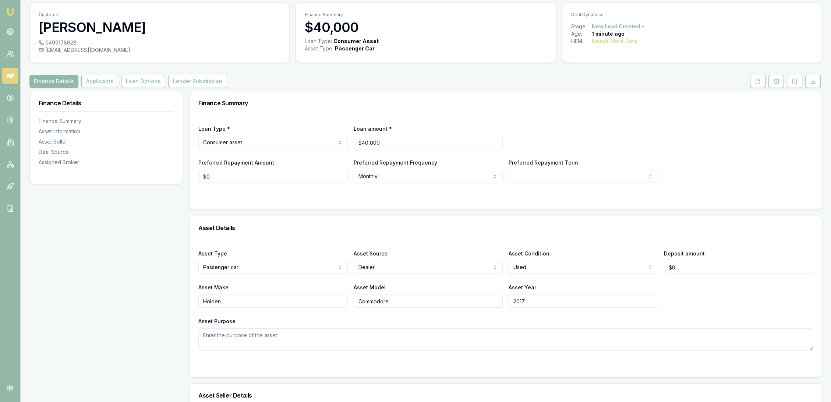
scroll to position [0, 0]
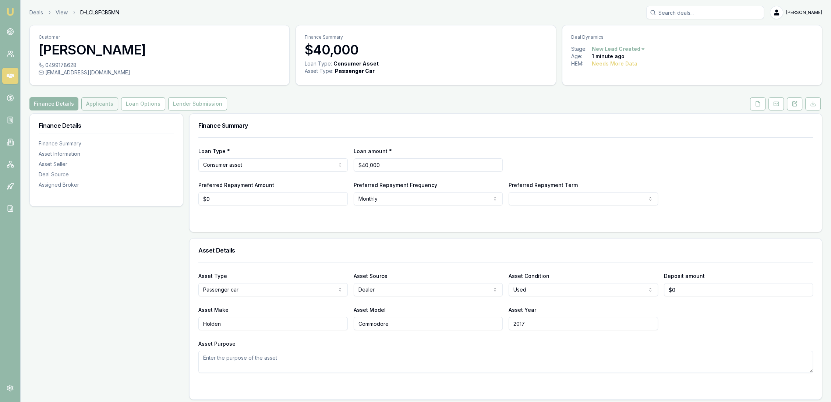
click at [100, 102] on button "Applicants" at bounding box center [99, 103] width 37 height 13
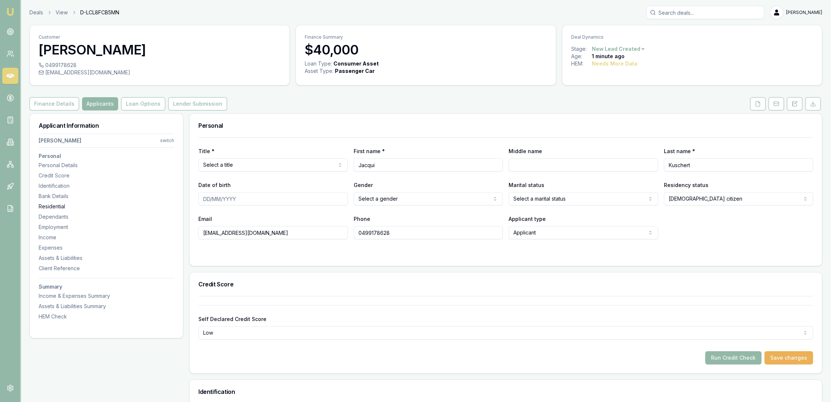
click at [55, 205] on div "Residential" at bounding box center [107, 206] width 136 height 7
click at [794, 99] on button at bounding box center [794, 103] width 15 height 13
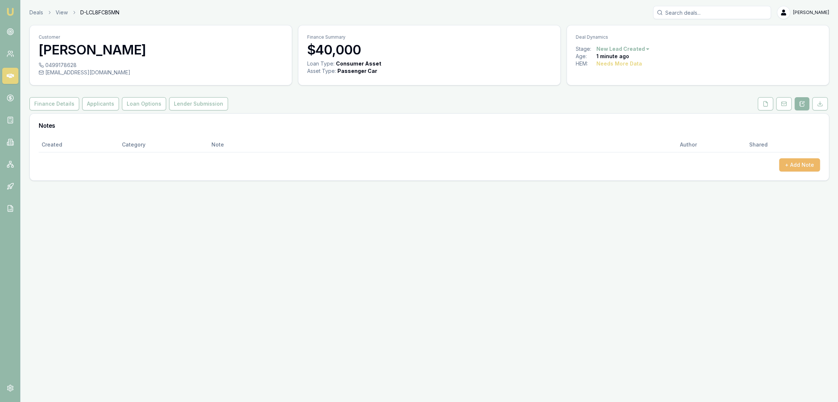
click at [813, 163] on button "+ Add Note" at bounding box center [799, 164] width 41 height 13
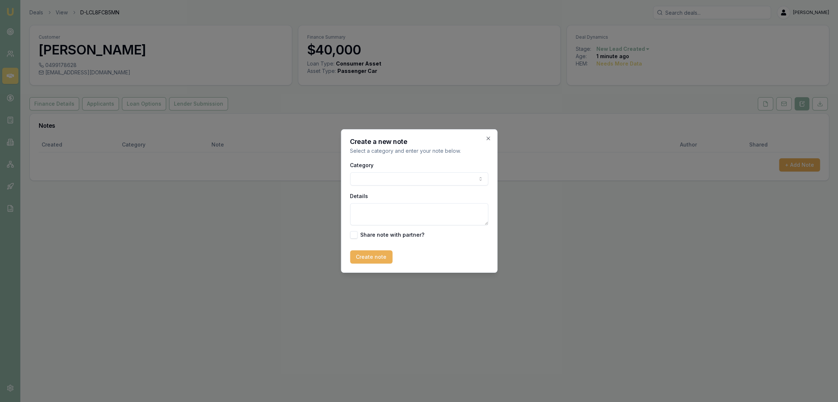
drag, startPoint x: 381, startPoint y: 215, endPoint x: 384, endPoint y: 207, distance: 8.9
click at [382, 213] on textarea "Details" at bounding box center [419, 214] width 138 height 22
type textarea "Emu - used - consumer - NSW"
click at [368, 261] on button "Create note" at bounding box center [371, 256] width 42 height 13
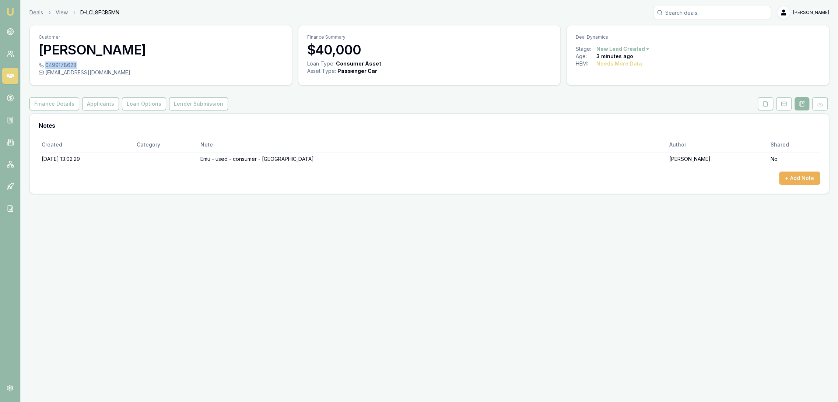
drag, startPoint x: 45, startPoint y: 66, endPoint x: 74, endPoint y: 64, distance: 28.7
click at [74, 64] on div "0499178628" at bounding box center [161, 64] width 244 height 7
copy div "0499178628"
click at [805, 180] on button "+ Add Note" at bounding box center [799, 178] width 41 height 13
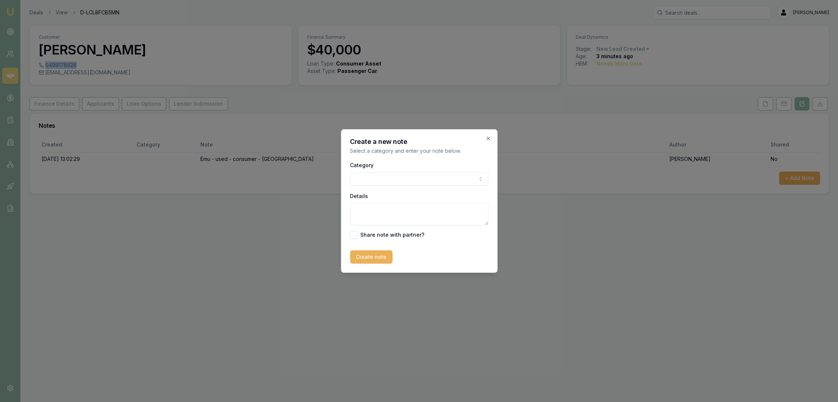
click at [401, 180] on body "Emu Broker Deals View D-LCL8FCB5MN Robyn Adams Toggle Menu Customer Jacqui Kusc…" at bounding box center [419, 201] width 838 height 402
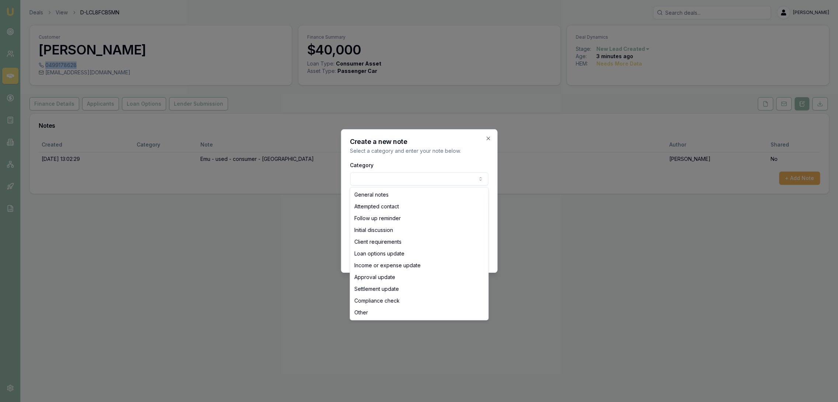
select select "ATTEMPTED_CONTACT"
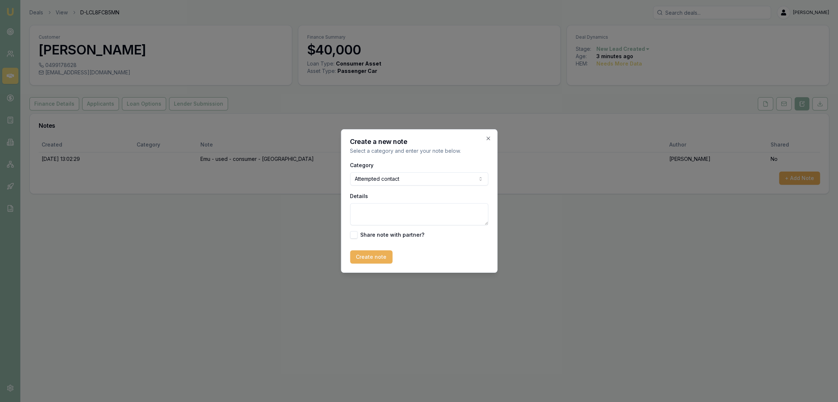
click at [376, 214] on textarea "Details" at bounding box center [419, 214] width 138 height 22
click at [372, 211] on textarea "D1C1 - LM - sent text." at bounding box center [419, 214] width 138 height 22
type textarea "D1C1 - straight to VM - LM - sent text."
click at [376, 260] on button "Create note" at bounding box center [371, 256] width 42 height 13
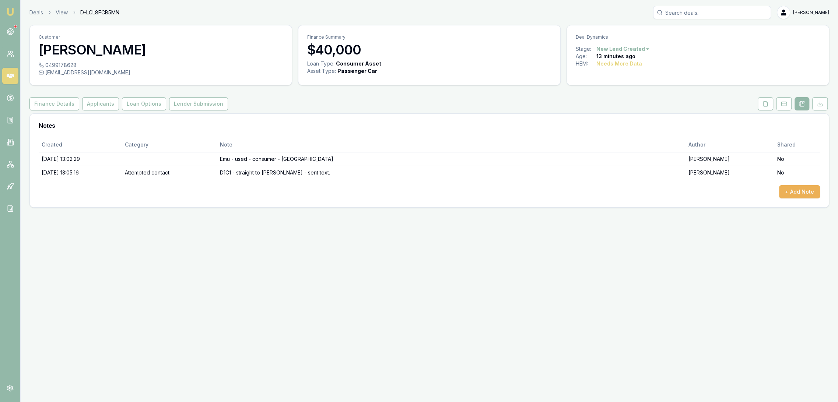
drag, startPoint x: 10, startPoint y: 10, endPoint x: 17, endPoint y: 16, distance: 9.9
click at [10, 10] on img at bounding box center [10, 11] width 9 height 9
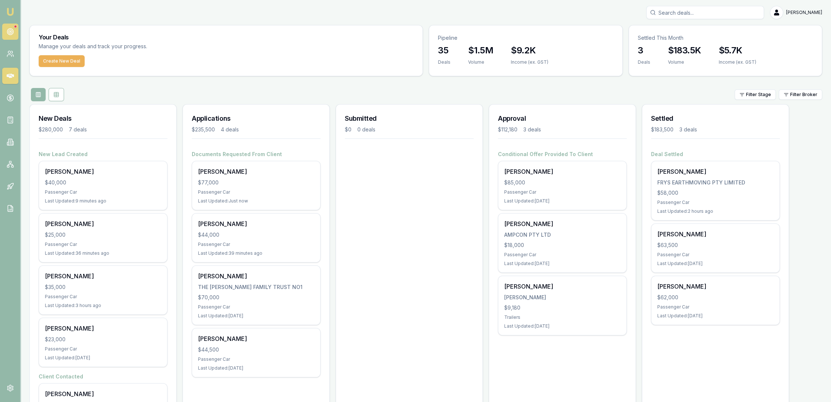
click at [13, 32] on icon at bounding box center [10, 31] width 7 height 7
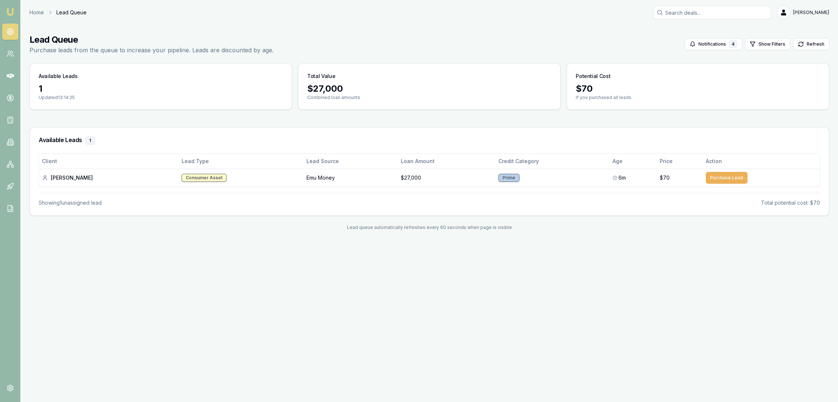
click at [7, 11] on img at bounding box center [10, 11] width 9 height 9
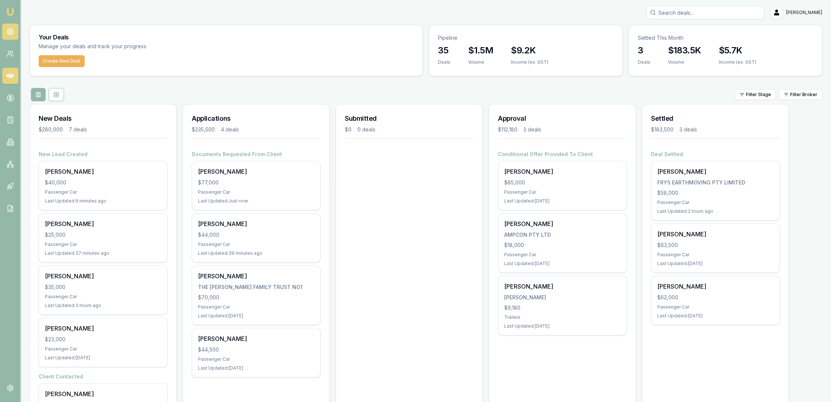
click at [12, 31] on icon at bounding box center [10, 31] width 7 height 7
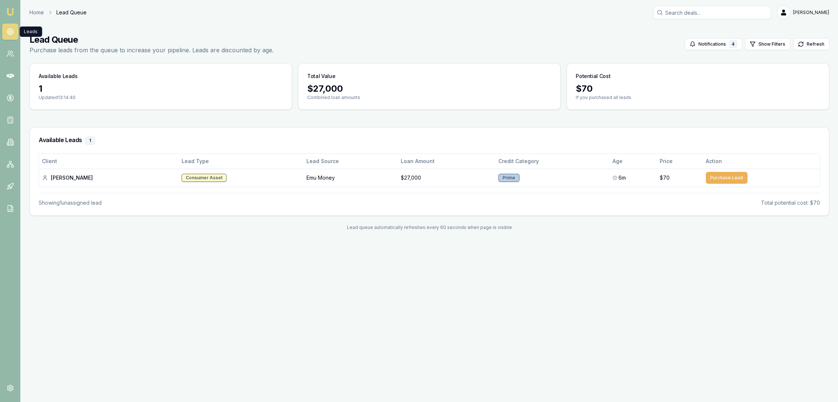
click at [13, 8] on img at bounding box center [10, 11] width 9 height 9
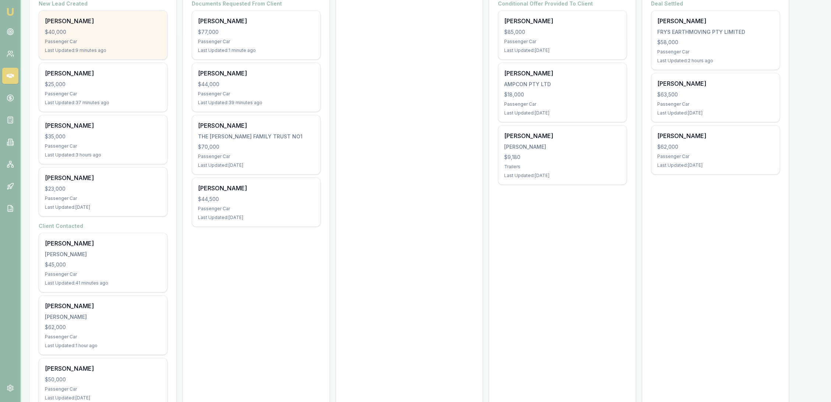
scroll to position [164, 0]
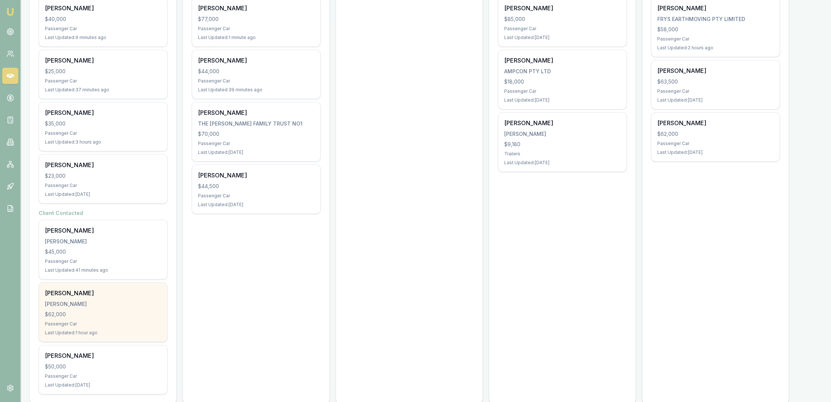
click at [113, 316] on div "$62,000" at bounding box center [103, 314] width 116 height 7
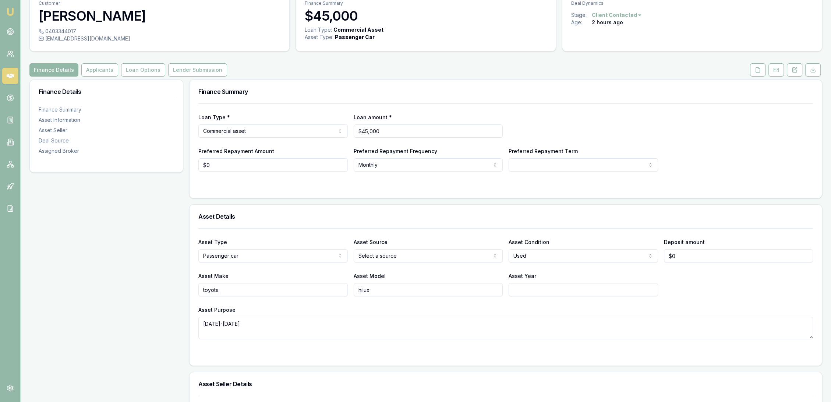
scroll to position [27, 0]
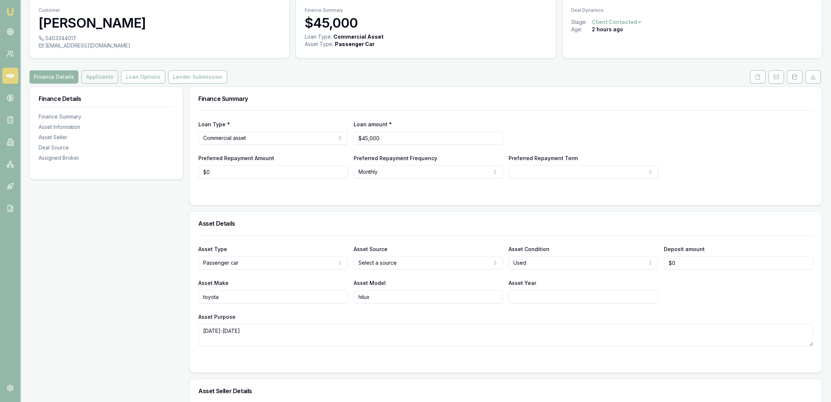
click at [85, 74] on button "Applicants" at bounding box center [99, 76] width 37 height 13
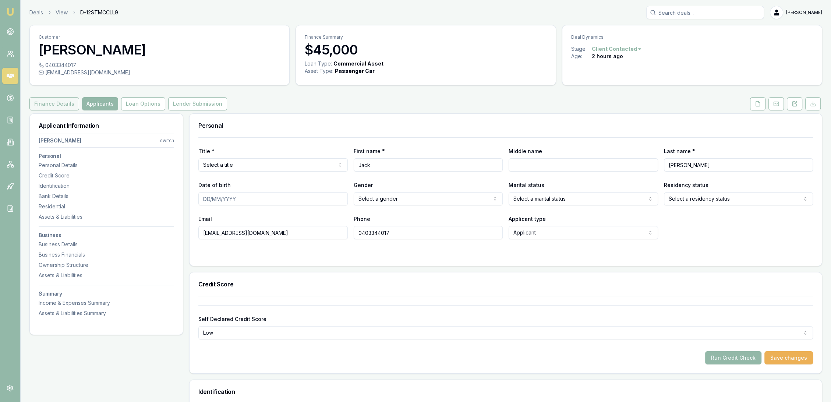
click at [35, 100] on button "Finance Details" at bounding box center [54, 103] width 50 height 13
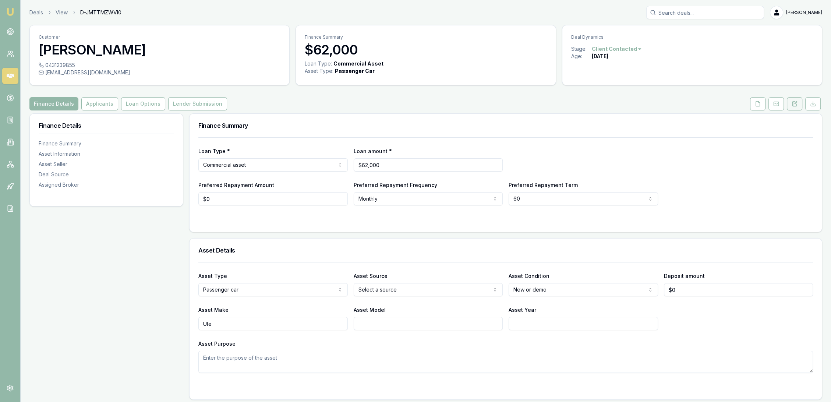
click at [794, 105] on icon at bounding box center [795, 104] width 6 height 6
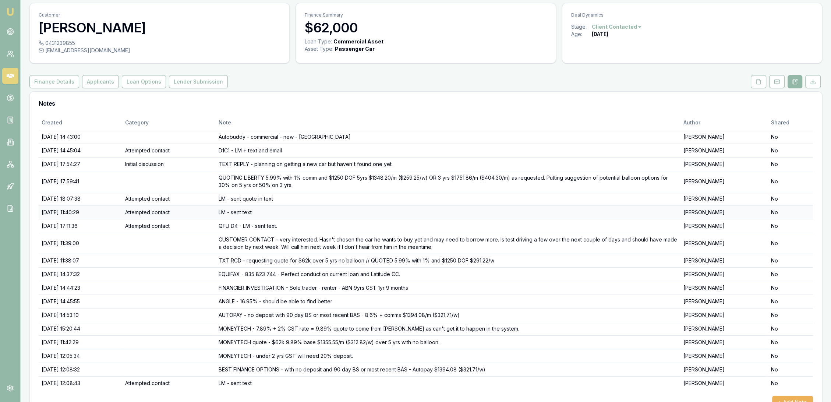
scroll to position [43, 0]
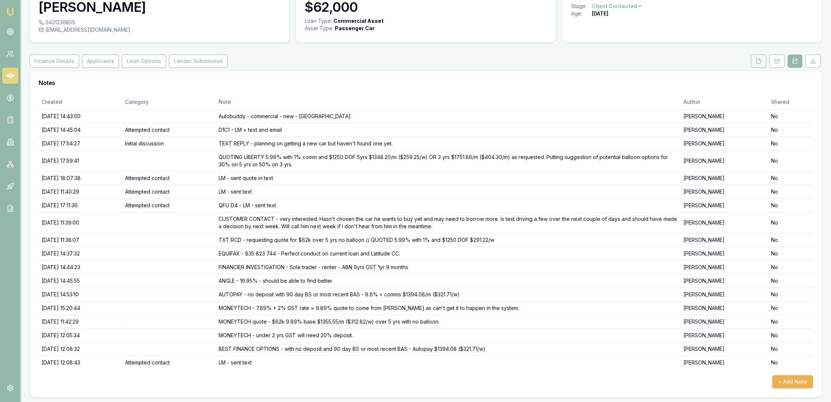
drag, startPoint x: 758, startPoint y: 58, endPoint x: 755, endPoint y: 66, distance: 8.8
click at [758, 58] on icon at bounding box center [759, 61] width 6 height 6
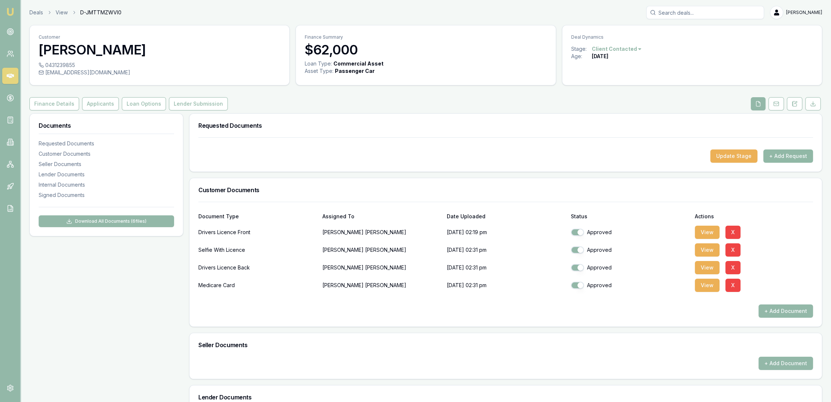
click at [785, 153] on button "+ Add Request" at bounding box center [789, 156] width 50 height 13
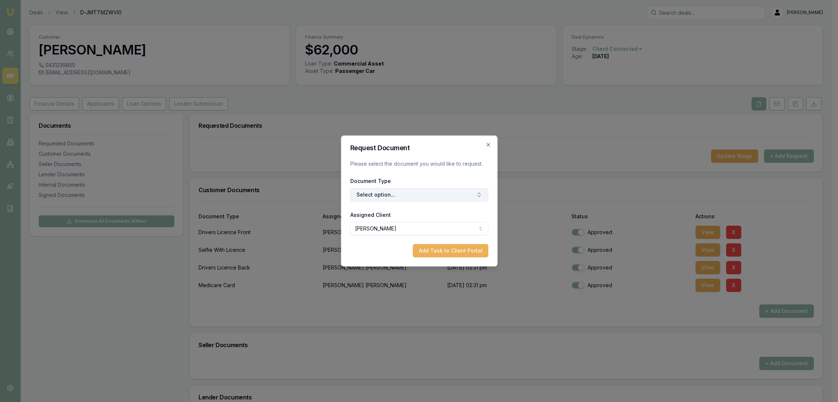
click at [400, 194] on button "Select option..." at bounding box center [419, 194] width 138 height 13
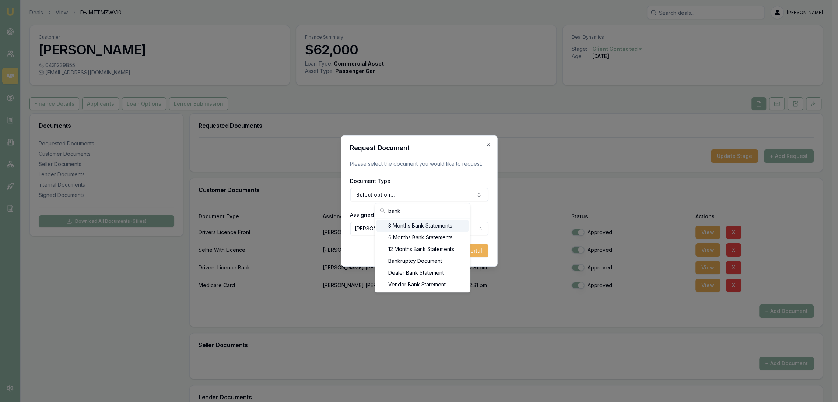
type input "bank"
click at [412, 227] on div "3 Months Bank Statements" at bounding box center [422, 226] width 92 height 12
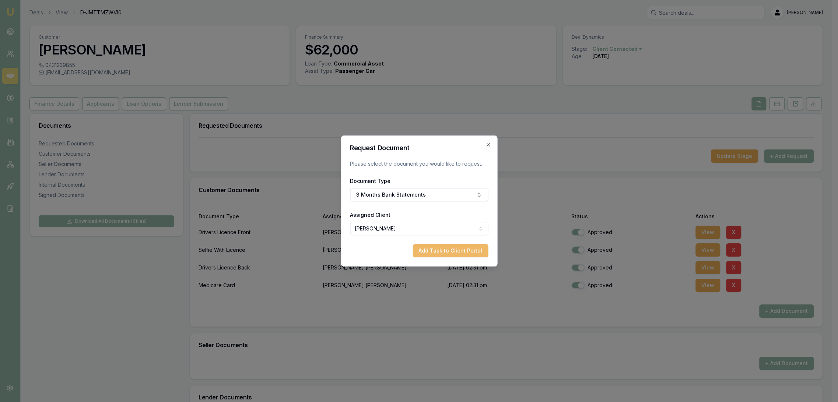
click at [457, 247] on button "Add Task to Client Portal" at bounding box center [449, 250] width 75 height 13
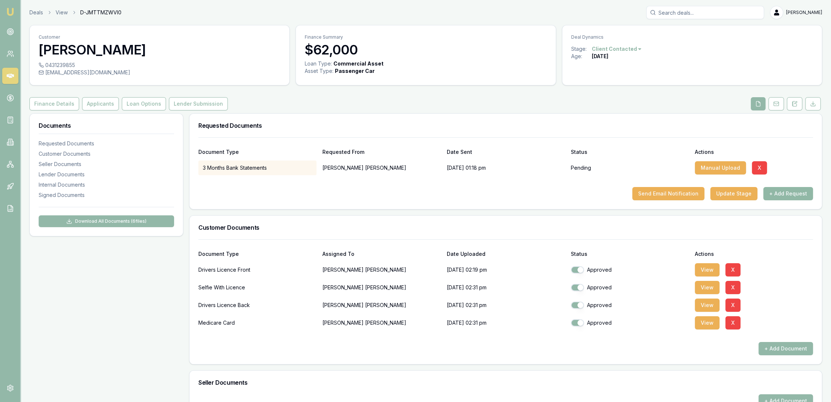
click at [785, 195] on button "+ Add Request" at bounding box center [789, 193] width 50 height 13
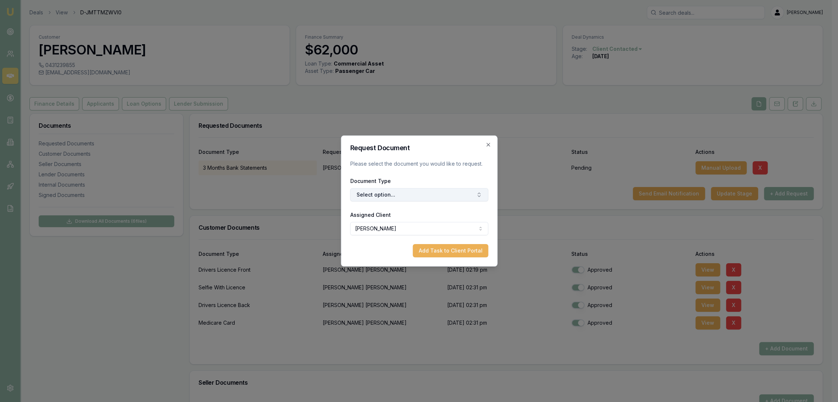
click at [385, 196] on button "Select option..." at bounding box center [419, 194] width 138 height 13
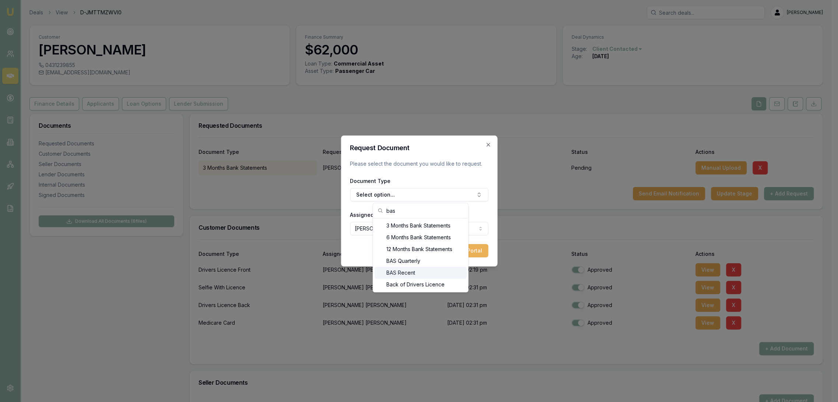
type input "bas"
drag, startPoint x: 403, startPoint y: 278, endPoint x: 405, endPoint y: 270, distance: 8.3
click at [404, 276] on div "BAS Recent" at bounding box center [421, 273] width 92 height 12
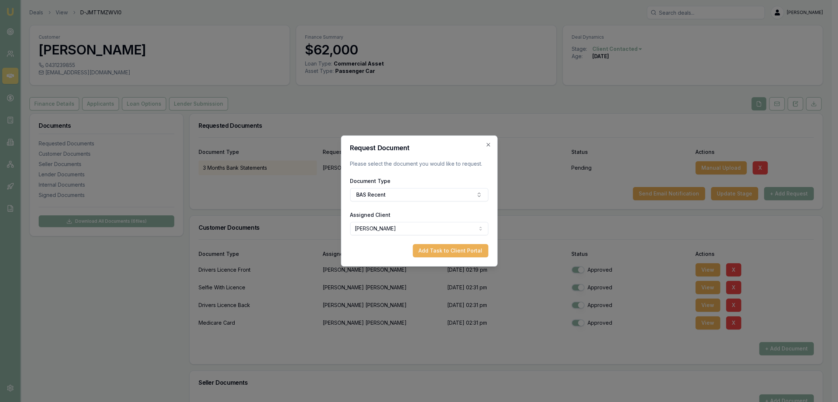
drag, startPoint x: 448, startPoint y: 254, endPoint x: 432, endPoint y: 258, distance: 16.7
click at [448, 253] on button "Add Task to Client Portal" at bounding box center [449, 250] width 75 height 13
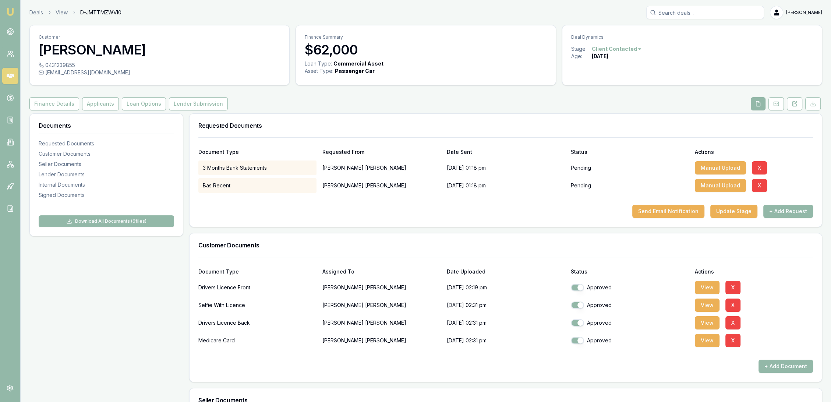
drag, startPoint x: 798, startPoint y: 103, endPoint x: 689, endPoint y: 150, distance: 118.5
click at [798, 103] on button at bounding box center [794, 103] width 15 height 13
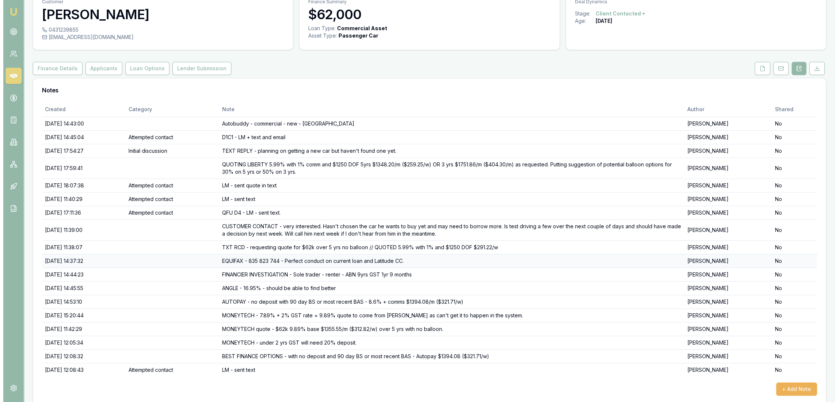
scroll to position [41, 0]
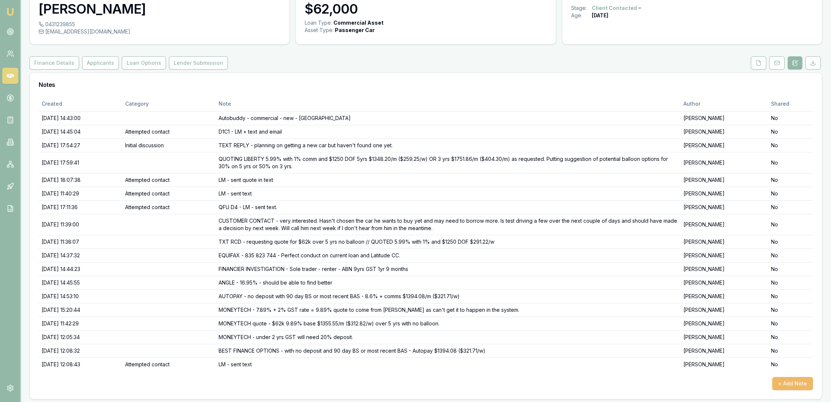
click at [785, 384] on button "+ Add Note" at bounding box center [793, 383] width 41 height 13
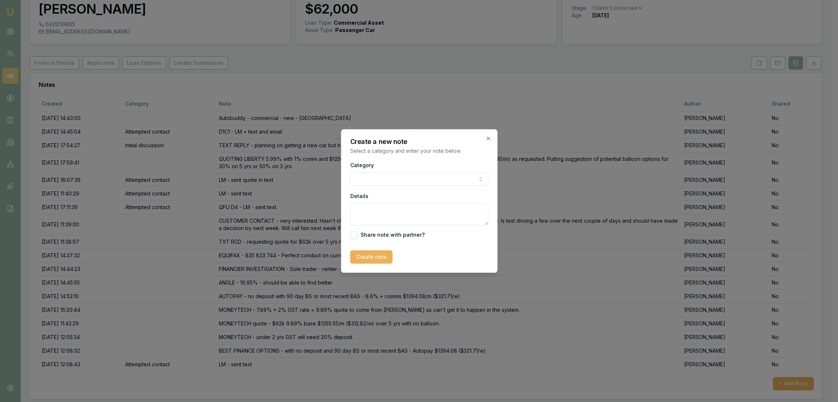
click at [368, 212] on textarea "Details" at bounding box center [419, 214] width 138 height 22
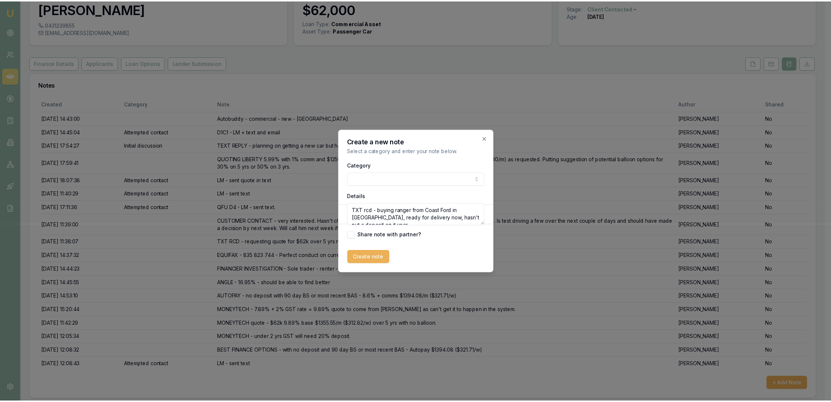
scroll to position [3, 0]
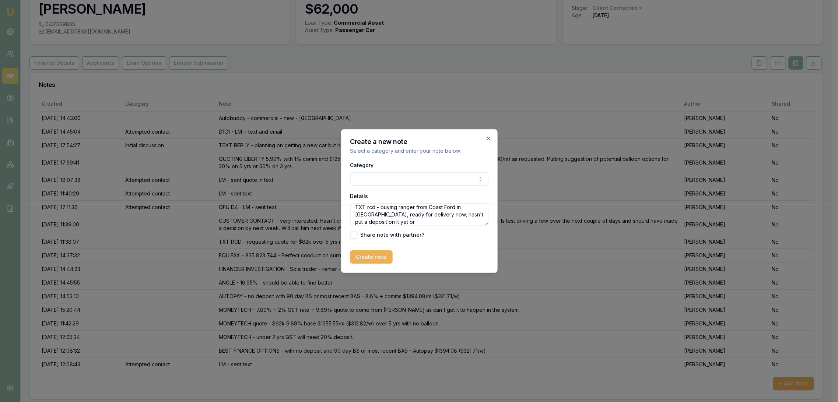
click at [412, 224] on textarea "TXT rcd - buying ranger from Coast Ford in [GEOGRAPHIC_DATA], ready for deliver…" at bounding box center [419, 214] width 138 height 22
type textarea "TXT rcd - buying ranger from Coast Ford in [GEOGRAPHIC_DATA], ready for deliver…"
click at [366, 256] on button "Create note" at bounding box center [371, 256] width 42 height 13
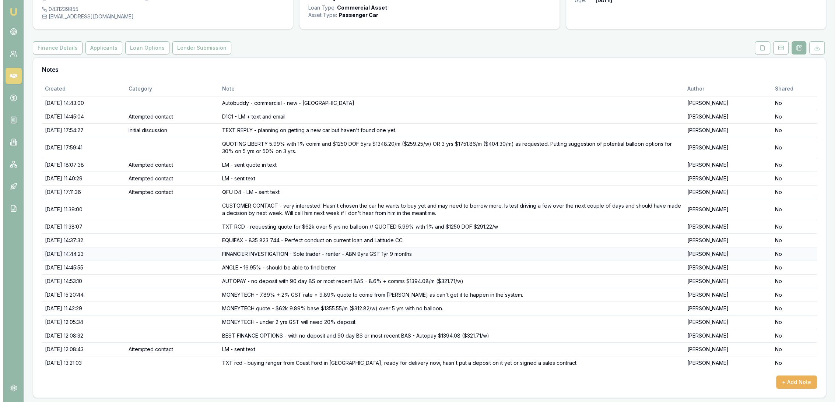
scroll to position [56, 0]
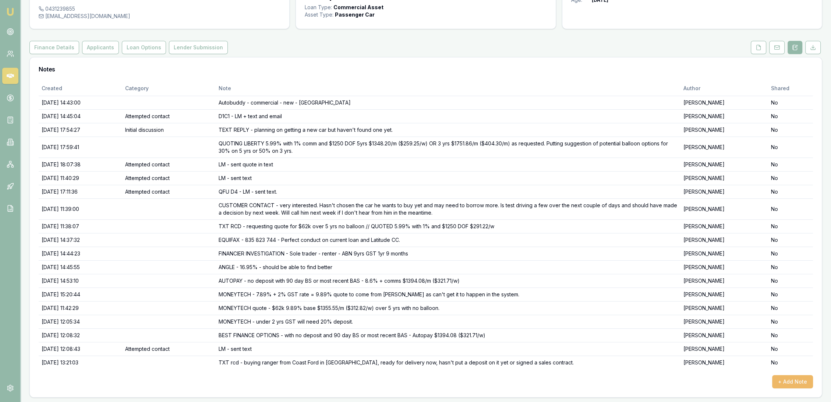
click at [789, 381] on button "+ Add Note" at bounding box center [793, 381] width 41 height 13
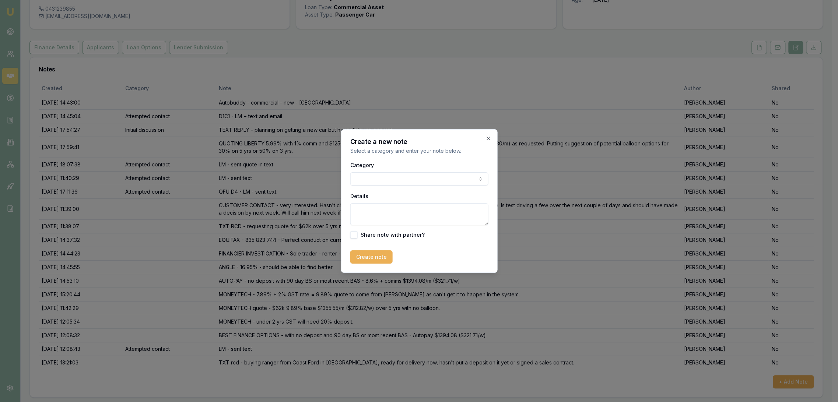
click at [372, 211] on textarea "Details" at bounding box center [419, 214] width 138 height 22
type textarea "C"
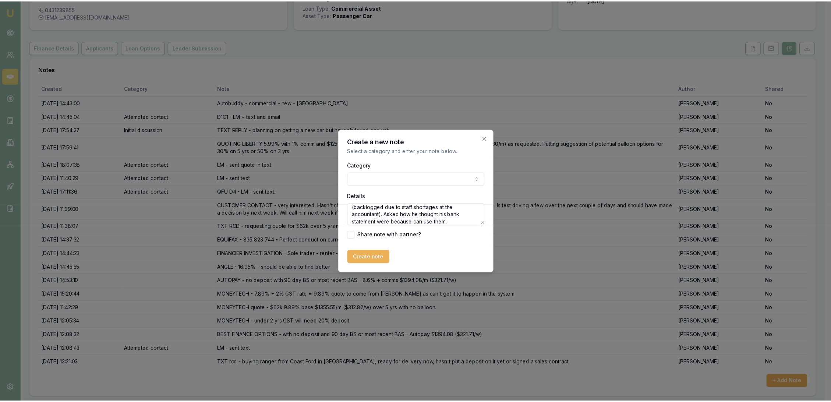
scroll to position [25, 0]
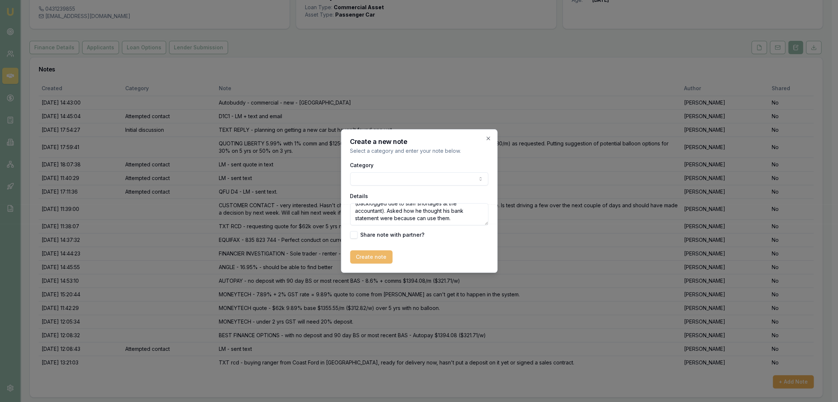
type textarea "BAS OR [PERSON_NAME] will [PERSON_NAME] up accountant who is doing June BAS now…"
drag, startPoint x: 377, startPoint y: 257, endPoint x: 377, endPoint y: 252, distance: 5.5
click at [377, 256] on button "Create note" at bounding box center [371, 256] width 42 height 13
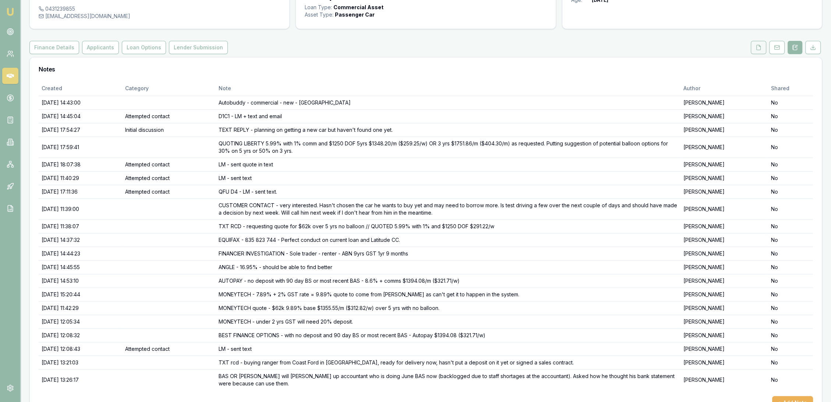
click at [759, 43] on button at bounding box center [758, 47] width 15 height 13
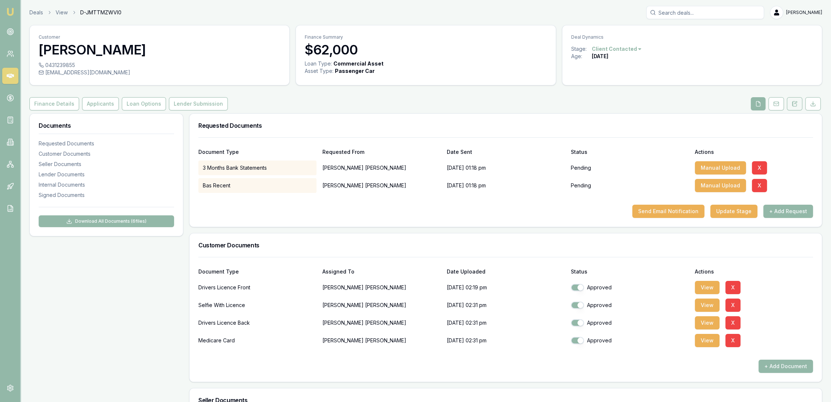
click at [792, 106] on icon at bounding box center [795, 104] width 6 height 6
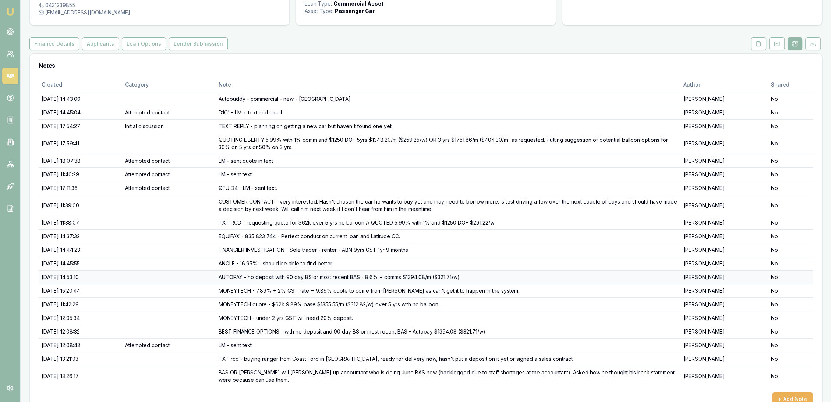
scroll to position [77, 0]
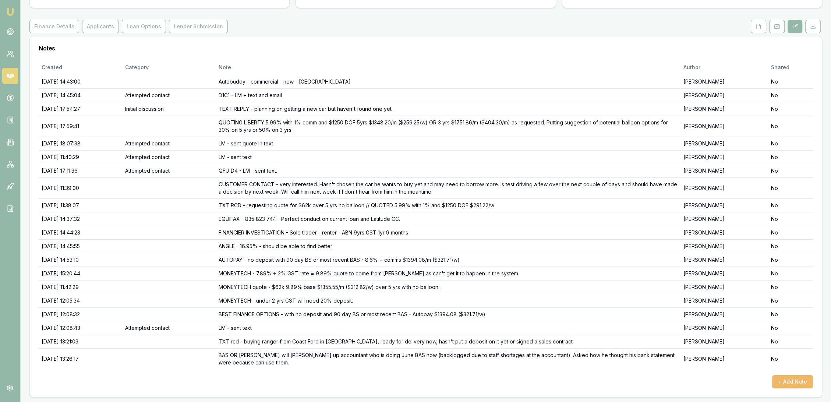
click at [787, 380] on button "+ Add Note" at bounding box center [793, 381] width 41 height 13
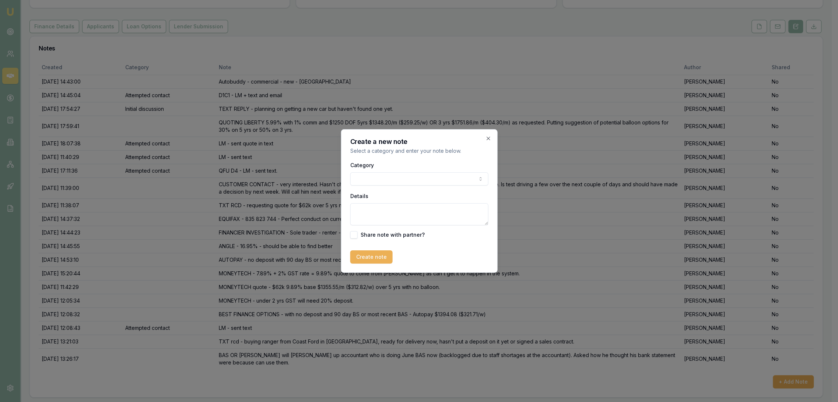
click at [379, 210] on textarea "Details" at bounding box center [419, 214] width 138 height 22
type textarea "Bankies - will do bank statements this afternoon."
click at [366, 258] on button "Create note" at bounding box center [371, 256] width 42 height 13
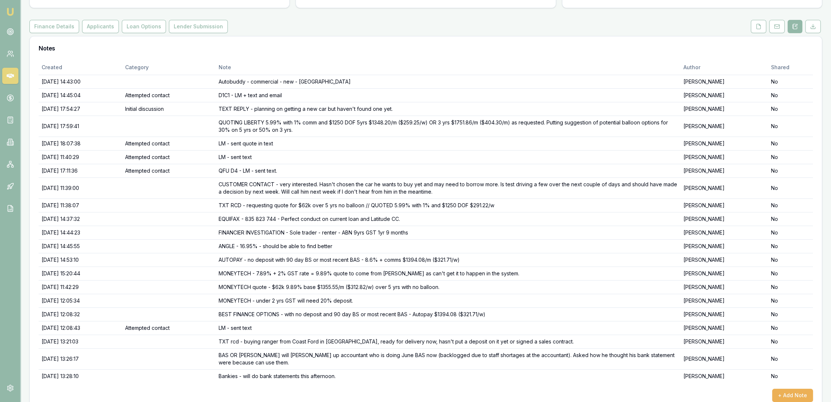
click at [8, 9] on img at bounding box center [10, 11] width 9 height 9
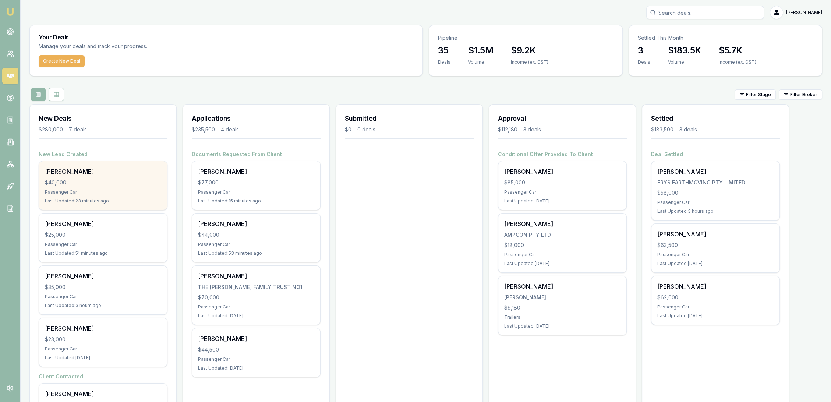
click at [124, 179] on div "$40,000" at bounding box center [103, 182] width 116 height 7
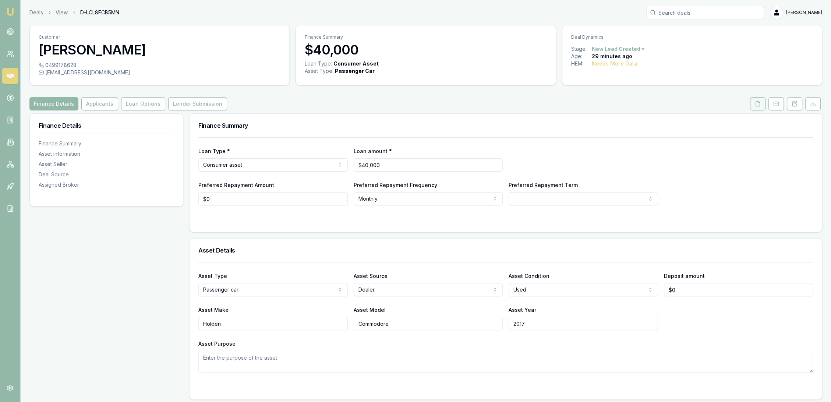
click at [759, 106] on icon at bounding box center [758, 103] width 4 height 5
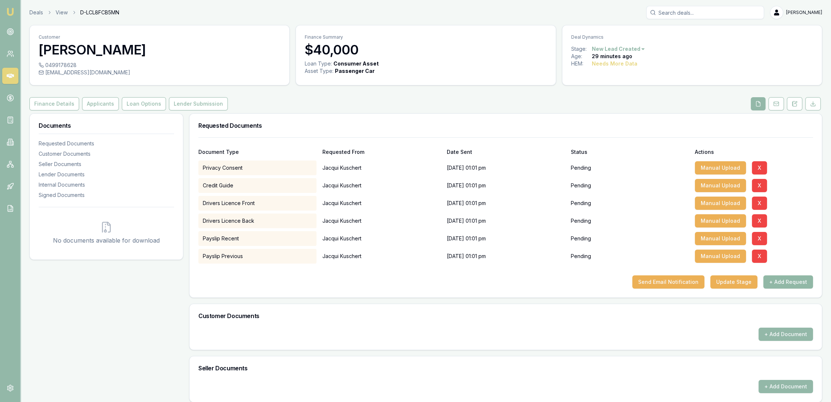
click at [785, 281] on button "+ Add Request" at bounding box center [789, 281] width 50 height 13
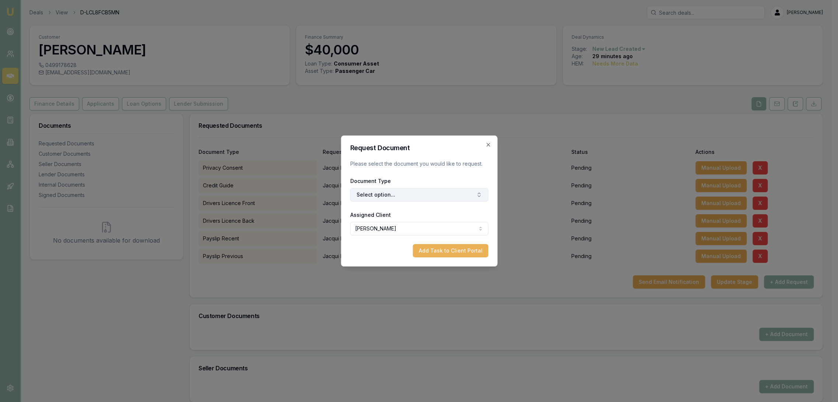
click at [402, 196] on button "Select option..." at bounding box center [419, 194] width 138 height 13
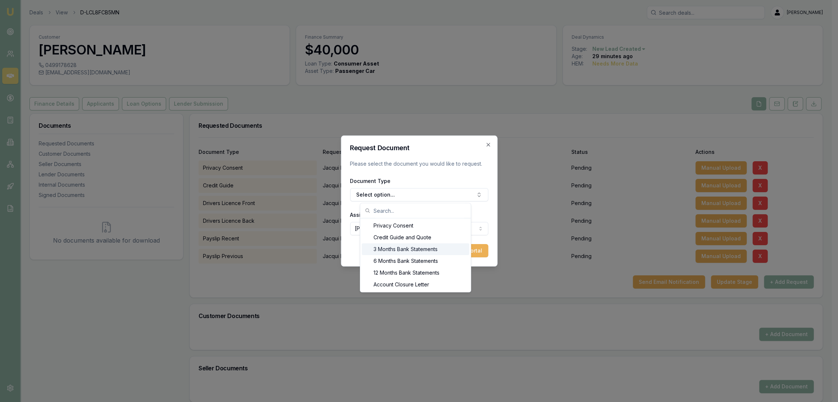
click at [398, 247] on div "3 Months Bank Statements" at bounding box center [416, 249] width 108 height 12
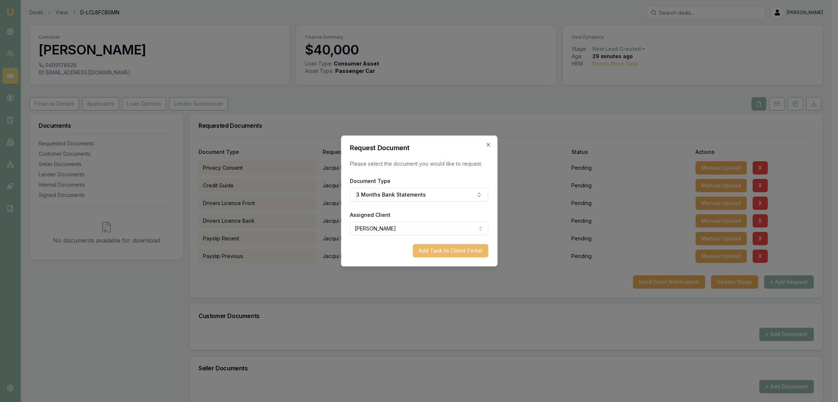
click at [444, 253] on button "Add Task to Client Portal" at bounding box center [449, 250] width 75 height 13
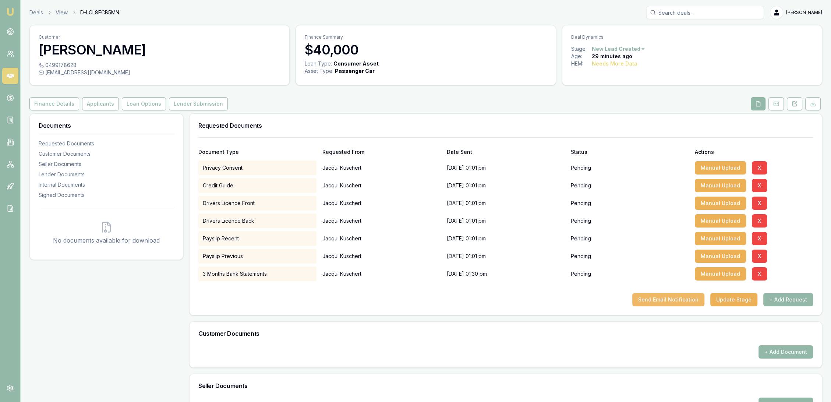
click at [672, 298] on button "Send Email Notification" at bounding box center [669, 299] width 72 height 13
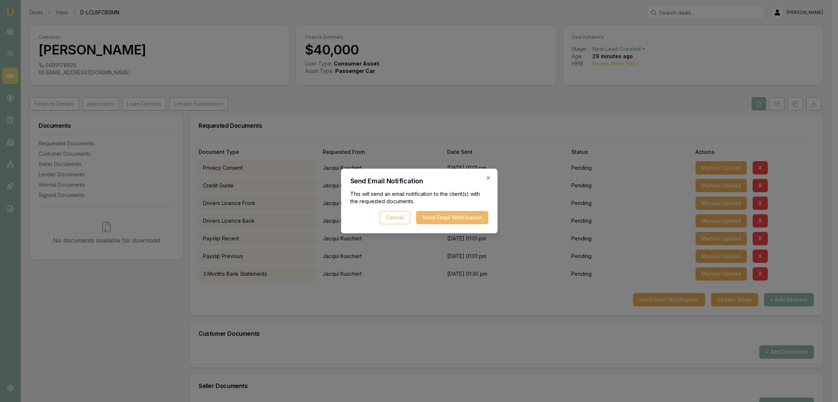
drag, startPoint x: 448, startPoint y: 218, endPoint x: 312, endPoint y: 385, distance: 215.7
click at [448, 218] on button "Send Email Notification" at bounding box center [452, 217] width 72 height 13
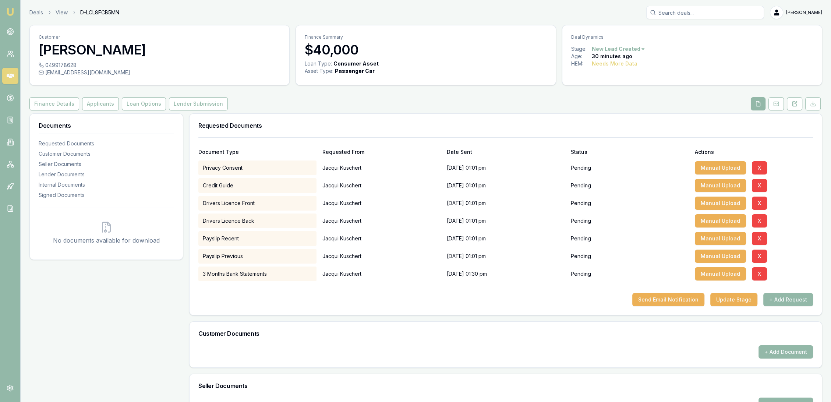
drag, startPoint x: 793, startPoint y: 105, endPoint x: 771, endPoint y: 113, distance: 23.7
click at [793, 104] on icon at bounding box center [792, 104] width 1 height 0
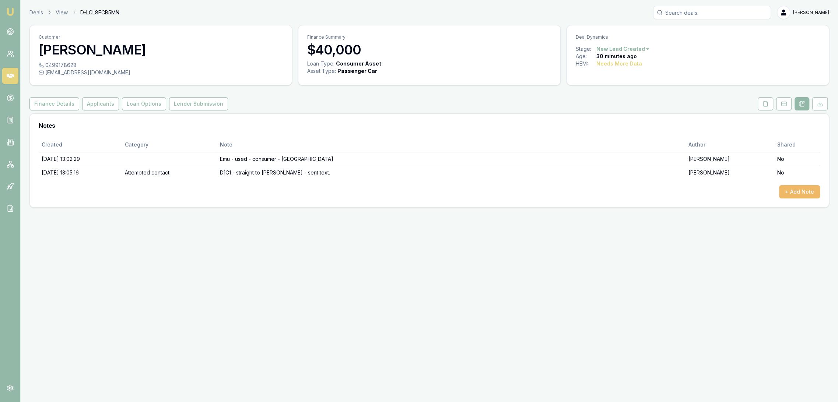
click at [799, 195] on button "+ Add Note" at bounding box center [799, 191] width 41 height 13
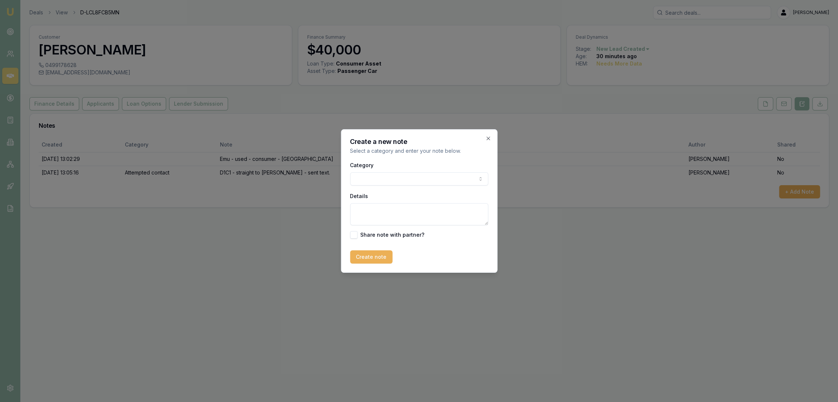
click at [382, 209] on textarea "Details" at bounding box center [419, 214] width 138 height 22
click at [393, 208] on textarea "TXT rct -" at bounding box center [419, 214] width 138 height 22
paste textarea "Hi Robyn, I’m at work so I can’t answer only email and text until I finish at 5…"
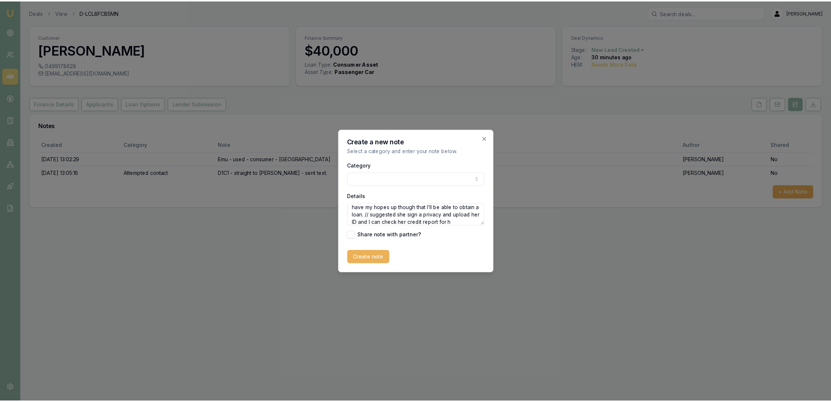
scroll to position [39, 0]
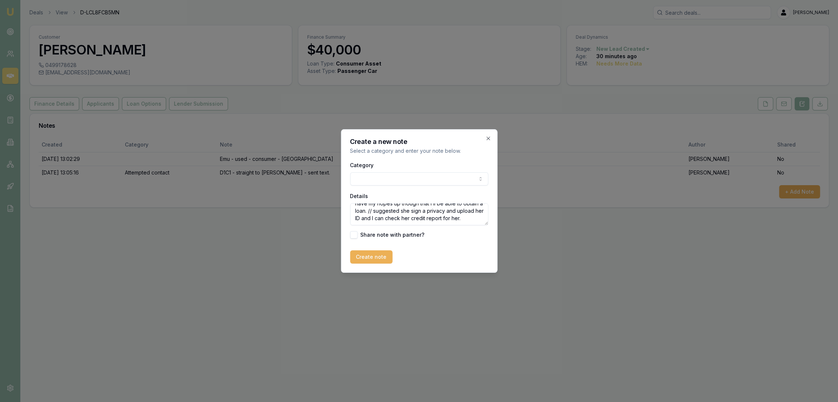
type textarea "TXT rct - Hi Robyn, I’m at work so I can’t answer only email and text until I f…"
click at [377, 247] on form "Category General notes Attempted contact Follow up reminder Initial discussion …" at bounding box center [419, 212] width 138 height 103
click at [379, 257] on button "Create note" at bounding box center [371, 256] width 42 height 13
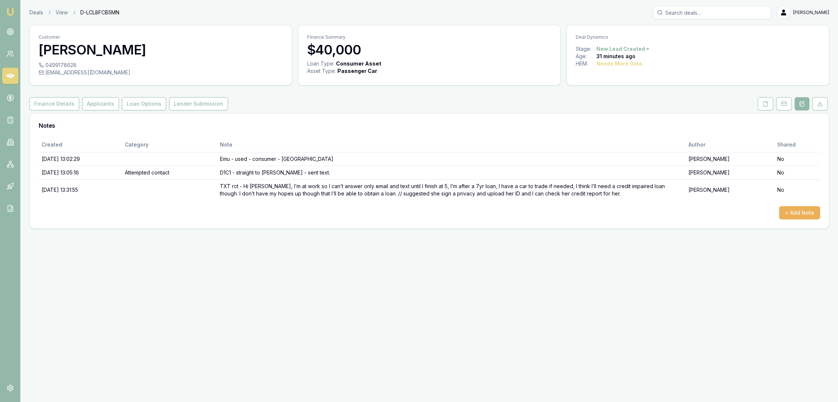
click at [9, 11] on img at bounding box center [10, 11] width 9 height 9
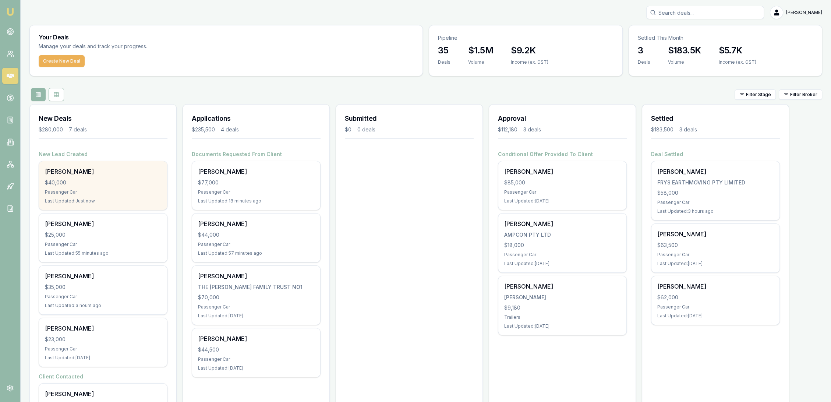
click at [69, 193] on div "Passenger Car" at bounding box center [103, 192] width 116 height 6
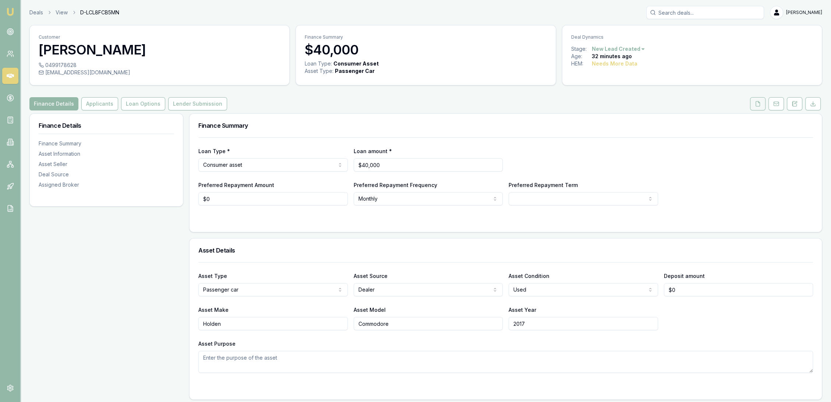
drag, startPoint x: 761, startPoint y: 103, endPoint x: 751, endPoint y: 107, distance: 10.6
click at [761, 103] on icon at bounding box center [758, 104] width 6 height 6
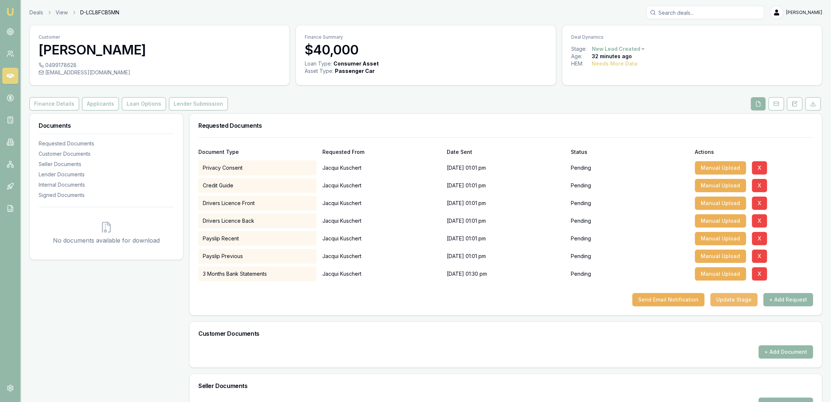
click at [731, 298] on button "Update Stage" at bounding box center [734, 299] width 47 height 13
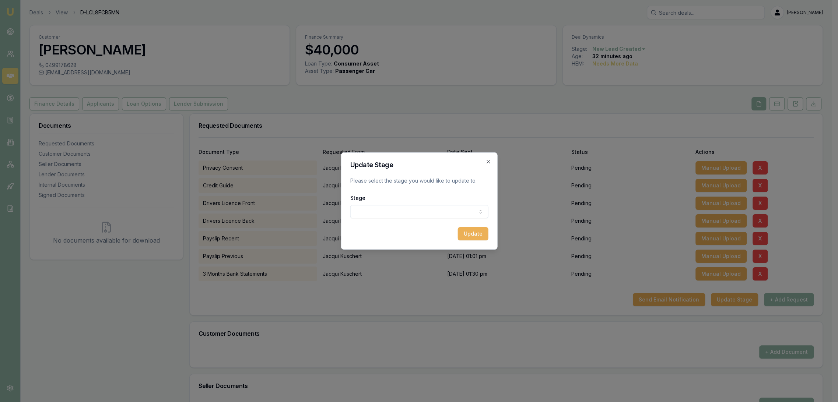
click at [426, 212] on body "Emu Broker Deals View D-LCL8FCB5MN [PERSON_NAME] Toggle Menu Customer [PERSON_N…" at bounding box center [415, 201] width 831 height 402
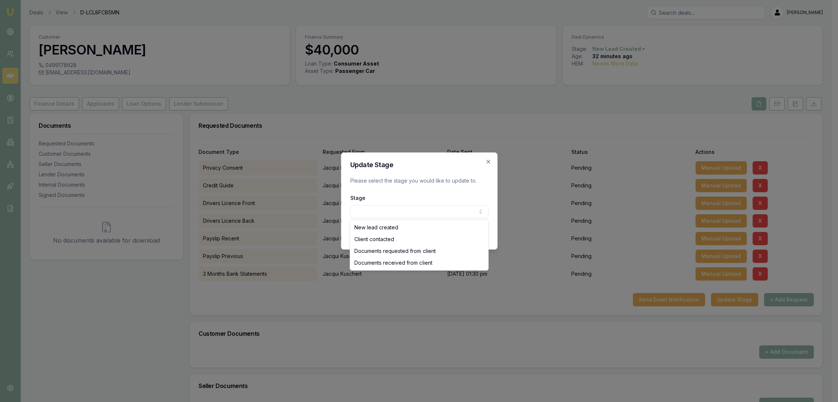
select select "CLIENT_CONTACTED"
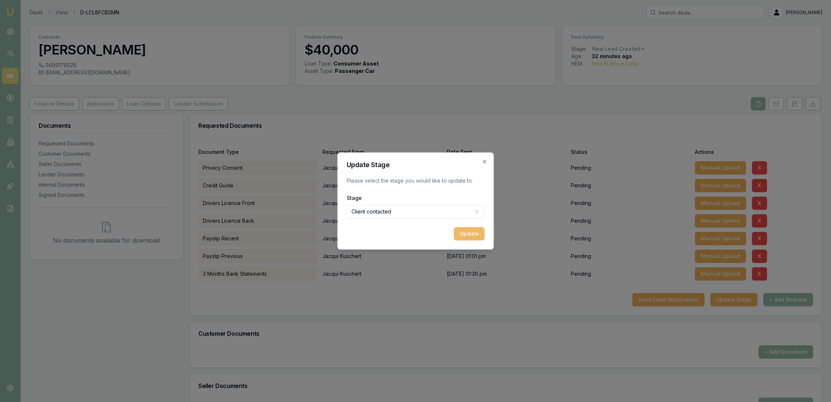
click at [464, 235] on button "Update" at bounding box center [469, 233] width 31 height 13
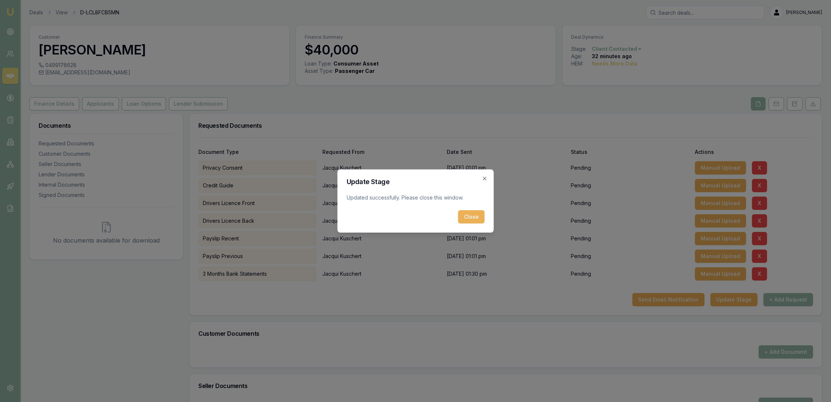
drag, startPoint x: 474, startPoint y: 216, endPoint x: 422, endPoint y: 191, distance: 57.8
click at [474, 216] on button "Close" at bounding box center [471, 216] width 27 height 13
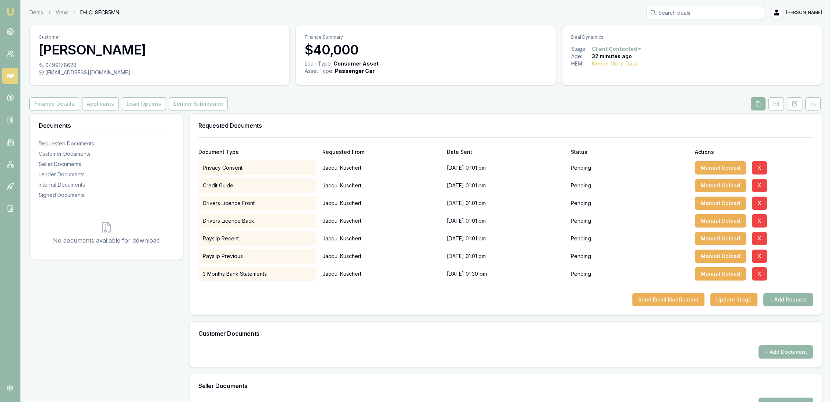
drag, startPoint x: 7, startPoint y: 10, endPoint x: 68, endPoint y: 0, distance: 61.1
click at [7, 9] on img at bounding box center [10, 11] width 9 height 9
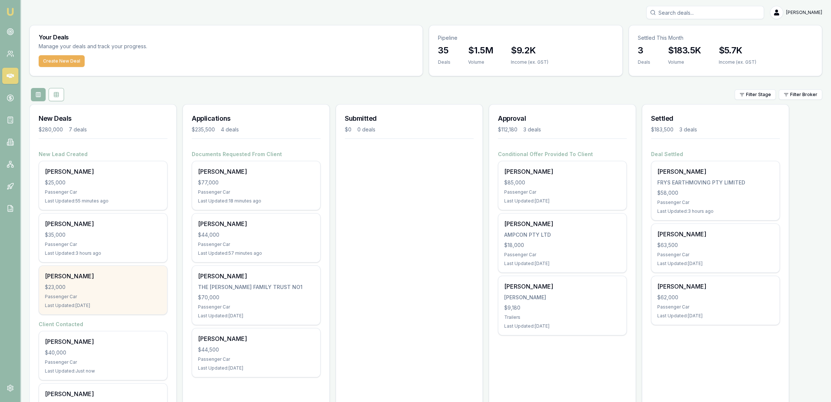
click at [106, 288] on div "$23,000" at bounding box center [103, 287] width 116 height 7
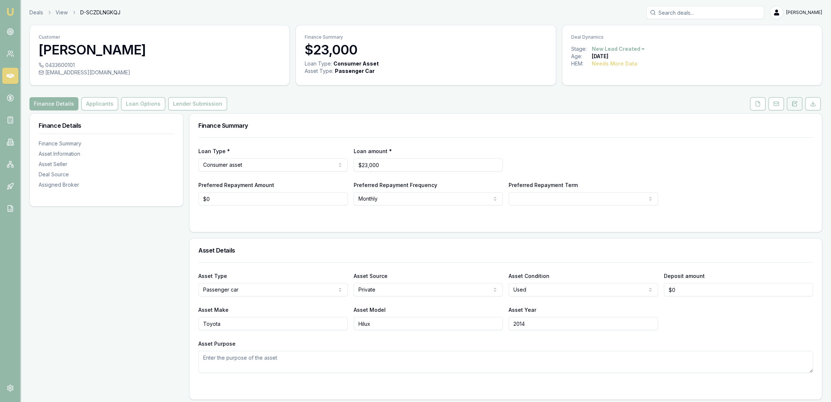
click at [799, 106] on button at bounding box center [794, 103] width 15 height 13
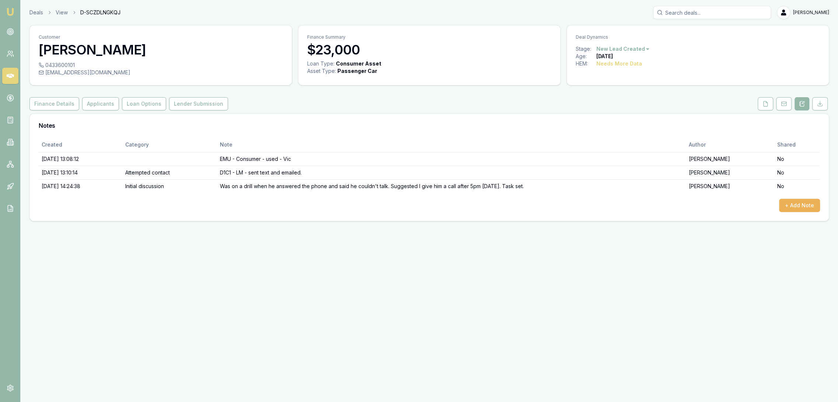
click at [11, 13] on img at bounding box center [10, 11] width 9 height 9
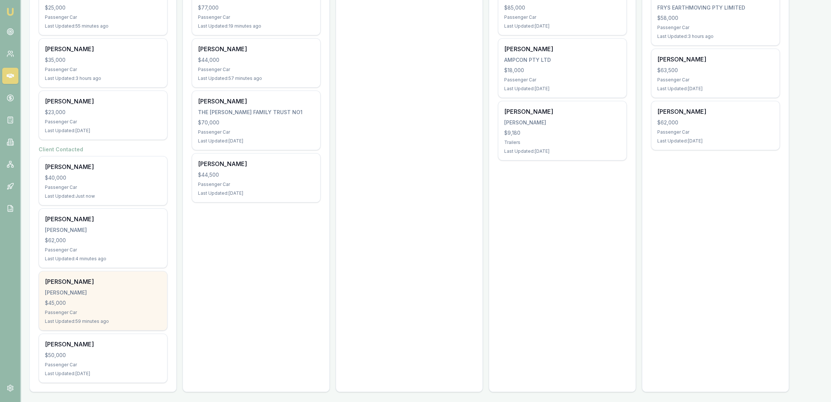
scroll to position [176, 0]
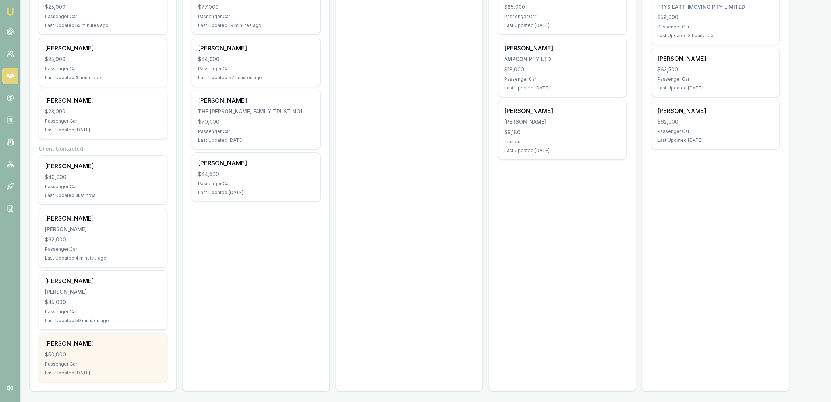
click at [83, 356] on div "$50,000" at bounding box center [103, 354] width 116 height 7
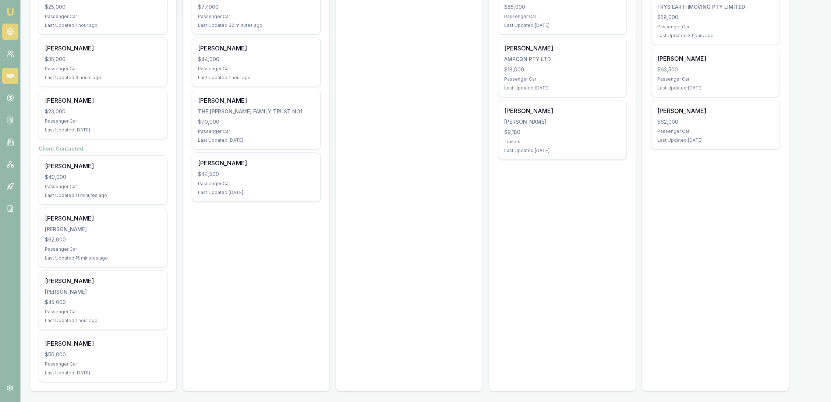
click at [7, 31] on circle at bounding box center [10, 32] width 6 height 6
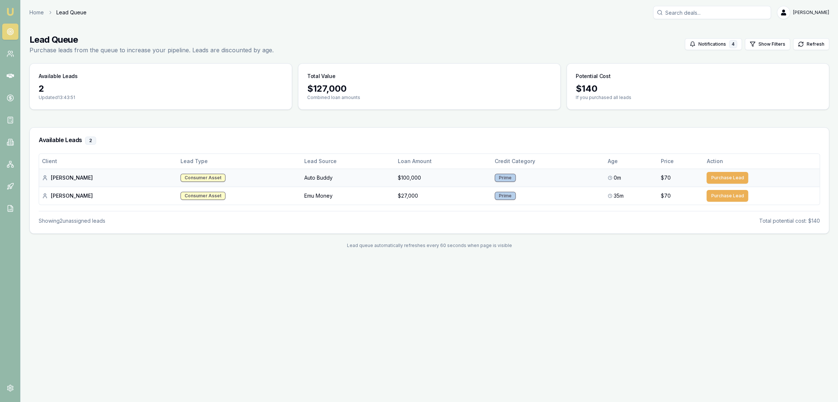
click at [729, 176] on button "Purchase Lead" at bounding box center [727, 178] width 42 height 12
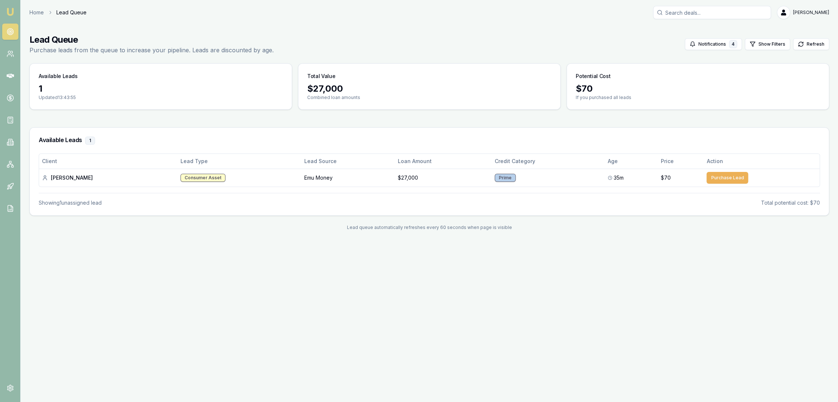
click at [9, 12] on img at bounding box center [10, 11] width 9 height 9
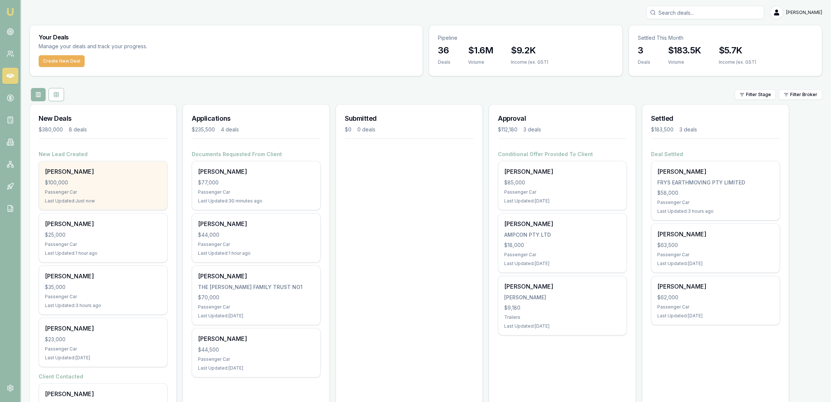
click at [89, 188] on div "Rafael Vieira soares $100,000 Passenger Car Last Updated: Just now" at bounding box center [103, 185] width 128 height 49
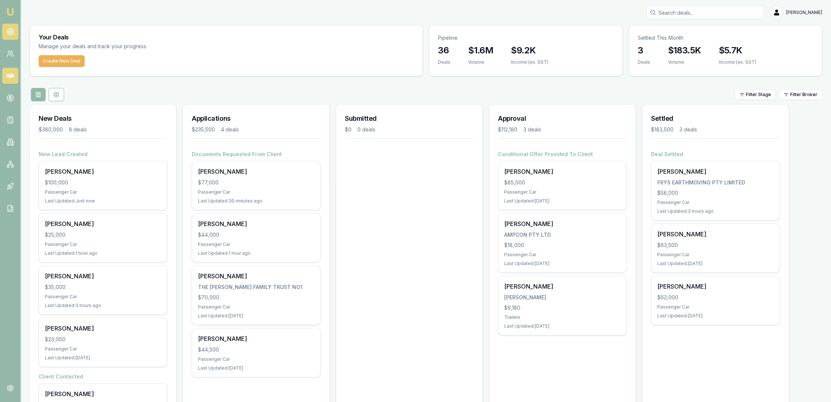
click at [7, 30] on circle at bounding box center [10, 32] width 6 height 6
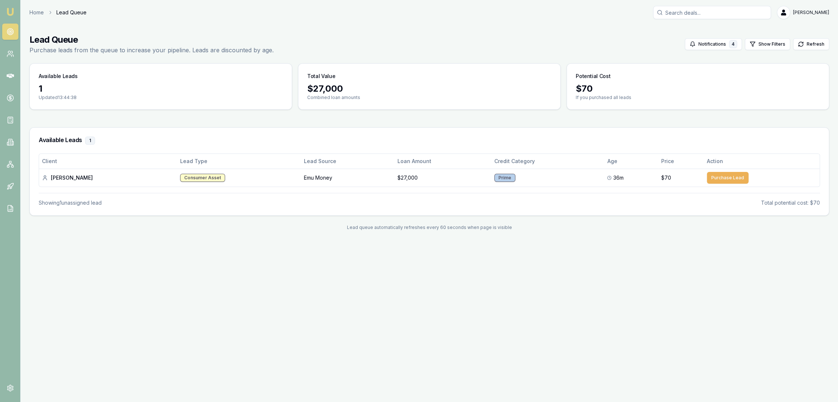
click at [6, 8] on img at bounding box center [10, 11] width 9 height 9
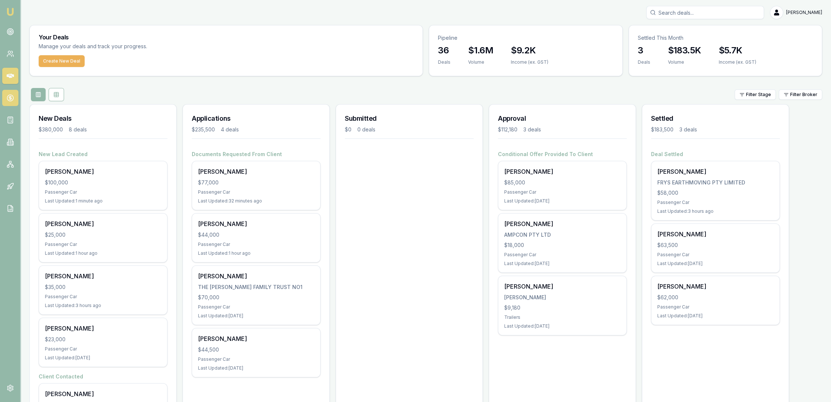
click at [10, 95] on circle at bounding box center [10, 98] width 6 height 6
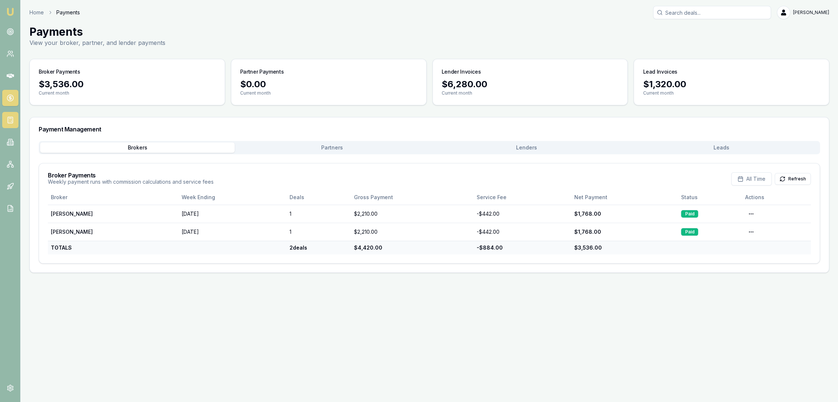
click at [9, 121] on icon at bounding box center [10, 119] width 7 height 7
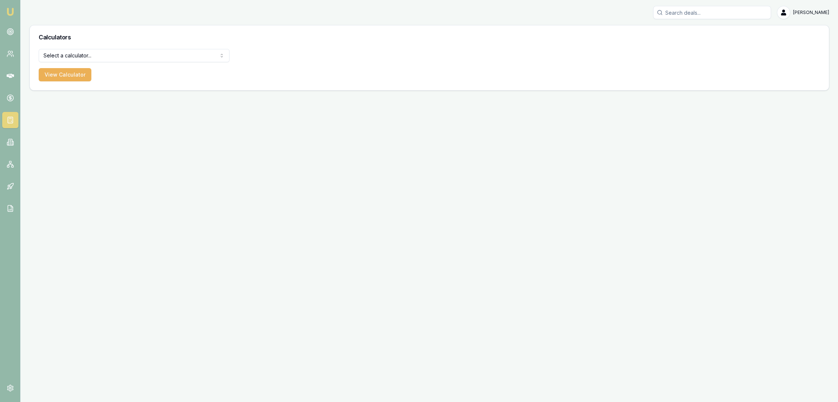
click at [103, 57] on html "Emu Broker Robyn Adams Toggle Menu Calculators Select a calculator... Finance Q…" at bounding box center [419, 201] width 838 height 402
click at [60, 76] on button "View Calculator" at bounding box center [65, 74] width 53 height 13
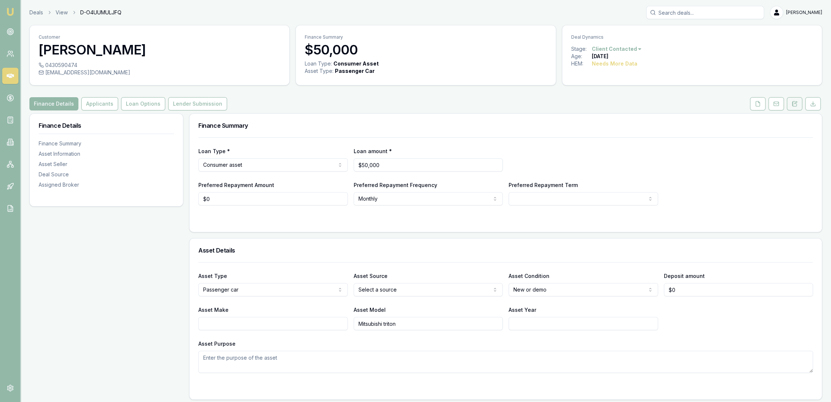
click at [790, 104] on button at bounding box center [794, 103] width 15 height 13
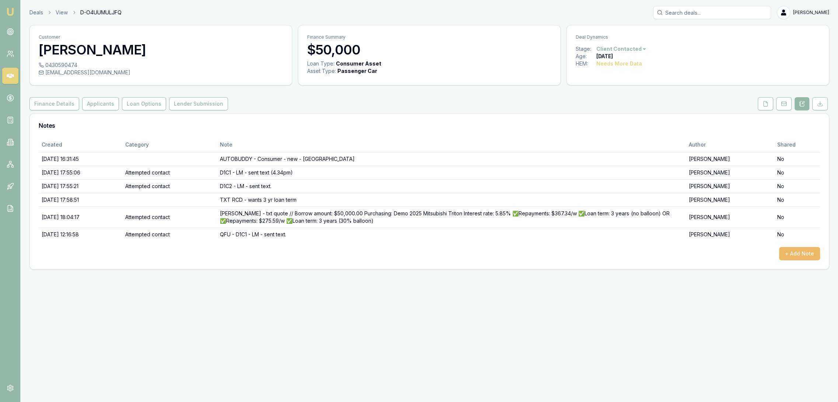
click at [795, 251] on button "+ Add Note" at bounding box center [799, 253] width 41 height 13
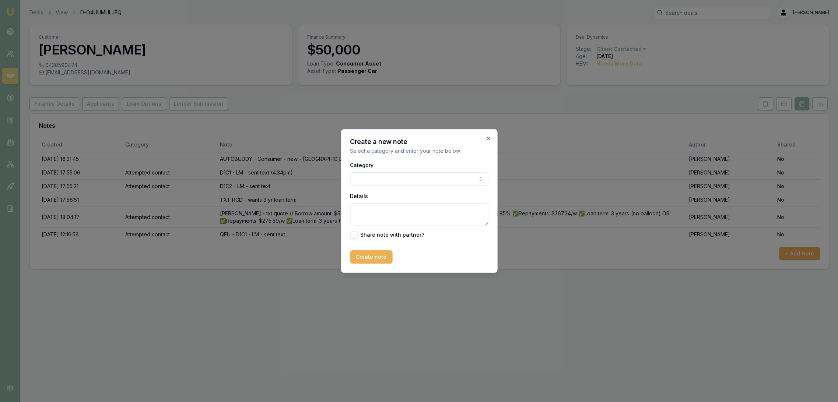
click at [389, 208] on textarea "Details" at bounding box center [419, 214] width 138 height 22
type textarea "F"
type textarea "QFU - D2 - LM - sent text."
click at [363, 260] on button "Create note" at bounding box center [371, 256] width 42 height 13
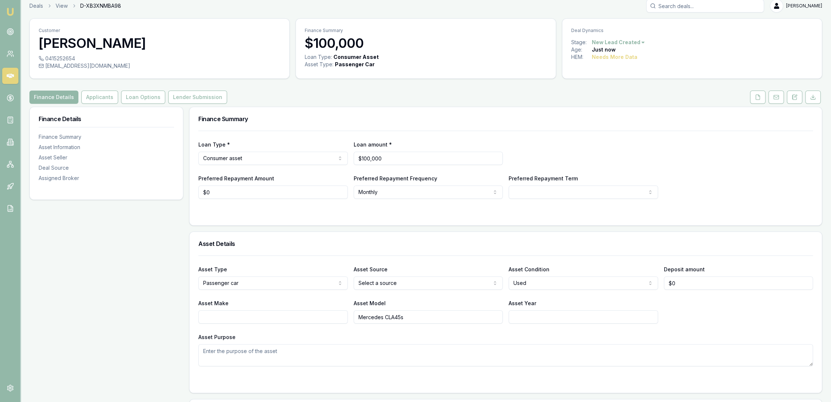
scroll to position [6, 0]
click at [89, 99] on button "Applicants" at bounding box center [99, 98] width 37 height 13
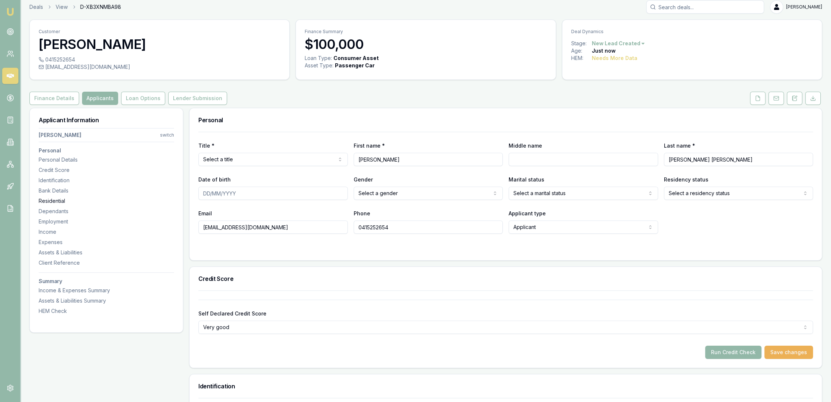
click at [59, 200] on div "Residential" at bounding box center [107, 200] width 136 height 7
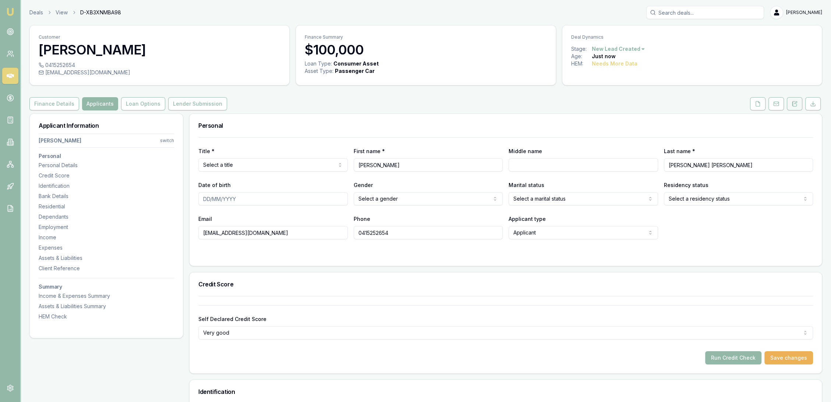
click at [792, 108] on button at bounding box center [794, 103] width 15 height 13
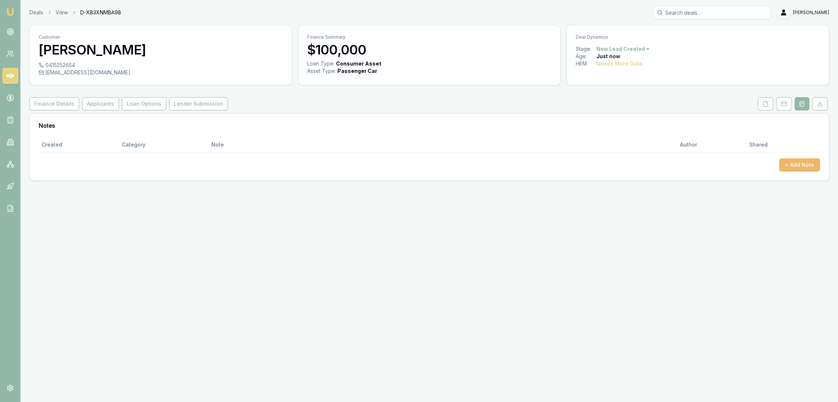
click at [811, 162] on button "+ Add Note" at bounding box center [799, 164] width 41 height 13
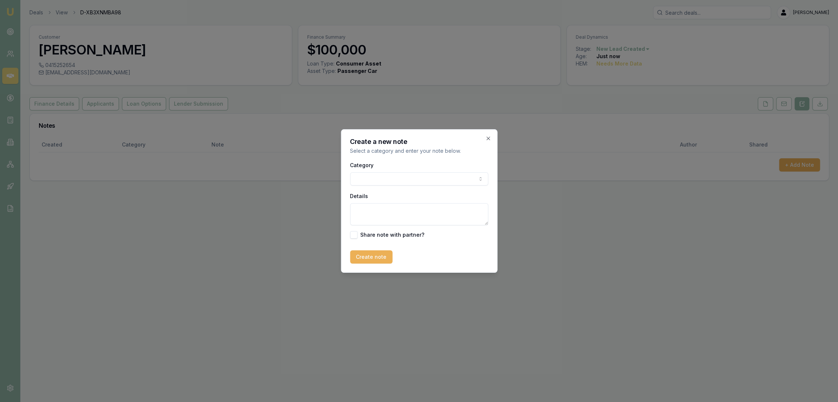
click at [406, 215] on textarea "Details" at bounding box center [419, 214] width 138 height 22
type textarea "AUTOBUDDY - consumer - used - [GEOGRAPHIC_DATA]"
click at [369, 257] on button "Create note" at bounding box center [371, 256] width 42 height 13
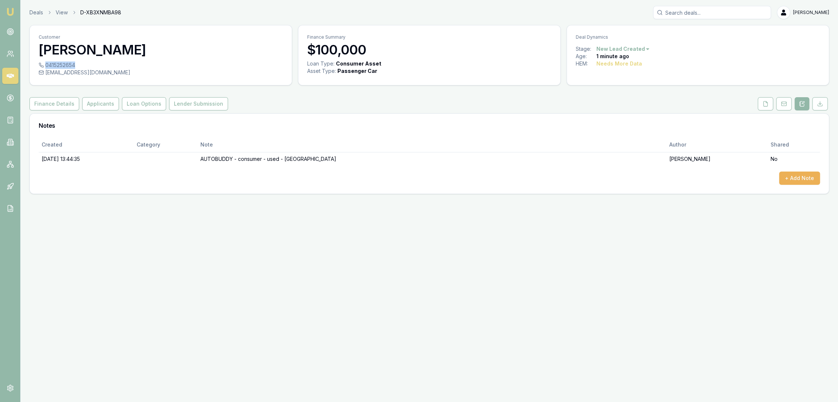
drag, startPoint x: 45, startPoint y: 64, endPoint x: 74, endPoint y: 67, distance: 29.6
click at [74, 67] on div "0415252654" at bounding box center [161, 64] width 244 height 7
copy div "0415252654"
click at [93, 105] on button "Applicants" at bounding box center [100, 103] width 37 height 13
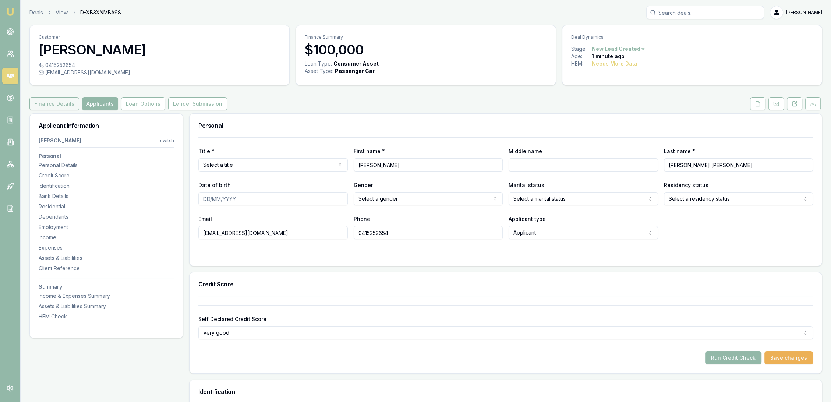
click at [47, 105] on button "Finance Details" at bounding box center [54, 103] width 50 height 13
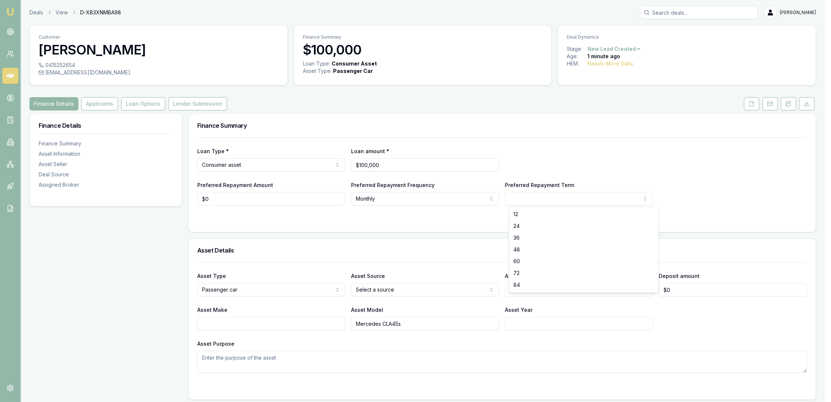
click at [531, 201] on html "Emu Broker Deals View D-XB3XNMBA98 Robyn Adams Toggle Menu Customer Rafael Viei…" at bounding box center [415, 201] width 831 height 402
select select "84"
click at [96, 105] on button "Applicants" at bounding box center [99, 103] width 37 height 13
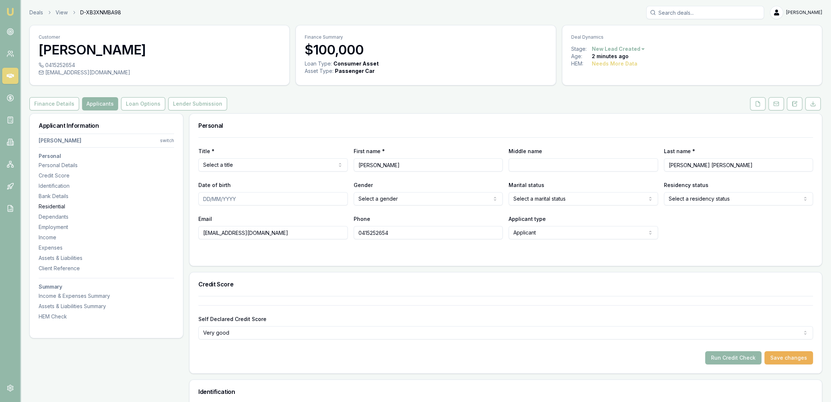
click at [57, 208] on div "Residential" at bounding box center [107, 206] width 136 height 7
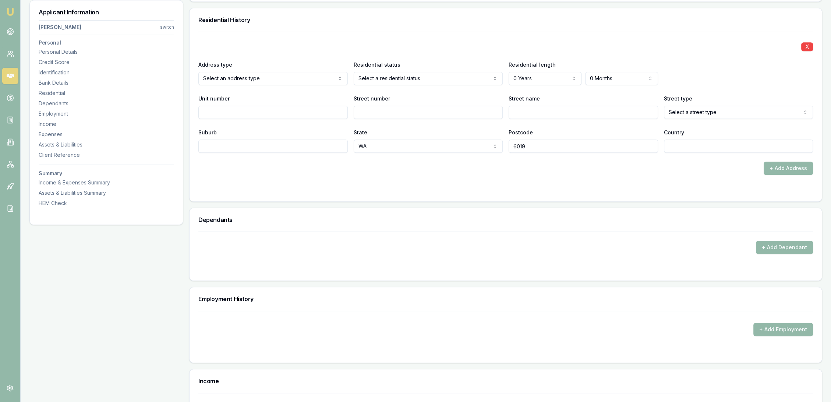
scroll to position [709, 0]
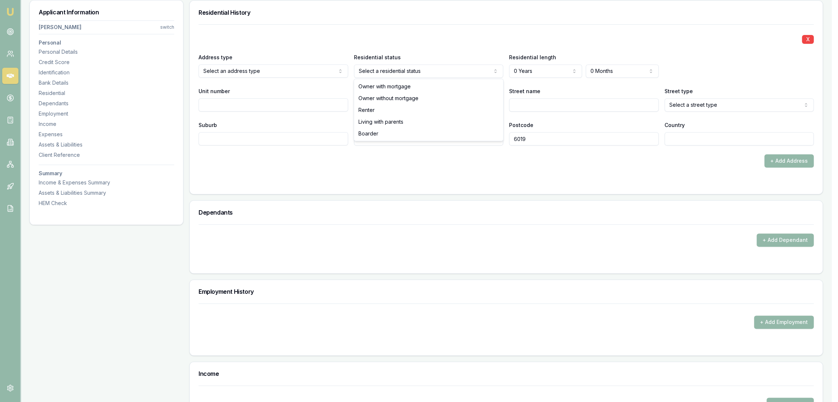
select select "RENTER"
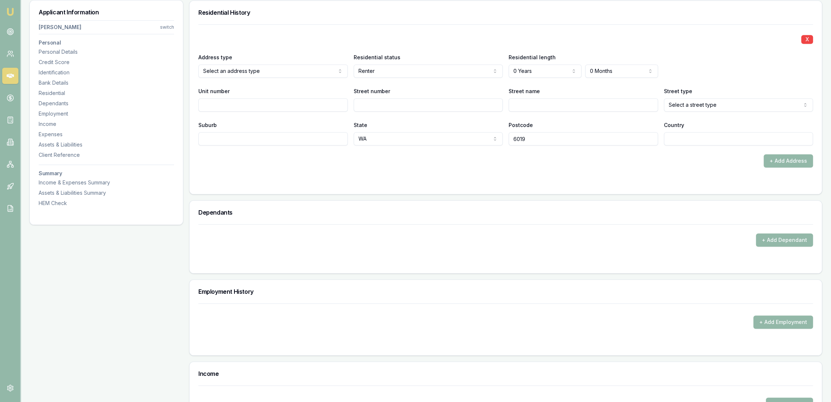
click at [387, 162] on div "+ Add Address" at bounding box center [505, 160] width 615 height 13
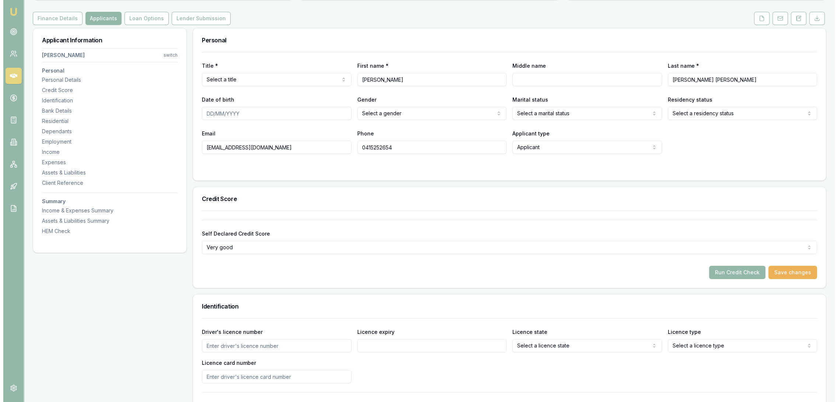
scroll to position [0, 0]
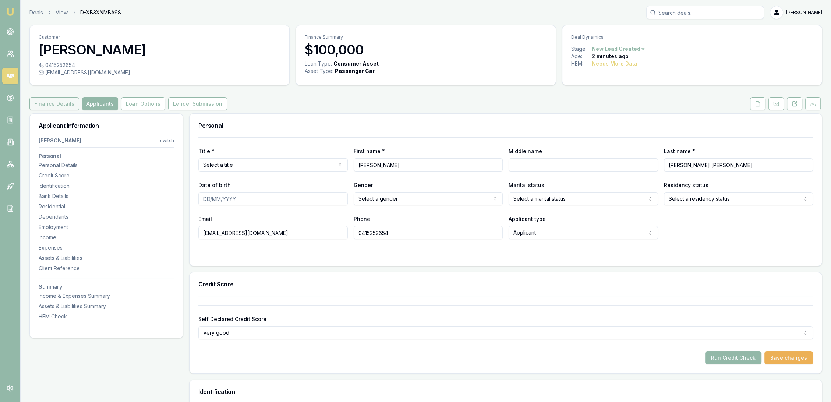
click at [59, 108] on button "Finance Details" at bounding box center [54, 103] width 50 height 13
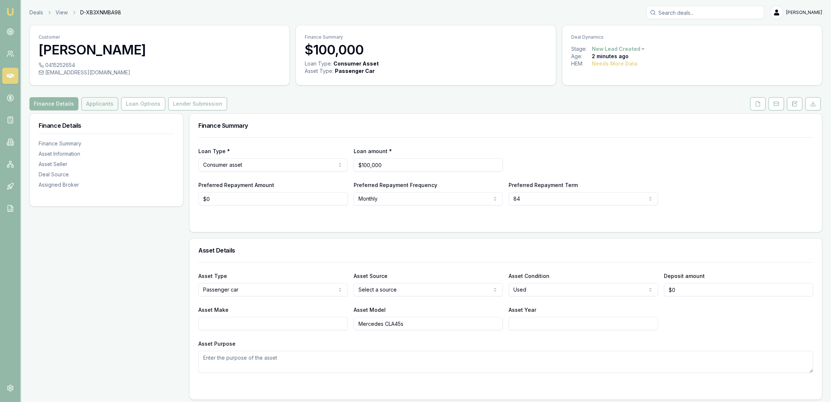
click at [93, 104] on button "Applicants" at bounding box center [99, 103] width 37 height 13
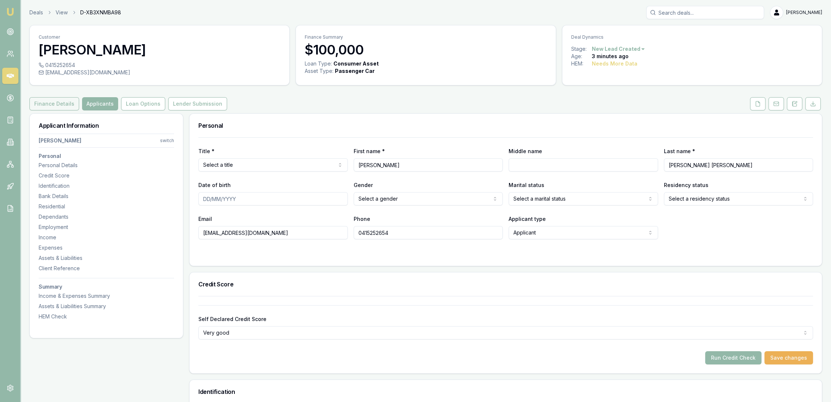
click at [48, 100] on button "Finance Details" at bounding box center [54, 103] width 50 height 13
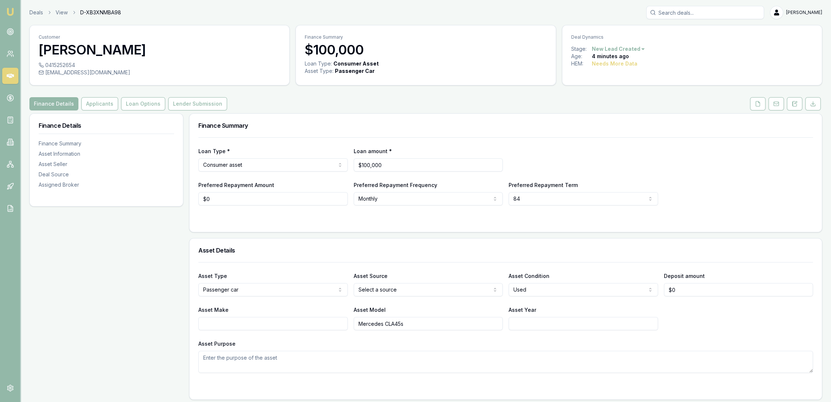
click at [250, 359] on textarea "Asset Purpose" at bounding box center [505, 362] width 615 height 22
type textarea "1"
type textarea "2021 or newer."
click at [798, 102] on button at bounding box center [794, 103] width 15 height 13
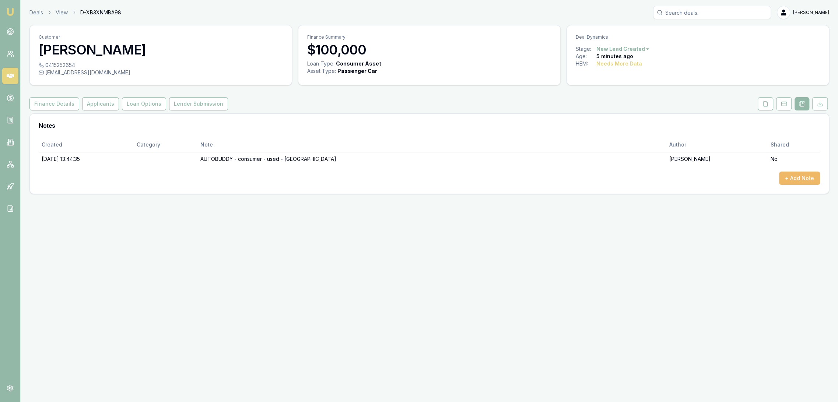
click at [813, 175] on button "+ Add Note" at bounding box center [799, 178] width 41 height 13
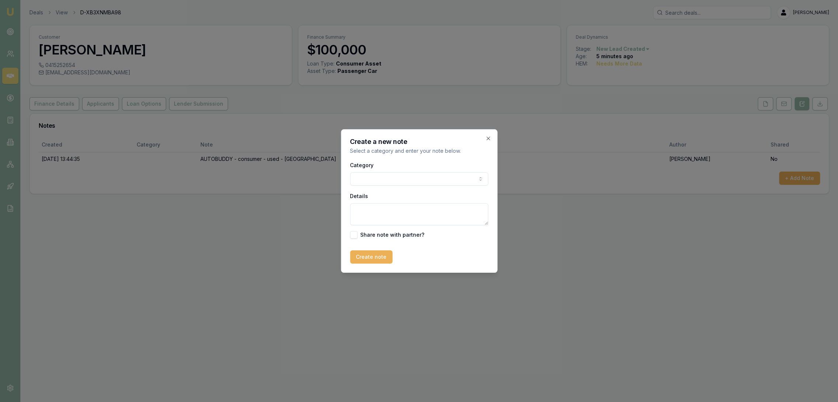
click at [413, 212] on textarea "Details" at bounding box center [419, 214] width 138 height 22
type textarea "Early days researching. Hasn't picked a car or set a repayment budget as yet. L…"
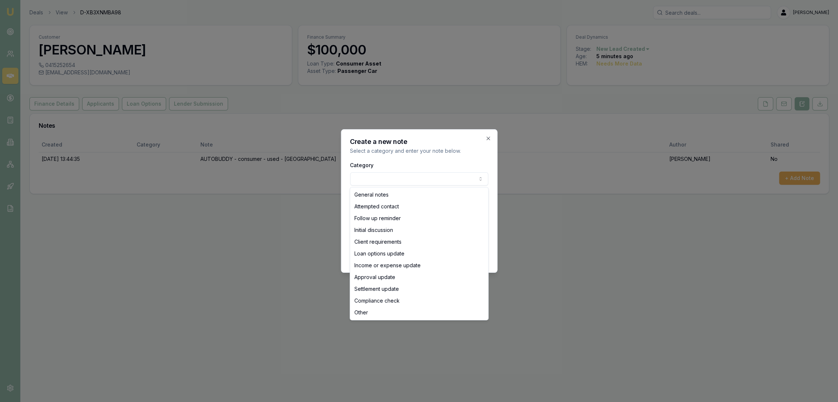
click at [451, 175] on body "Emu Broker Deals View D-XB3XNMBA98 Robyn Adams Toggle Menu Customer Rafael Viei…" at bounding box center [419, 201] width 838 height 402
select select "INITIAL_DISCUSSION"
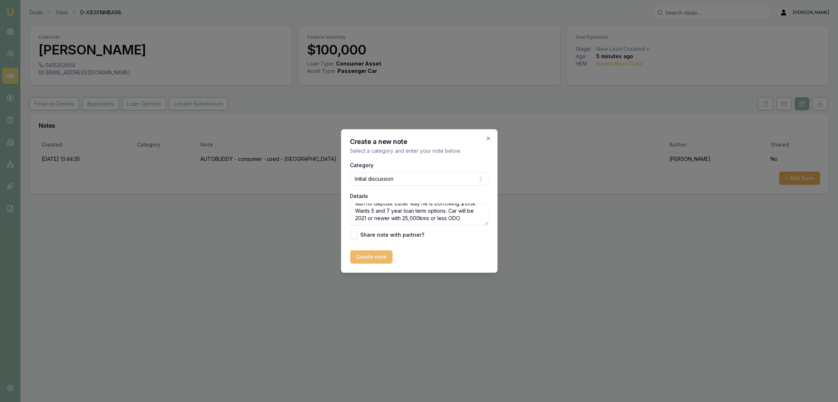
click at [371, 256] on button "Create note" at bounding box center [371, 256] width 42 height 13
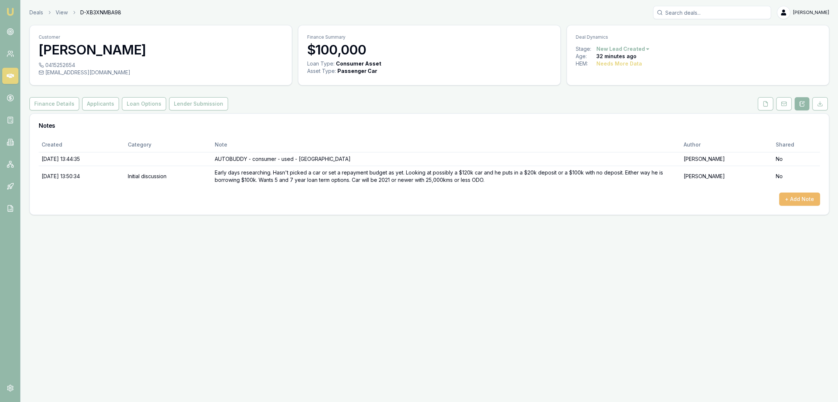
click at [795, 199] on button "+ Add Note" at bounding box center [799, 199] width 41 height 13
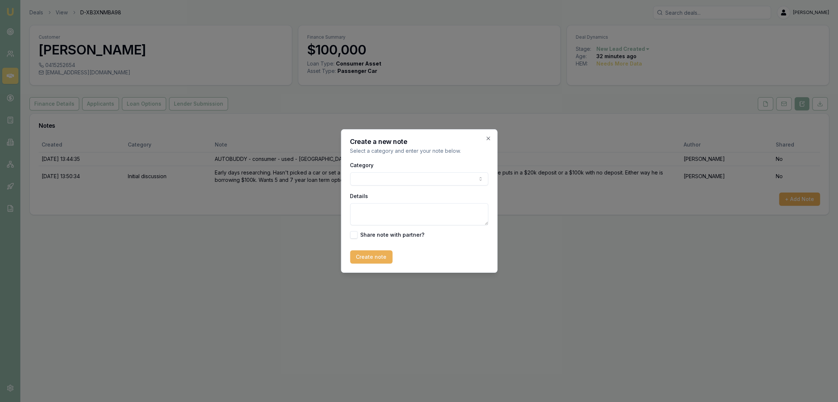
click at [387, 214] on textarea "Details" at bounding box center [419, 214] width 138 height 22
drag, startPoint x: 355, startPoint y: 212, endPoint x: 311, endPoint y: 212, distance: 44.2
click at [311, 212] on body "Emu Broker Deals View D-XB3XNMBA98 Robyn Adams Toggle Menu Customer Rafael Viei…" at bounding box center [419, 201] width 838 height 402
type textarea "q"
click at [384, 207] on textarea "Quoting" at bounding box center [419, 214] width 138 height 22
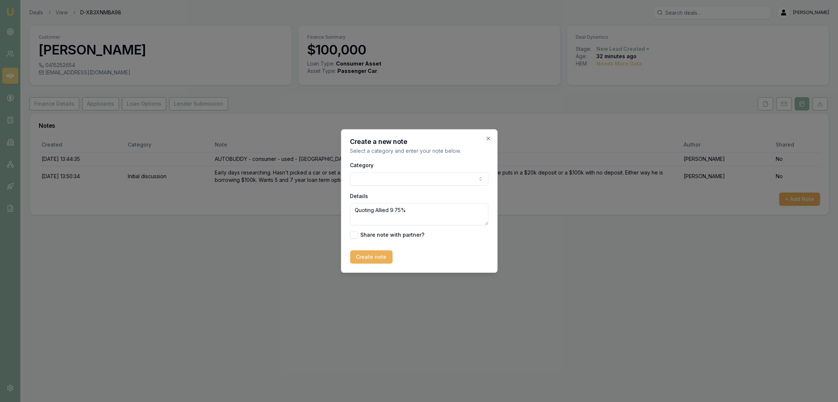
click at [408, 210] on textarea "Quoting Allied 9.75%" at bounding box center [419, 214] width 138 height 22
click at [407, 211] on textarea "Quoting Allied 9.75% $$2169.73/m ($500.71/w)" at bounding box center [419, 214] width 138 height 22
click at [393, 218] on textarea "Quoting Allied 9.75% (1% comms) $2169.73/m ($500.71/w)" at bounding box center [419, 214] width 138 height 22
click at [414, 217] on textarea "Quoting Allied 9.75% (1% comms) $2169.73/m ($500.71/w) for $100k" at bounding box center [419, 214] width 138 height 22
click at [457, 219] on textarea "Quoting Allied 9.75% (1% comms) $2169.73/m ($500.71/w) for $100k over 5 years OR" at bounding box center [419, 214] width 138 height 22
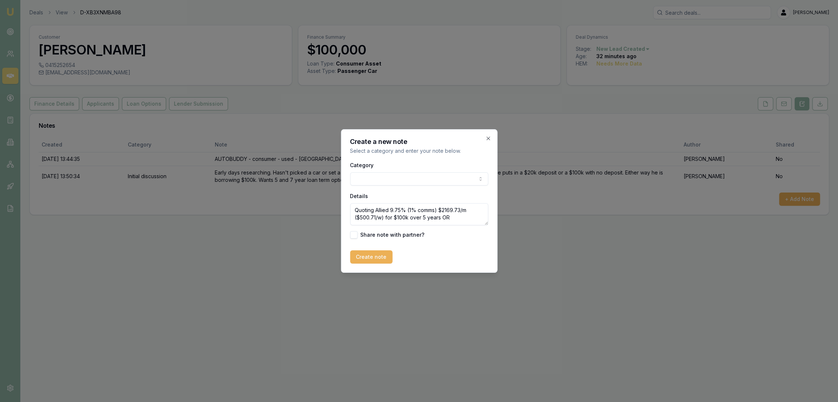
click at [465, 216] on textarea "Quoting Allied 9.75% (1% comms) $2169.73/m ($500.71/w) for $100k over 5 years OR" at bounding box center [419, 214] width 138 height 22
click at [355, 220] on textarea "Quoting Allied 9.75% (1% comms) $2169.73/m ($500.71/w) for $100k over 5 years O…" at bounding box center [419, 214] width 138 height 22
click at [383, 223] on textarea "Quoting Allied 9.75% (1% comms) $2169.73/m ($500.71/w) for $100k over 5 years O…" at bounding box center [419, 214] width 138 height 22
click at [388, 207] on textarea "Quoting Allied 9.75% (1% comms) $2169.73/m ($500.71/w) for $100k over 5 years O…" at bounding box center [419, 214] width 138 height 22
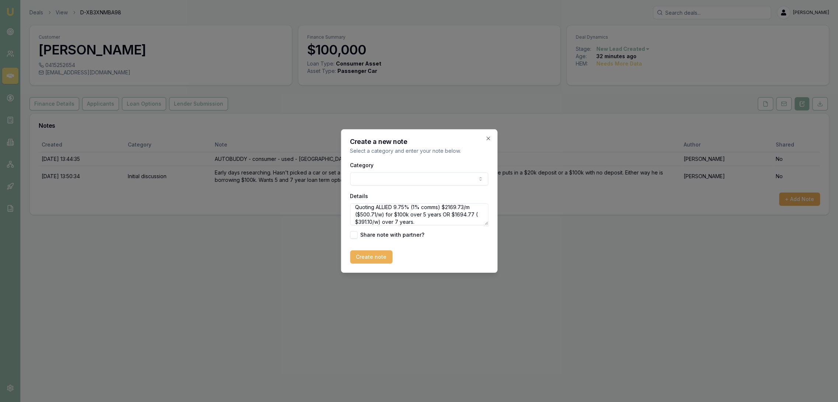
click at [422, 221] on textarea "Quoting ALLIED 9.75% (1% comms) $2169.73/m ($500.71/w) for $100k over 5 years O…" at bounding box center [419, 214] width 138 height 22
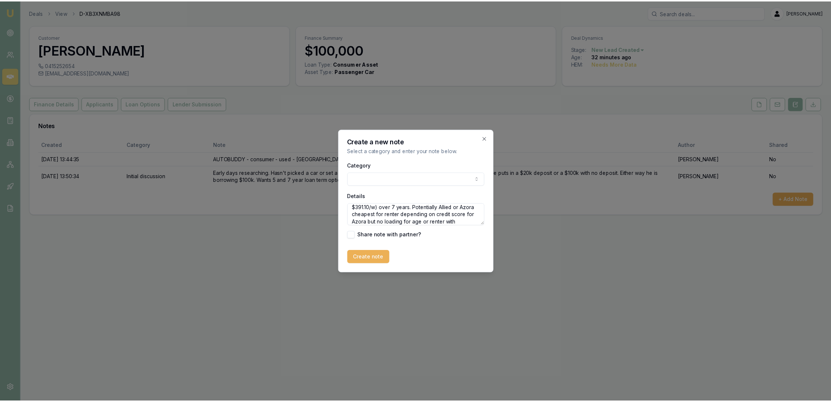
scroll to position [25, 0]
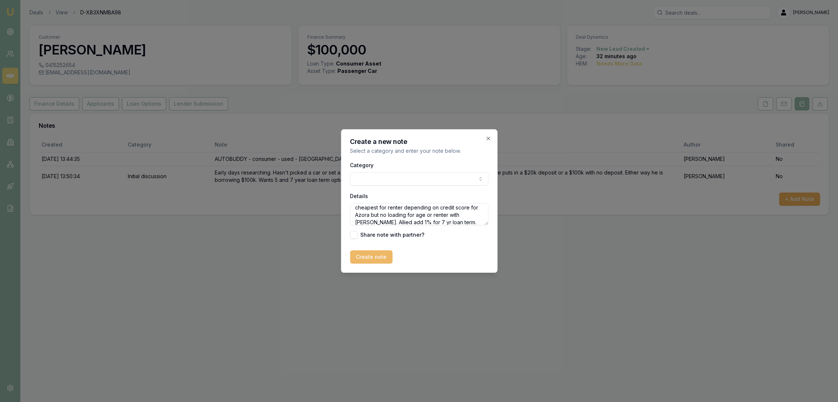
type textarea "Quoting ALLIED 9.75% (1% comms) $2169.73/m ($500.71/w) for $100k over 5 years O…"
click at [367, 259] on button "Create note" at bounding box center [371, 256] width 42 height 13
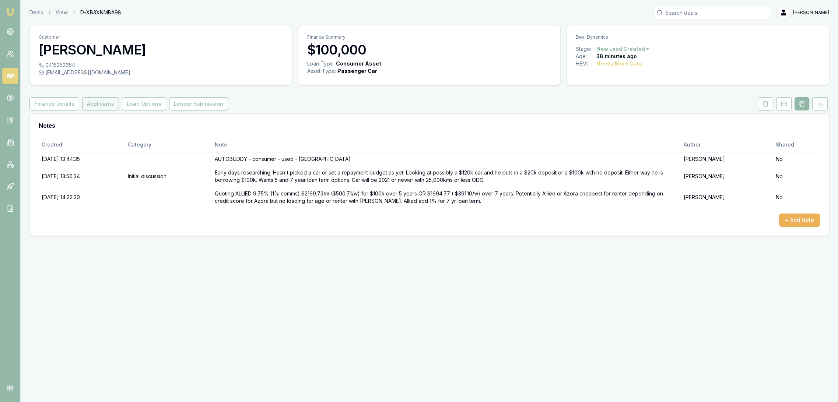
click at [98, 102] on button "Applicants" at bounding box center [100, 103] width 37 height 13
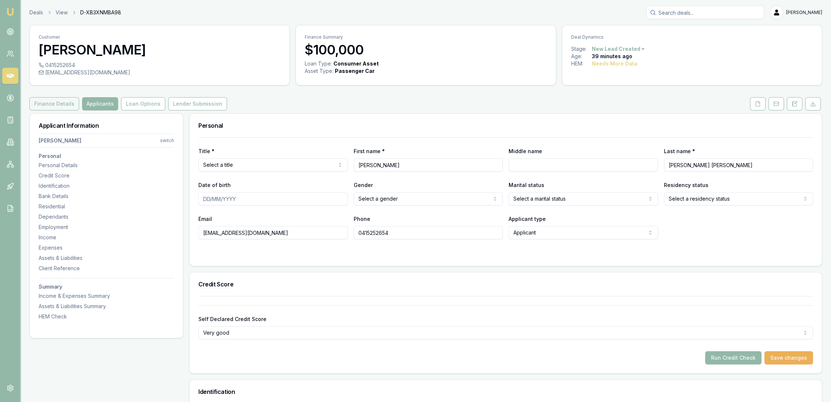
click at [67, 103] on button "Finance Details" at bounding box center [54, 103] width 50 height 13
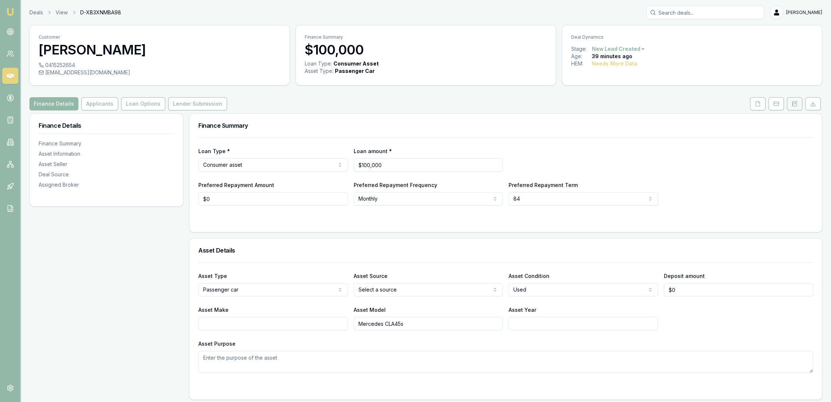
click at [798, 104] on button at bounding box center [794, 103] width 15 height 13
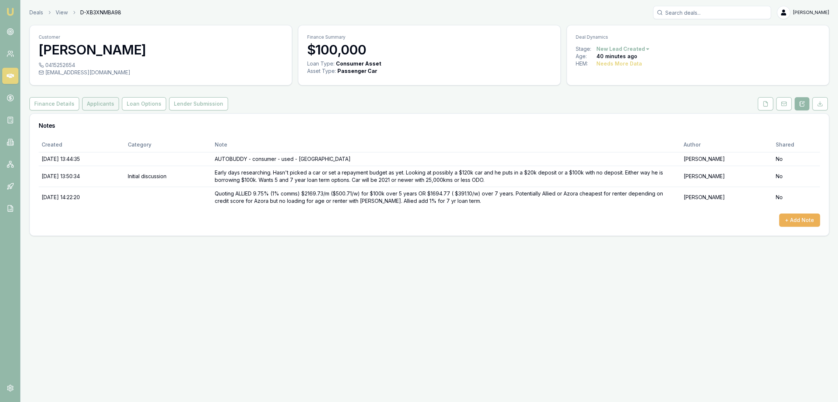
click at [98, 105] on button "Applicants" at bounding box center [100, 103] width 37 height 13
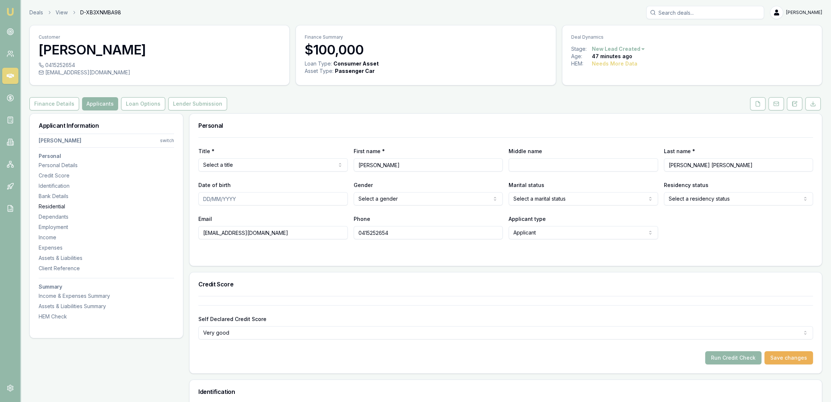
click at [55, 203] on div "Residential" at bounding box center [107, 206] width 136 height 7
click at [797, 102] on icon at bounding box center [796, 103] width 2 height 2
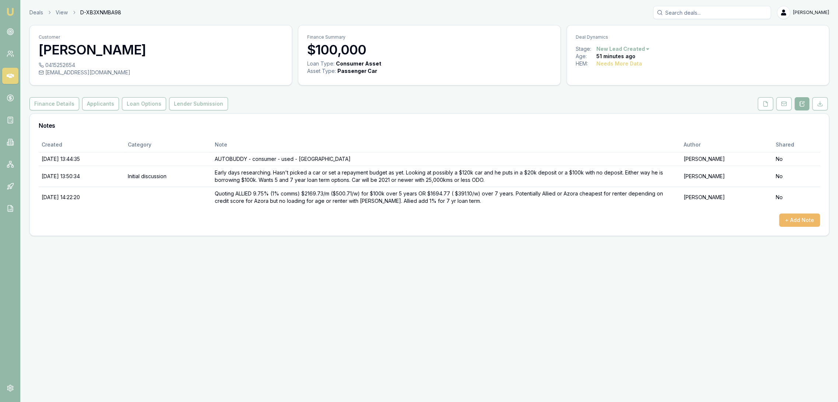
click at [799, 219] on button "+ Add Note" at bounding box center [799, 220] width 41 height 13
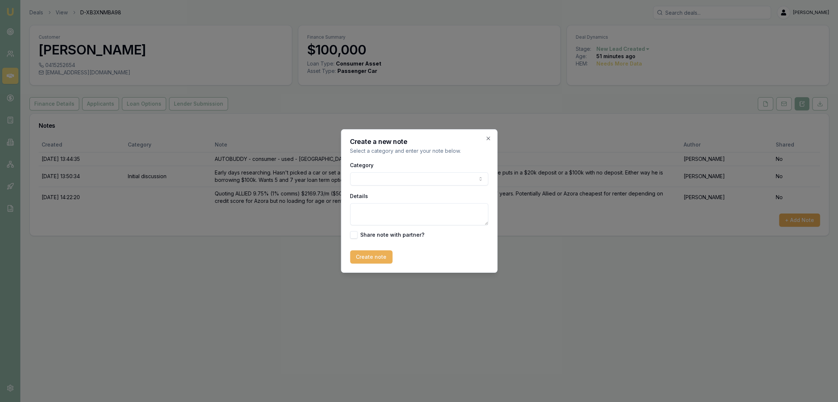
click at [415, 217] on textarea "Details" at bounding box center [419, 214] width 138 height 22
type textarea "g"
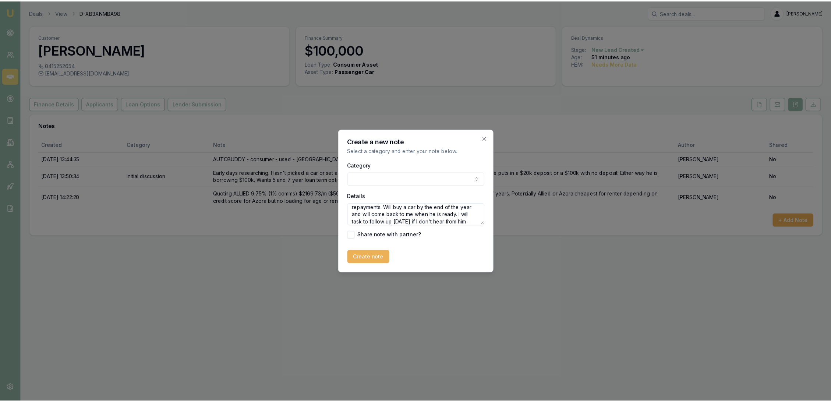
scroll to position [25, 0]
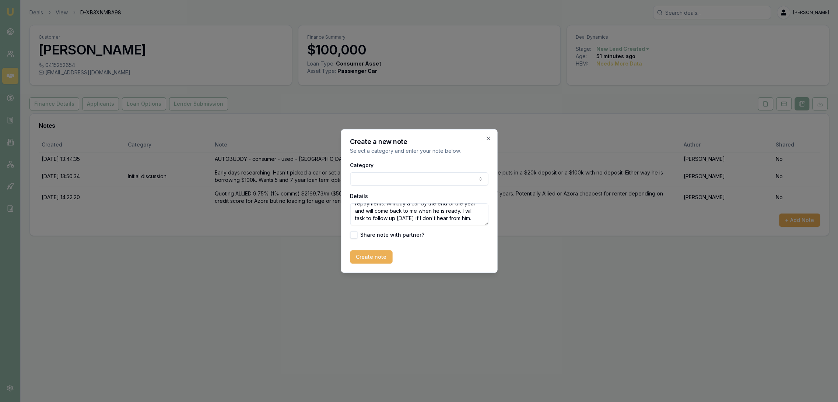
type textarea "Gave quote over phone and text. Compared new and 2021 so knows the range of rat…"
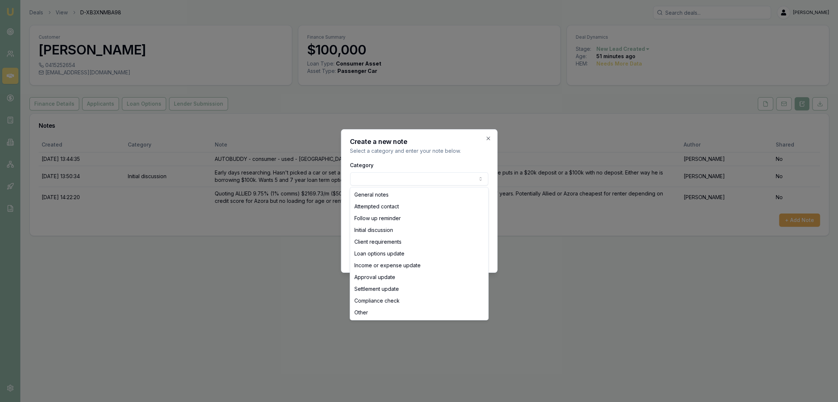
click at [403, 180] on body "Emu Broker Deals View D-XB3XNMBA98 Robyn Adams Toggle Menu Customer Rafael Viei…" at bounding box center [419, 201] width 838 height 402
click at [403, 181] on body "Emu Broker Deals View D-XB3XNMBA98 Robyn Adams Toggle Menu Customer Rafael Viei…" at bounding box center [419, 201] width 838 height 402
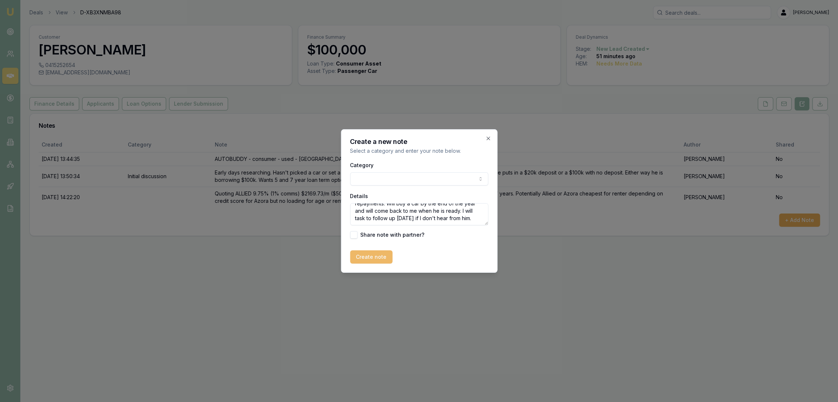
click at [369, 254] on button "Create note" at bounding box center [371, 256] width 42 height 13
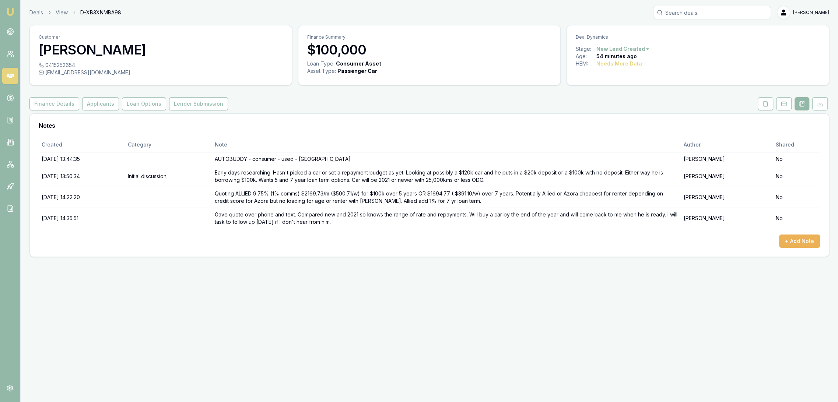
click at [10, 9] on img at bounding box center [10, 11] width 9 height 9
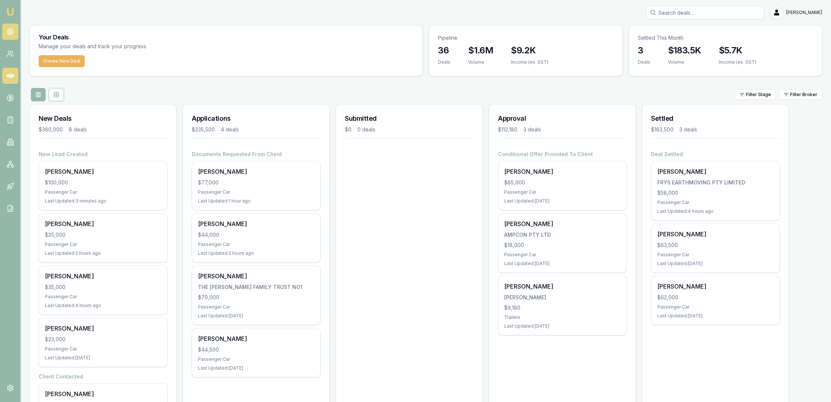
click at [11, 33] on circle at bounding box center [10, 32] width 4 height 4
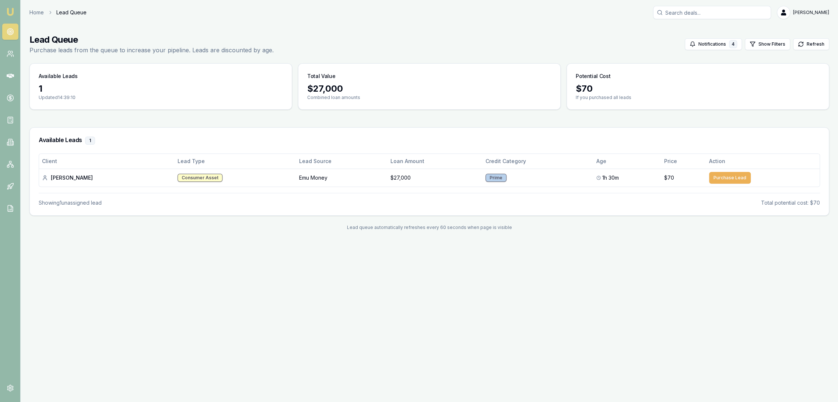
click at [11, 14] on img at bounding box center [10, 11] width 9 height 9
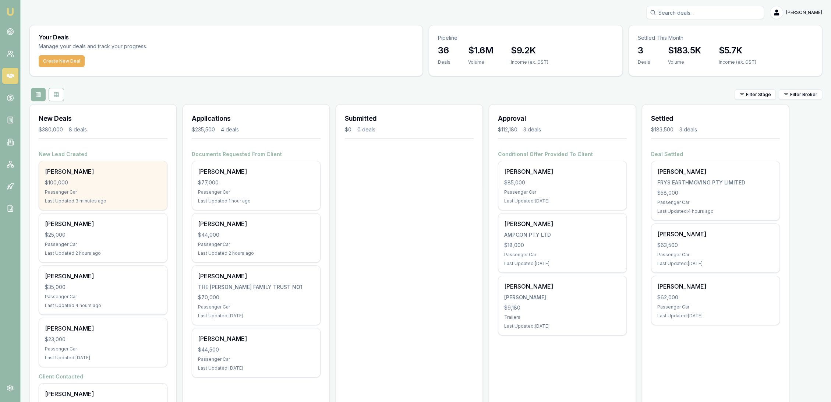
click at [106, 193] on div "Passenger Car" at bounding box center [103, 192] width 116 height 6
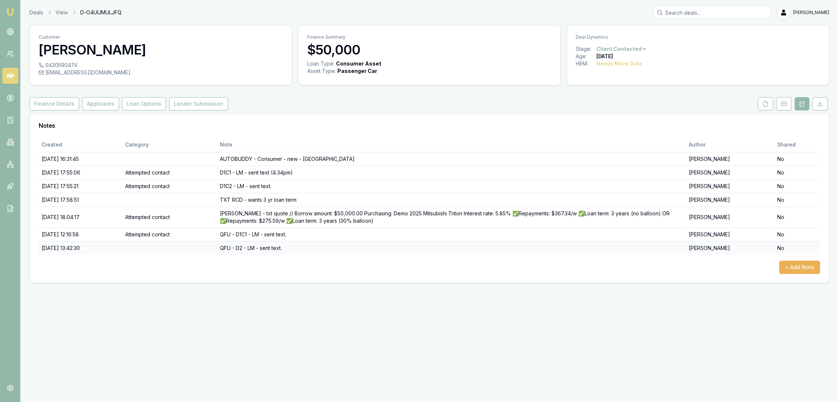
click at [334, 252] on td "QFU - D2 - LM - sent text." at bounding box center [451, 248] width 469 height 14
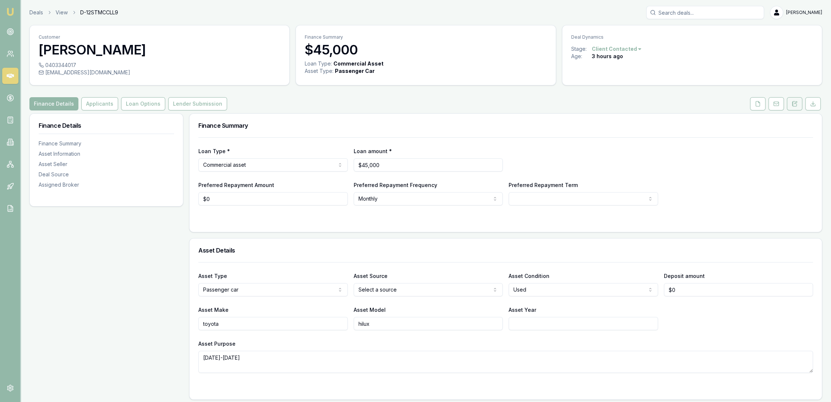
click at [800, 105] on button at bounding box center [794, 103] width 15 height 13
click at [758, 105] on icon at bounding box center [758, 104] width 6 height 6
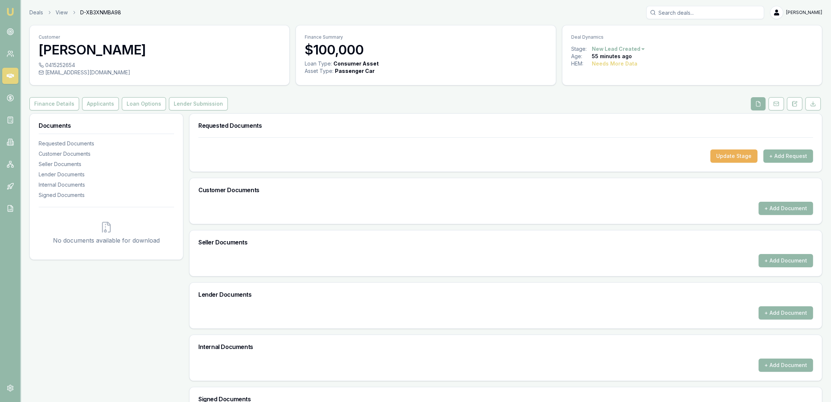
click at [797, 157] on button "+ Add Request" at bounding box center [789, 156] width 50 height 13
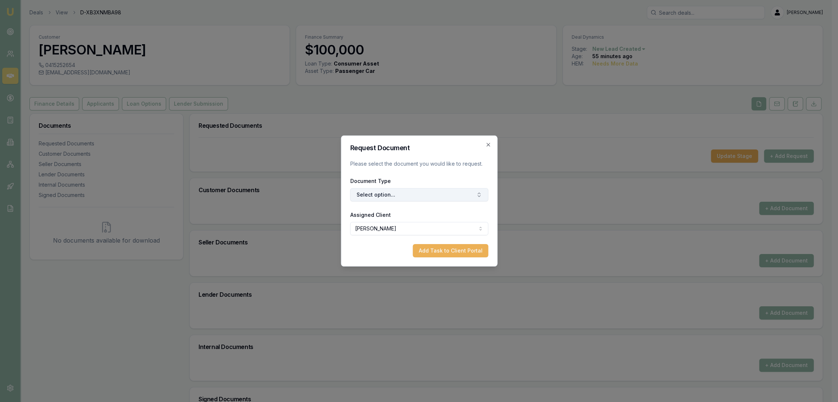
click at [381, 198] on button "Select option..." at bounding box center [419, 194] width 138 height 13
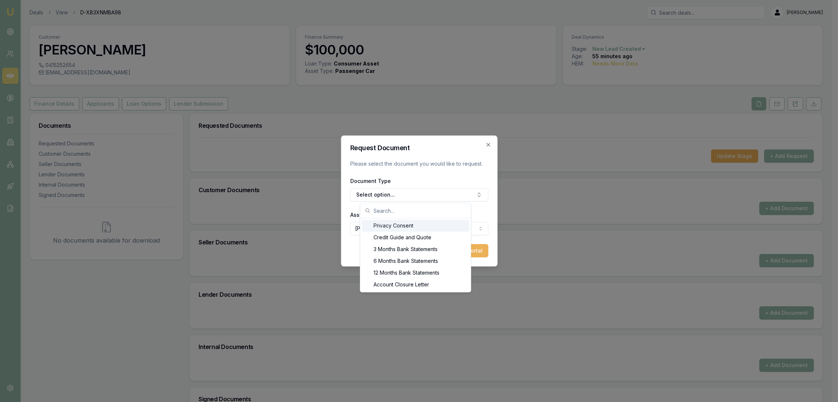
click at [383, 227] on div "Privacy Consent" at bounding box center [416, 226] width 108 height 12
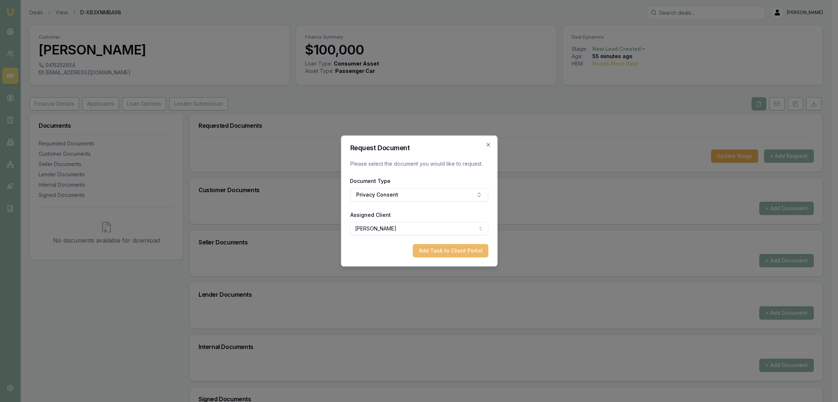
click at [463, 251] on button "Add Task to Client Portal" at bounding box center [449, 250] width 75 height 13
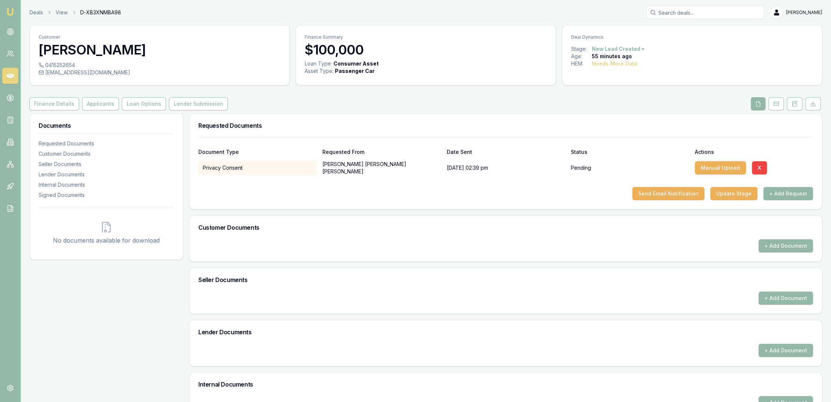
click at [781, 191] on button "+ Add Request" at bounding box center [789, 193] width 50 height 13
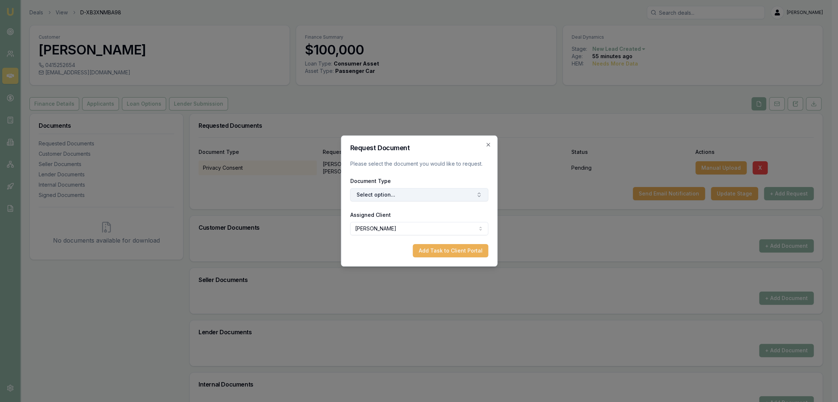
click at [364, 198] on button "Select option..." at bounding box center [419, 194] width 138 height 13
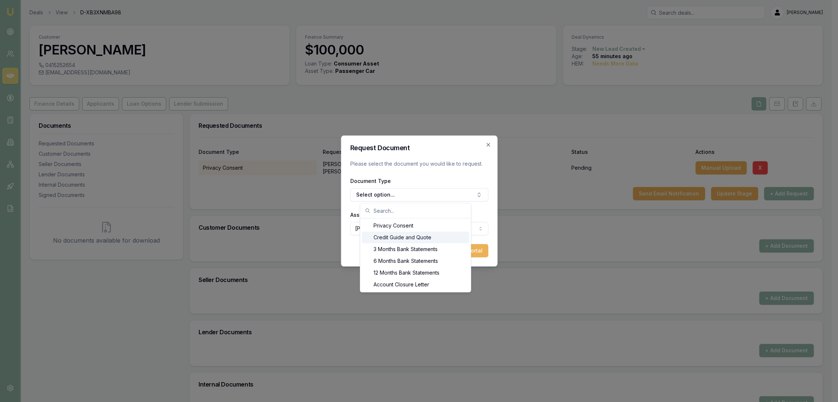
click at [373, 234] on div "Credit Guide and Quote" at bounding box center [416, 238] width 108 height 12
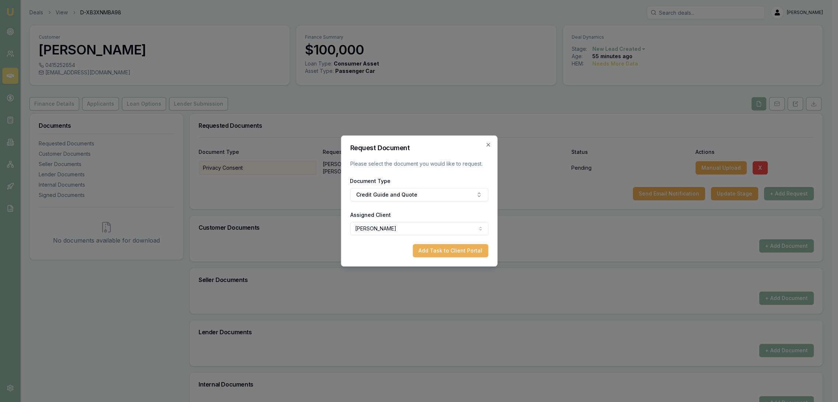
drag, startPoint x: 450, startPoint y: 251, endPoint x: 520, endPoint y: 252, distance: 70.3
click at [452, 252] on button "Add Task to Client Portal" at bounding box center [449, 250] width 75 height 13
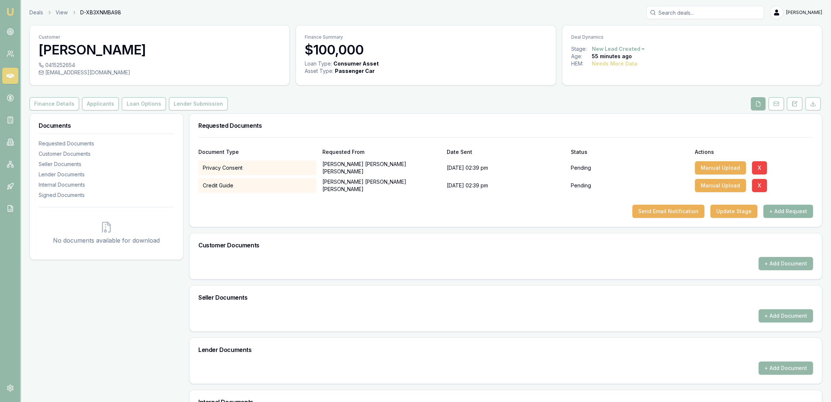
click at [785, 212] on button "+ Add Request" at bounding box center [789, 211] width 50 height 13
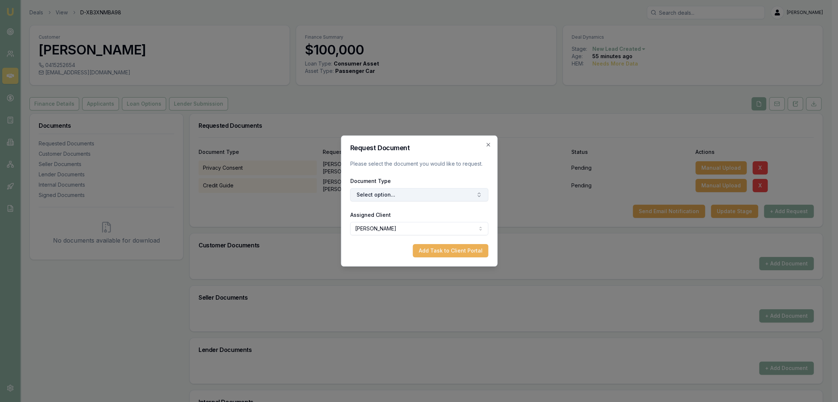
click at [382, 194] on button "Select option..." at bounding box center [419, 194] width 138 height 13
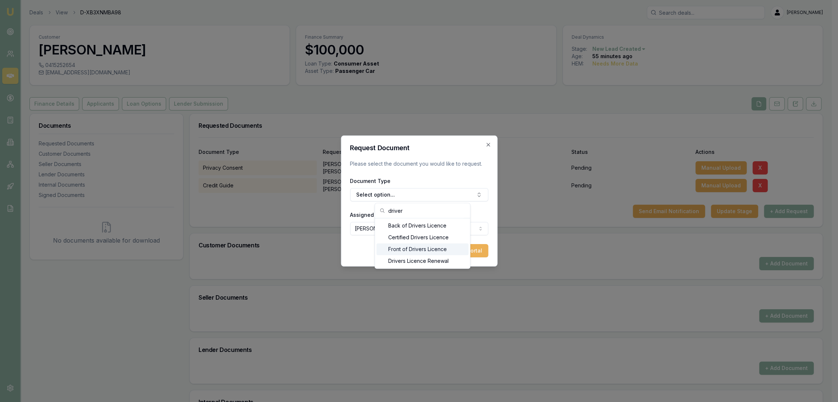
type input "driver"
drag, startPoint x: 399, startPoint y: 245, endPoint x: 422, endPoint y: 247, distance: 23.3
click at [399, 245] on div "Front of Drivers Licence" at bounding box center [422, 249] width 92 height 12
click at [447, 253] on button "Add Task to Client Portal" at bounding box center [449, 250] width 75 height 13
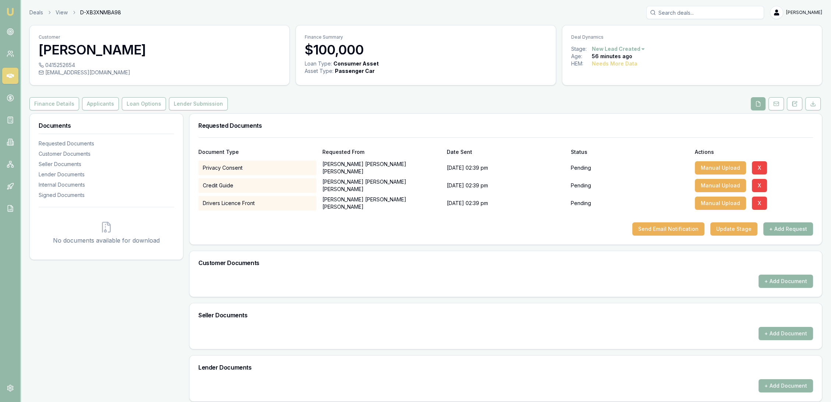
click at [794, 232] on button "+ Add Request" at bounding box center [789, 228] width 50 height 13
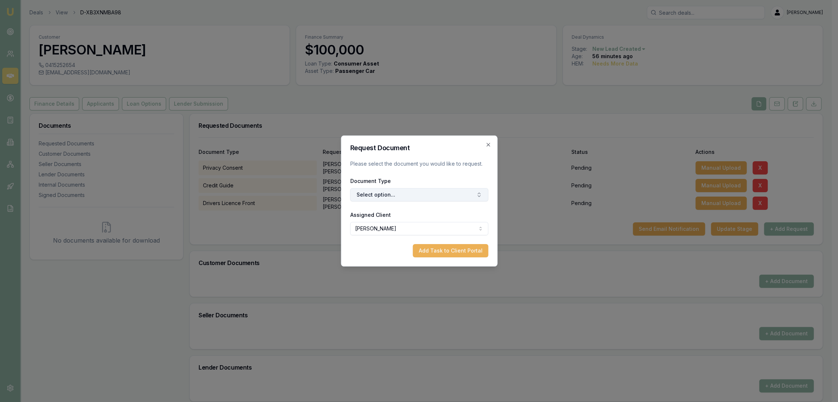
click at [377, 194] on button "Select option..." at bounding box center [419, 194] width 138 height 13
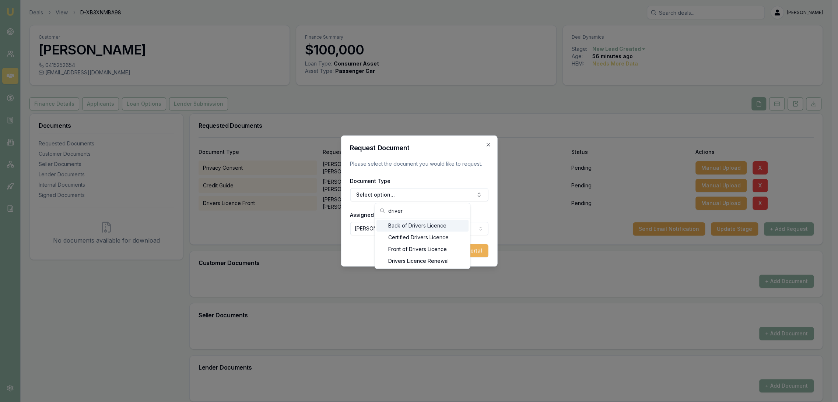
type input "driver"
click at [407, 226] on div "Back of Drivers Licence" at bounding box center [422, 226] width 92 height 12
drag, startPoint x: 447, startPoint y: 249, endPoint x: 489, endPoint y: 250, distance: 42.0
click at [448, 249] on button "Add Task to Client Portal" at bounding box center [449, 250] width 75 height 13
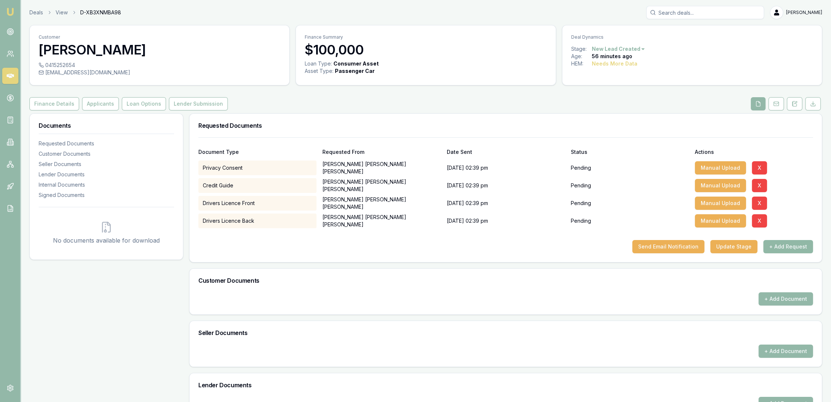
click at [788, 244] on button "+ Add Request" at bounding box center [789, 246] width 50 height 13
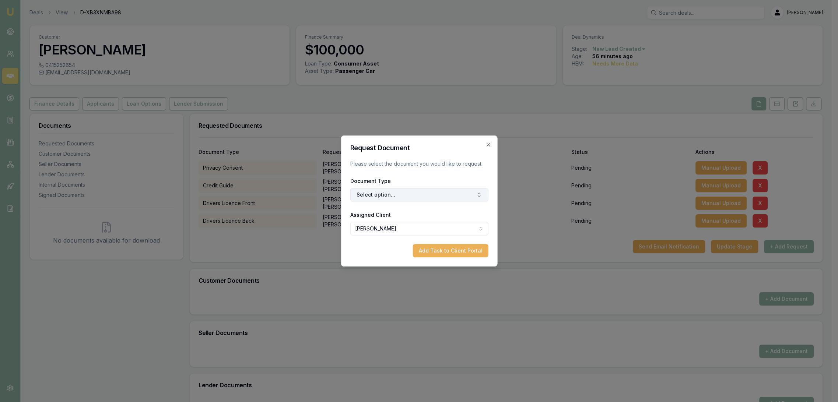
click at [395, 195] on button "Select option..." at bounding box center [419, 194] width 138 height 13
type input "selfie"
drag, startPoint x: 410, startPoint y: 224, endPoint x: 445, endPoint y: 252, distance: 44.5
click at [411, 224] on div "Selfie with Licence" at bounding box center [422, 226] width 92 height 12
click at [447, 252] on button "Add Task to Client Portal" at bounding box center [449, 250] width 75 height 13
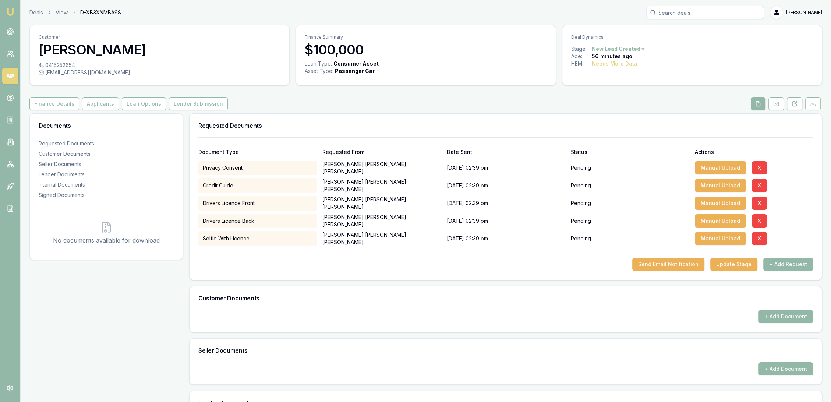
click at [785, 263] on button "+ Add Request" at bounding box center [789, 264] width 50 height 13
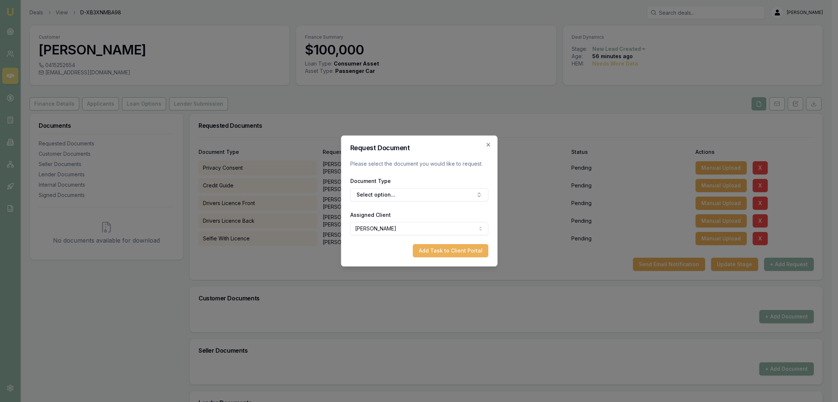
click at [411, 188] on button "Select option..." at bounding box center [419, 194] width 138 height 13
type input "medicare"
click at [407, 223] on div "Medicare Card" at bounding box center [422, 226] width 92 height 12
click at [437, 245] on button "Add Task to Client Portal" at bounding box center [449, 250] width 75 height 13
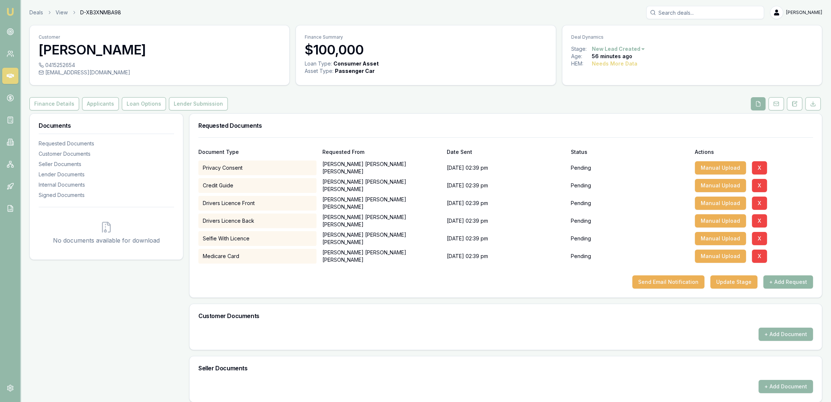
click at [788, 282] on button "+ Add Request" at bounding box center [789, 281] width 50 height 13
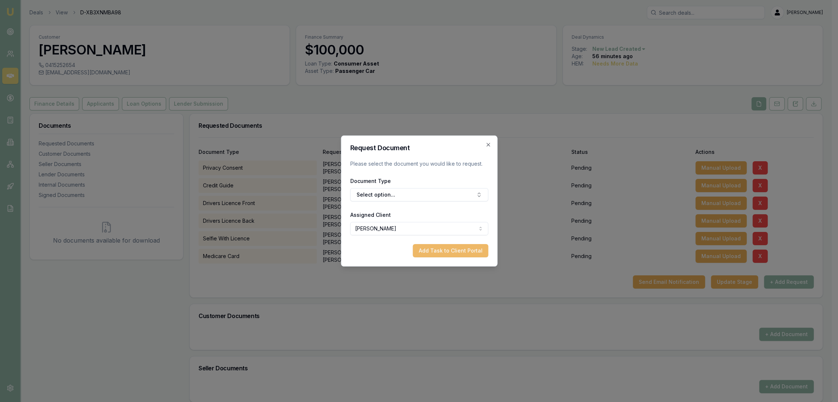
click at [436, 254] on button "Add Task to Client Portal" at bounding box center [449, 250] width 75 height 13
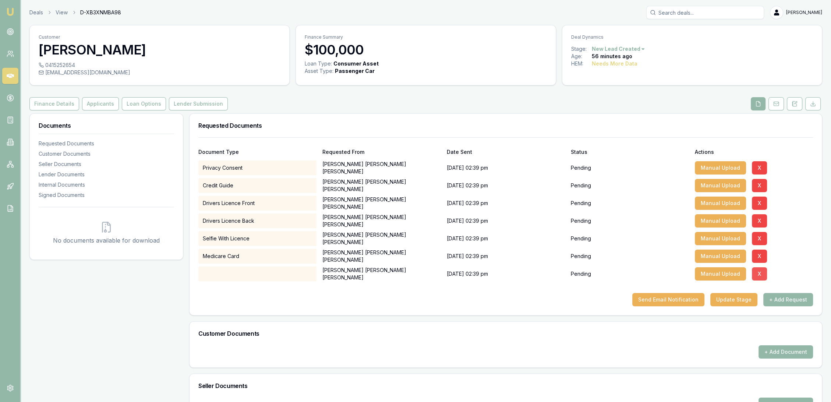
click at [759, 273] on button "X" at bounding box center [759, 273] width 15 height 13
click at [763, 272] on button "X" at bounding box center [759, 273] width 15 height 13
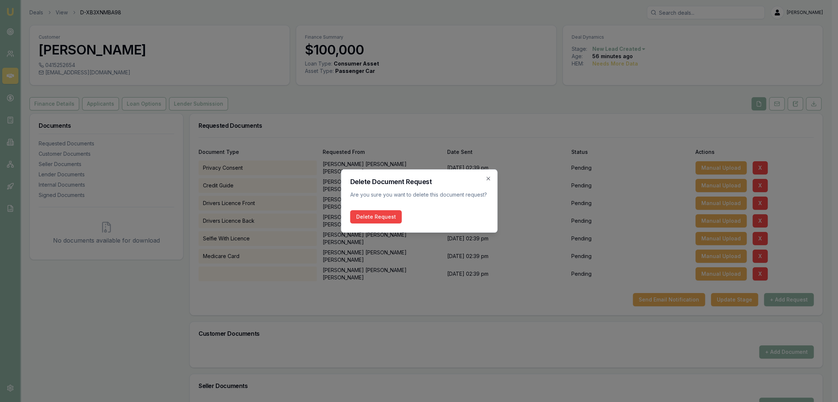
drag, startPoint x: 376, startPoint y: 212, endPoint x: 386, endPoint y: 221, distance: 13.0
click at [376, 213] on button "Delete Request" at bounding box center [376, 216] width 52 height 13
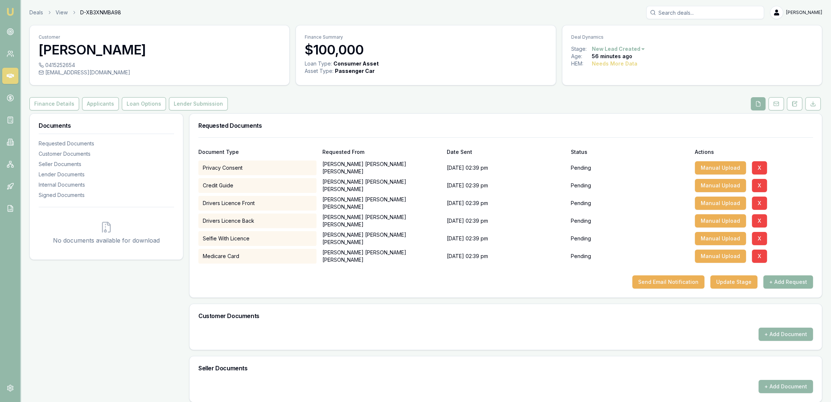
drag, startPoint x: 795, startPoint y: 282, endPoint x: 791, endPoint y: 282, distance: 4.8
click at [791, 282] on button "+ Add Request" at bounding box center [789, 281] width 50 height 13
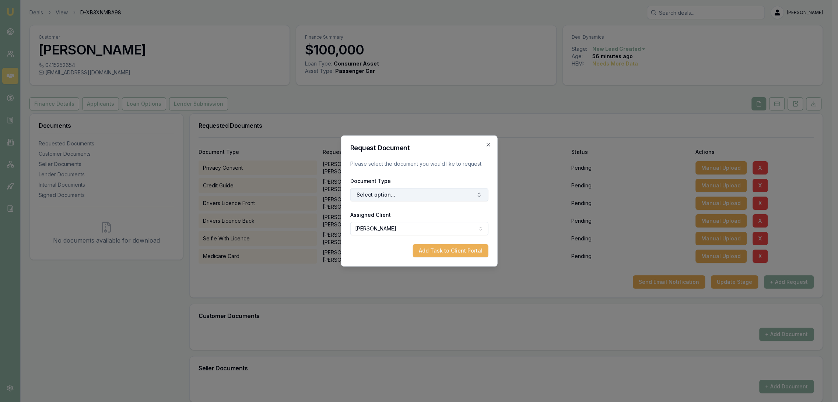
click at [404, 194] on button "Select option..." at bounding box center [419, 194] width 138 height 13
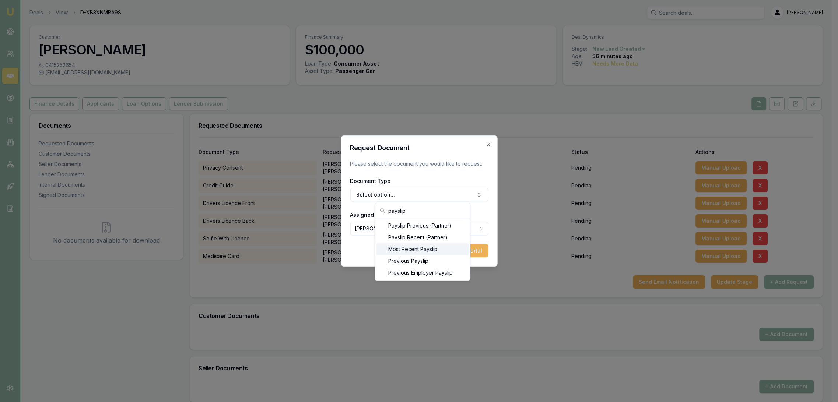
type input "payslip"
click at [405, 249] on div "Most Recent Payslip" at bounding box center [422, 249] width 92 height 12
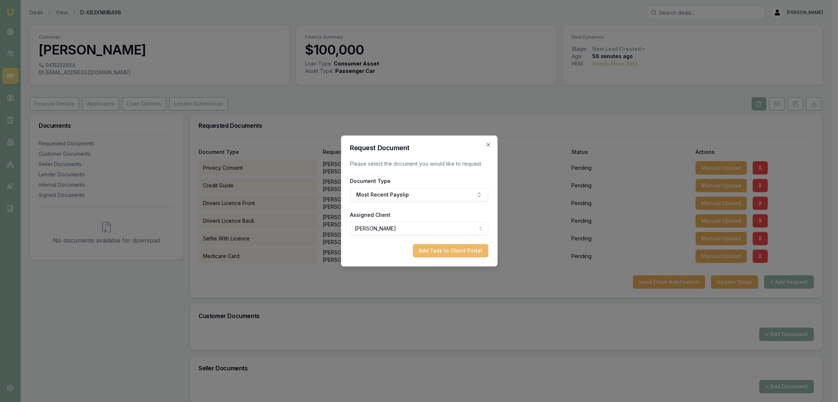
click at [456, 250] on button "Add Task to Client Portal" at bounding box center [449, 250] width 75 height 13
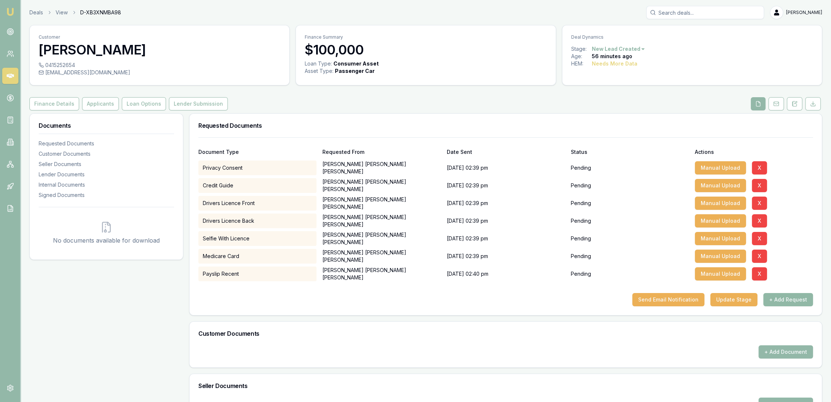
click at [783, 299] on button "+ Add Request" at bounding box center [789, 299] width 50 height 13
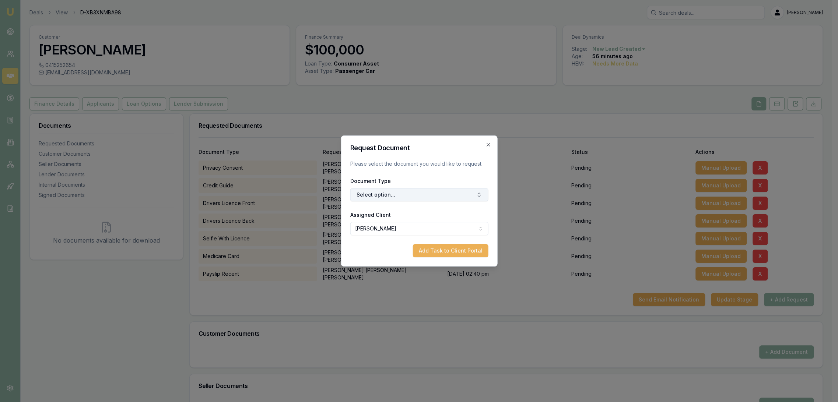
click at [419, 195] on button "Select option..." at bounding box center [419, 194] width 138 height 13
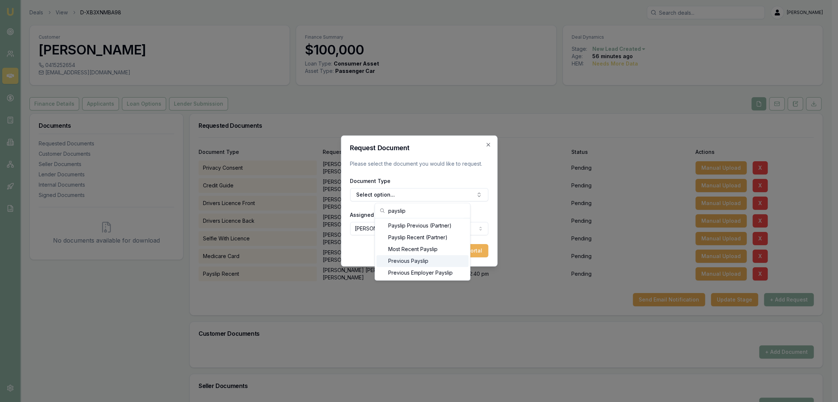
type input "payslip"
click at [420, 257] on div "Previous Payslip" at bounding box center [422, 261] width 92 height 12
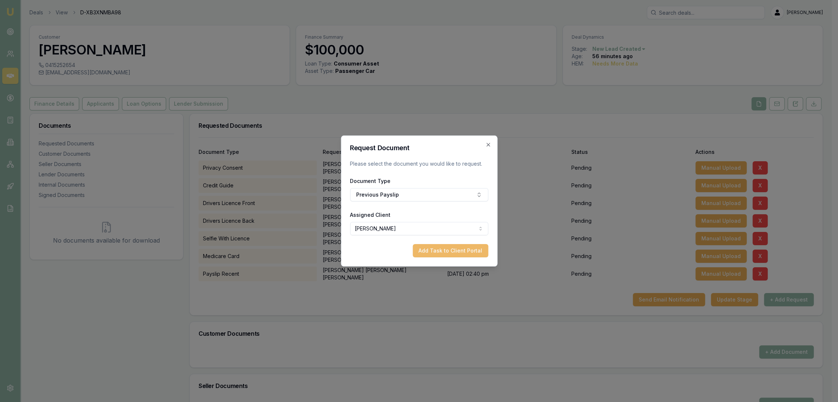
click at [454, 253] on button "Add Task to Client Portal" at bounding box center [449, 250] width 75 height 13
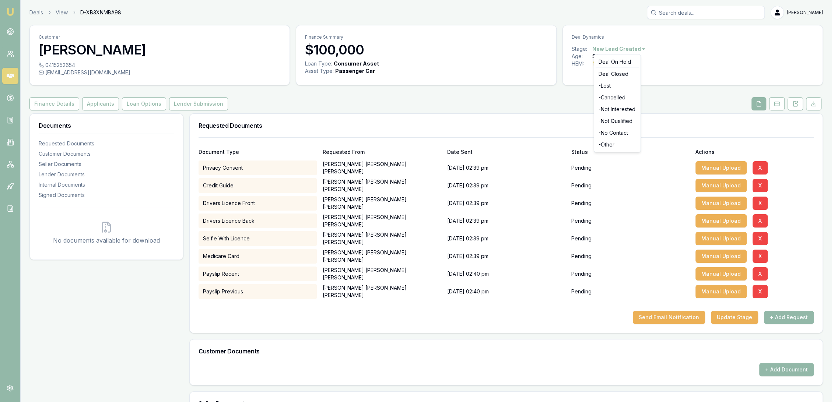
click at [633, 48] on html "Emu Broker Deals View D-XB3XNMBA98 Robyn Adams Toggle Menu Customer Rafael Viei…" at bounding box center [419, 201] width 838 height 402
click at [616, 146] on div "- Other" at bounding box center [616, 145] width 43 height 12
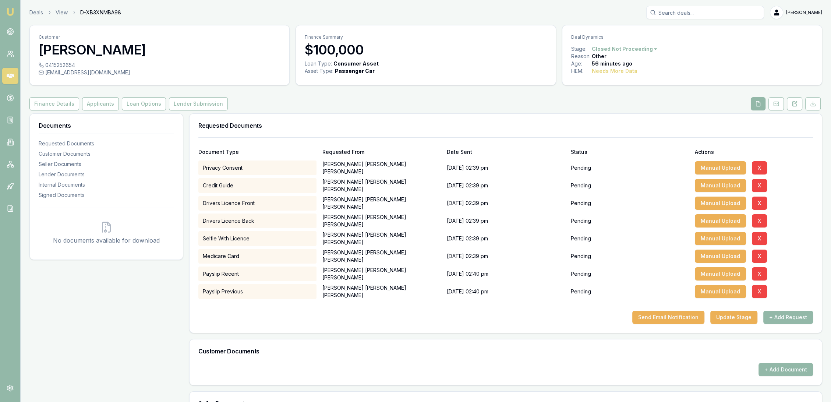
click at [11, 8] on img at bounding box center [10, 11] width 9 height 9
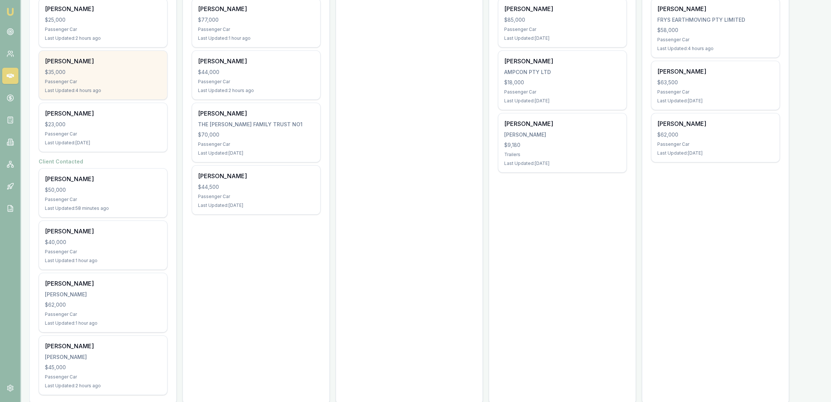
scroll to position [164, 0]
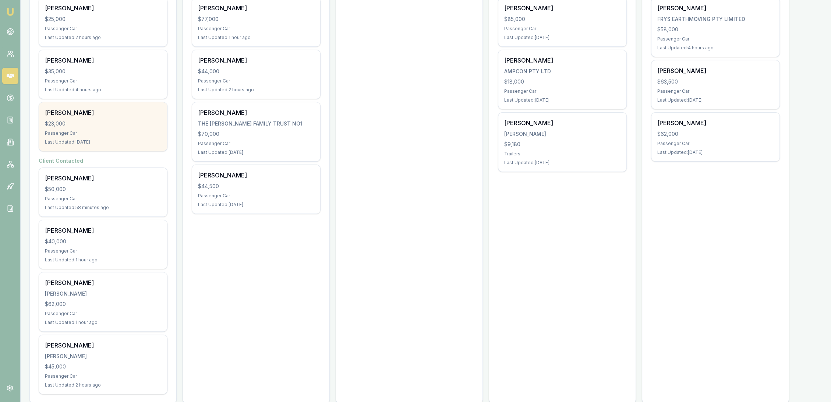
click at [83, 134] on div "Passenger Car" at bounding box center [103, 133] width 116 height 6
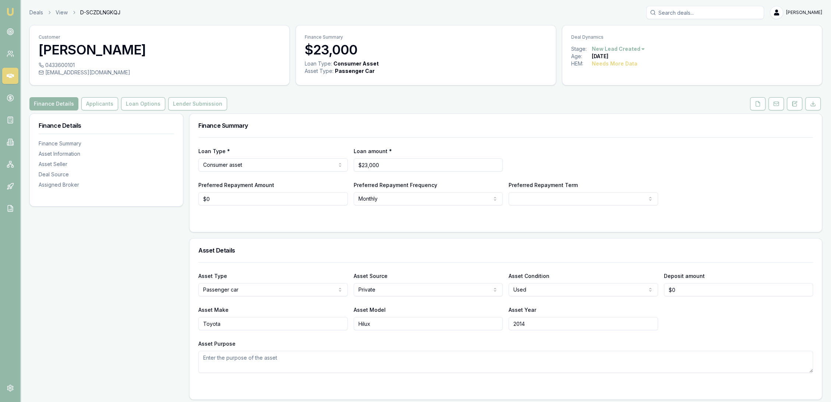
drag, startPoint x: 798, startPoint y: 108, endPoint x: 792, endPoint y: 112, distance: 7.3
click at [798, 108] on button at bounding box center [794, 103] width 15 height 13
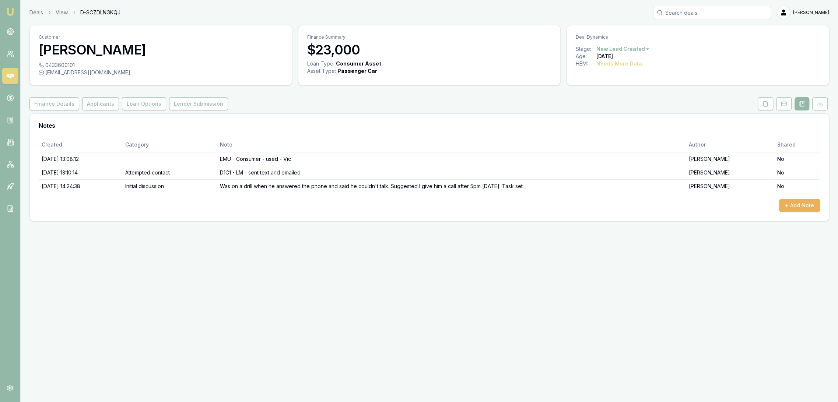
click at [9, 10] on img at bounding box center [10, 11] width 9 height 9
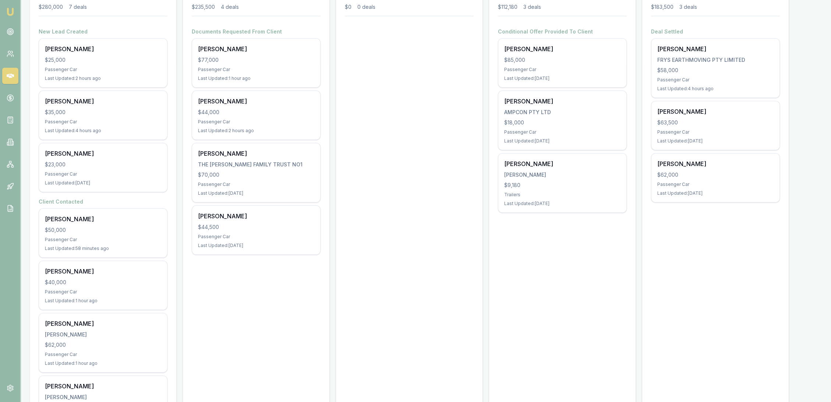
scroll to position [164, 0]
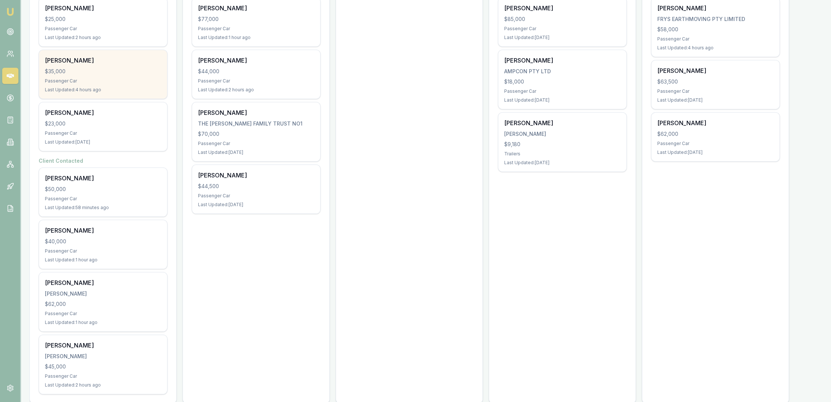
click at [114, 73] on div "$35,000" at bounding box center [103, 71] width 116 height 7
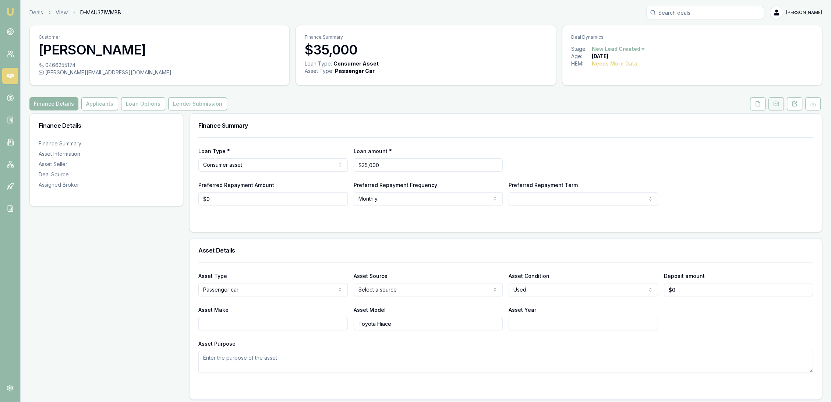
drag, startPoint x: 797, startPoint y: 106, endPoint x: 771, endPoint y: 109, distance: 25.5
click at [797, 106] on icon at bounding box center [795, 104] width 6 height 6
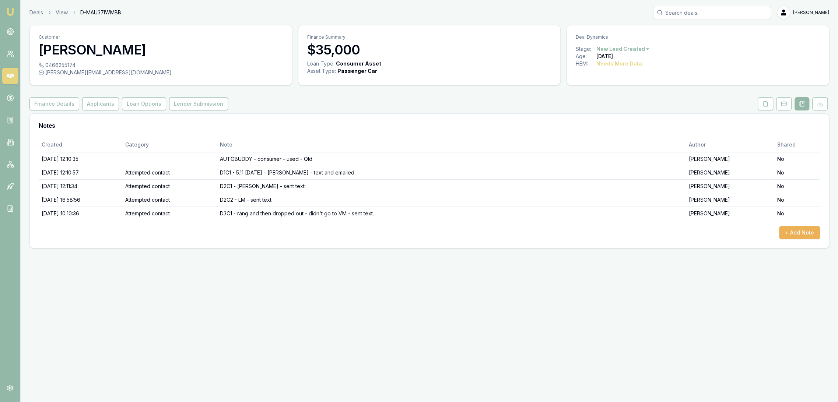
click at [6, 11] on img at bounding box center [10, 11] width 9 height 9
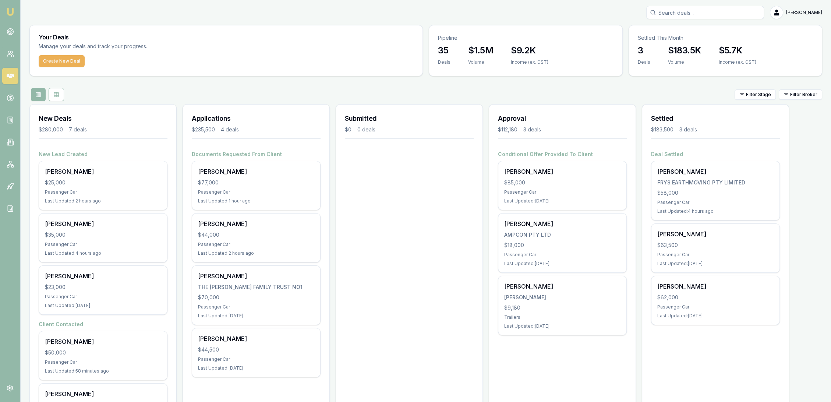
click at [701, 12] on input "Search deals" at bounding box center [706, 12] width 118 height 13
type input "[PERSON_NAME]"
drag, startPoint x: 692, startPoint y: 35, endPoint x: 667, endPoint y: 67, distance: 41.4
click at [692, 36] on div "[PERSON_NAME] 0415252654 [PERSON_NAME][EMAIL_ADDRESS][DOMAIN_NAME] Deal ID: D-X…" at bounding box center [705, 50] width 117 height 56
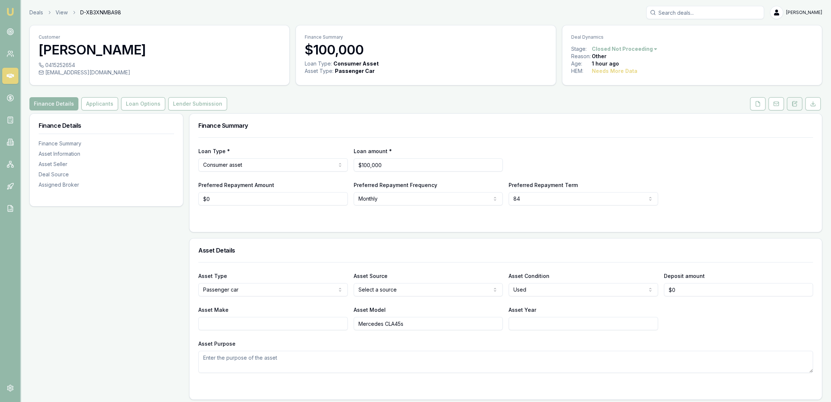
click at [796, 103] on icon at bounding box center [795, 104] width 6 height 6
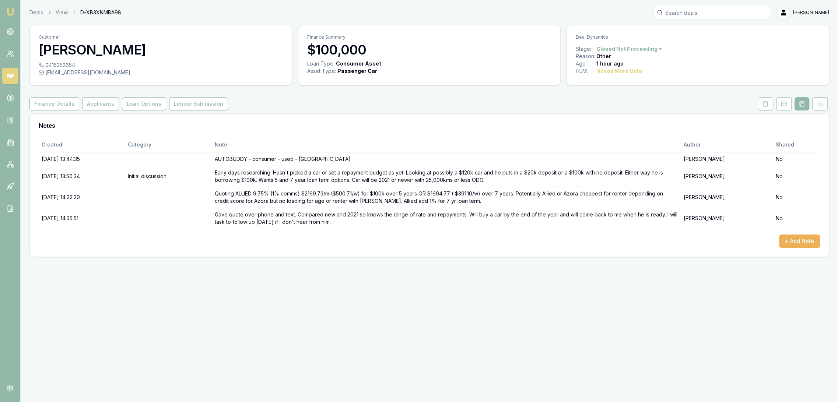
click at [10, 8] on img at bounding box center [10, 11] width 9 height 9
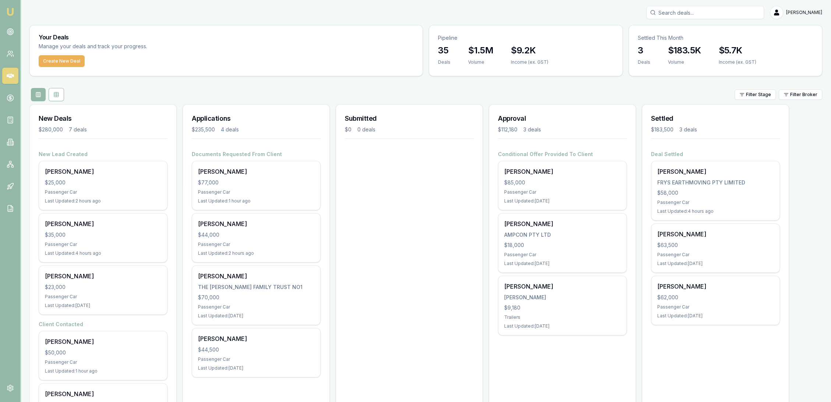
click at [752, 10] on input "Search deals" at bounding box center [706, 12] width 118 height 13
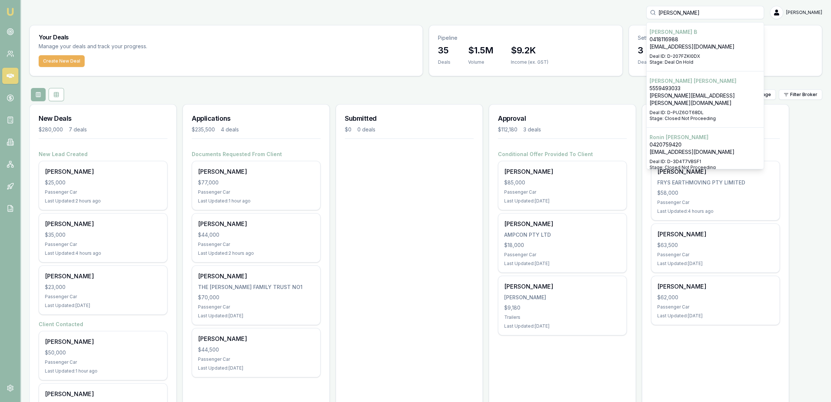
type input "[PERSON_NAME]"
click at [690, 61] on p "Stage: Deal On Hold" at bounding box center [705, 62] width 111 height 6
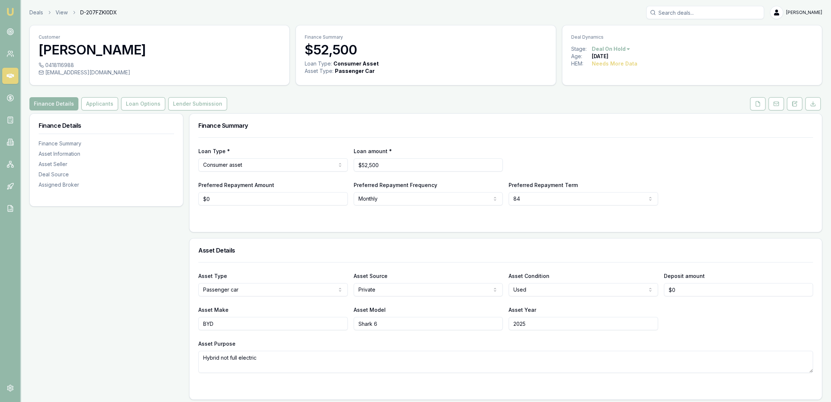
drag, startPoint x: 798, startPoint y: 106, endPoint x: 795, endPoint y: 110, distance: 5.0
click at [798, 106] on icon at bounding box center [795, 104] width 6 height 6
